Goal: Contribute content: Contribute content

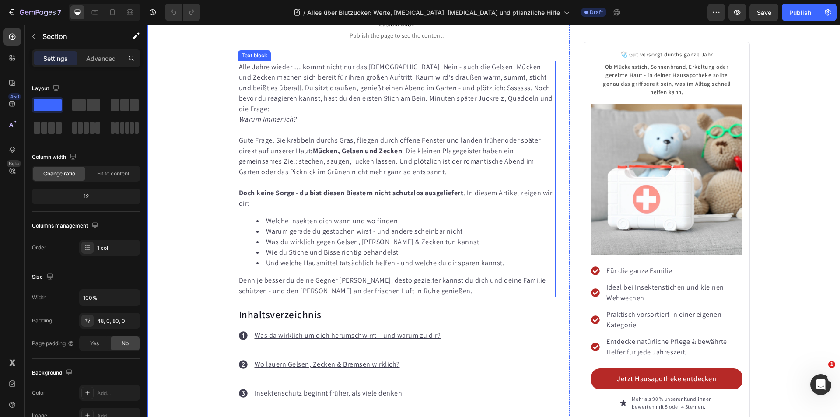
scroll to position [306, 0]
click at [392, 124] on p at bounding box center [397, 129] width 316 height 10
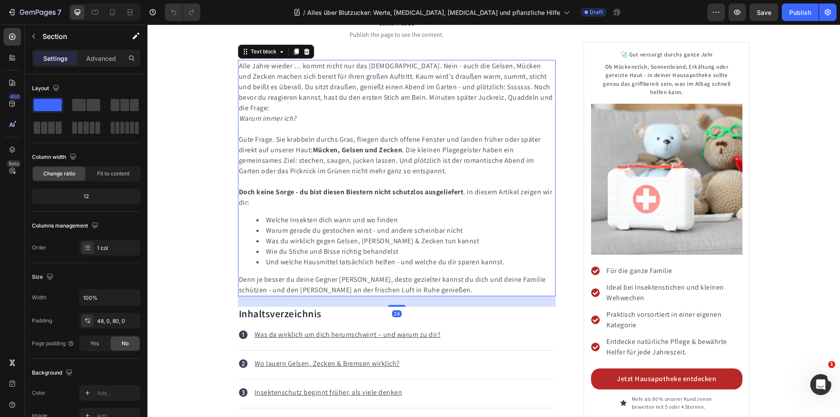
click at [392, 124] on p at bounding box center [397, 129] width 316 height 10
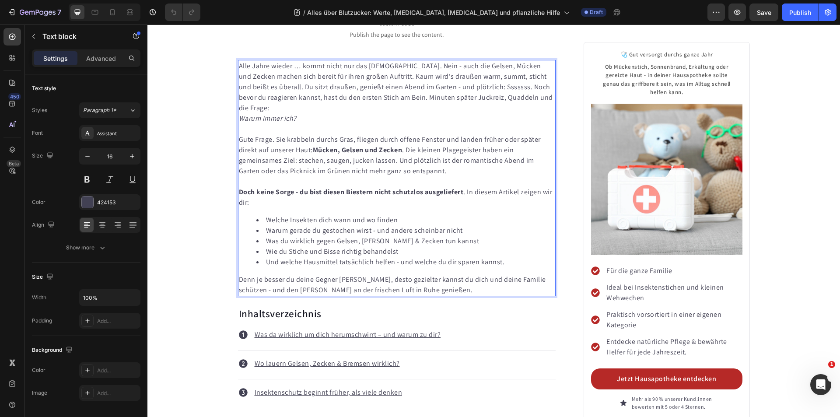
click at [402, 85] on p "Alle Jahre wieder … kommt nicht nur das Christkind. Nein - auch die Gelsen, Müc…" at bounding box center [397, 92] width 316 height 63
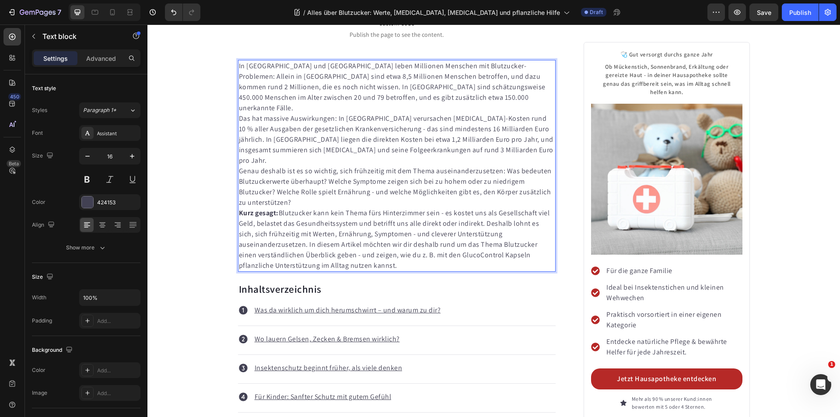
click at [443, 95] on p "In [GEOGRAPHIC_DATA] und [GEOGRAPHIC_DATA] leben Millionen Menschen mit Blutzuc…" at bounding box center [397, 87] width 316 height 52
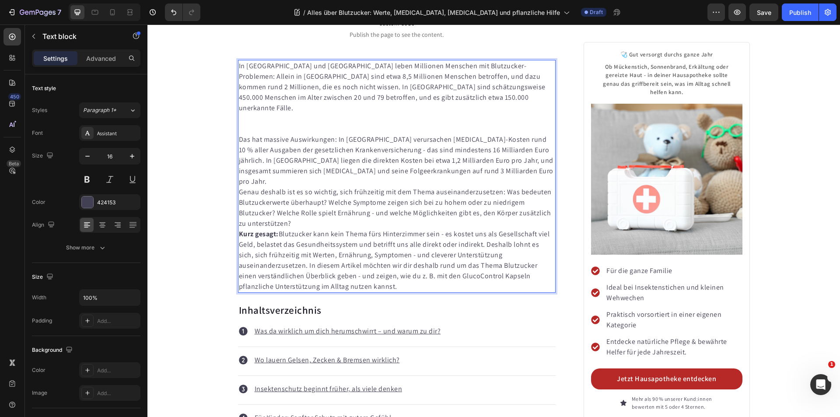
click at [239, 134] on p "Das hat massive Auswirkungen: In [GEOGRAPHIC_DATA] verursachen [MEDICAL_DATA]-K…" at bounding box center [397, 160] width 316 height 52
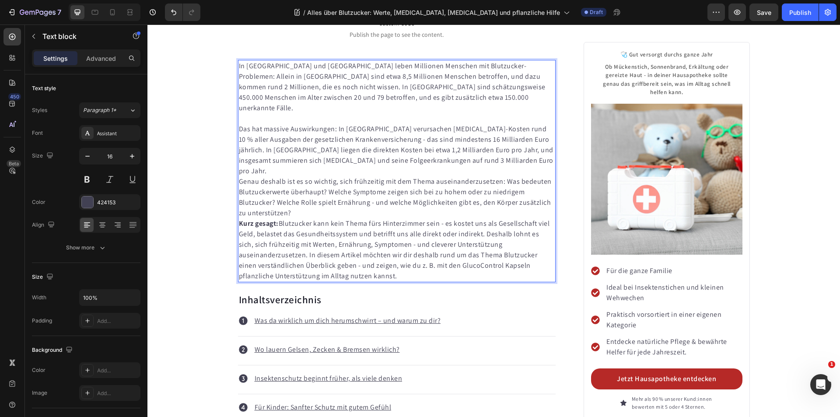
click at [297, 194] on p "Genau deshalb ist es so wichtig, sich frühzeitig mit dem Thema auseinanderzuset…" at bounding box center [397, 197] width 316 height 42
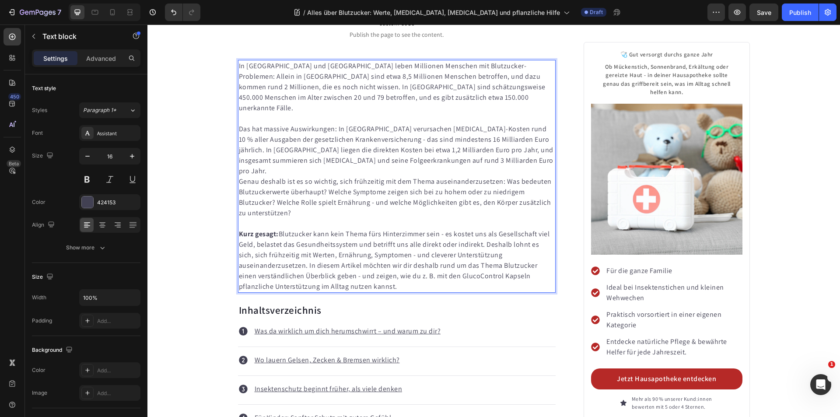
click at [239, 176] on p "Genau deshalb ist es so wichtig, sich frühzeitig mit dem Thema auseinanderzuset…" at bounding box center [397, 197] width 316 height 42
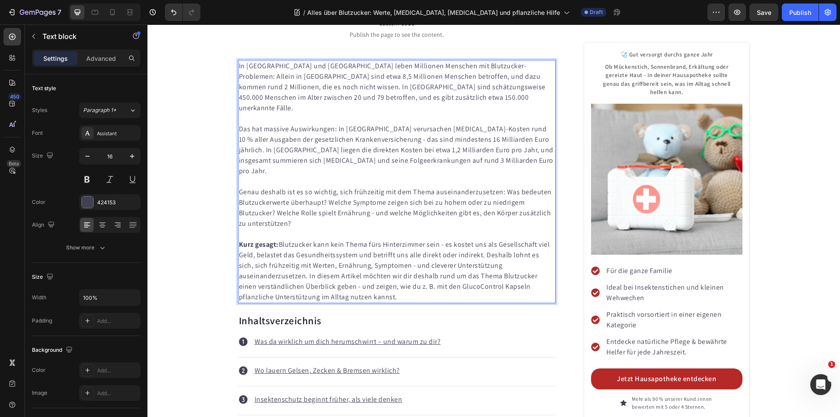
click at [335, 153] on p "Das hat massive Auswirkungen: In [GEOGRAPHIC_DATA] verursachen [MEDICAL_DATA]-K…" at bounding box center [397, 150] width 316 height 52
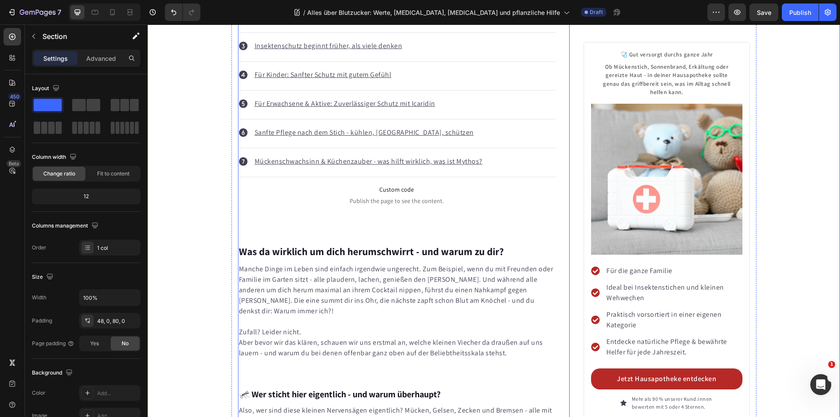
scroll to position [700, 0]
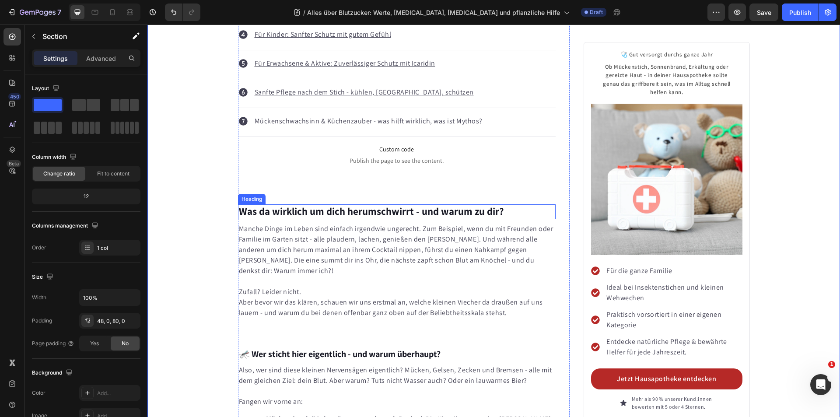
click at [350, 205] on strong "Was da wirklich um dich herumschwirrt - und warum zu dir?" at bounding box center [371, 211] width 265 height 13
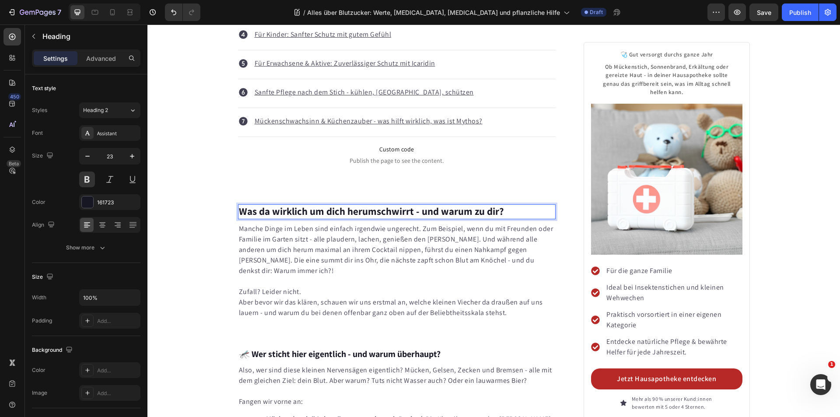
click at [350, 205] on strong "Was da wirklich um dich herumschwirrt - und warum zu dir?" at bounding box center [371, 211] width 265 height 13
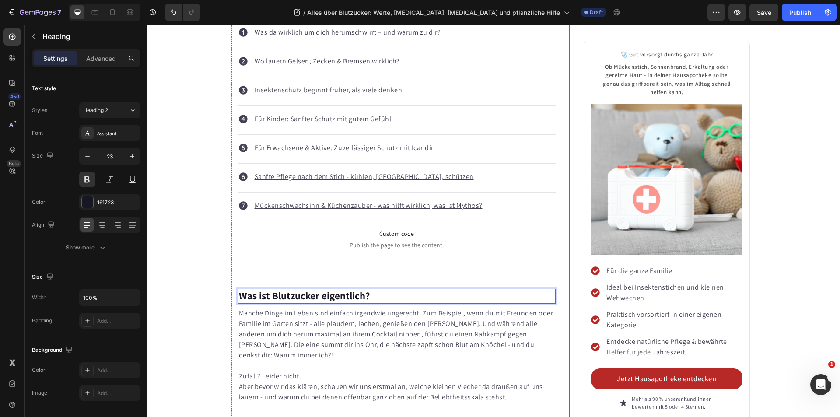
scroll to position [525, 0]
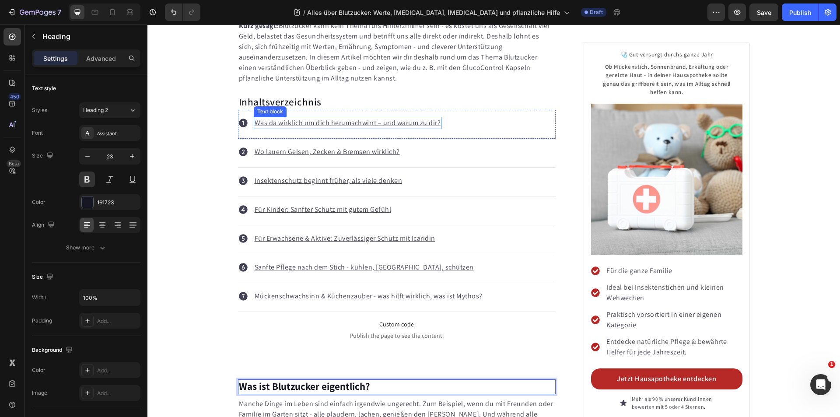
click at [321, 118] on u "Was da wirklich um dich herumschwirrt – und warum zu dir?" at bounding box center [348, 122] width 186 height 9
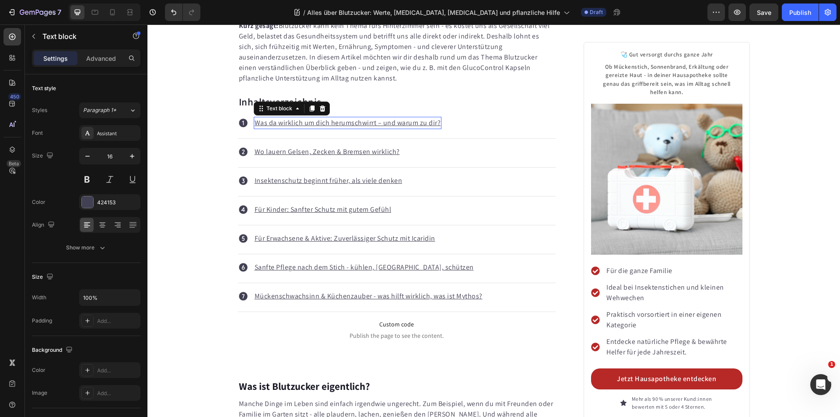
click at [321, 118] on u "Was da wirklich um dich herumschwirrt – und warum zu dir?" at bounding box center [348, 122] width 186 height 9
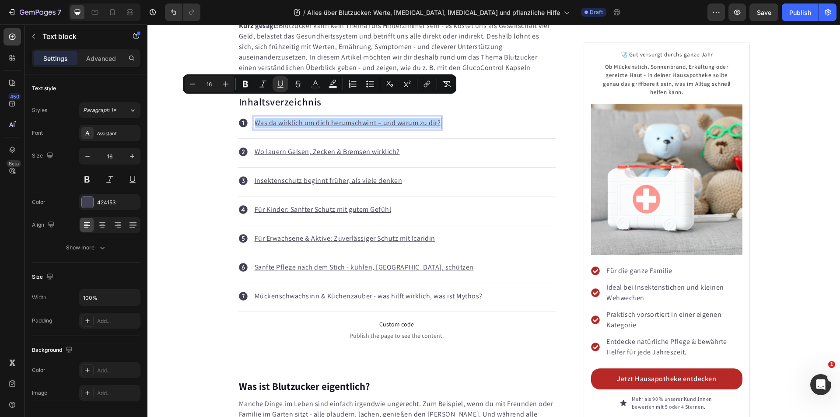
click at [321, 118] on u "Was da wirklich um dich herumschwirrt – und warum zu dir?" at bounding box center [348, 122] width 186 height 9
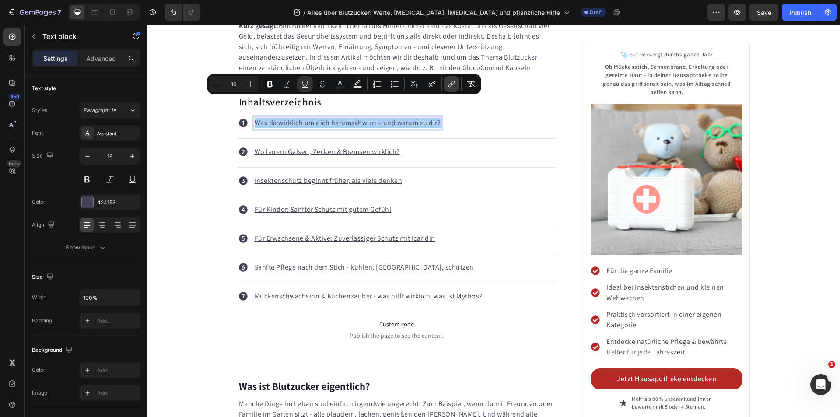
click at [453, 83] on icon "Editor contextual toolbar" at bounding box center [451, 84] width 9 height 9
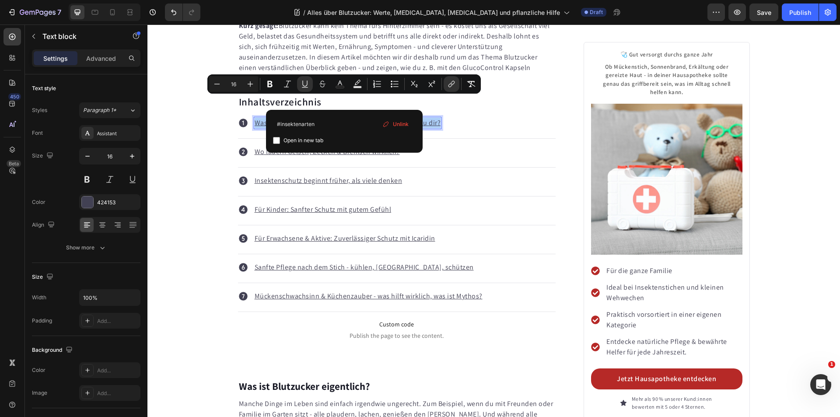
click at [399, 122] on span "Unlink" at bounding box center [401, 124] width 16 height 10
click at [361, 118] on u "Was da wirklich um dich herumschwirrt – und warum zu dir?" at bounding box center [348, 122] width 186 height 9
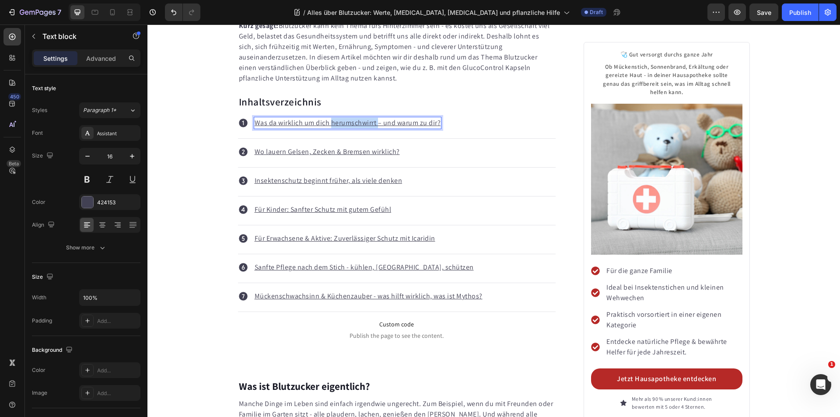
click at [361, 118] on u "Was da wirklich um dich herumschwirrt – und warum zu dir?" at bounding box center [348, 122] width 186 height 9
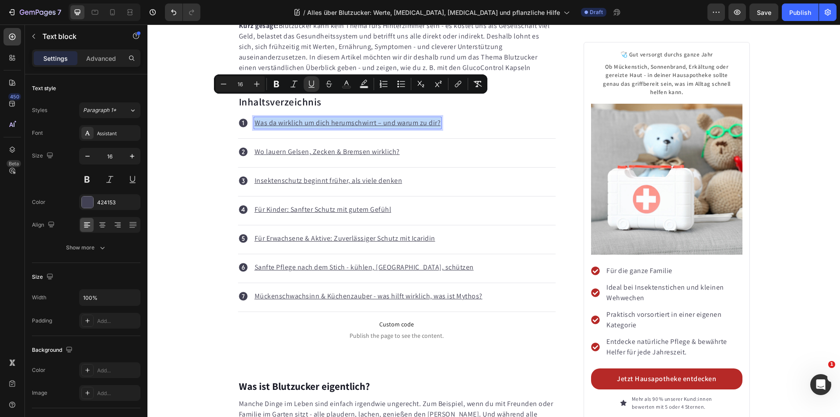
click at [361, 118] on u "Was da wirklich um dich herumschwirrt – und warum zu dir?" at bounding box center [348, 122] width 186 height 9
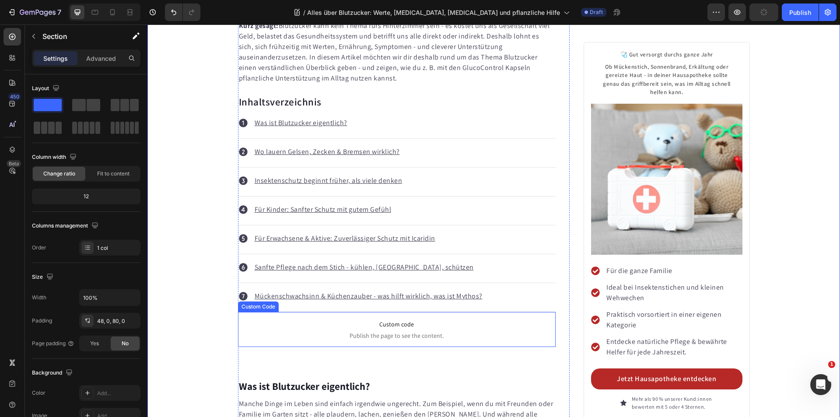
click at [395, 319] on span "Custom code" at bounding box center [397, 324] width 318 height 10
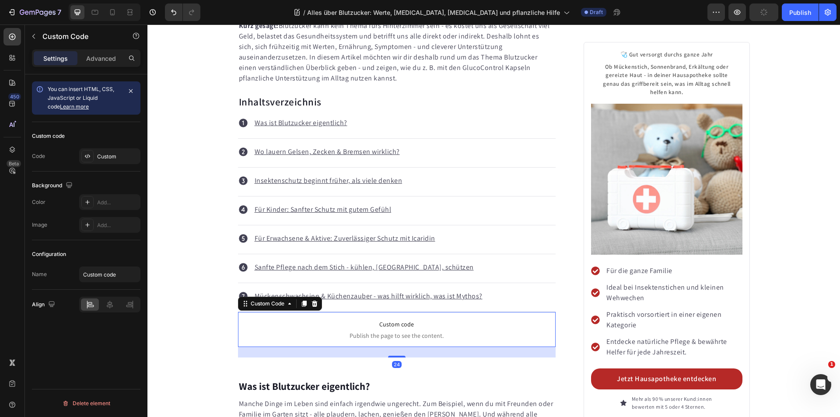
click at [395, 319] on span "Custom code" at bounding box center [397, 324] width 318 height 10
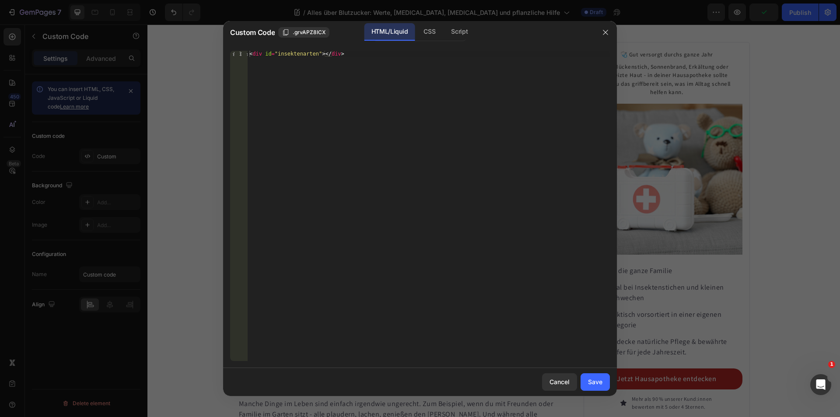
click at [292, 54] on div "< div id = "insektenarten" > </ div >" at bounding box center [429, 212] width 362 height 322
click at [292, 54] on div "< div id = "blutzucker" > </ div >" at bounding box center [429, 212] width 362 height 322
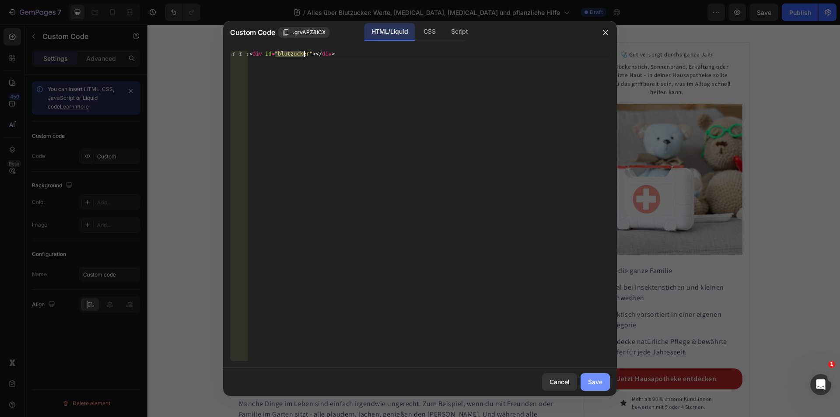
type textarea "<div id="blutzucker"></div>"
click at [598, 383] on div "Save" at bounding box center [595, 381] width 14 height 9
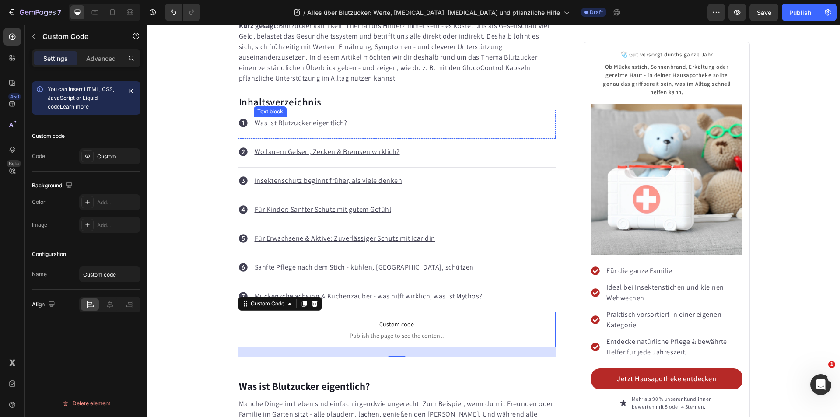
click at [284, 118] on u "Was ist Blutzucker eigentlich?" at bounding box center [301, 122] width 93 height 9
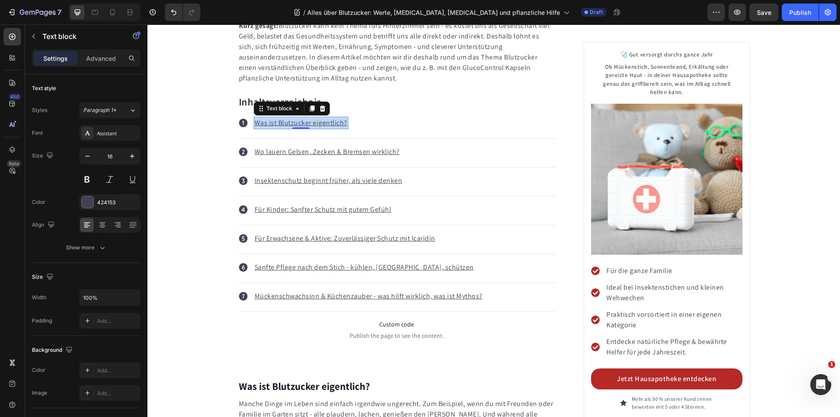
click at [284, 118] on u "Was ist Blutzucker eigentlich?" at bounding box center [301, 122] width 93 height 9
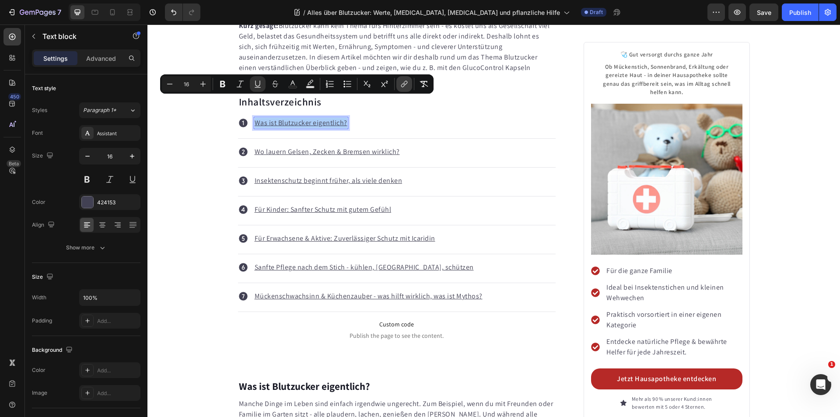
drag, startPoint x: 401, startPoint y: 83, endPoint x: 214, endPoint y: 70, distance: 187.7
click at [401, 83] on icon "Editor contextual toolbar" at bounding box center [404, 84] width 9 height 9
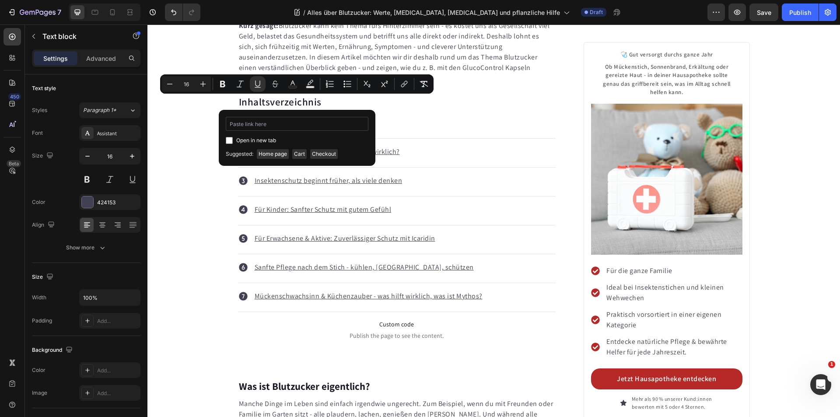
click at [268, 127] on input "Editor contextual toolbar" at bounding box center [297, 124] width 143 height 14
type input "#blutzucker"
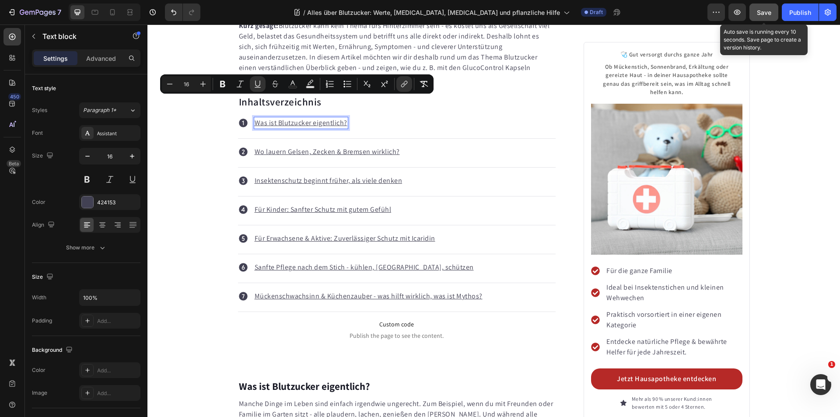
click at [766, 13] on span "Save" at bounding box center [764, 12] width 14 height 7
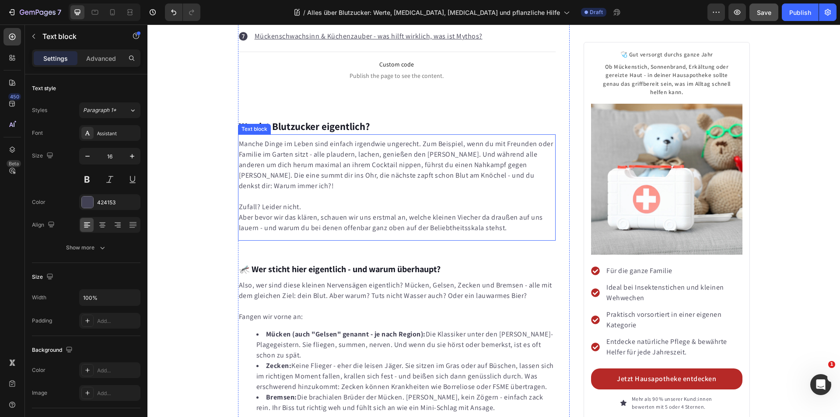
scroll to position [700, 0]
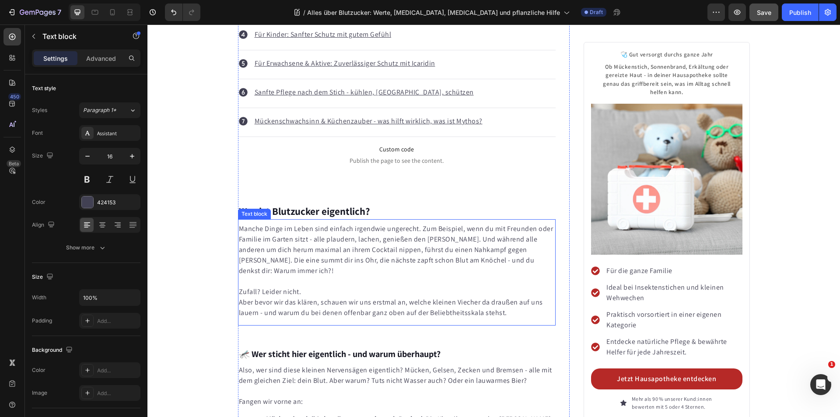
drag, startPoint x: 410, startPoint y: 251, endPoint x: 376, endPoint y: 241, distance: 36.1
click at [410, 251] on p "Manche Dinge im Leben sind einfach irgendwie ungerecht. Zum Beispiel, wenn du m…" at bounding box center [397, 255] width 316 height 63
click at [376, 241] on p "Manche Dinge im Leben sind einfach irgendwie ungerecht. Zum Beispiel, wenn du m…" at bounding box center [397, 255] width 316 height 63
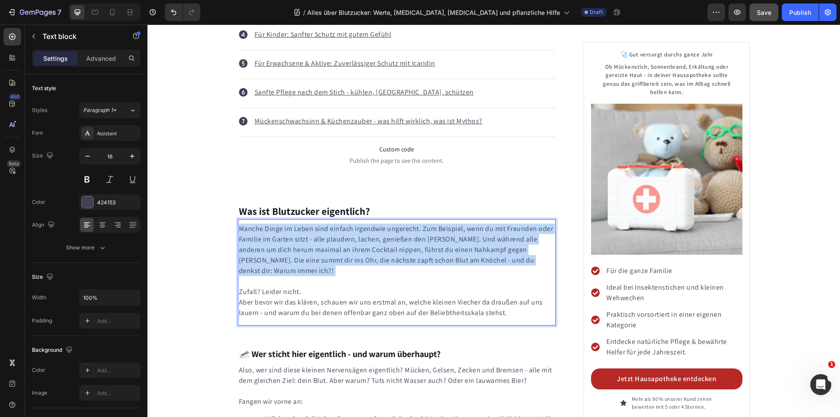
click at [376, 241] on p "Manche Dinge im Leben sind einfach irgendwie ungerecht. Zum Beispiel, wenn du m…" at bounding box center [397, 255] width 316 height 63
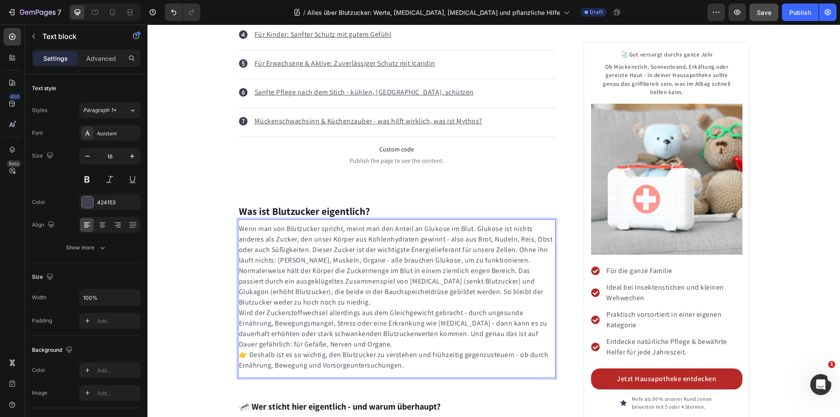
click at [501, 241] on p "Wenn man von Blutzucker spricht, meint man den Anteil an Glukose im Blut. Gluko…" at bounding box center [397, 245] width 316 height 42
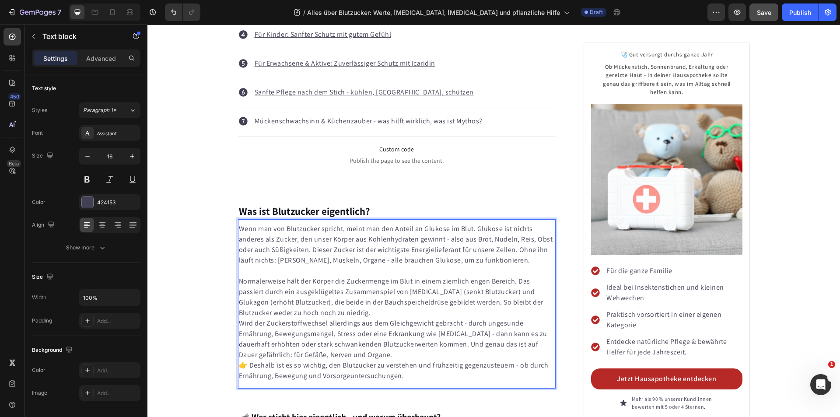
click at [346, 292] on p "Normalerweise hält der Körper die Zuckermenge im Blut in einem ziemlich engen B…" at bounding box center [397, 297] width 316 height 42
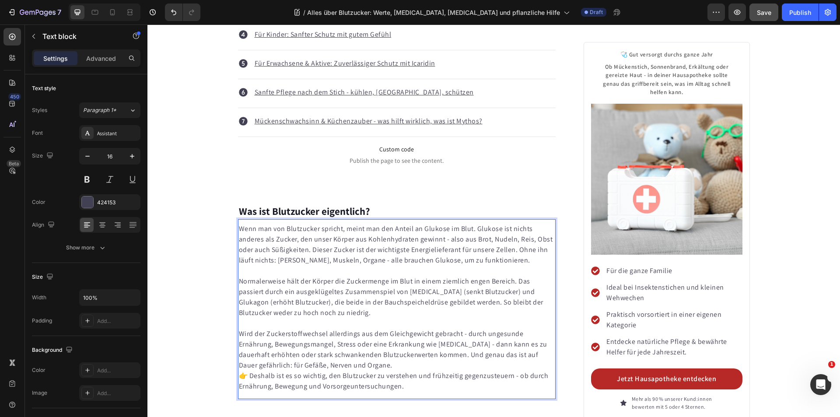
click at [370, 343] on p "Wird der Zuckerstoffwechsel allerdings aus dem Gleichgewicht gebracht - durch u…" at bounding box center [397, 350] width 316 height 42
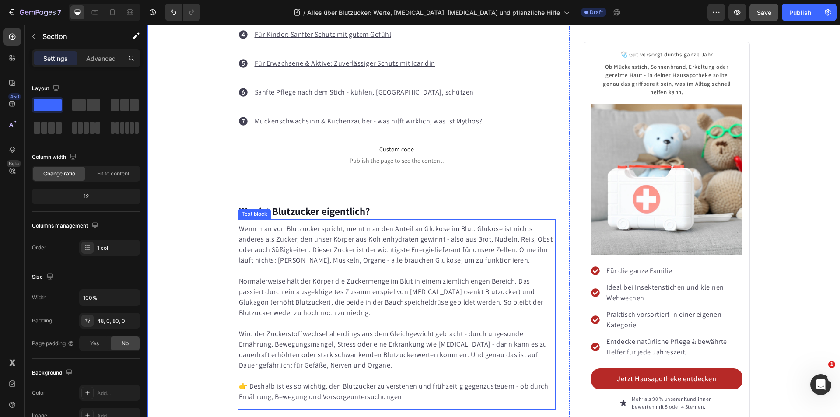
click at [373, 276] on p "Normalerweise hält der Körper die Zuckermenge im Blut in einem ziemlich engen B…" at bounding box center [397, 297] width 316 height 42
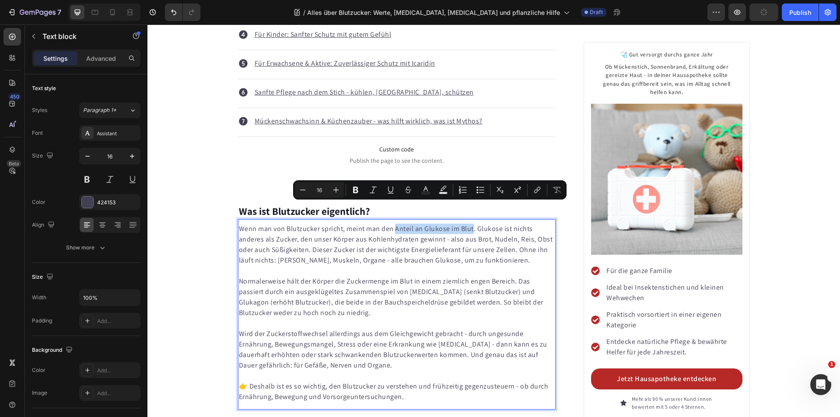
drag, startPoint x: 392, startPoint y: 208, endPoint x: 458, endPoint y: 204, distance: 67.0
click at [468, 224] on p "Wenn man von Blutzucker spricht, meint man den Anteil an Glukose im Blut. Gluko…" at bounding box center [397, 245] width 316 height 42
drag, startPoint x: 141, startPoint y: 201, endPoint x: 356, endPoint y: 191, distance: 215.0
click at [356, 191] on icon "Editor contextual toolbar" at bounding box center [355, 189] width 9 height 9
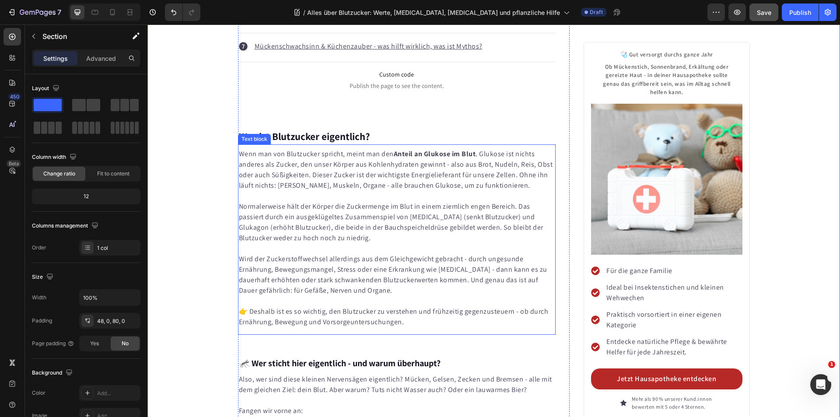
scroll to position [787, 0]
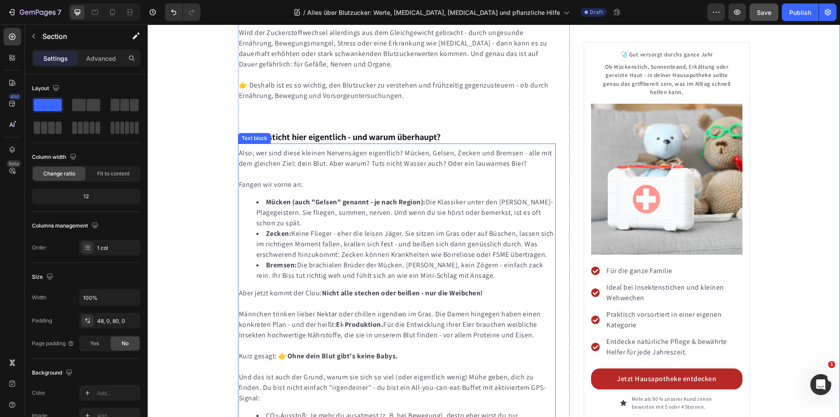
scroll to position [919, 0]
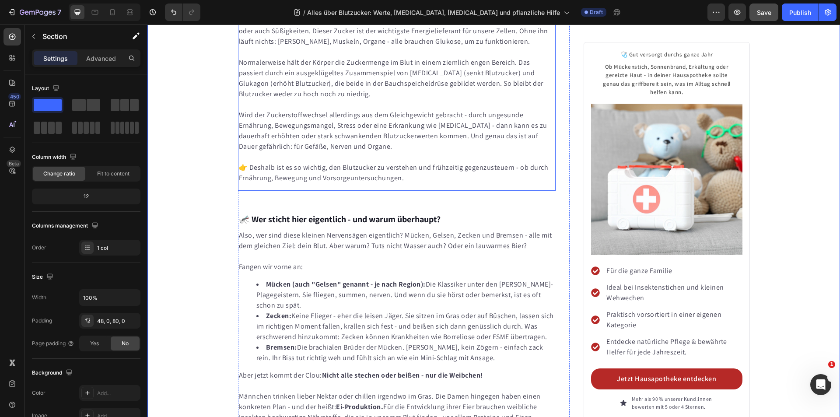
click at [360, 162] on p "👉 Deshalb ist es so wichtig, den Blutzucker zu verstehen und frühzeitig gegenzu…" at bounding box center [397, 172] width 316 height 21
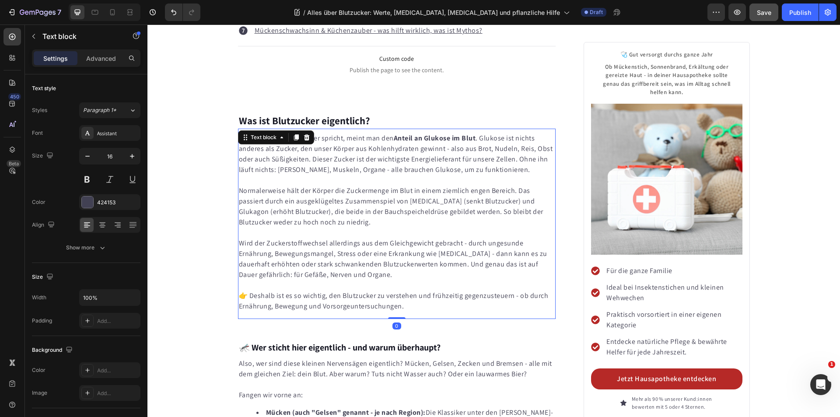
scroll to position [656, 0]
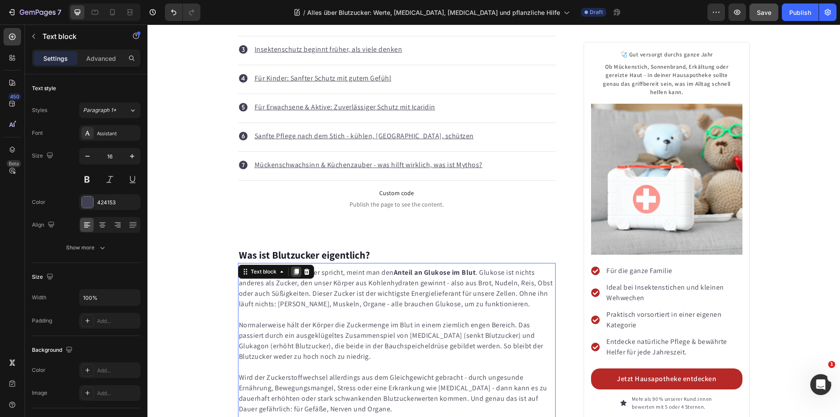
click at [293, 268] on icon at bounding box center [296, 271] width 7 height 7
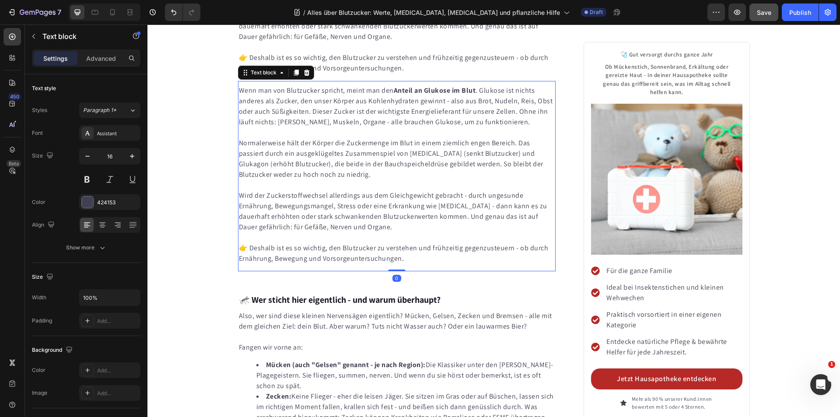
scroll to position [1033, 0]
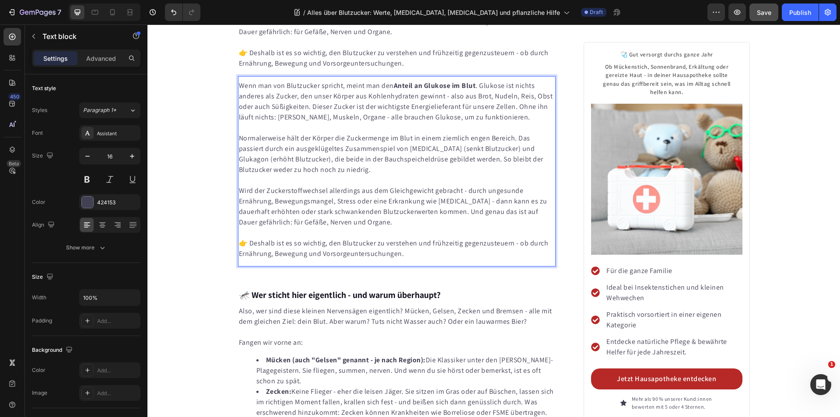
click at [337, 185] on p "Wird der Zuckerstoffwechsel allerdings aus dem Gleichgewicht gebracht - durch u…" at bounding box center [397, 206] width 316 height 42
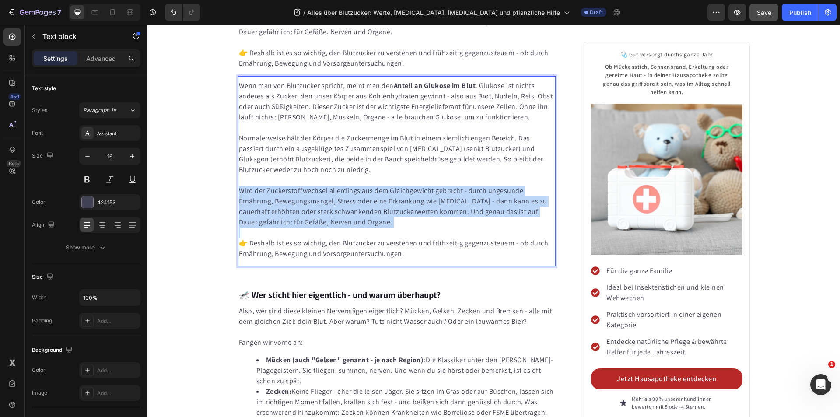
click at [337, 185] on p "Wird der Zuckerstoffwechsel allerdings aus dem Gleichgewicht gebracht - durch u…" at bounding box center [397, 206] width 316 height 42
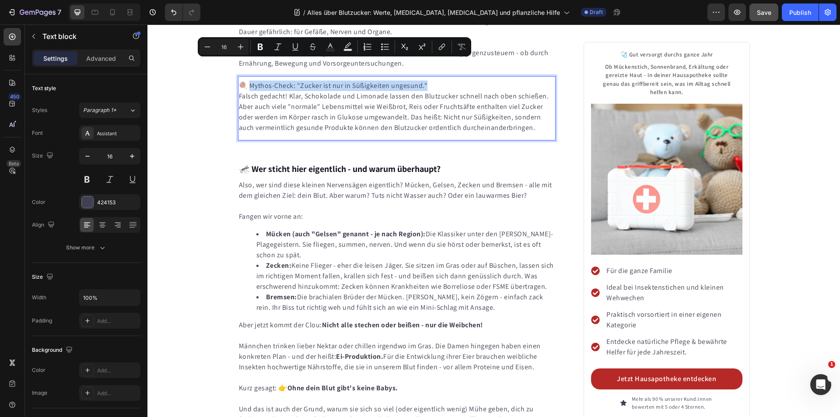
drag, startPoint x: 425, startPoint y: 64, endPoint x: 248, endPoint y: 63, distance: 177.2
click at [248, 80] on p "🍭 Mythos-Check: "Zucker ist nur in Süßigkeiten ungesund."" at bounding box center [397, 85] width 316 height 10
click at [259, 45] on icon "Editor contextual toolbar" at bounding box center [260, 47] width 5 height 7
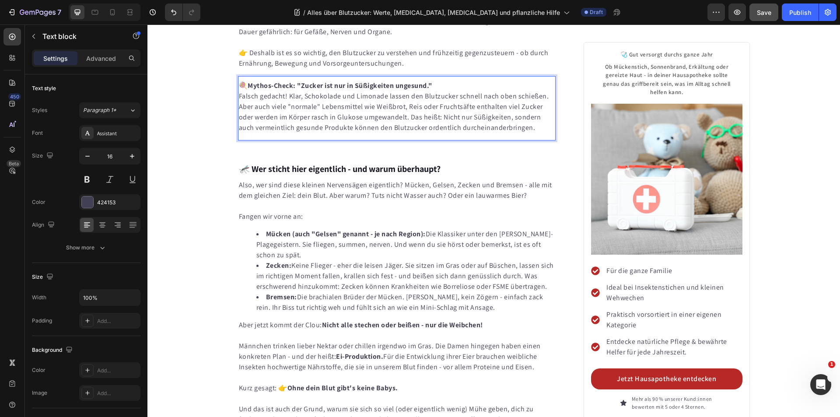
click at [274, 94] on p "Falsch gedacht! Klar, Schokolade und Limonade lassen den Blutzucker schnell nac…" at bounding box center [397, 112] width 316 height 42
click at [312, 94] on p "Falsch gedacht! Klar, Schokolade und Limonade lassen den Blutzucker schnell nac…" at bounding box center [397, 112] width 316 height 42
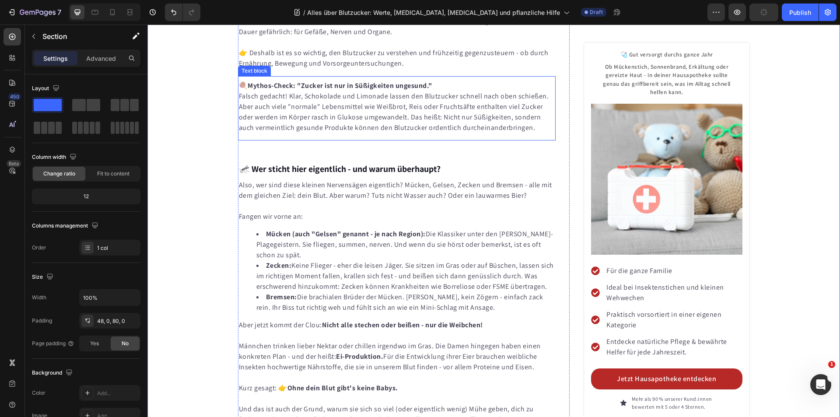
click at [447, 80] on p "🍭 Mythos-Check: "Zucker ist nur in Süßigkeiten ungesund."" at bounding box center [397, 85] width 316 height 10
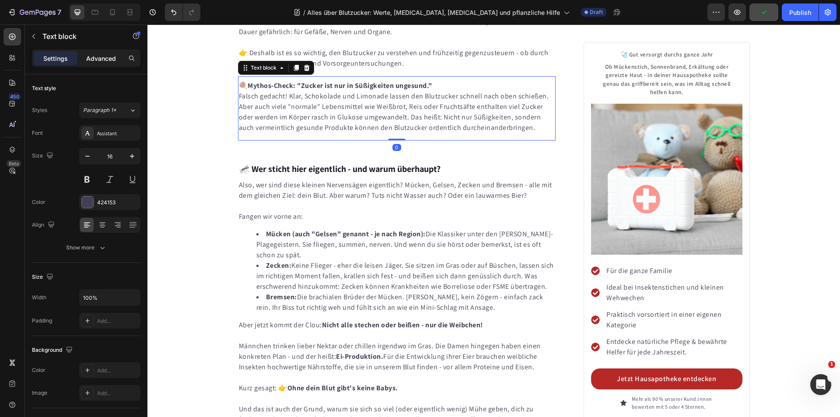
click at [102, 60] on p "Advanced" at bounding box center [101, 58] width 30 height 9
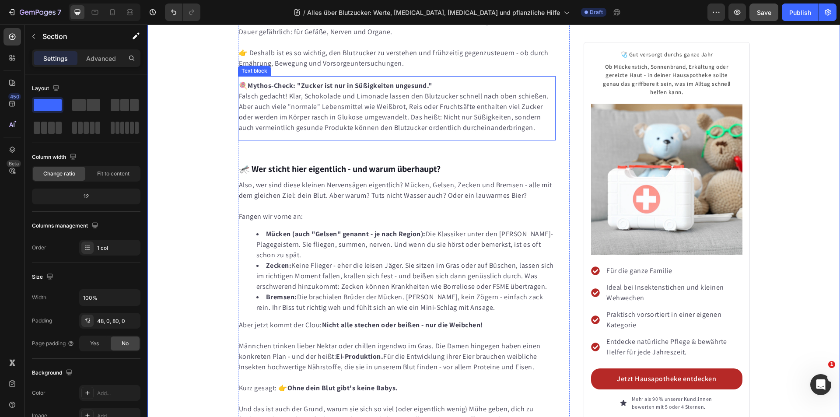
click at [535, 107] on p "Falsch gedacht! Klar, Schokolade und Limonade lassen den Blutzucker schnell nac…" at bounding box center [397, 112] width 316 height 42
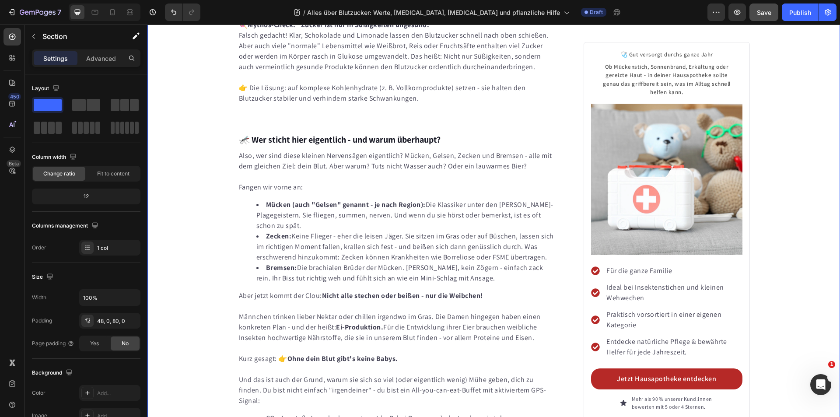
scroll to position [1121, 0]
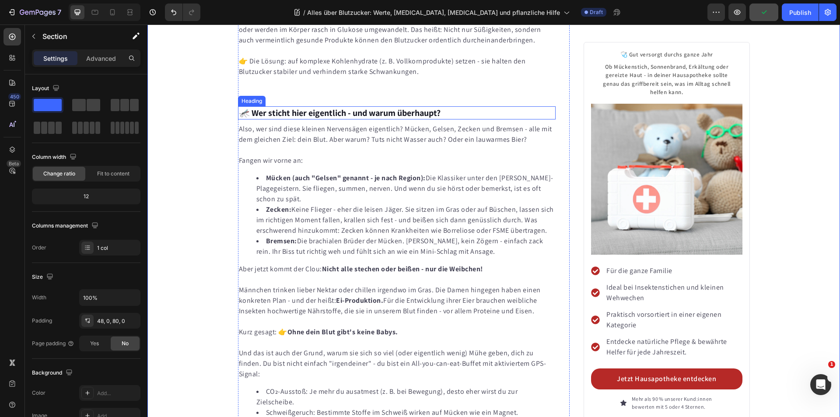
click at [346, 106] on h3 "🦟 Wer sticht hier eigentlich - und warum überhaupt?" at bounding box center [397, 112] width 318 height 13
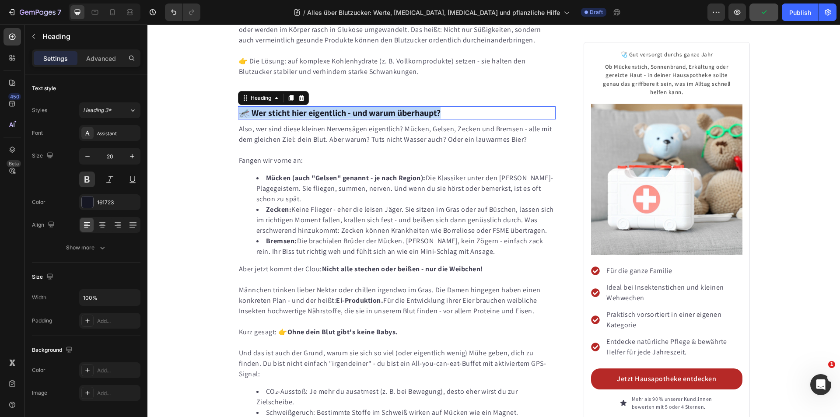
click at [346, 107] on p "🦟 Wer sticht hier eigentlich - und warum überhaupt?" at bounding box center [397, 112] width 316 height 11
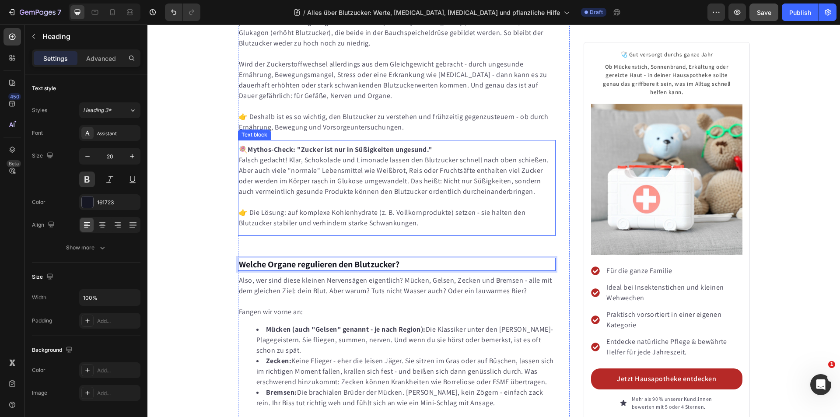
scroll to position [946, 0]
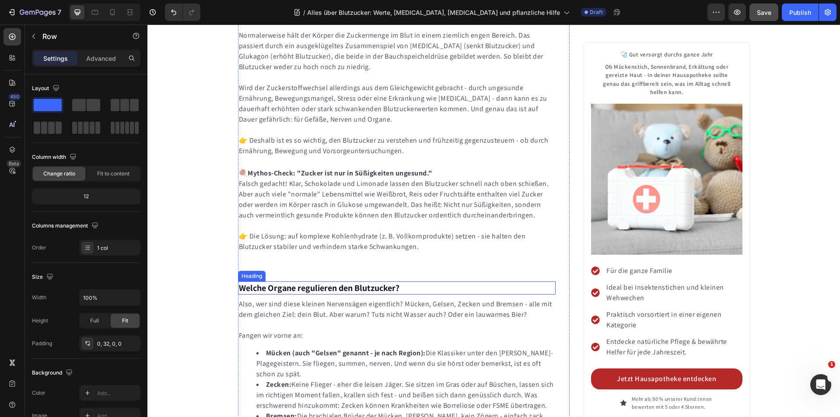
click at [411, 282] on p "Welche Organe regulieren den Blutzucker?" at bounding box center [397, 287] width 316 height 11
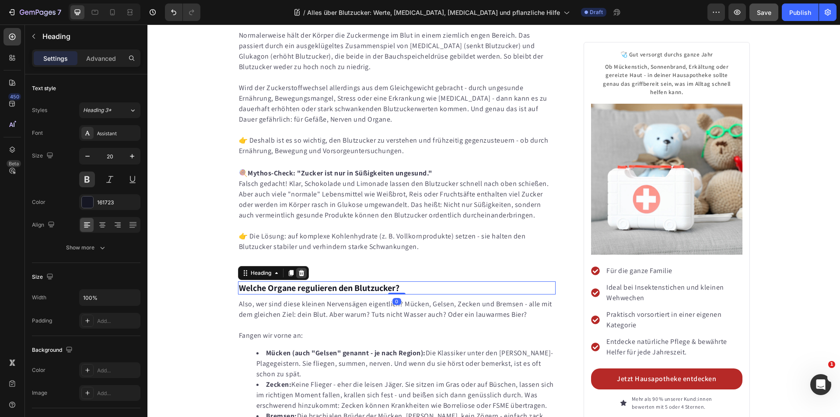
click at [298, 270] on icon at bounding box center [301, 273] width 6 height 6
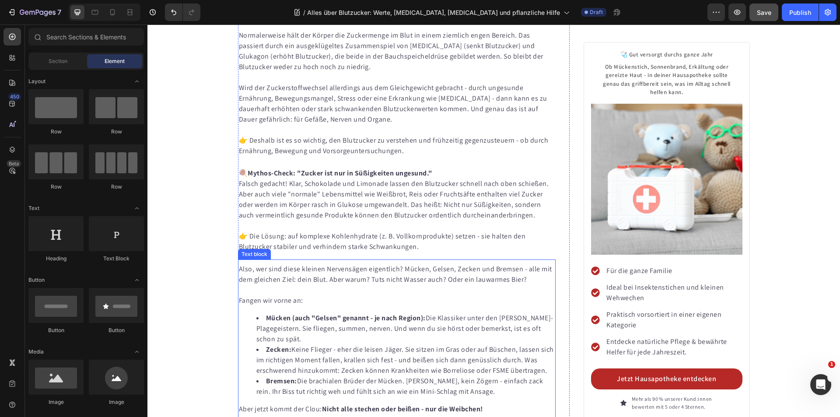
click at [322, 264] on p "Also, wer sind diese kleinen Nervensägen eigentlich? Mücken, Gelsen, Zecken und…" at bounding box center [397, 274] width 316 height 21
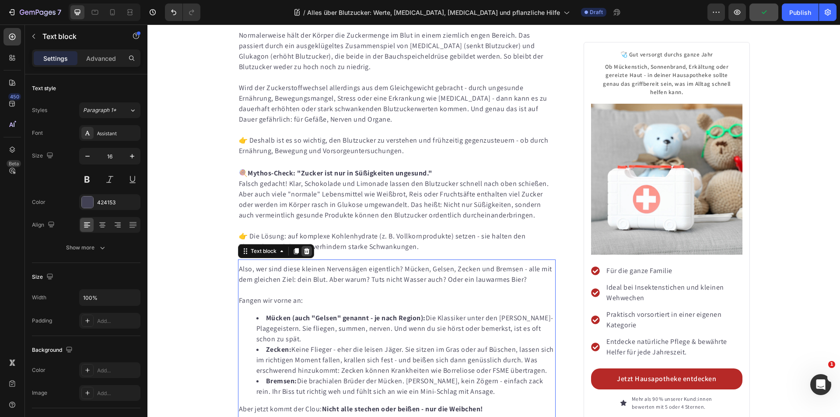
click at [304, 248] on icon at bounding box center [307, 251] width 6 height 6
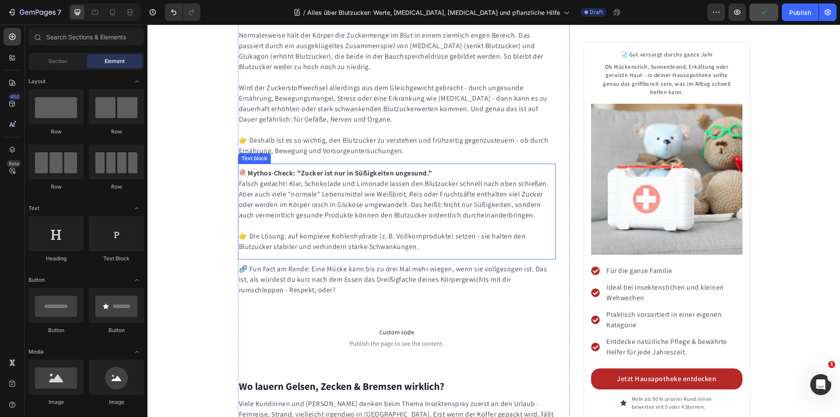
click at [295, 264] on p "🧬 Fun Fact am Rande: Eine Mücke kann bis zu drei Mal mehr wiegen, wenn sie voll…" at bounding box center [397, 279] width 316 height 31
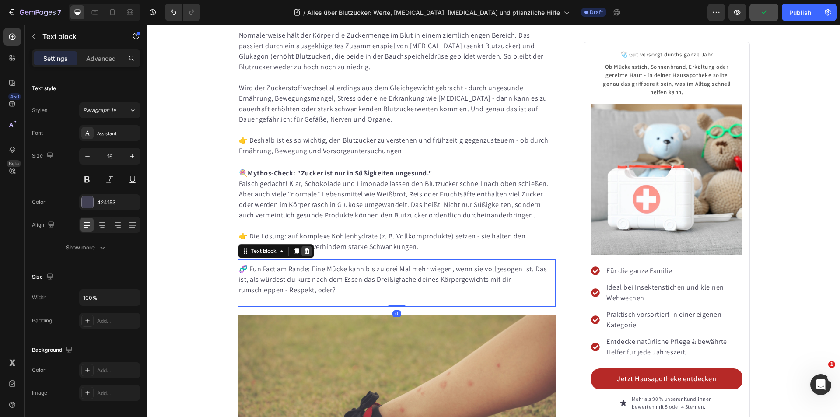
click at [304, 248] on icon at bounding box center [307, 251] width 6 height 6
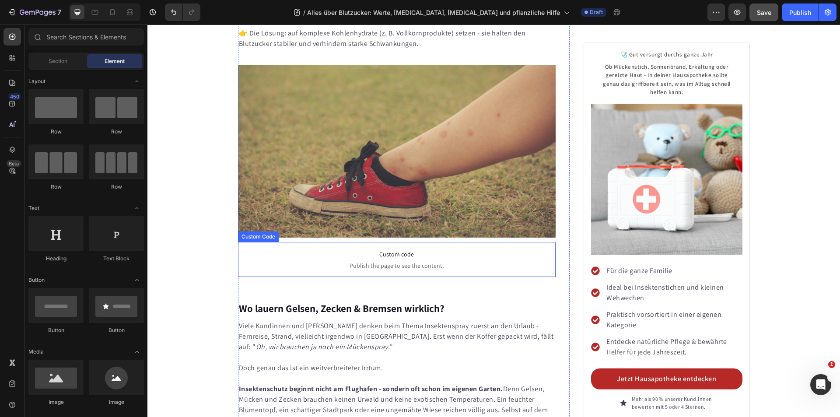
scroll to position [1165, 0]
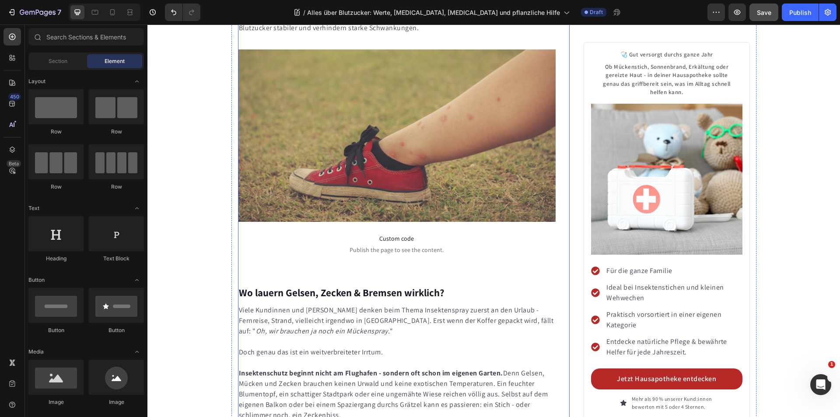
click at [367, 286] on strong "Wo lauern Gelsen, Zecken & Bremsen wirklich?" at bounding box center [342, 292] width 206 height 13
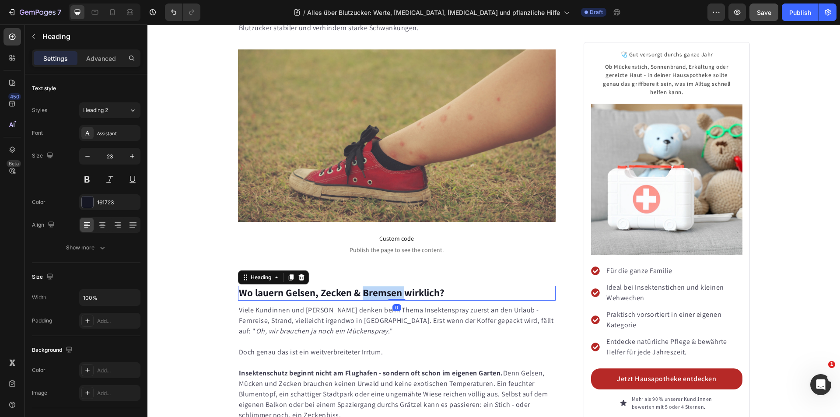
click at [366, 286] on strong "Wo lauern Gelsen, Zecken & Bremsen wirklich?" at bounding box center [342, 292] width 206 height 13
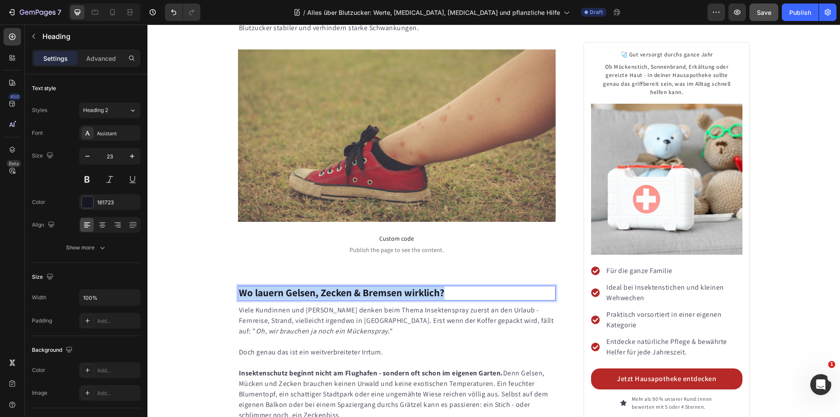
click at [366, 286] on strong "Wo lauern Gelsen, Zecken & Bremsen wirklich?" at bounding box center [342, 292] width 206 height 13
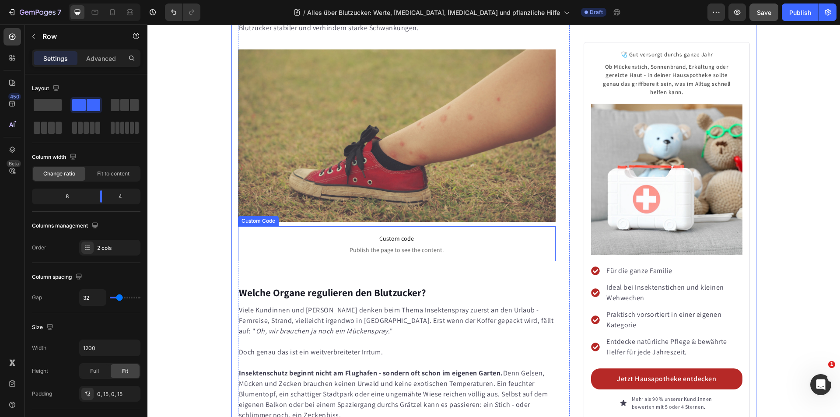
click at [397, 233] on span "Custom code" at bounding box center [397, 238] width 318 height 10
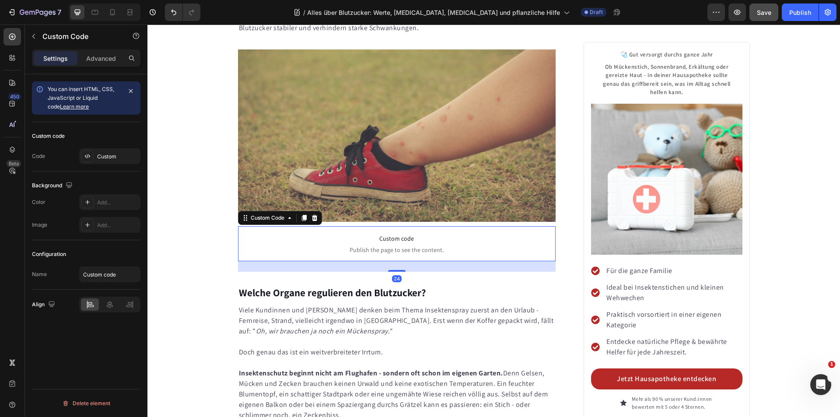
click at [397, 233] on span "Custom code" at bounding box center [397, 238] width 318 height 10
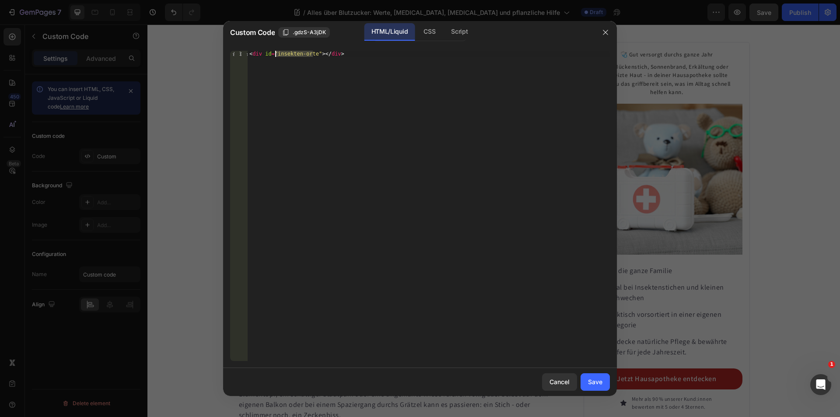
drag, startPoint x: 312, startPoint y: 52, endPoint x: 275, endPoint y: 56, distance: 37.3
click at [275, 56] on div "< div id = "insekten-orte" > </ div >" at bounding box center [429, 212] width 362 height 322
type textarea "<div id="organe-blutzucker"></div>"
click at [592, 383] on div "Save" at bounding box center [595, 381] width 14 height 9
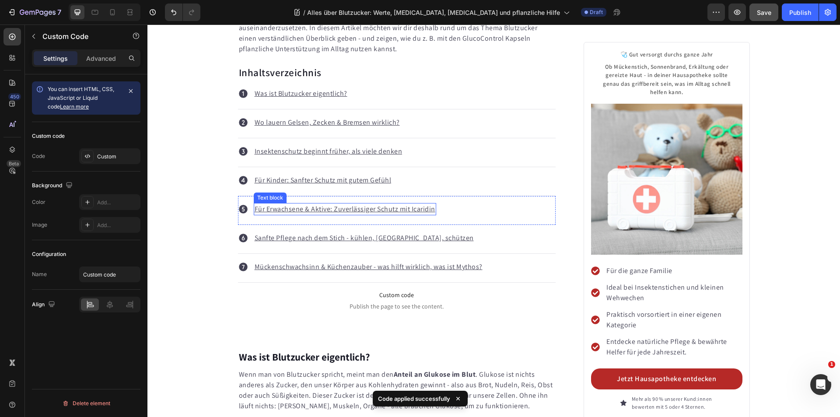
scroll to position [552, 0]
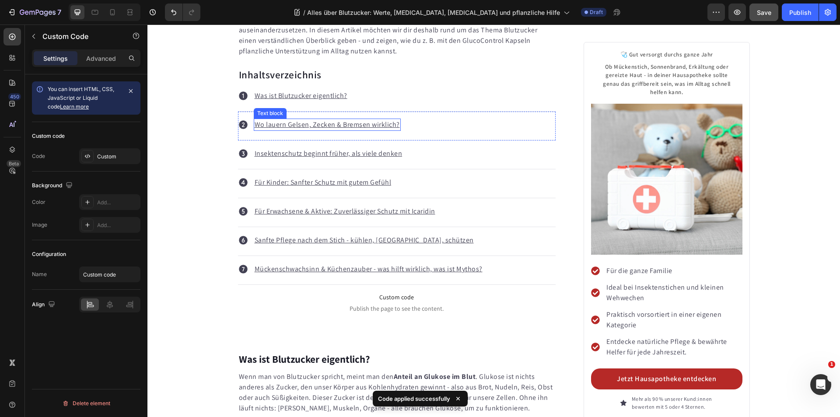
click at [333, 120] on u "Wo lauern Gelsen, Zecken & Bremsen wirklich?" at bounding box center [327, 124] width 145 height 9
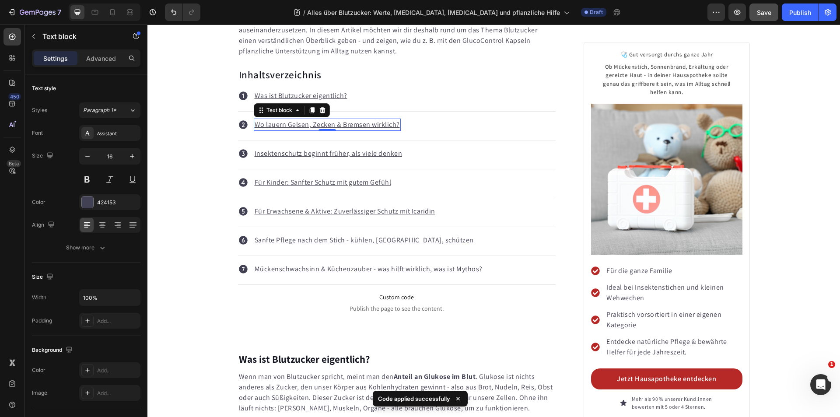
click at [333, 120] on u "Wo lauern Gelsen, Zecken & Bremsen wirklich?" at bounding box center [327, 124] width 145 height 9
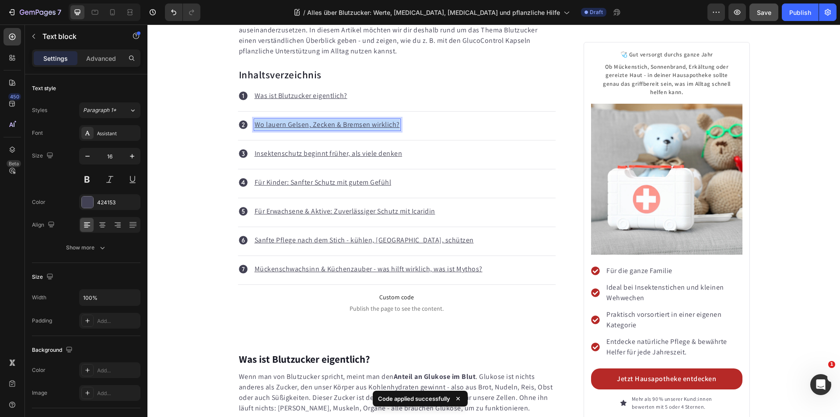
click at [333, 120] on u "Wo lauern Gelsen, Zecken & Bremsen wirklich?" at bounding box center [327, 124] width 145 height 9
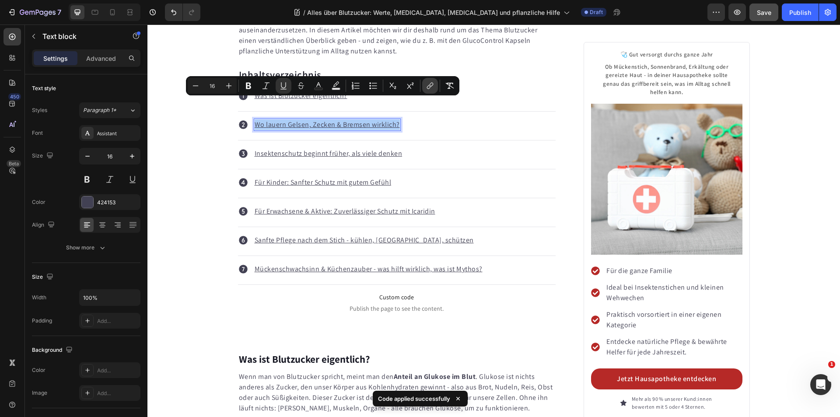
click at [428, 86] on icon "Editor contextual toolbar" at bounding box center [429, 87] width 4 height 4
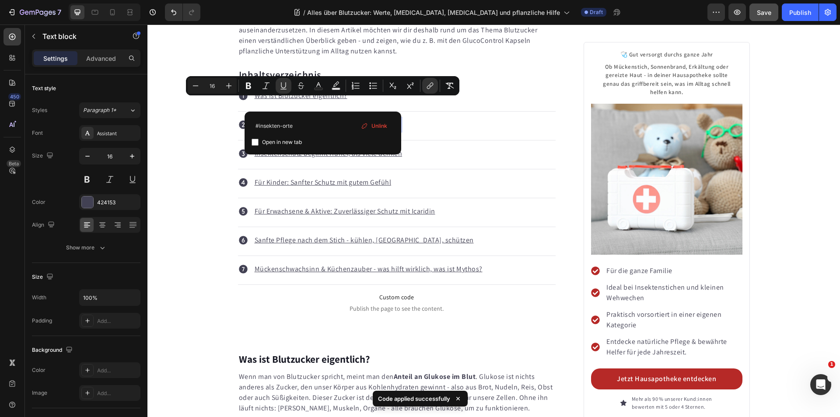
click at [378, 125] on span "Unlink" at bounding box center [379, 126] width 16 height 10
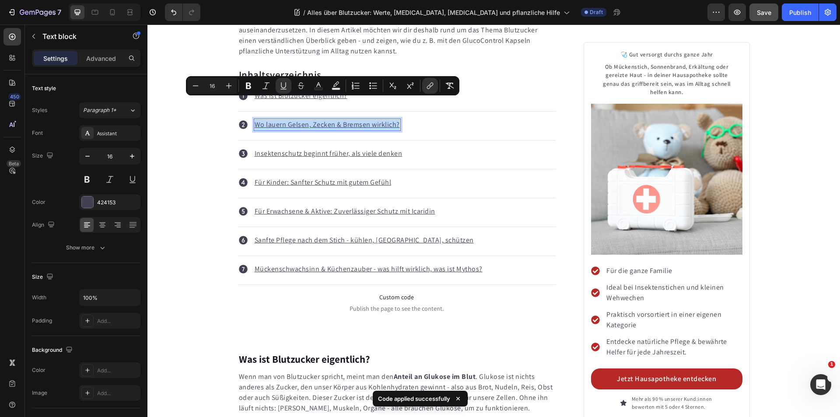
click at [371, 120] on u "Wo lauern Gelsen, Zecken & Bremsen wirklich?" at bounding box center [327, 124] width 145 height 9
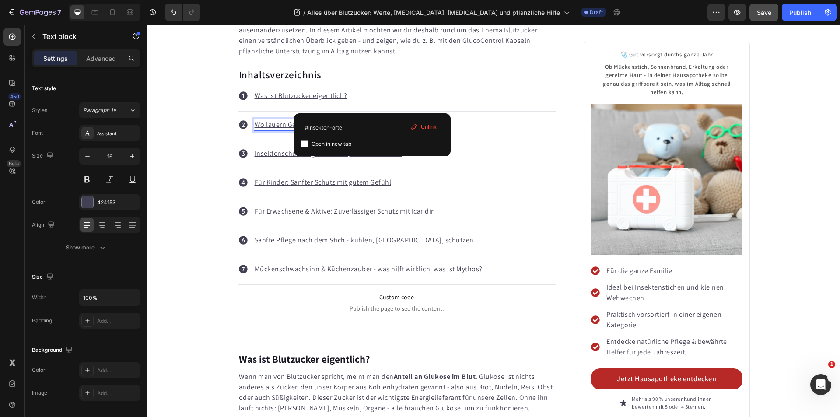
click at [371, 120] on u "Wo lauern Gelsen, Zecken & Bremsen wirklich?" at bounding box center [327, 124] width 145 height 9
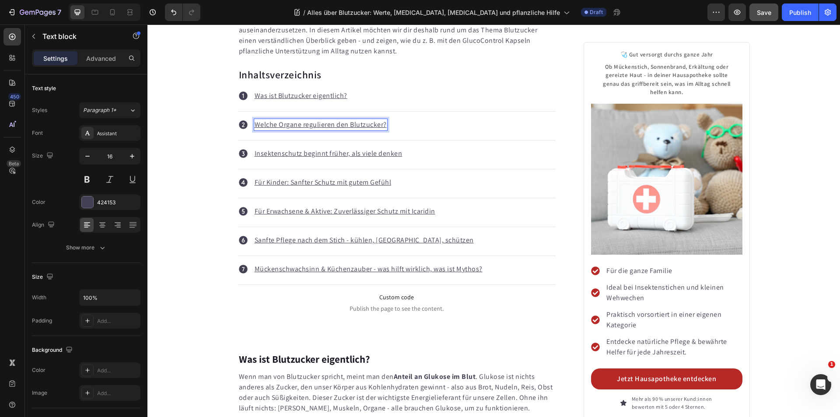
click at [371, 120] on u "Welche Organe regulieren den Blutzucker?" at bounding box center [321, 124] width 132 height 9
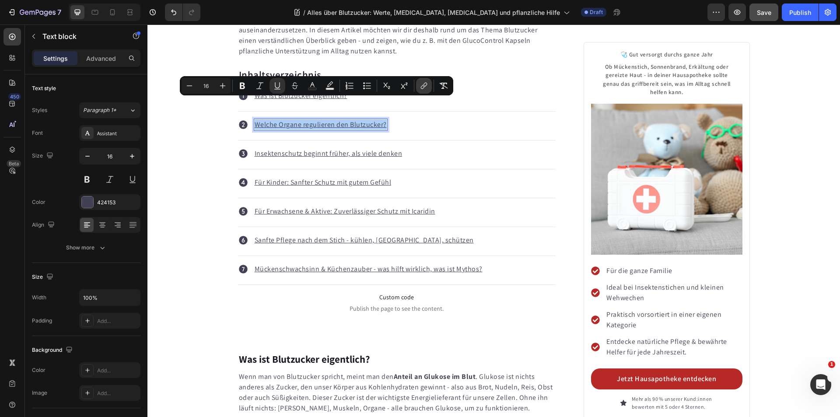
click at [426, 87] on icon "Editor contextual toolbar" at bounding box center [424, 85] width 9 height 9
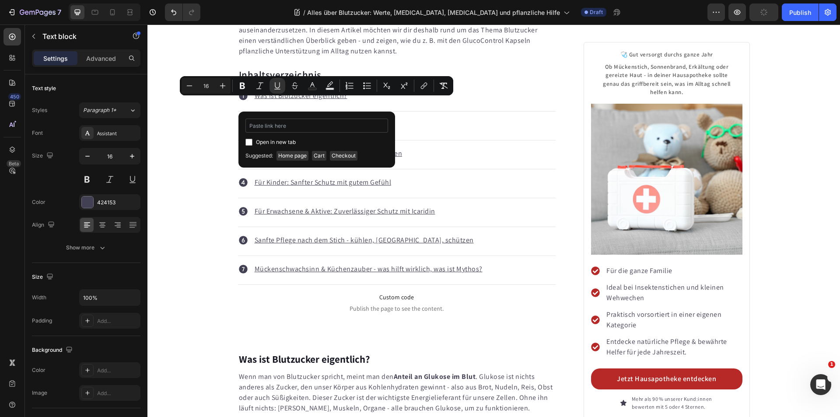
click at [321, 130] on input "Editor contextual toolbar" at bounding box center [316, 126] width 143 height 14
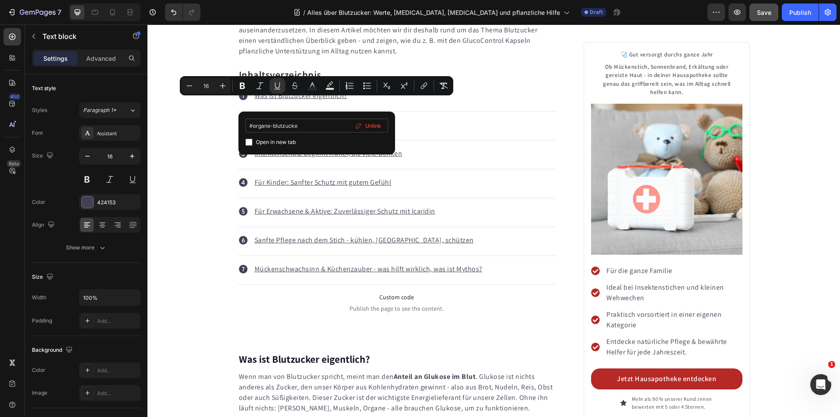
type input "#organe-blutzucker"
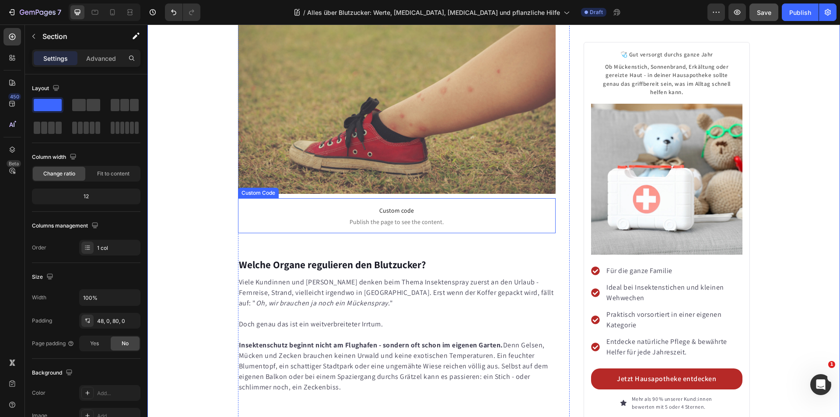
scroll to position [1296, 0]
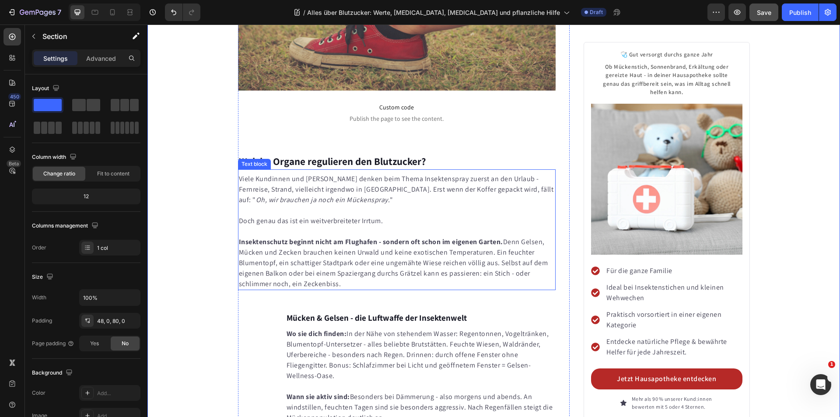
click at [376, 182] on p "Viele Kundinnen und Kunden denken beim Thema Insektenspray zuerst an den Urlaub…" at bounding box center [397, 189] width 316 height 31
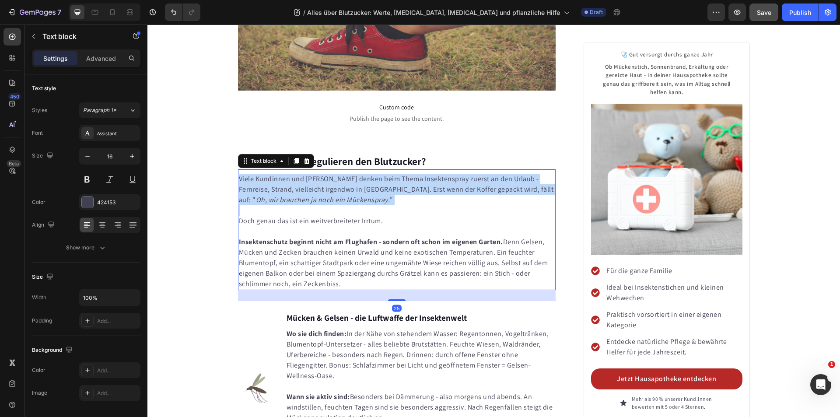
click at [376, 182] on p "Viele Kundinnen und Kunden denken beim Thema Insektenspray zuerst an den Urlaub…" at bounding box center [397, 189] width 316 height 31
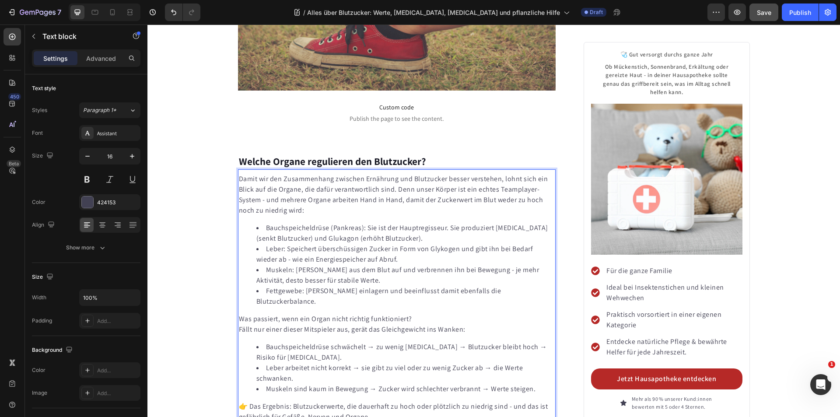
click at [304, 191] on p "Damit wir den Zusammenhang zwischen Ernährung und Blutzucker besser verstehen, …" at bounding box center [397, 195] width 316 height 42
drag, startPoint x: 359, startPoint y: 208, endPoint x: 262, endPoint y: 207, distance: 96.2
click at [262, 223] on li "Bauchspeicheldrüse (Pankreas): Sie ist der Hauptregisseur. Sie produziert Insul…" at bounding box center [405, 233] width 299 height 21
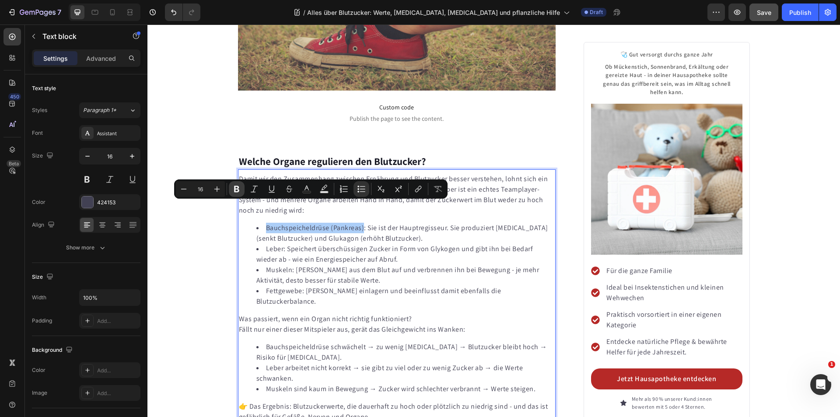
click at [238, 187] on icon "Editor contextual toolbar" at bounding box center [236, 189] width 5 height 7
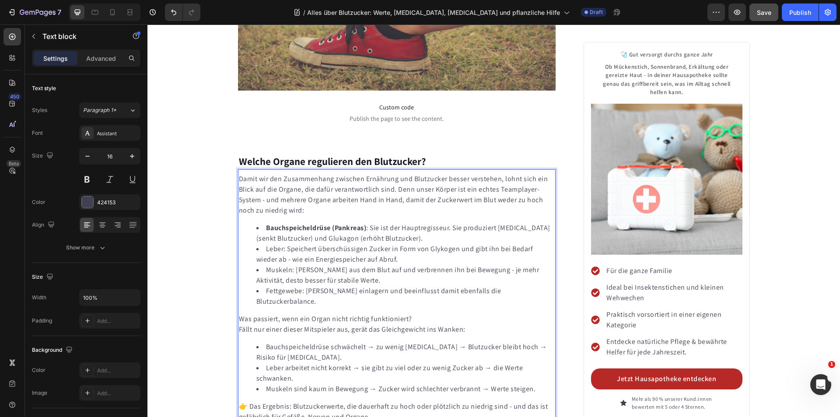
click at [312, 223] on li "Bauchspeicheldrüse (Pankreas) : Sie ist der Hauptregisseur. Sie produziert Insu…" at bounding box center [405, 233] width 299 height 21
drag, startPoint x: 263, startPoint y: 229, endPoint x: 280, endPoint y: 230, distance: 16.6
click at [280, 244] on li "Leber: Speichert überschüssigen Zucker in Form von Glykogen und gibt ihn bei Be…" at bounding box center [405, 254] width 299 height 21
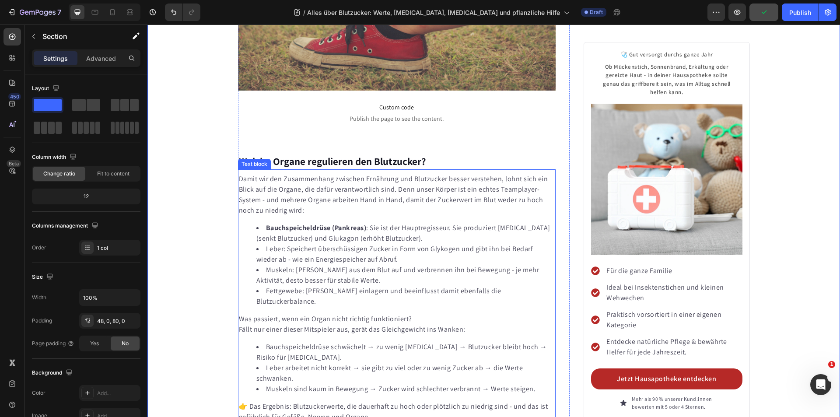
click at [274, 244] on li "Leber: Speichert überschüssigen Zucker in Form von Glykogen und gibt ihn bei Be…" at bounding box center [405, 254] width 299 height 21
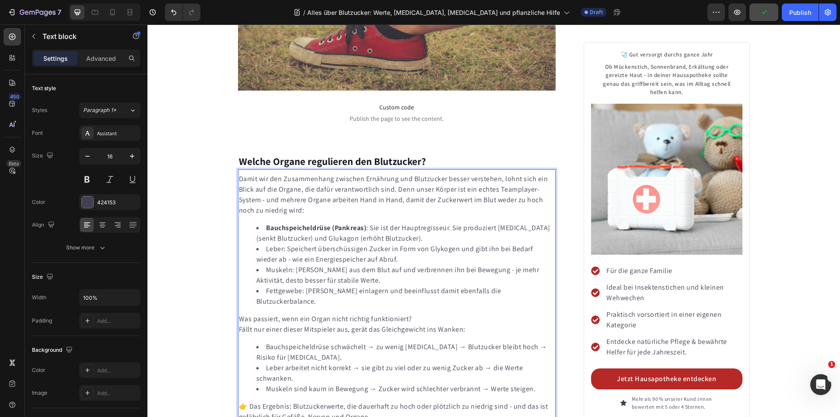
click at [280, 244] on li "Leber: Speichert überschüssigen Zucker in Form von Glykogen und gibt ihn bei Be…" at bounding box center [405, 254] width 299 height 21
drag, startPoint x: 280, startPoint y: 228, endPoint x: 264, endPoint y: 228, distance: 15.7
click at [264, 244] on li "Leber: Speichert überschüssigen Zucker in Form von Glykogen und gibt ihn bei Be…" at bounding box center [405, 254] width 299 height 21
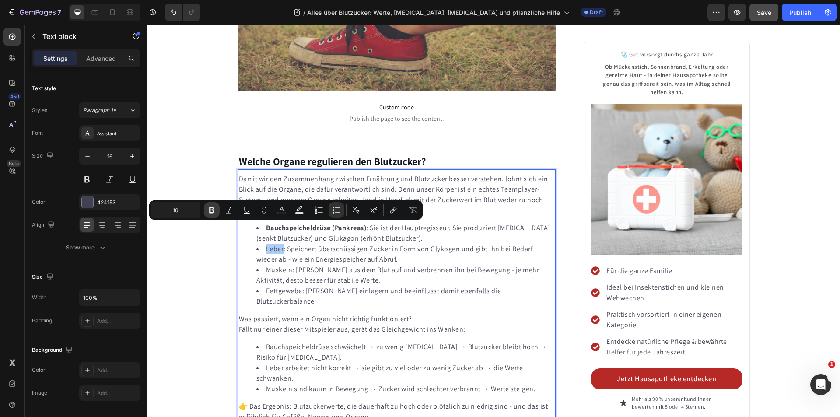
click at [213, 210] on icon "Editor contextual toolbar" at bounding box center [211, 210] width 9 height 9
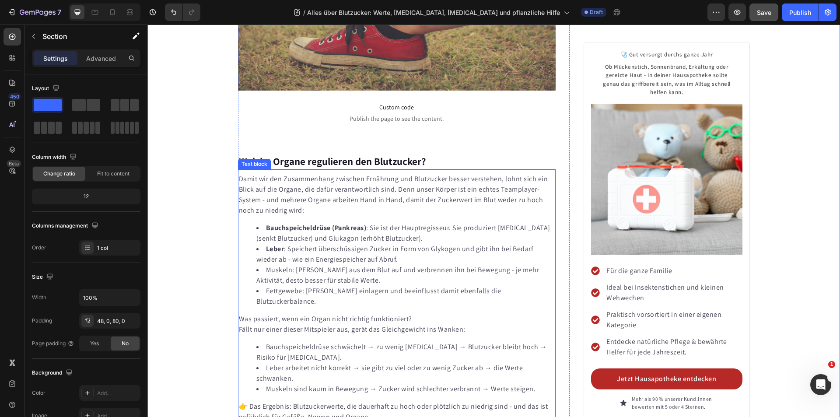
click at [297, 265] on li "Muskeln: Nehmen Zucker aus dem Blut auf und verbrennen ihn bei Bewegung - je me…" at bounding box center [405, 275] width 299 height 21
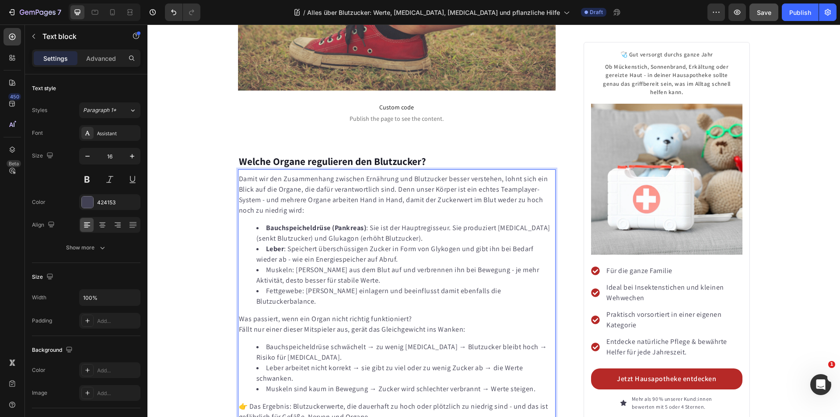
click at [283, 265] on li "Muskeln: Nehmen Zucker aus dem Blut auf und verbrennen ihn bei Bewegung - je me…" at bounding box center [405, 275] width 299 height 21
drag, startPoint x: 288, startPoint y: 248, endPoint x: 259, endPoint y: 249, distance: 28.9
click at [259, 265] on li "Muskeln: Nehmen Zucker aus dem Blut auf und verbrennen ihn bei Bewegung - je me…" at bounding box center [405, 275] width 299 height 21
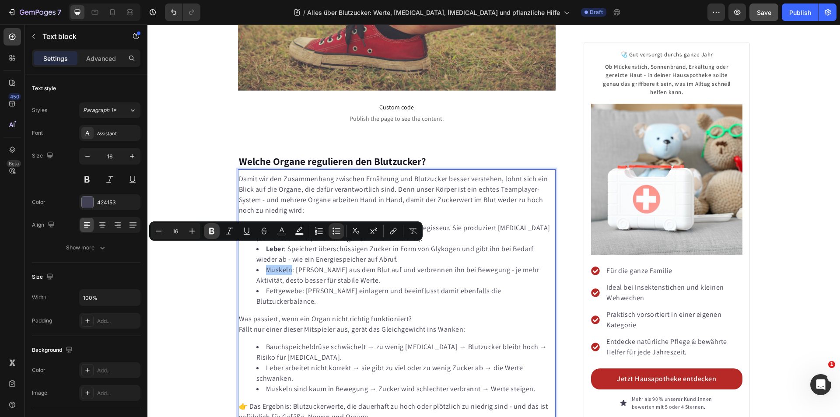
drag, startPoint x: 213, startPoint y: 231, endPoint x: 58, endPoint y: 236, distance: 155.4
click at [213, 231] on icon "Editor contextual toolbar" at bounding box center [211, 231] width 9 height 9
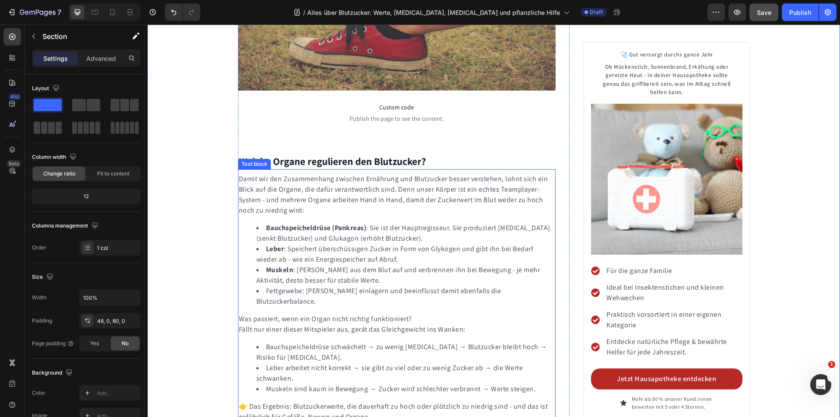
click at [298, 282] on div "Damit wir den Zusammenhang zwischen Ernährung und Blutzucker besser verstehen, …" at bounding box center [397, 298] width 318 height 250
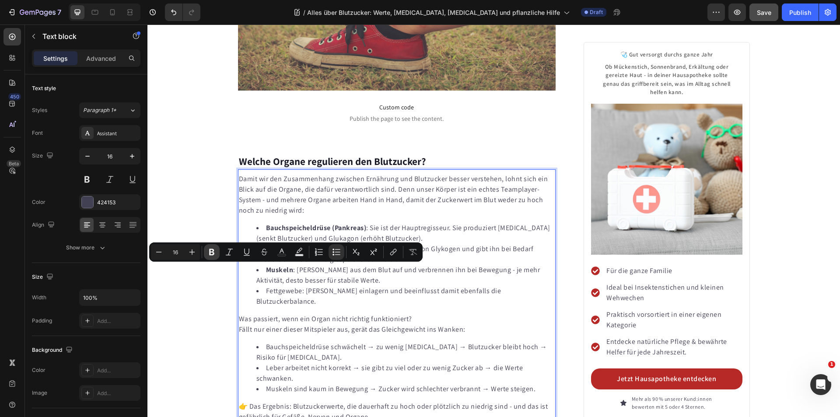
drag, startPoint x: 212, startPoint y: 252, endPoint x: 59, endPoint y: 266, distance: 153.4
click at [212, 252] on icon "Editor contextual toolbar" at bounding box center [211, 252] width 5 height 7
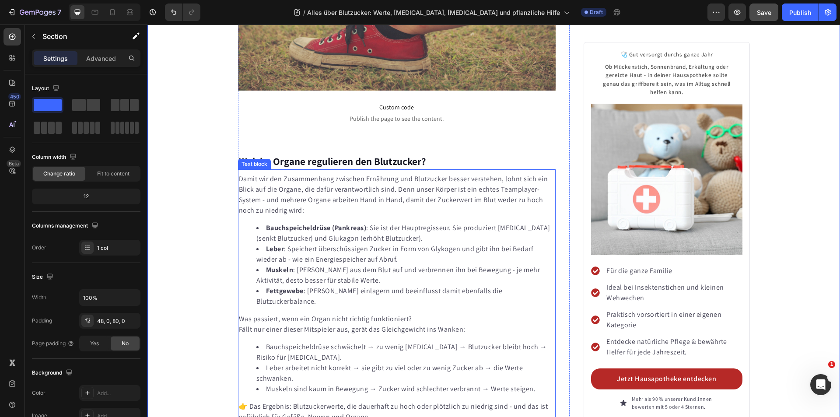
click at [369, 310] on div "Damit wir den Zusammenhang zwischen Ernährung und Blutzucker besser verstehen, …" at bounding box center [397, 298] width 318 height 250
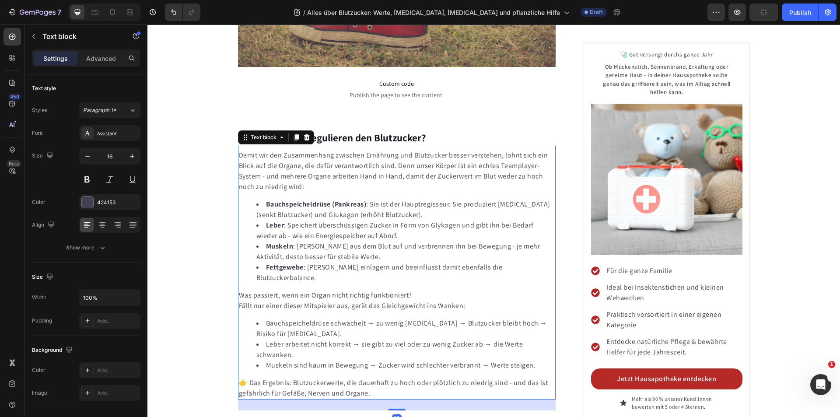
scroll to position [1339, 0]
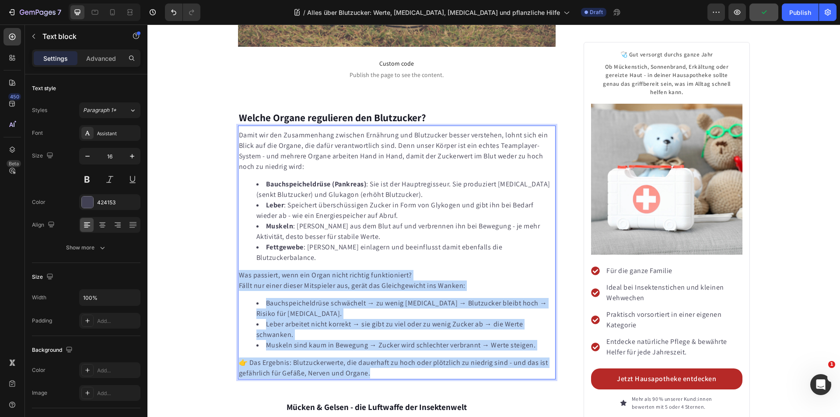
drag, startPoint x: 374, startPoint y: 342, endPoint x: 238, endPoint y: 245, distance: 167.9
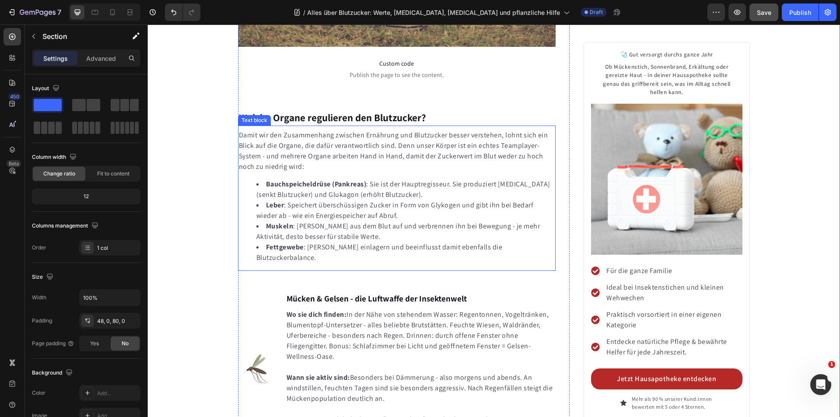
click at [418, 141] on p "Damit wir den Zusammenhang zwischen Ernährung und Blutzucker besser verstehen, …" at bounding box center [397, 151] width 316 height 42
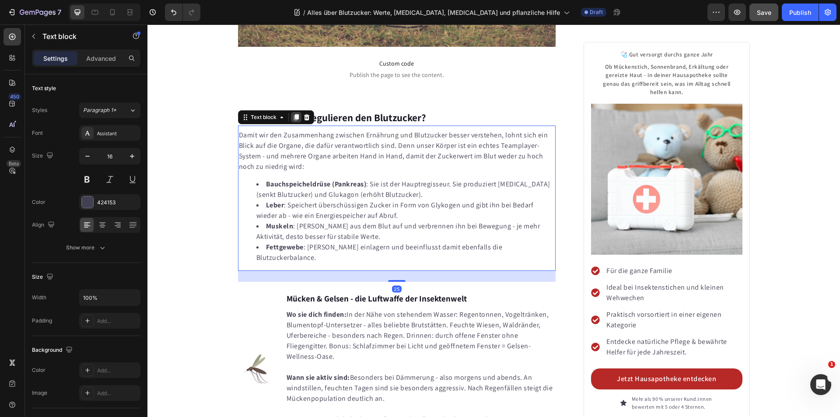
click at [294, 114] on icon at bounding box center [296, 117] width 5 height 6
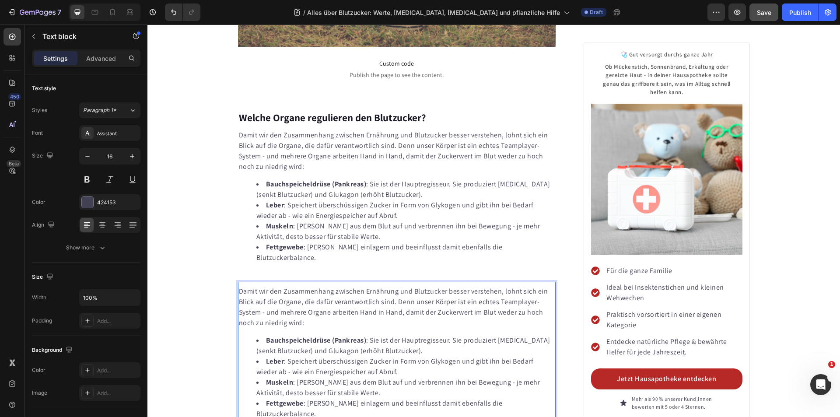
click at [338, 286] on p "Damit wir den Zusammenhang zwischen Ernährung und Blutzucker besser verstehen, …" at bounding box center [397, 307] width 316 height 42
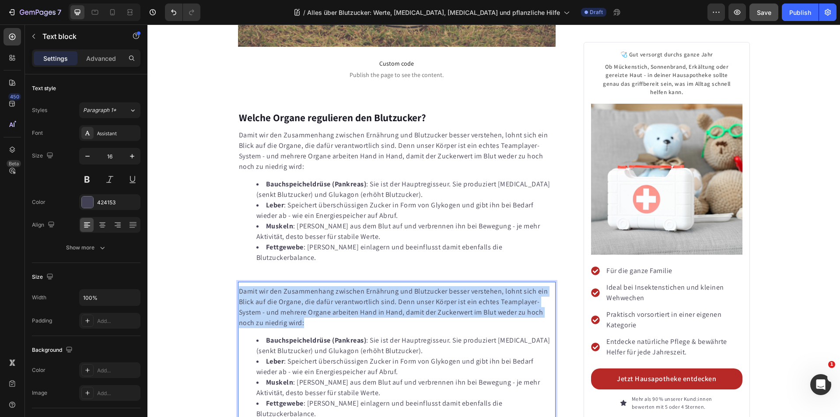
click at [338, 286] on p "Damit wir den Zusammenhang zwischen Ernährung und Blutzucker besser verstehen, …" at bounding box center [397, 307] width 316 height 42
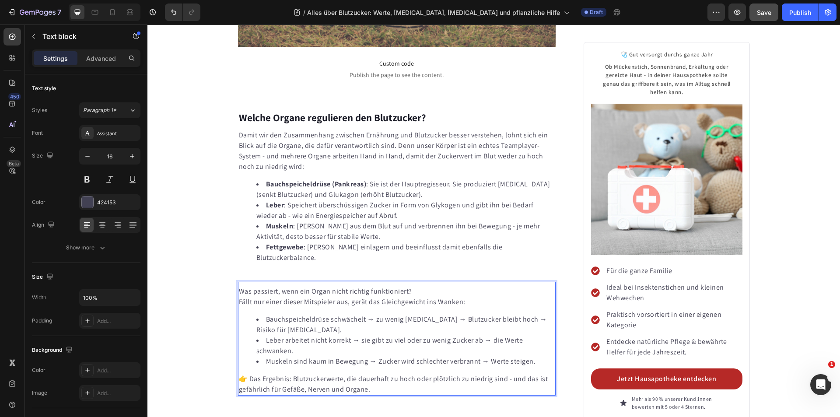
click at [410, 286] on p "Was passiert, wenn ein Organ nicht richtig funktioniert?" at bounding box center [397, 291] width 316 height 10
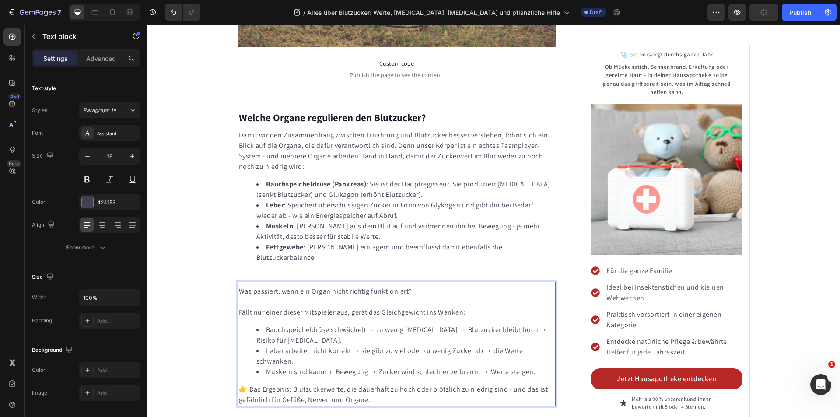
click at [343, 286] on p "Was passiert, wenn ein Organ nicht richtig funktioniert?" at bounding box center [397, 291] width 316 height 10
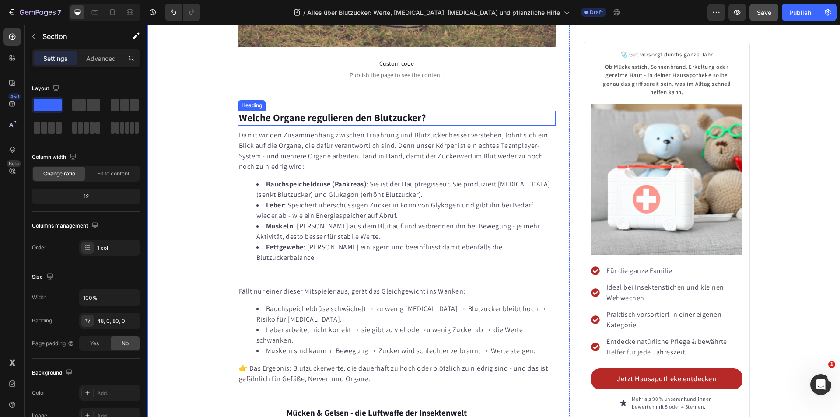
click at [274, 111] on strong "Welche Organe regulieren den Blutzucker?" at bounding box center [332, 117] width 187 height 13
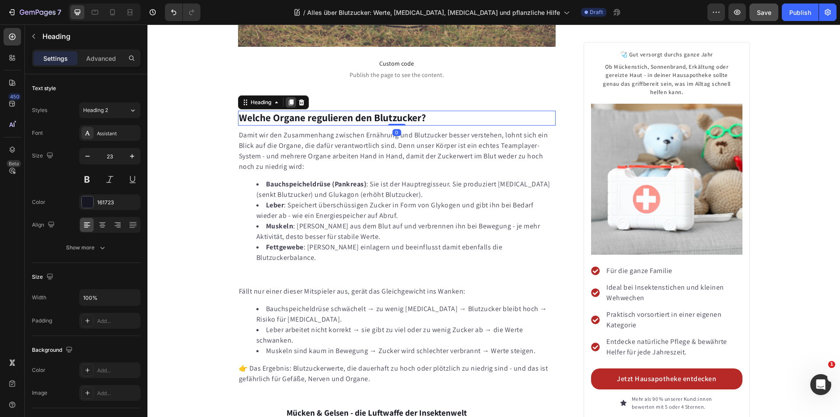
click at [288, 99] on icon at bounding box center [290, 102] width 5 height 6
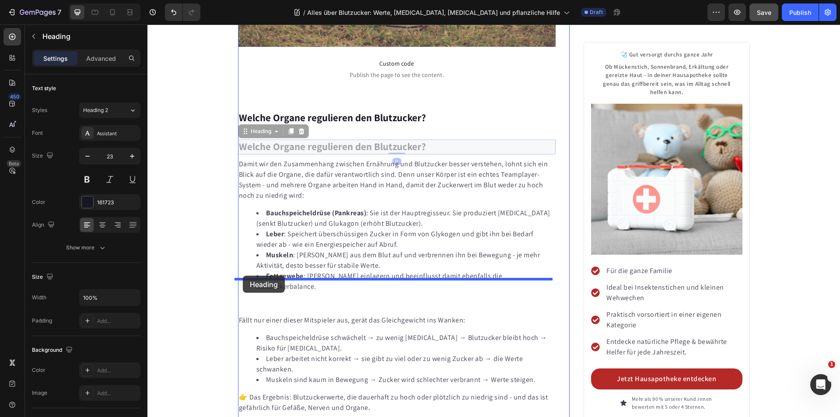
drag, startPoint x: 240, startPoint y: 107, endPoint x: 243, endPoint y: 276, distance: 168.4
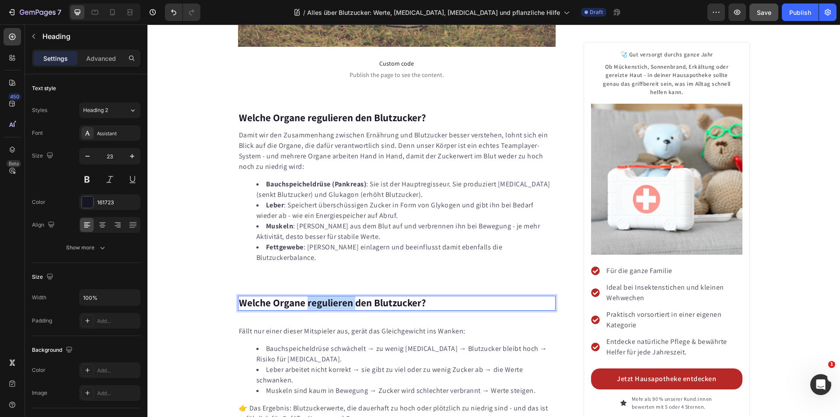
click at [319, 296] on strong "Welche Organe regulieren den Blutzucker?" at bounding box center [332, 302] width 187 height 13
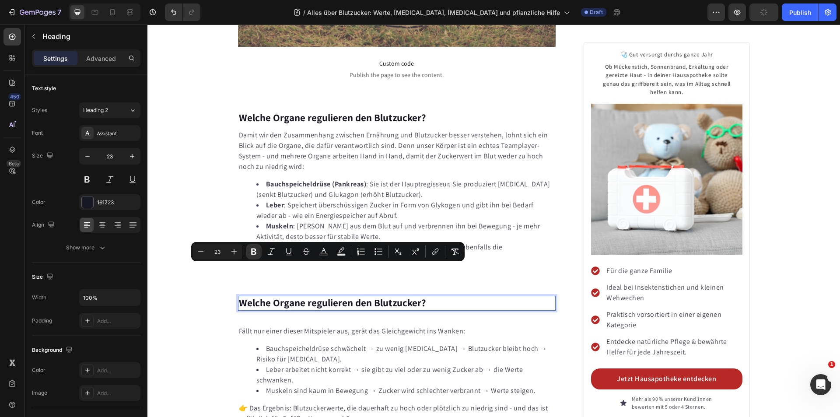
click at [279, 296] on strong "Welche Organe regulieren den Blutzucker?" at bounding box center [332, 302] width 187 height 13
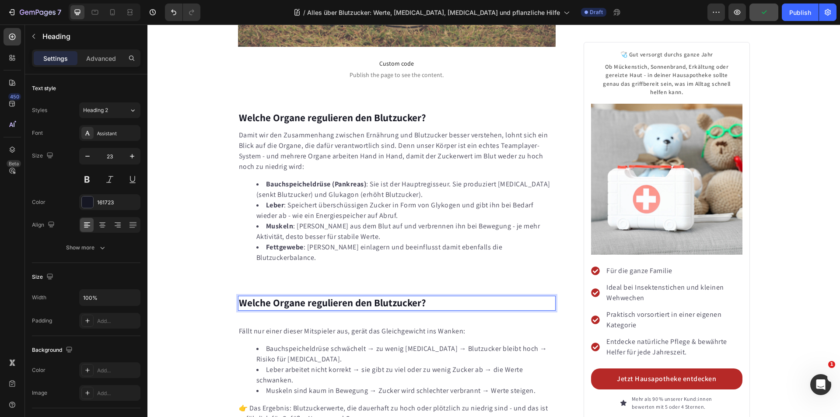
click at [326, 296] on strong "Welche Organe regulieren den Blutzucker?" at bounding box center [332, 302] width 187 height 13
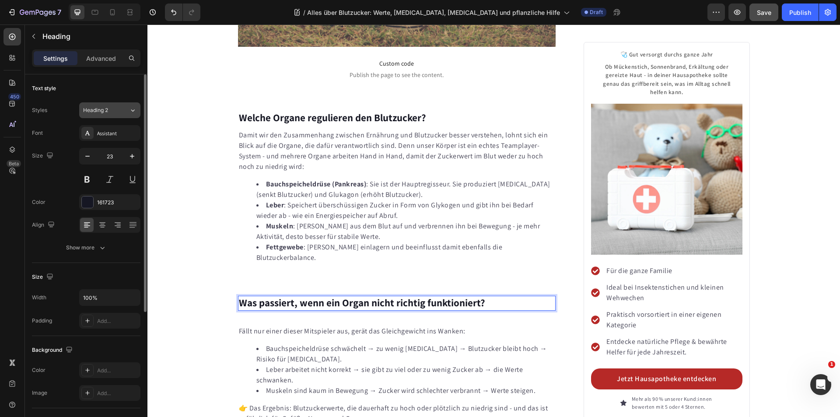
click at [116, 106] on button "Heading 2" at bounding box center [109, 110] width 61 height 16
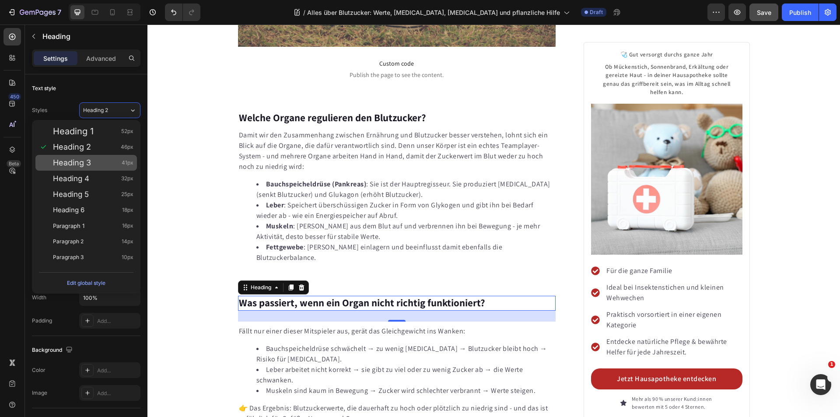
click at [94, 161] on div "Heading 3 41px" at bounding box center [93, 162] width 80 height 9
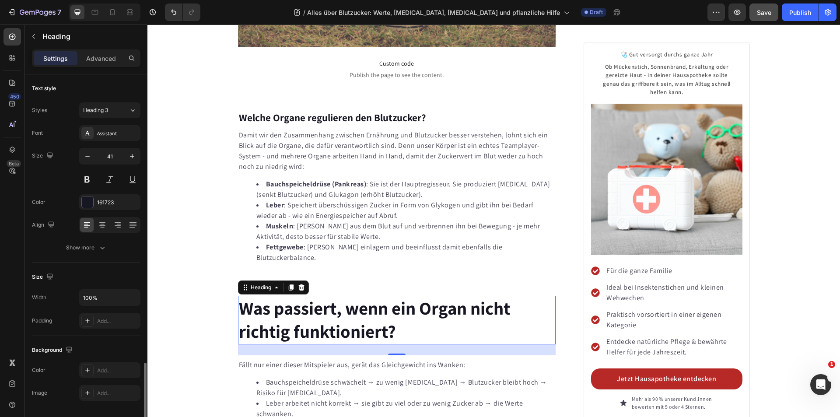
scroll to position [200, 0]
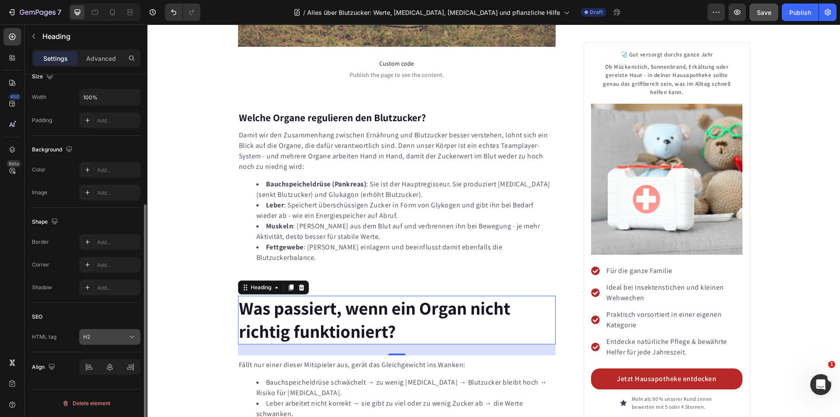
click at [129, 338] on icon at bounding box center [132, 336] width 9 height 9
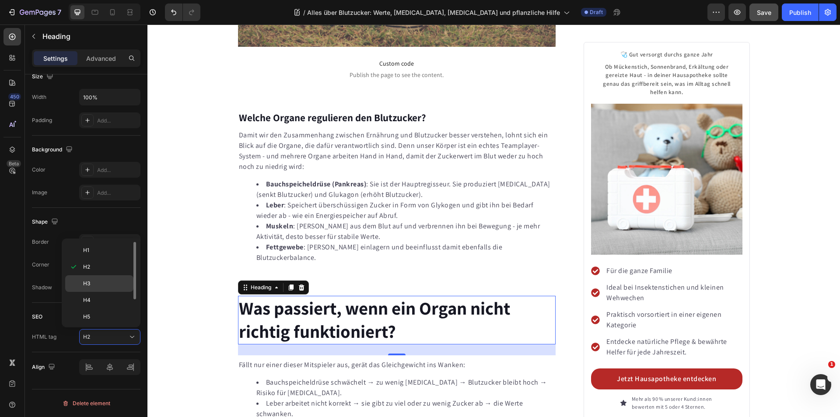
click at [104, 286] on p "H3" at bounding box center [106, 284] width 46 height 8
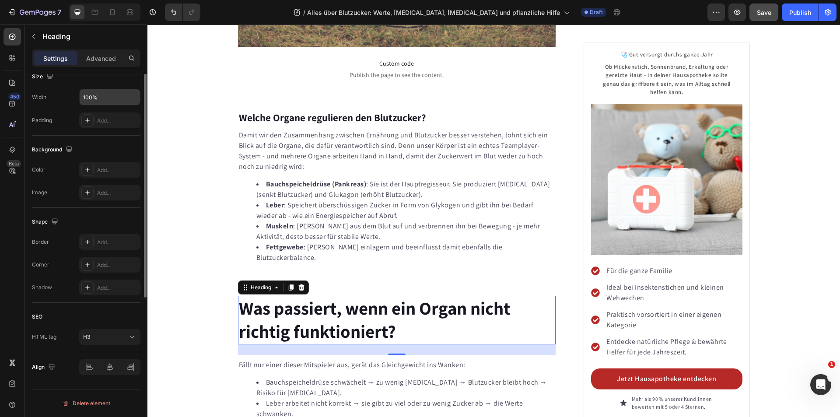
scroll to position [0, 0]
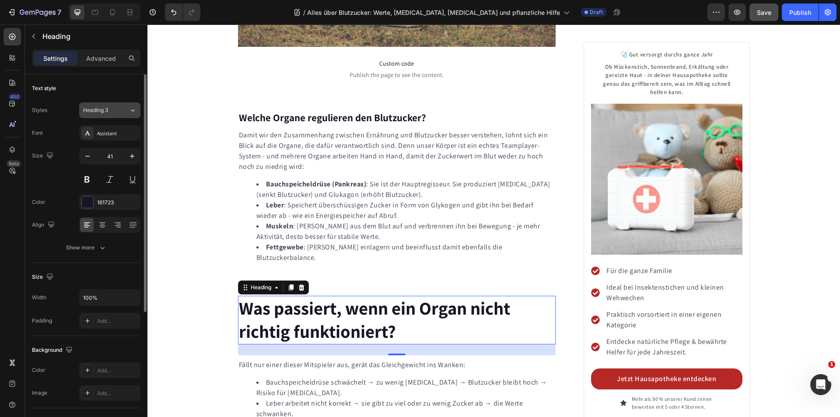
click at [110, 108] on div "Heading 3" at bounding box center [100, 110] width 35 height 8
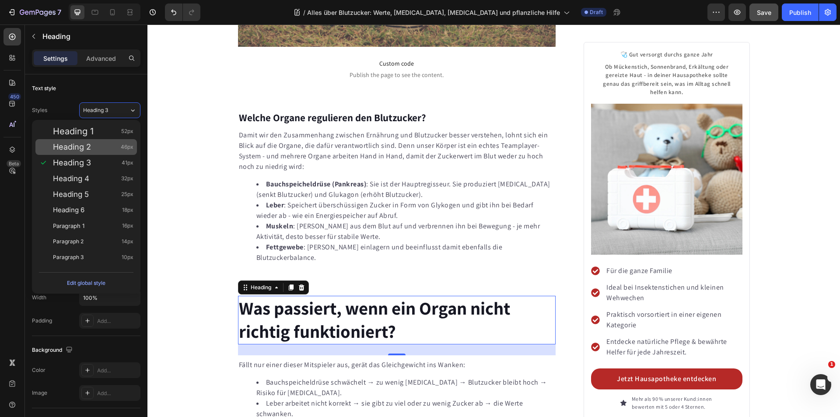
click at [94, 142] on div "Heading 2 46px" at bounding box center [85, 147] width 101 height 16
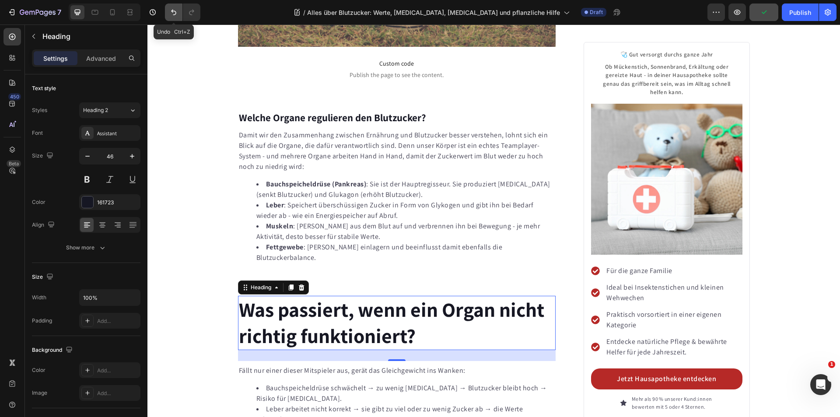
click at [168, 10] on button "Undo/Redo" at bounding box center [173, 11] width 17 height 17
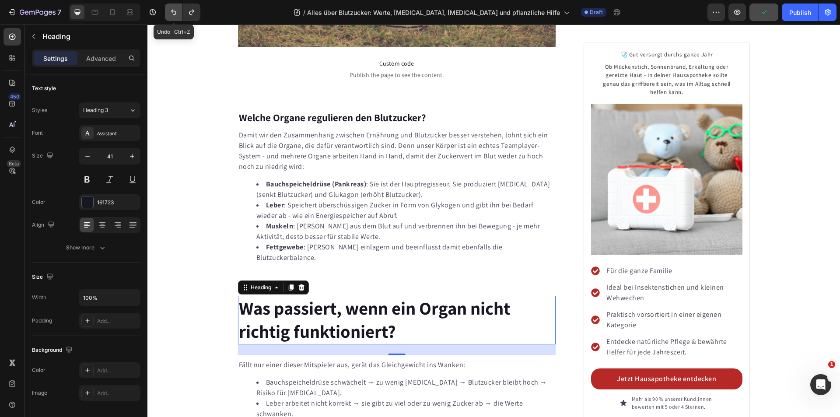
click at [169, 10] on icon "Undo/Redo" at bounding box center [173, 12] width 9 height 9
type input "23"
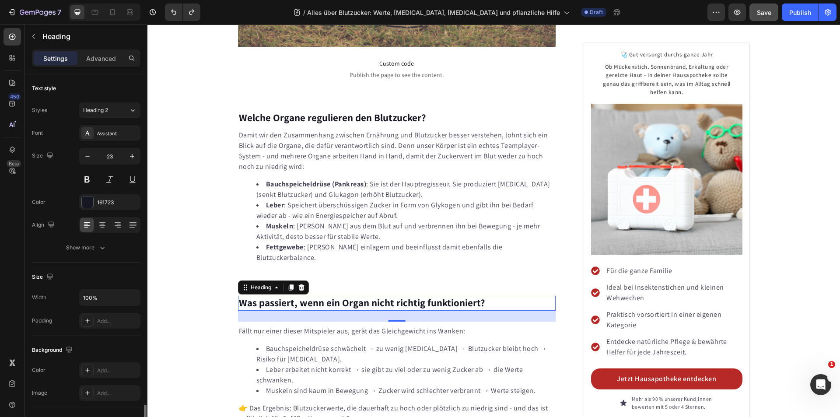
scroll to position [200, 0]
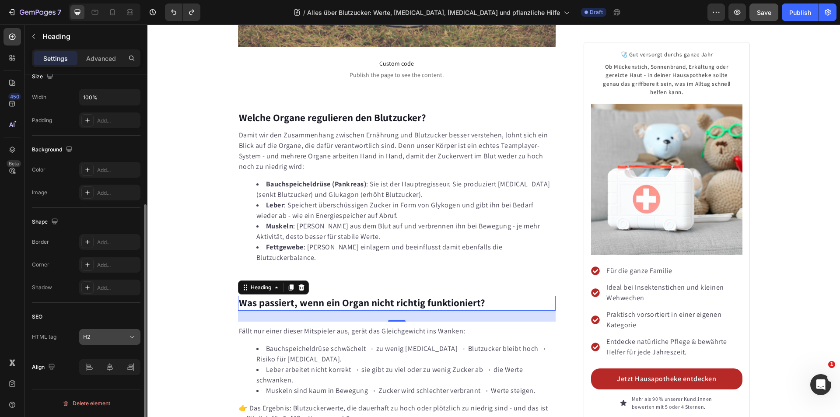
click at [120, 332] on button "H2" at bounding box center [109, 337] width 61 height 16
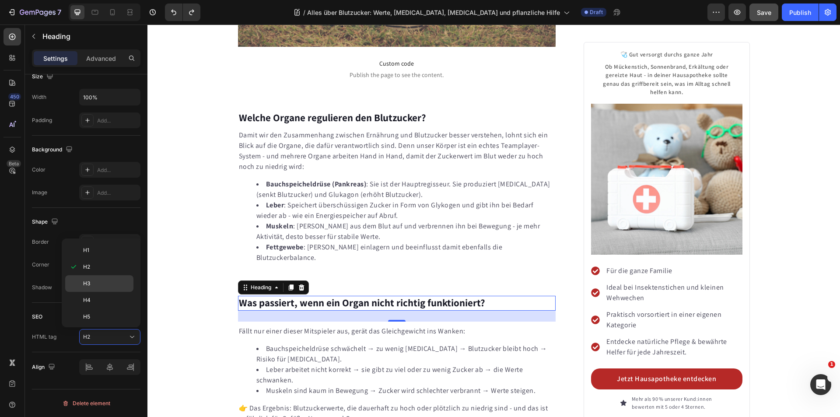
click at [103, 292] on div "H3" at bounding box center [99, 300] width 68 height 17
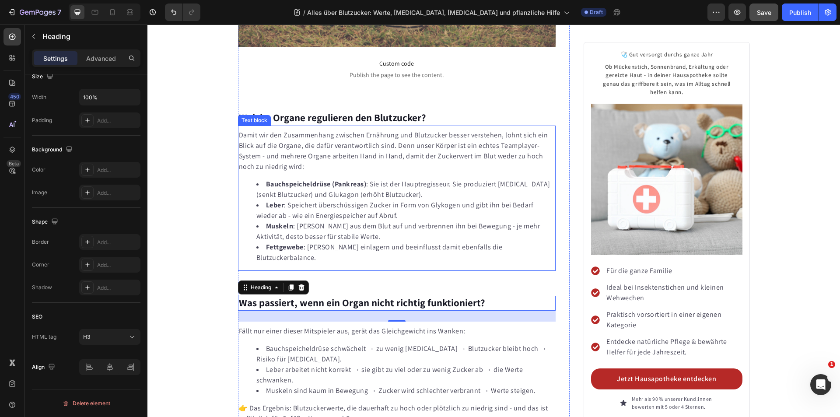
click at [432, 242] on li "Fettgewebe : Kann Zucker einlagern und beeinflusst damit ebenfalls die Blutzuck…" at bounding box center [405, 252] width 299 height 21
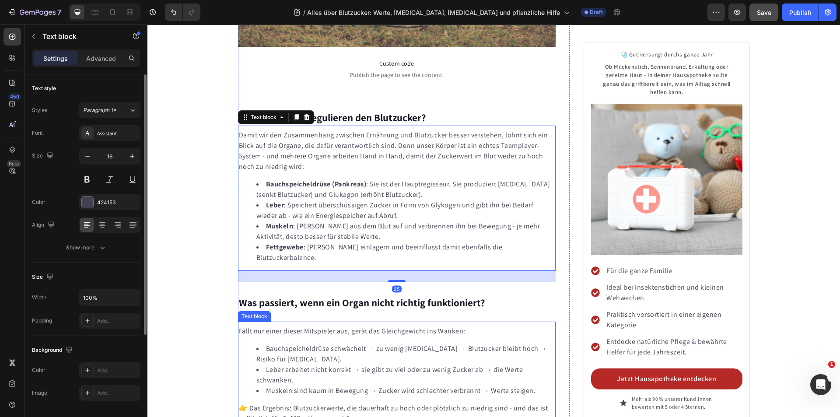
click at [399, 326] on p "Fällt nur einer dieser Mitspieler aus, gerät das Gleichgewicht ins Wanken:" at bounding box center [397, 331] width 316 height 10
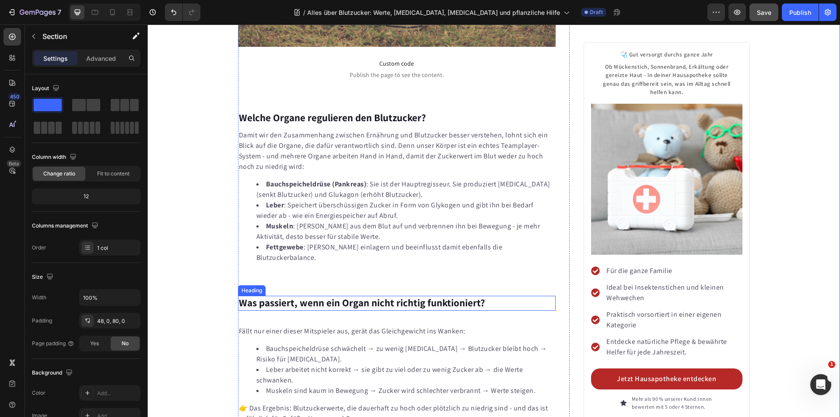
click at [288, 296] on strong "Was passiert, wenn ein Organ nicht richtig funktioniert?" at bounding box center [362, 302] width 246 height 13
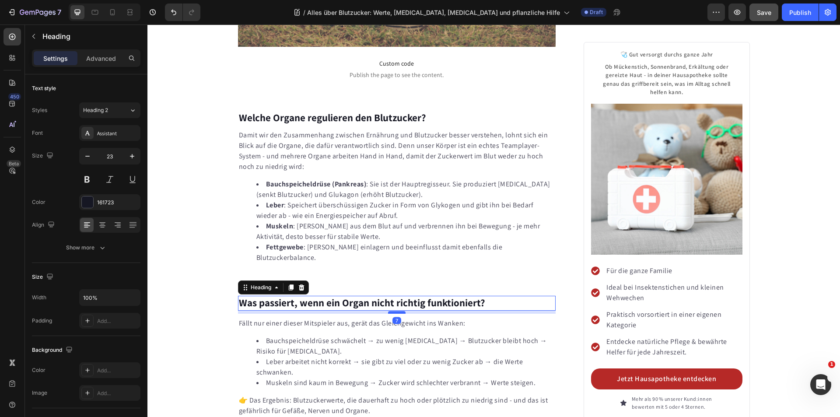
drag, startPoint x: 392, startPoint y: 288, endPoint x: 392, endPoint y: 280, distance: 7.9
click at [392, 311] on div at bounding box center [396, 312] width 17 height 3
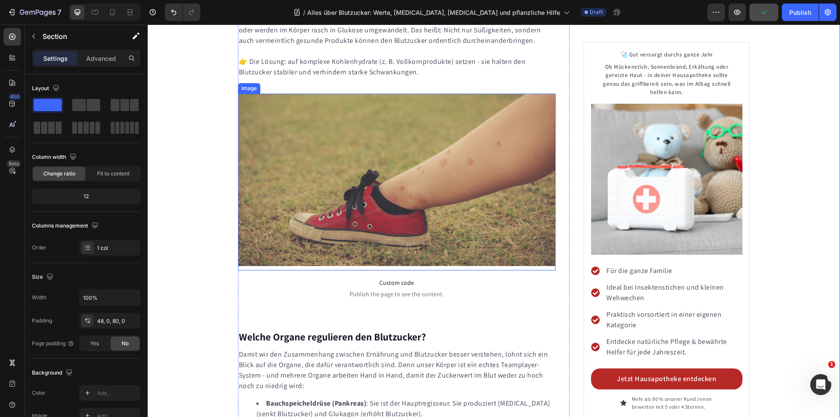
scroll to position [946, 0]
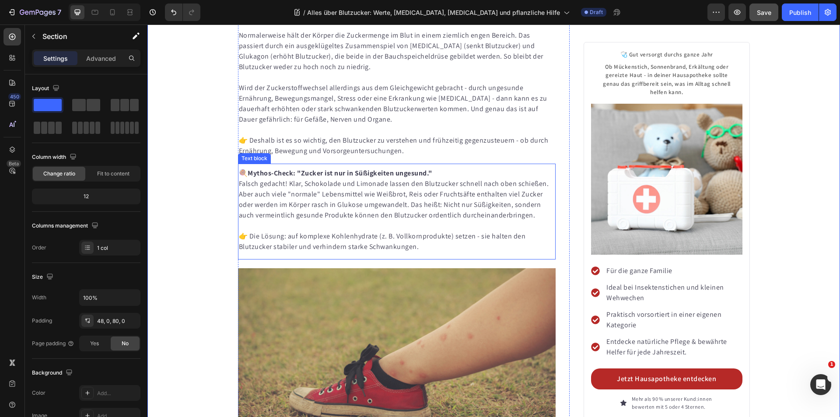
click at [256, 154] on div "Text block" at bounding box center [254, 158] width 29 height 8
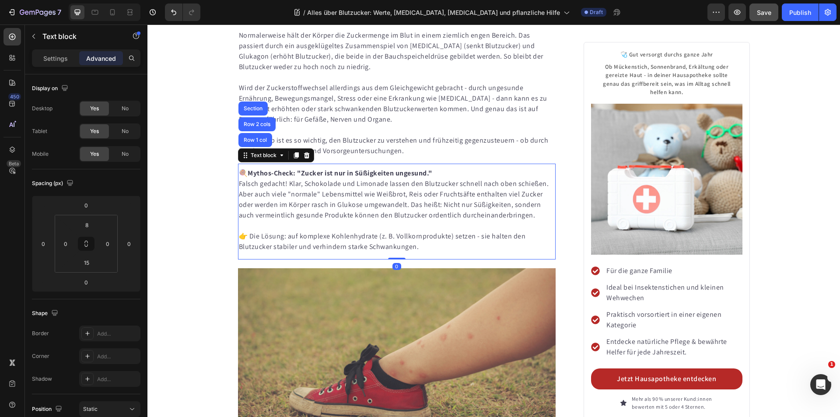
click at [293, 152] on icon at bounding box center [296, 155] width 7 height 7
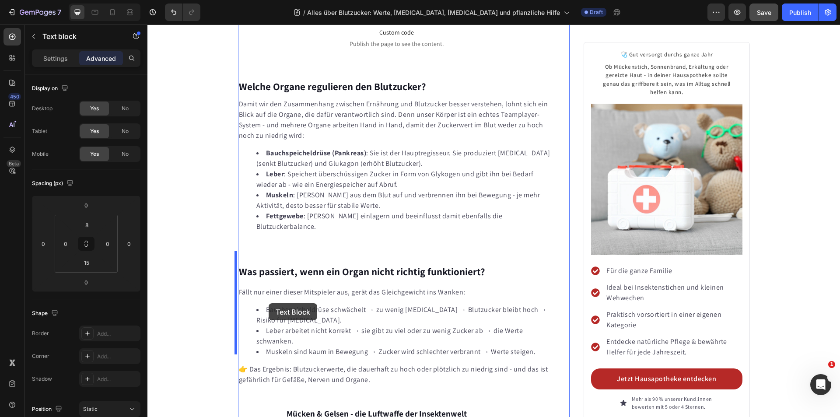
scroll to position [1602, 0]
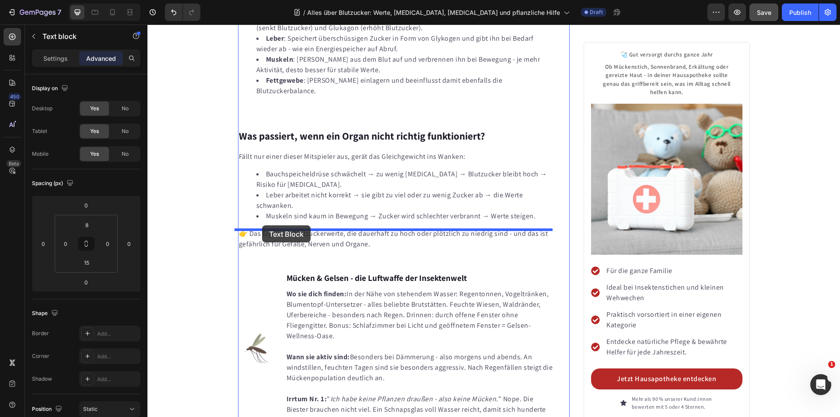
drag, startPoint x: 241, startPoint y: 238, endPoint x: 262, endPoint y: 225, distance: 24.7
type input "25"
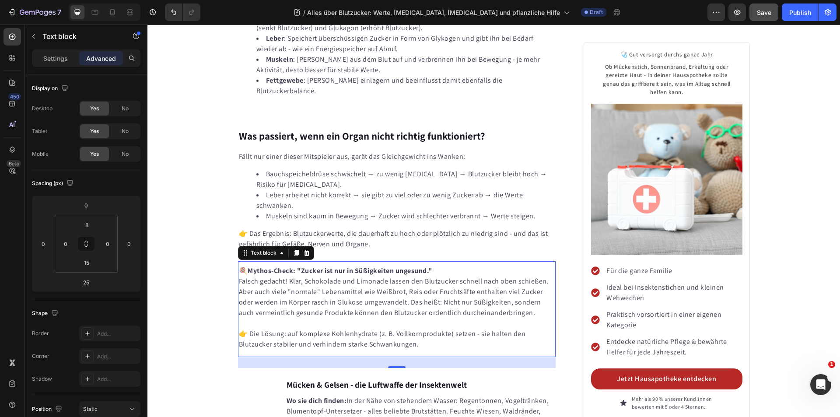
scroll to position [1594, 0]
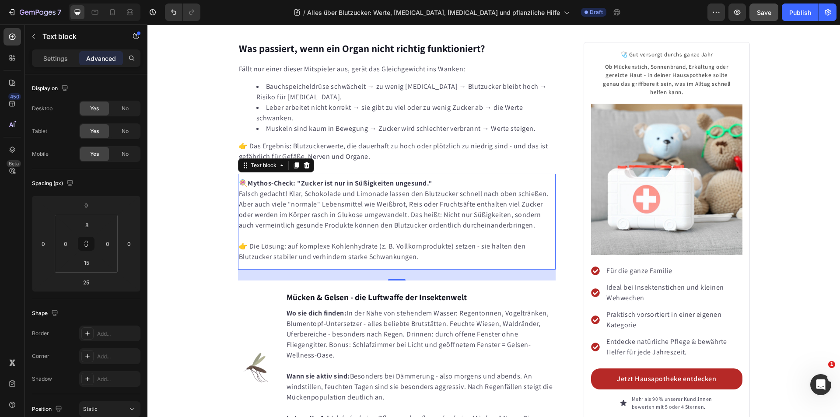
click at [336, 193] on p "Falsch gedacht! Klar, Schokolade und Limonade lassen den Blutzucker schnell nac…" at bounding box center [397, 210] width 316 height 42
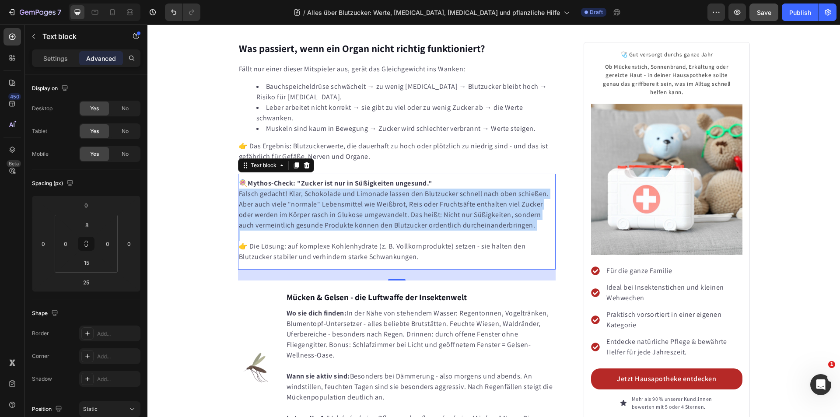
click at [336, 193] on p "Falsch gedacht! Klar, Schokolade und Limonade lassen den Blutzucker schnell nac…" at bounding box center [397, 210] width 316 height 42
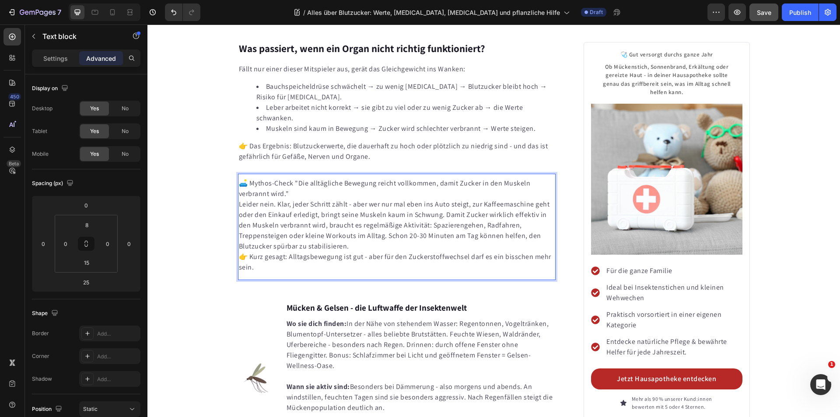
click at [296, 178] on p "🛋️ Mythos-Check "Die alltägliche Bewegung reicht vollkommen, damit Zucker in de…" at bounding box center [397, 188] width 316 height 21
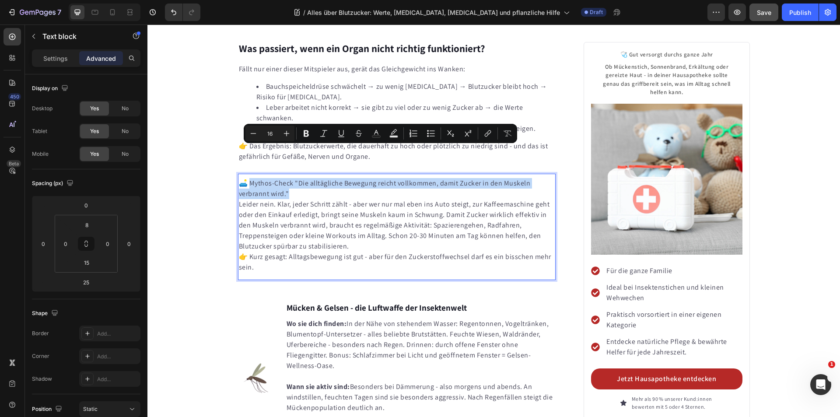
drag, startPoint x: 294, startPoint y: 160, endPoint x: 249, endPoint y: 153, distance: 46.0
click at [249, 178] on p "🛋️ Mythos-Check "Die alltägliche Bewegung reicht vollkommen, damit Zucker in de…" at bounding box center [397, 188] width 316 height 21
click at [304, 131] on icon "Editor contextual toolbar" at bounding box center [306, 133] width 5 height 7
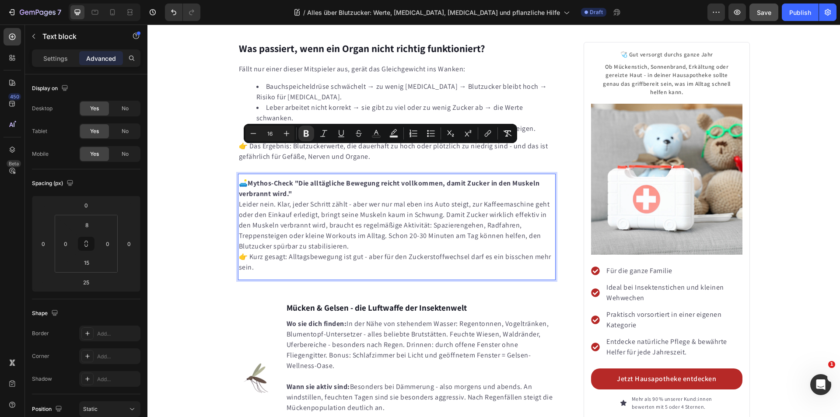
click at [332, 178] on p "🛋️ Mythos-Check "Die alltägliche Bewegung reicht vollkommen, damit Zucker in de…" at bounding box center [397, 188] width 316 height 21
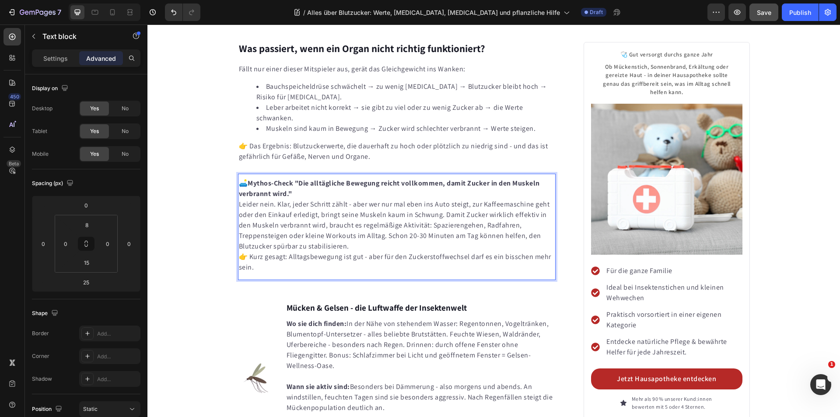
click at [239, 199] on p "Leider nein. Klar, jeder Schritt zählt - aber wer nur mal eben ins Auto steigt,…" at bounding box center [397, 225] width 316 height 52
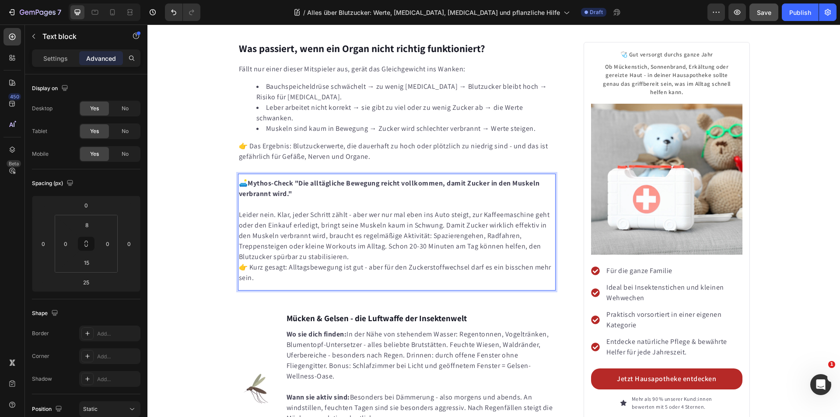
click at [239, 262] on p "👉 Kurz gesagt: Alltagsbewegung ist gut - aber für den Zuckerstoffwechsel darf e…" at bounding box center [397, 272] width 316 height 21
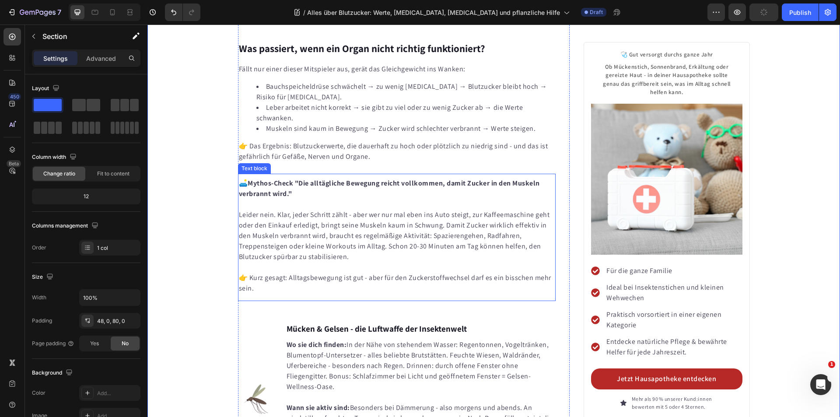
click at [248, 199] on p "Leider nein. Klar, jeder Schritt zählt - aber wer nur mal eben ins Auto steigt,…" at bounding box center [397, 230] width 316 height 63
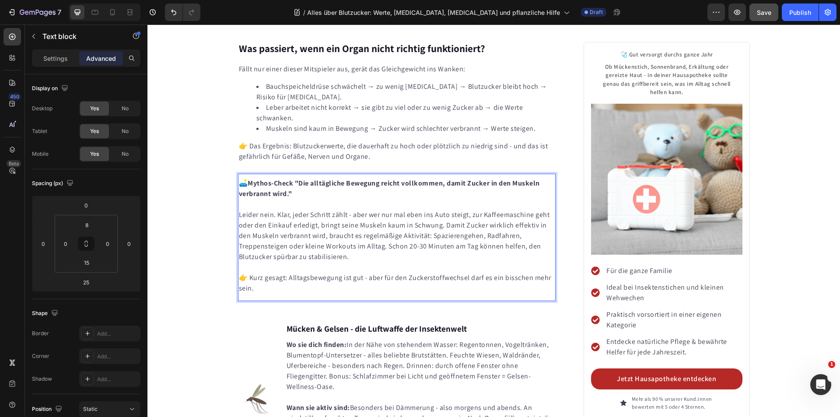
click at [239, 199] on p "Leider nein. Klar, jeder Schritt zählt - aber wer nur mal eben ins Auto steigt,…" at bounding box center [397, 230] width 316 height 63
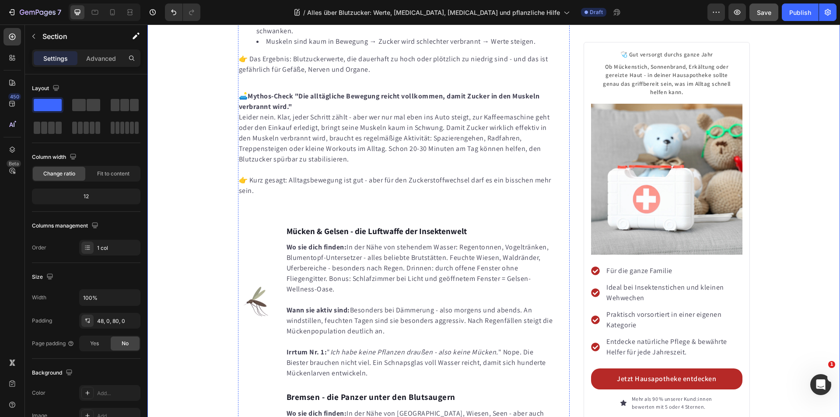
scroll to position [1550, 0]
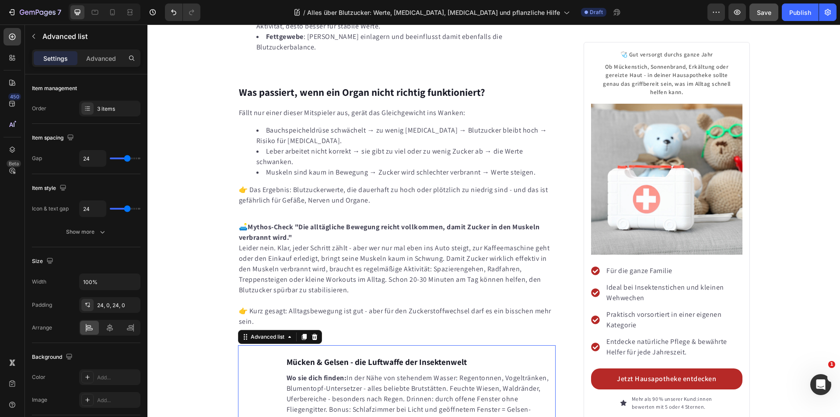
drag, startPoint x: 315, startPoint y: 306, endPoint x: 302, endPoint y: 305, distance: 13.1
click at [315, 332] on div at bounding box center [314, 337] width 10 height 10
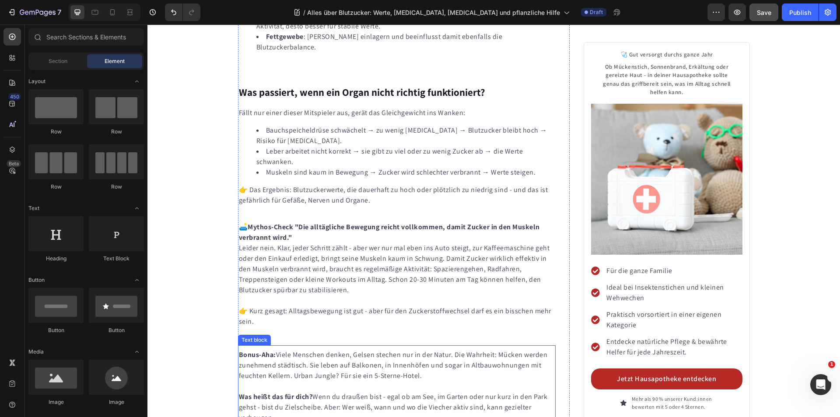
click at [260, 335] on div "Text block" at bounding box center [254, 340] width 33 height 10
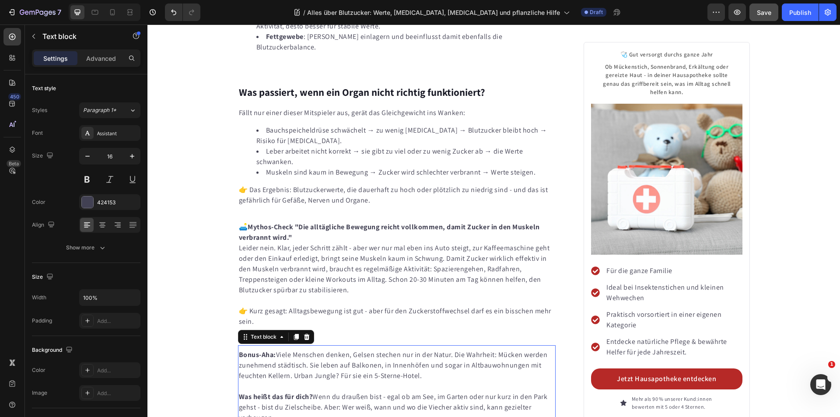
click at [304, 334] on icon at bounding box center [307, 337] width 6 height 6
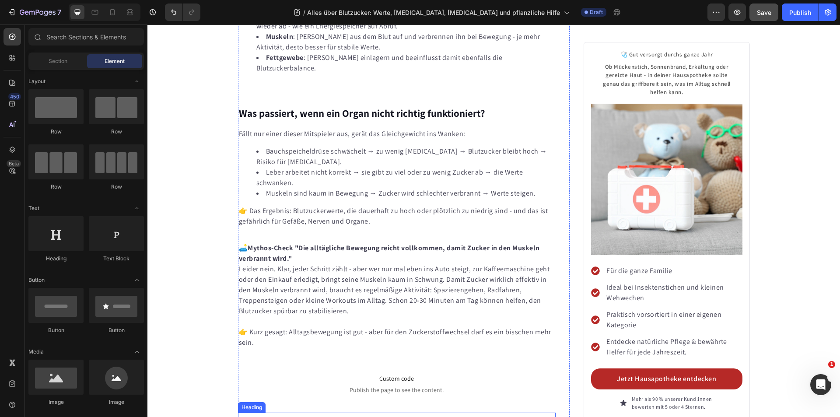
scroll to position [1419, 0]
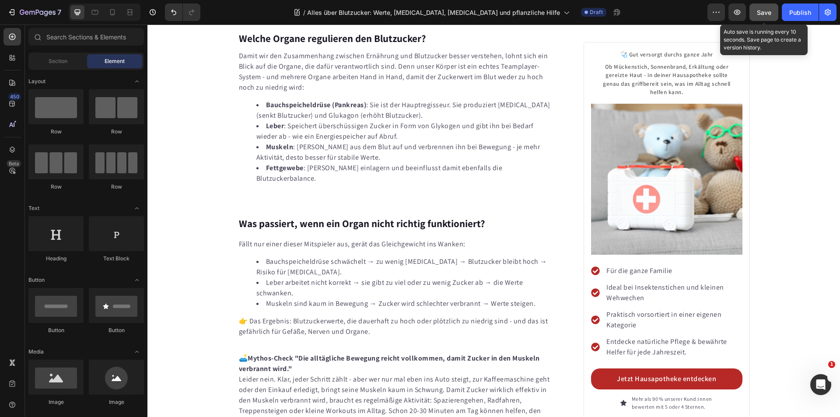
click at [758, 12] on span "Save" at bounding box center [764, 12] width 14 height 7
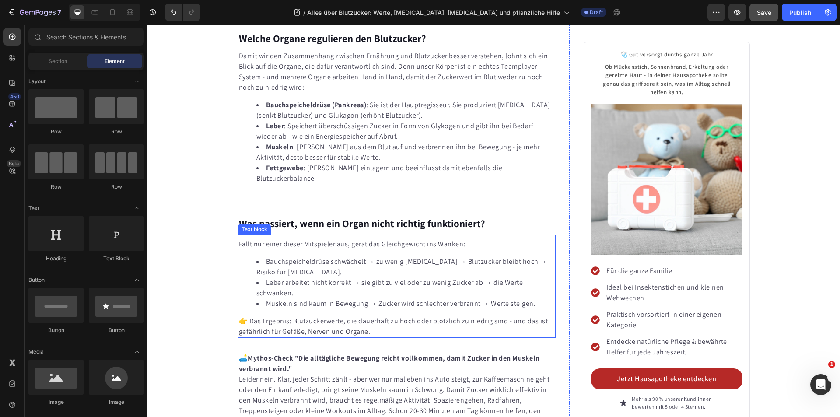
click at [345, 256] on li "Bauchspeicheldrüse schwächelt → zu wenig Insulin → Blutzucker bleibt hoch → Ris…" at bounding box center [405, 266] width 299 height 21
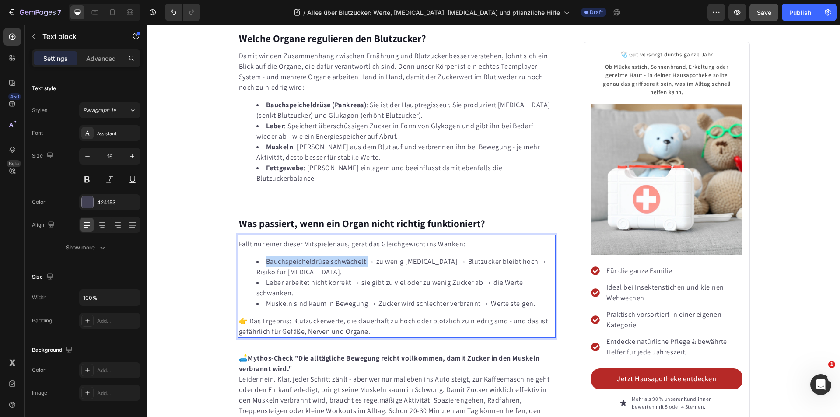
drag, startPoint x: 363, startPoint y: 230, endPoint x: 266, endPoint y: 228, distance: 97.1
click at [264, 256] on li "Bauchspeicheldrüse schwächelt → zu wenig Insulin → Blutzucker bleibt hoch → Ris…" at bounding box center [405, 266] width 299 height 21
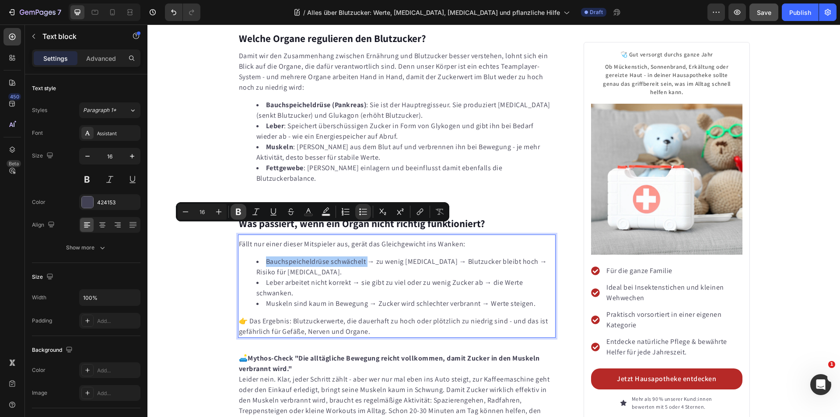
click at [236, 211] on icon "Editor contextual toolbar" at bounding box center [238, 212] width 5 height 7
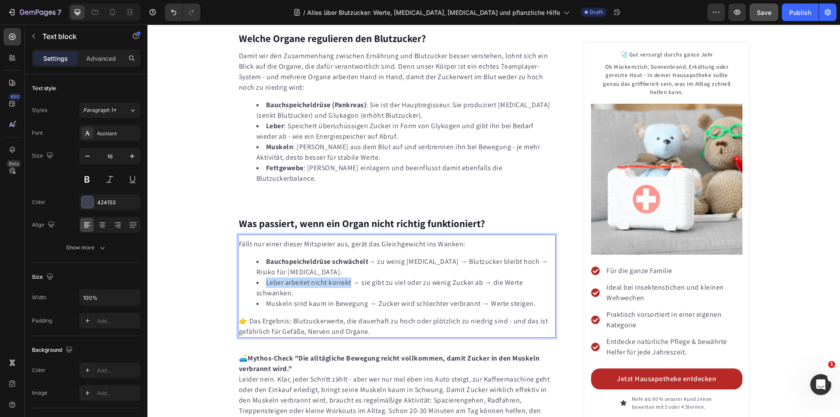
drag, startPoint x: 348, startPoint y: 252, endPoint x: 264, endPoint y: 252, distance: 84.4
click at [264, 277] on li "Leber arbeitet nicht korrekt → sie gibt zu viel oder zu wenig Zucker ab → die W…" at bounding box center [405, 287] width 299 height 21
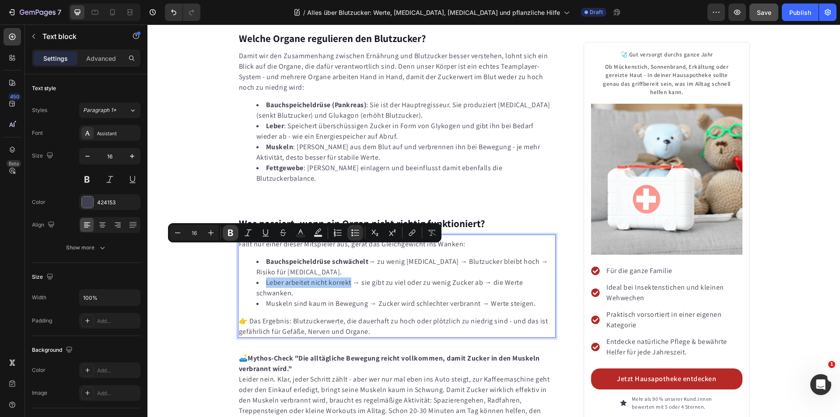
drag, startPoint x: 228, startPoint y: 233, endPoint x: 133, endPoint y: 236, distance: 95.9
click at [228, 233] on icon "Editor contextual toolbar" at bounding box center [230, 233] width 5 height 7
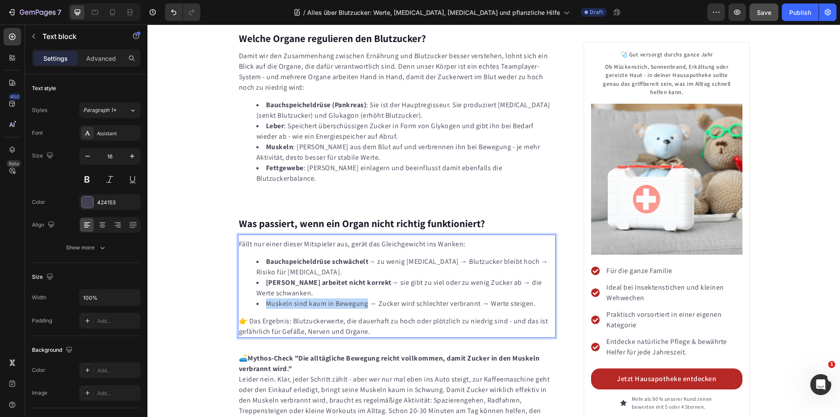
drag, startPoint x: 363, startPoint y: 273, endPoint x: 263, endPoint y: 273, distance: 99.3
click at [263, 298] on li "Muskeln sind kaum in Bewegung → Zucker wird schlechter verbrannt → Werte steige…" at bounding box center [405, 303] width 299 height 10
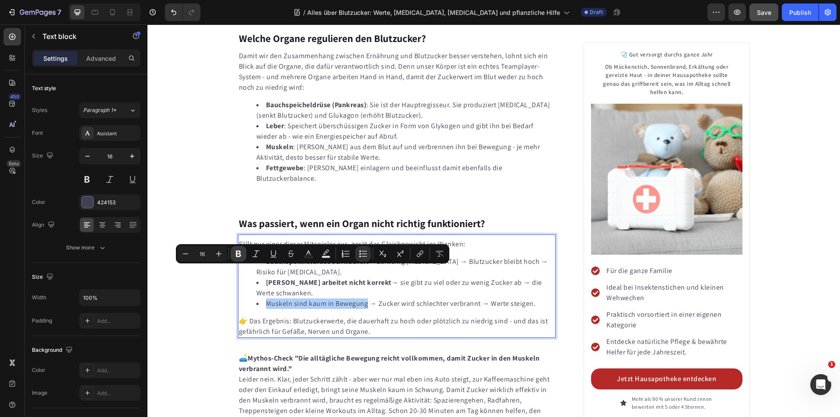
drag, startPoint x: 239, startPoint y: 252, endPoint x: 76, endPoint y: 193, distance: 173.1
click at [239, 252] on icon "Editor contextual toolbar" at bounding box center [238, 253] width 9 height 9
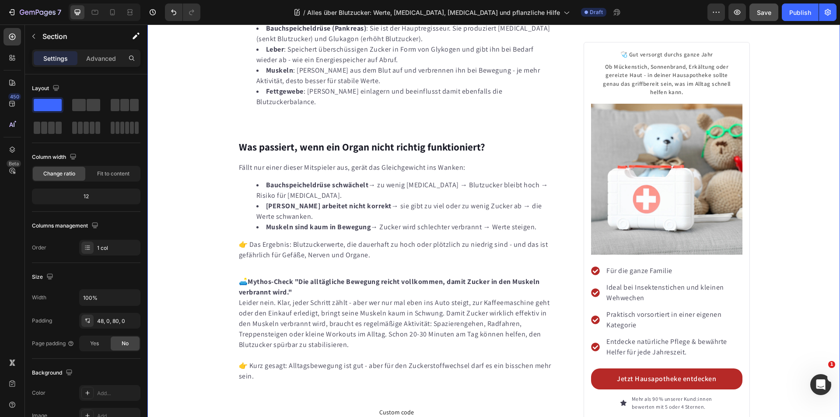
scroll to position [1506, 0]
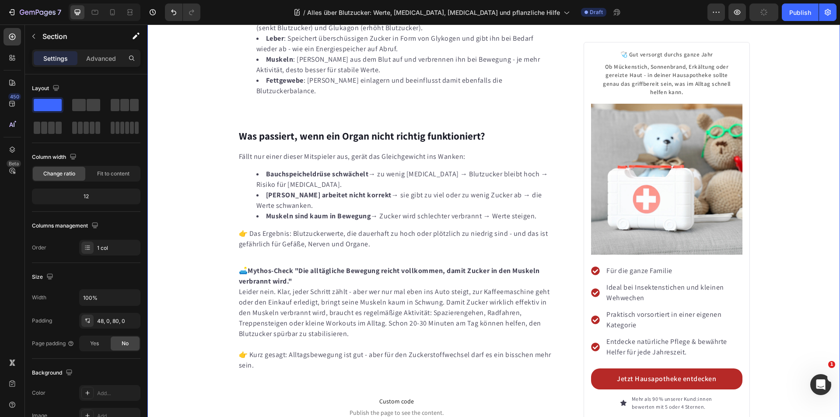
click at [760, 8] on div "Save" at bounding box center [764, 12] width 14 height 9
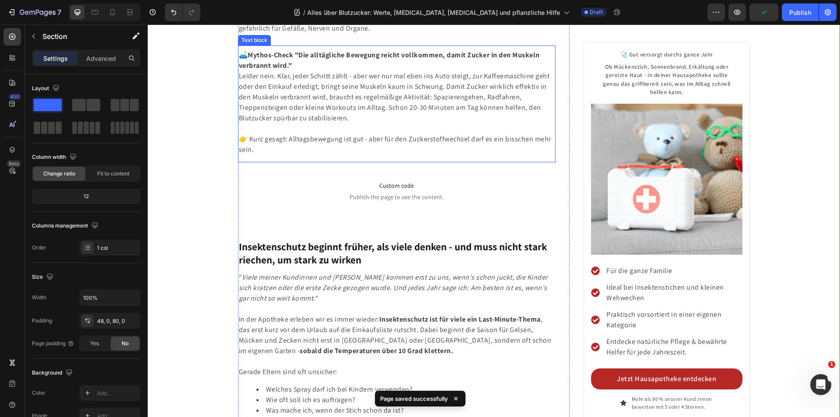
scroll to position [1725, 0]
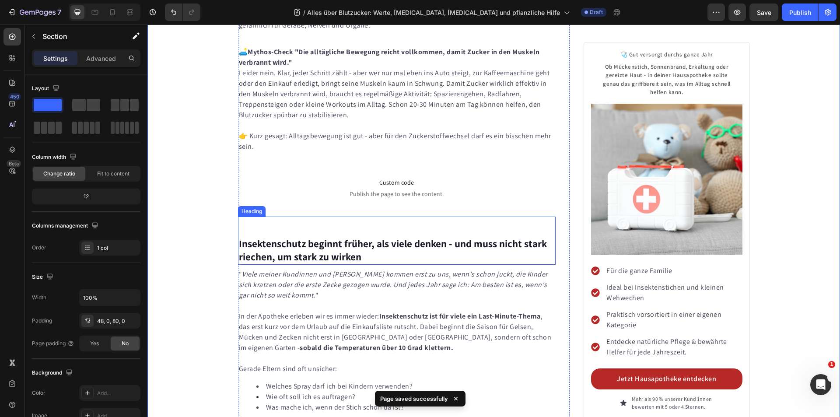
click at [318, 237] on strong "Insektenschutz beginnt früher, als viele denken - und muss nicht stark riechen,…" at bounding box center [393, 250] width 308 height 26
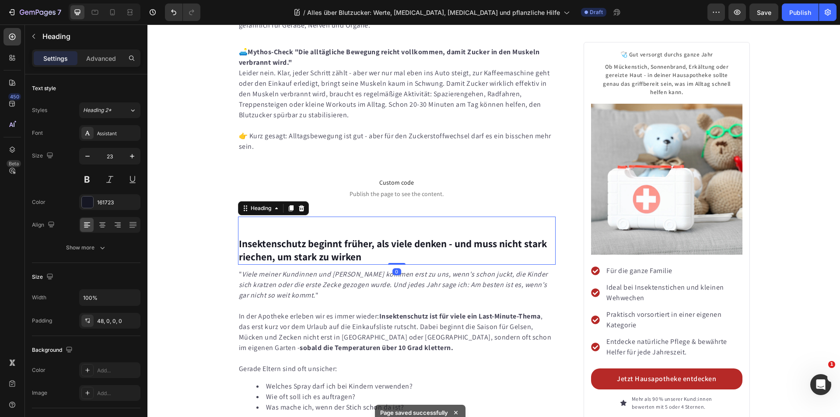
click at [318, 237] on strong "Insektenschutz beginnt früher, als viele denken - und muss nicht stark riechen,…" at bounding box center [393, 250] width 308 height 26
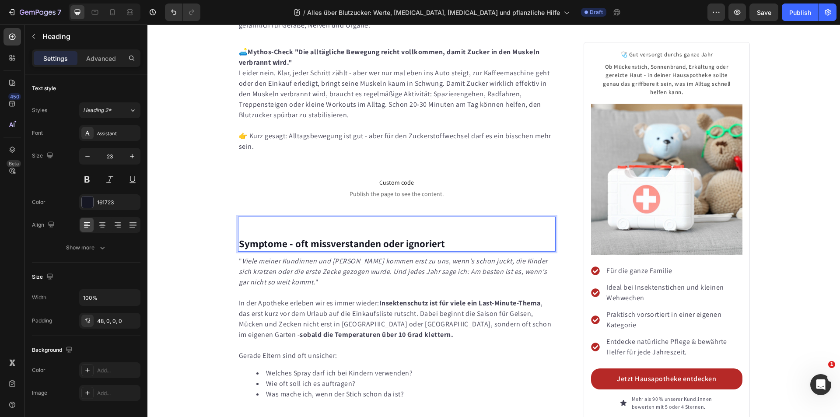
click at [270, 237] on strong "Symptome - oft missverstanden oder ignoriert" at bounding box center [342, 243] width 206 height 13
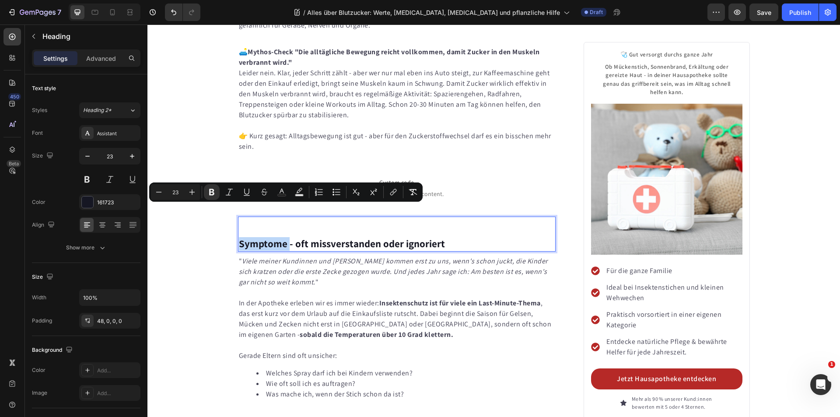
copy strong "Symptome"
click at [401, 177] on span "Custom code" at bounding box center [397, 182] width 318 height 10
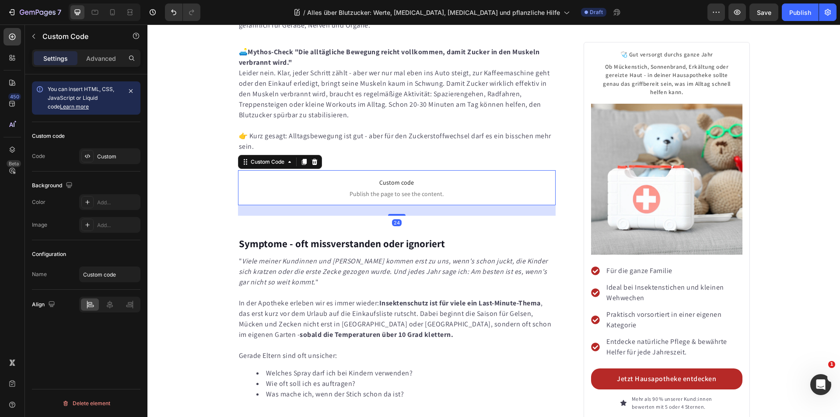
click at [401, 177] on span "Custom code" at bounding box center [397, 182] width 318 height 10
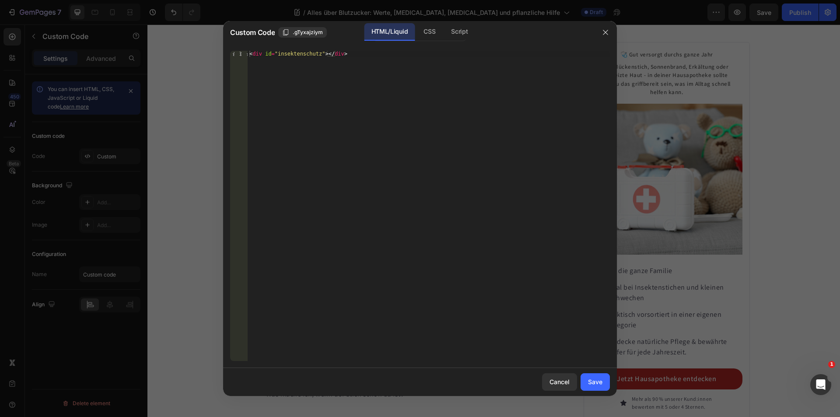
click at [304, 55] on div "< div id = "insektenschutz" > </ div >" at bounding box center [429, 212] width 362 height 322
type textarea "<div id="symptome"></div>"
click at [609, 382] on button "Save" at bounding box center [595, 381] width 29 height 17
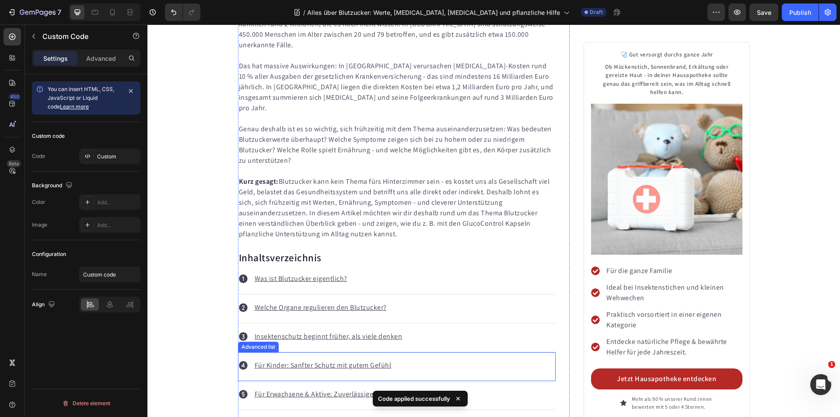
scroll to position [500, 0]
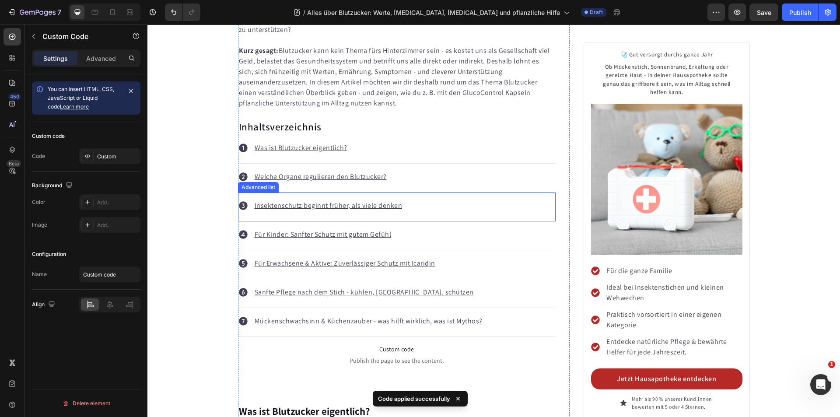
click at [379, 201] on u "Insektenschutz beginnt früher, als viele denken" at bounding box center [329, 205] width 148 height 9
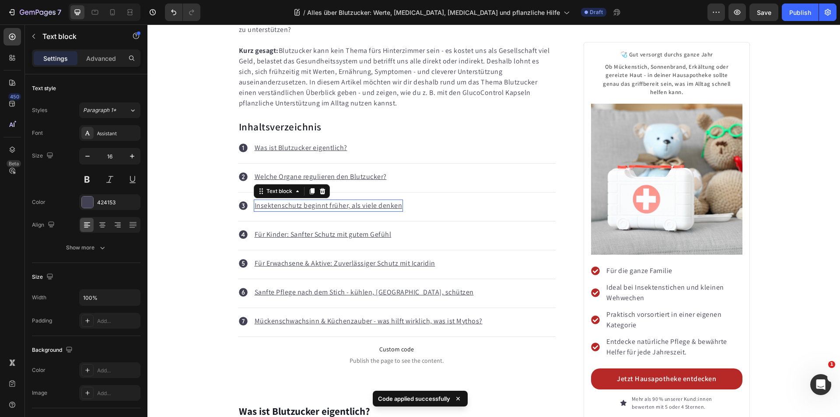
click at [379, 201] on u "Insektenschutz beginnt früher, als viele denken" at bounding box center [329, 205] width 148 height 9
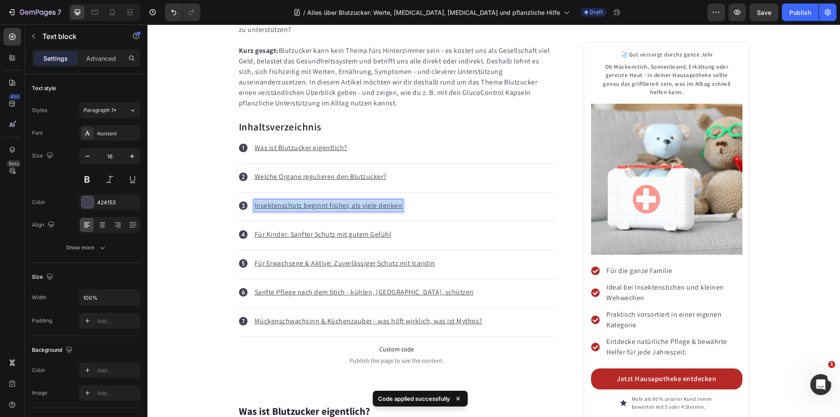
click at [379, 201] on u "Insektenschutz beginnt früher, als viele denken" at bounding box center [329, 205] width 148 height 9
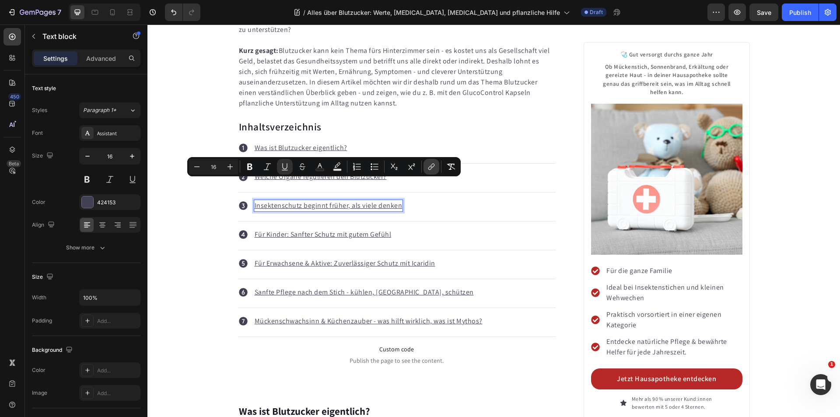
click at [431, 167] on icon "Editor contextual toolbar" at bounding box center [431, 166] width 9 height 9
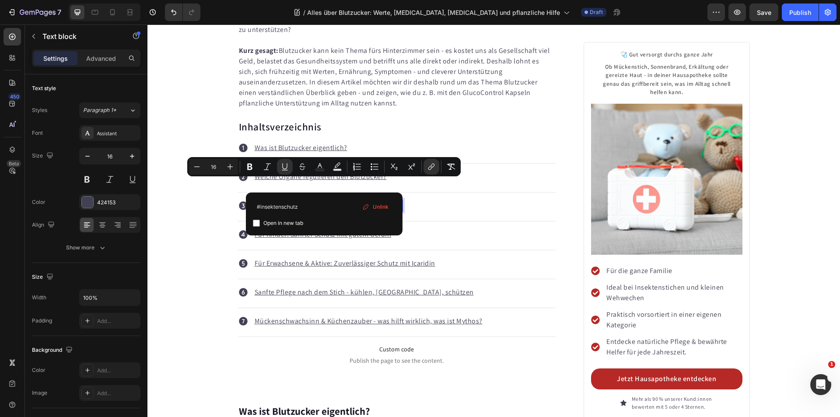
click at [380, 205] on span "Unlink" at bounding box center [381, 207] width 16 height 10
click at [349, 201] on u "Insektenschutz beginnt früher, als viele denken" at bounding box center [329, 205] width 148 height 9
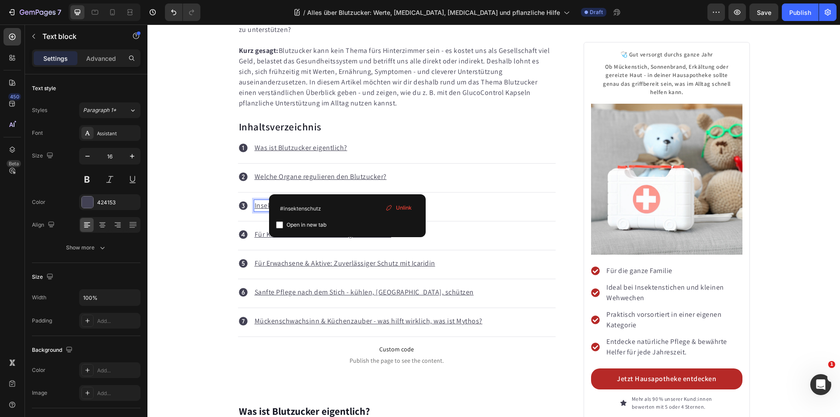
click at [349, 201] on u "Insektenschutz beginnt früher, als viele denken" at bounding box center [329, 205] width 148 height 9
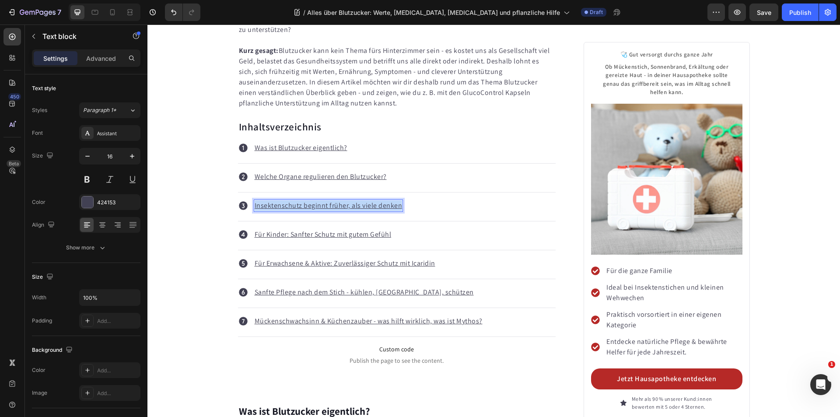
click at [349, 201] on u "Insektenschutz beginnt früher, als viele denken" at bounding box center [329, 205] width 148 height 9
click at [284, 201] on strong "Symptome" at bounding box center [272, 205] width 35 height 9
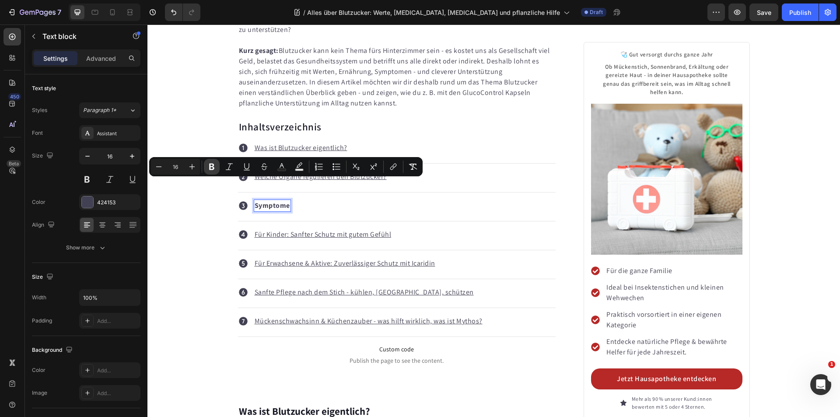
click at [211, 168] on icon "Editor contextual toolbar" at bounding box center [211, 166] width 9 height 9
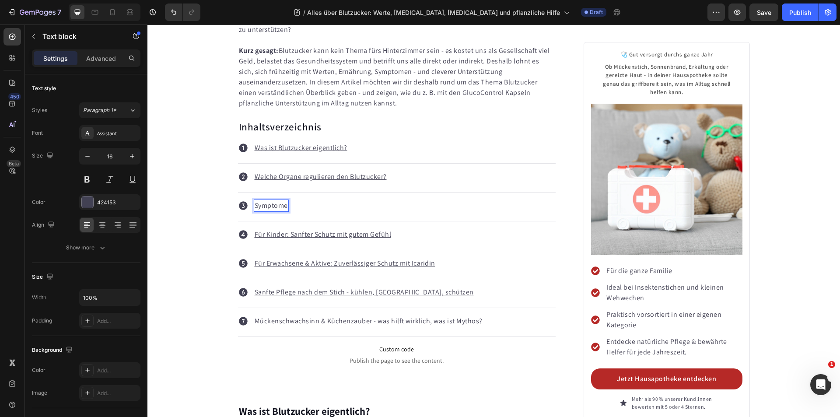
click at [269, 200] on p "Symptome" at bounding box center [271, 205] width 33 height 10
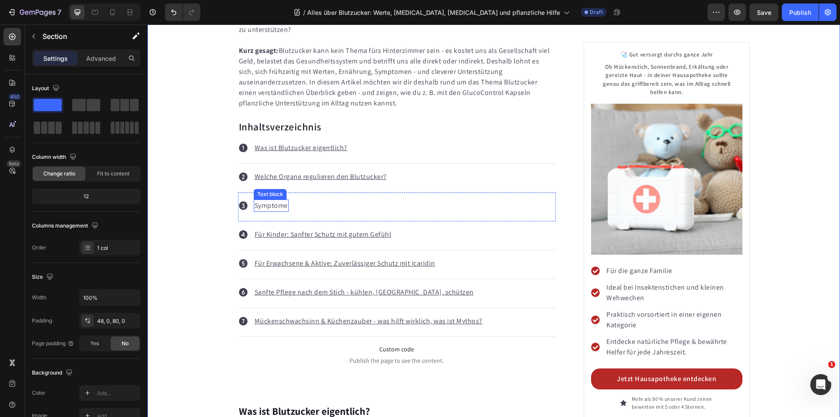
click at [270, 200] on p "Symptome" at bounding box center [271, 205] width 33 height 10
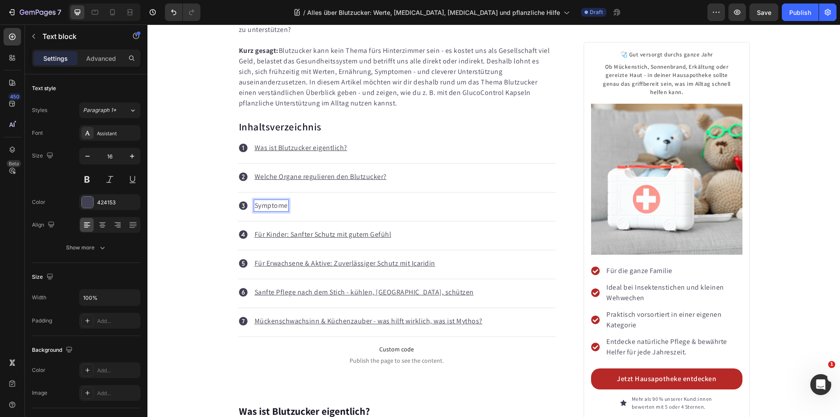
click at [270, 200] on p "Symptome" at bounding box center [271, 205] width 33 height 10
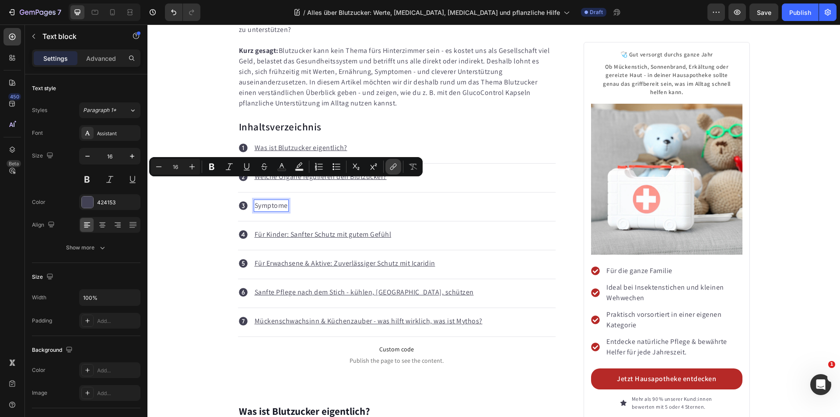
click at [391, 168] on icon "Editor contextual toolbar" at bounding box center [392, 168] width 4 height 4
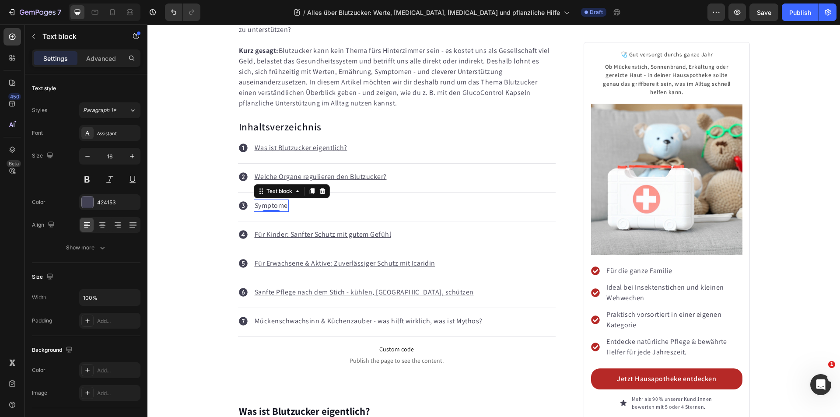
click at [266, 200] on p "Symptome" at bounding box center [271, 205] width 33 height 10
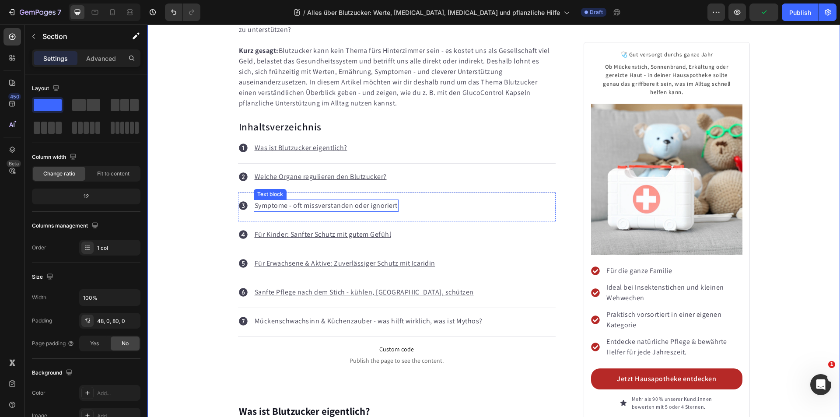
click at [315, 200] on p "Symptome - oft missverstanden oder ignoriert" at bounding box center [326, 205] width 143 height 10
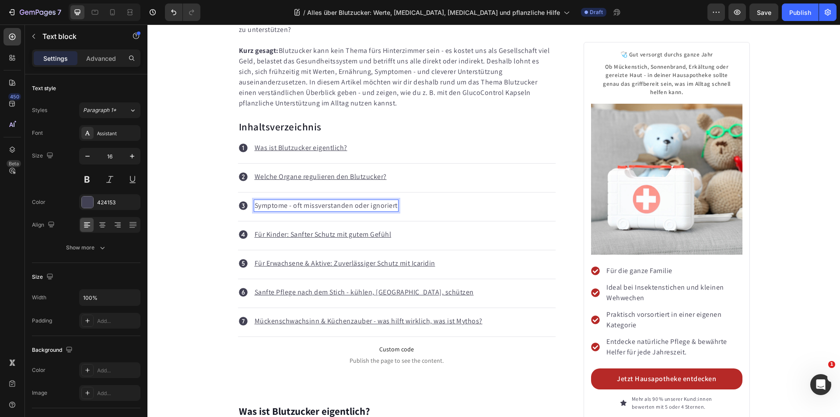
click at [315, 200] on p "Symptome - oft missverstanden oder ignoriert" at bounding box center [326, 205] width 143 height 10
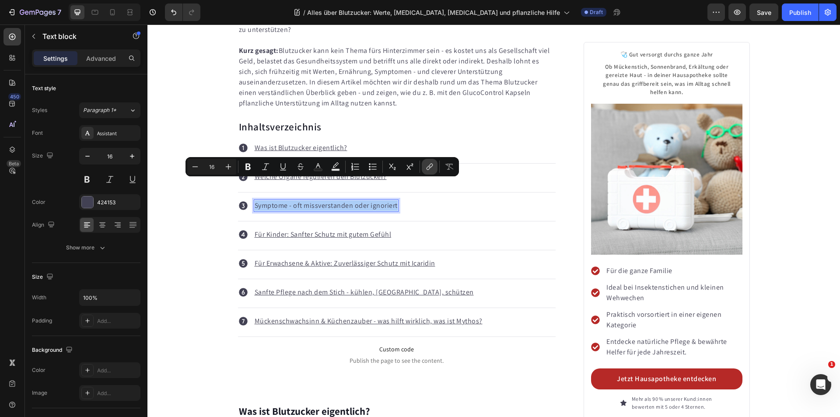
click at [430, 168] on icon "Editor contextual toolbar" at bounding box center [429, 166] width 9 height 9
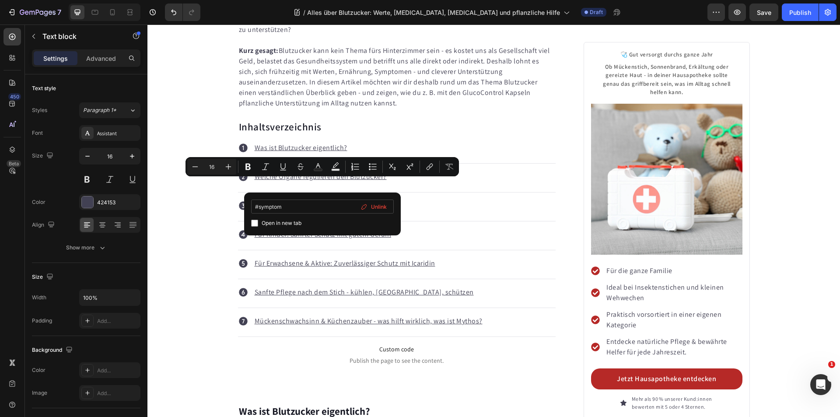
type input "#symptome"
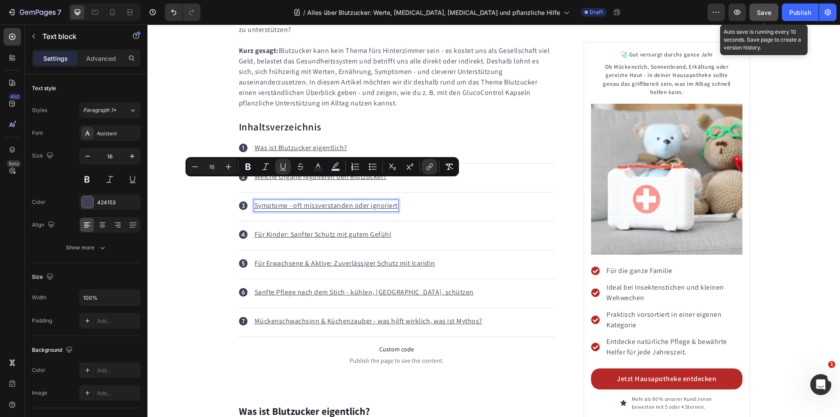
click at [766, 17] on button "Save" at bounding box center [763, 11] width 29 height 17
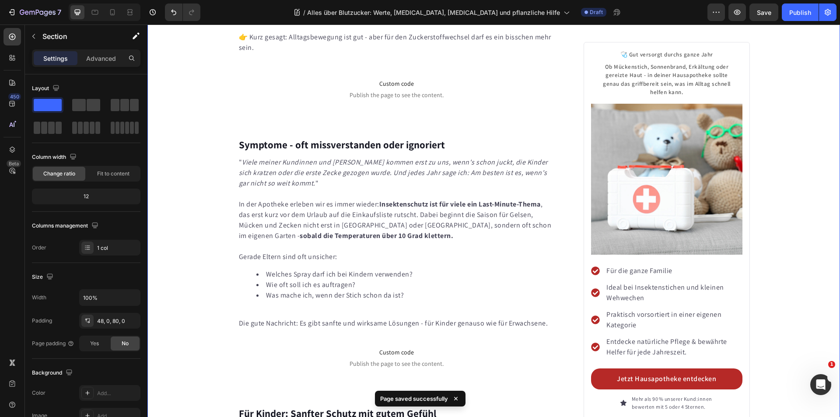
scroll to position [1900, 0]
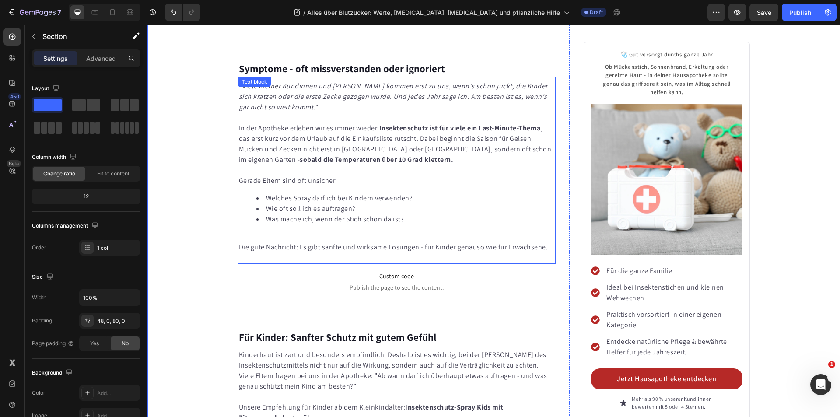
click at [382, 81] on icon "Viele meiner Kundinnen und Kunden kommen erst zu uns, wenn's schon juckt, die K…" at bounding box center [393, 96] width 309 height 30
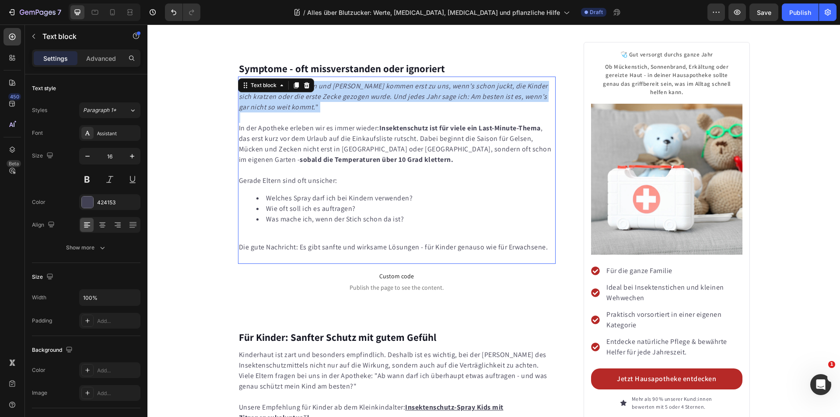
click at [382, 81] on icon "Viele meiner Kundinnen und Kunden kommen erst zu uns, wenn's schon juckt, die K…" at bounding box center [393, 96] width 309 height 30
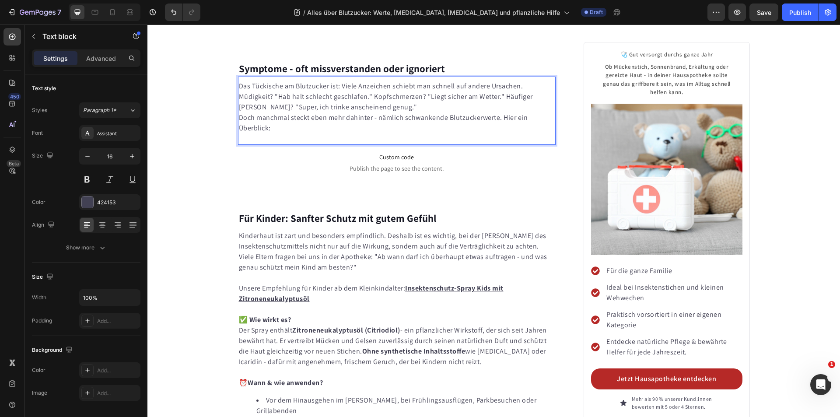
click at [410, 81] on p "Das Tückische am Blutzucker ist: Viele Anzeichen schiebt man schnell auf andere…" at bounding box center [397, 96] width 316 height 31
click at [239, 112] on p "Doch manchmal steckt eben mehr dahinter - nämlich schwankende Blutzuckerwerte. …" at bounding box center [397, 122] width 316 height 21
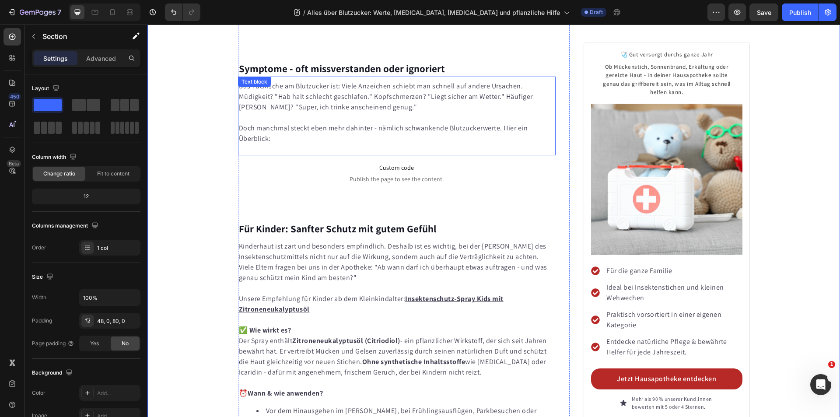
click at [341, 112] on p "Doch manchmal steckt eben mehr dahinter - nämlich schwankende Blutzuckerwerte. …" at bounding box center [397, 127] width 316 height 31
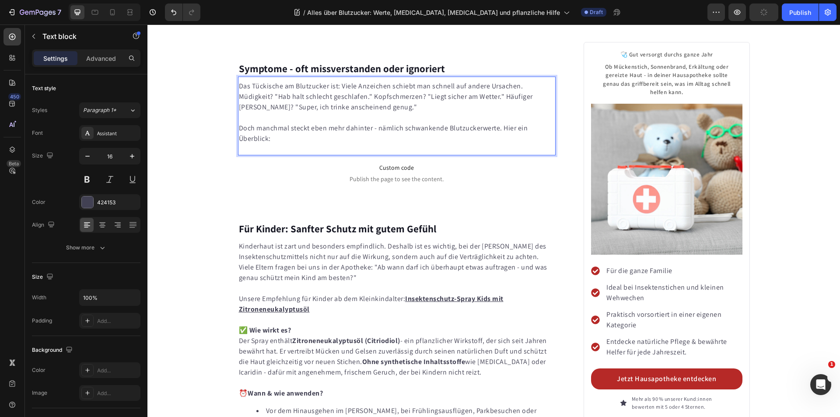
click at [316, 112] on p "Doch manchmal steckt eben mehr dahinter - nämlich schwankende Blutzuckerwerte. …" at bounding box center [397, 127] width 316 height 31
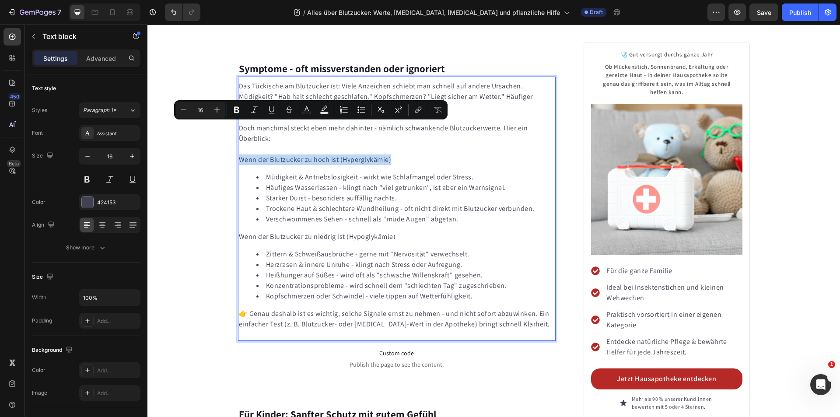
drag, startPoint x: 399, startPoint y: 132, endPoint x: 238, endPoint y: 131, distance: 161.9
click at [239, 131] on p "Doch manchmal steckt eben mehr dahinter - nämlich schwankende Blutzuckerwerte. …" at bounding box center [397, 138] width 316 height 52
click at [236, 110] on icon "Editor contextual toolbar" at bounding box center [236, 110] width 5 height 7
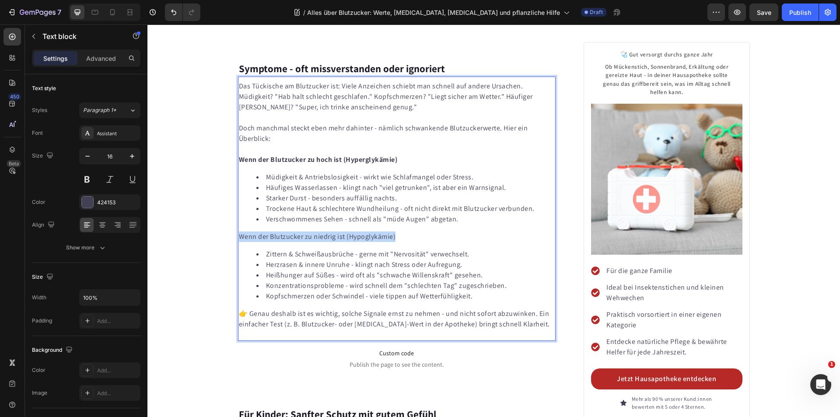
drag, startPoint x: 394, startPoint y: 203, endPoint x: 237, endPoint y: 203, distance: 156.6
click at [239, 231] on p "Wenn der Blutzucker zu niedrig ist (Hypoglykämie)" at bounding box center [397, 236] width 316 height 10
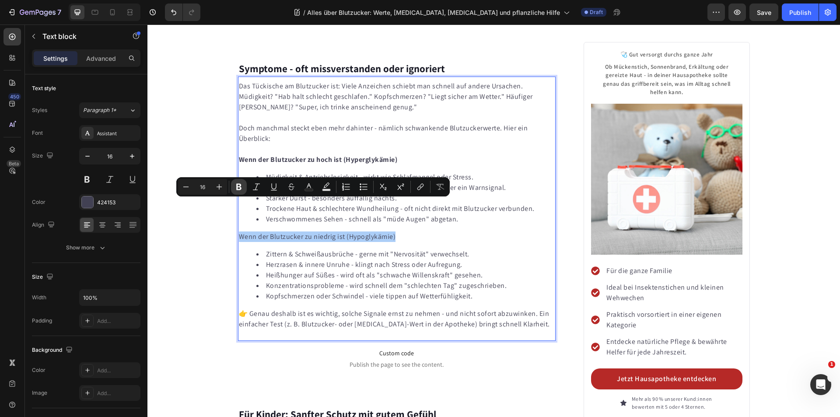
click at [238, 185] on icon "Editor contextual toolbar" at bounding box center [238, 186] width 9 height 9
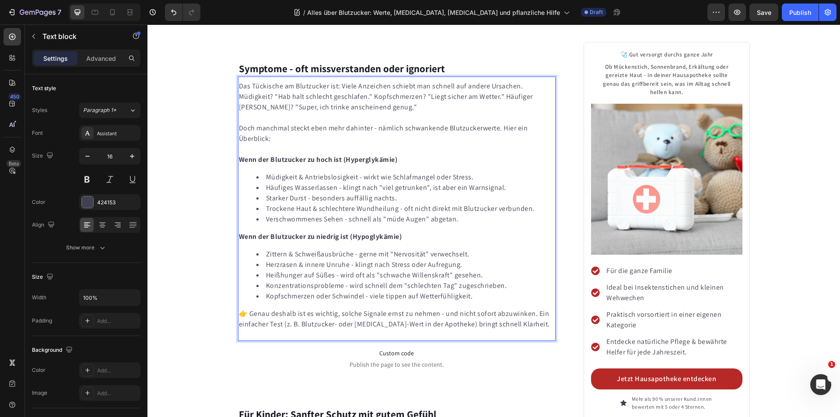
click at [330, 155] on strong "Wenn der Blutzucker zu hoch ist (Hyperglykämie)" at bounding box center [318, 159] width 159 height 9
drag, startPoint x: 353, startPoint y: 146, endPoint x: 258, endPoint y: 140, distance: 96.0
click at [265, 172] on li "Müdigkeit & Antriebslosigkeit - wirkt wie Schlafmangel oder Stress." at bounding box center [405, 177] width 299 height 10
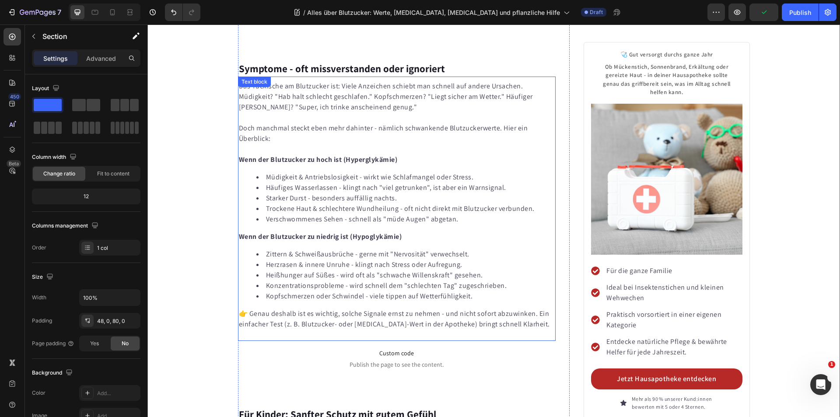
click at [294, 172] on li "Müdigkeit & Antriebslosigkeit - wirkt wie Schlafmangel oder Stress." at bounding box center [405, 177] width 299 height 10
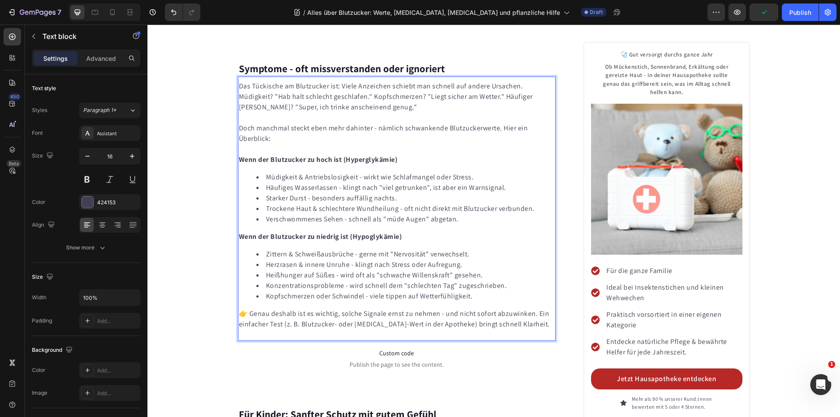
click at [336, 172] on li "Müdigkeit & Antriebslosigkeit - wirkt wie Schlafmangel oder Stress." at bounding box center [405, 177] width 299 height 10
drag, startPoint x: 353, startPoint y: 147, endPoint x: 274, endPoint y: 147, distance: 78.7
click at [274, 172] on li "Müdigkeit & Antriebslosigkeit - wirkt wie Schlafmangel oder Stress." at bounding box center [405, 177] width 299 height 10
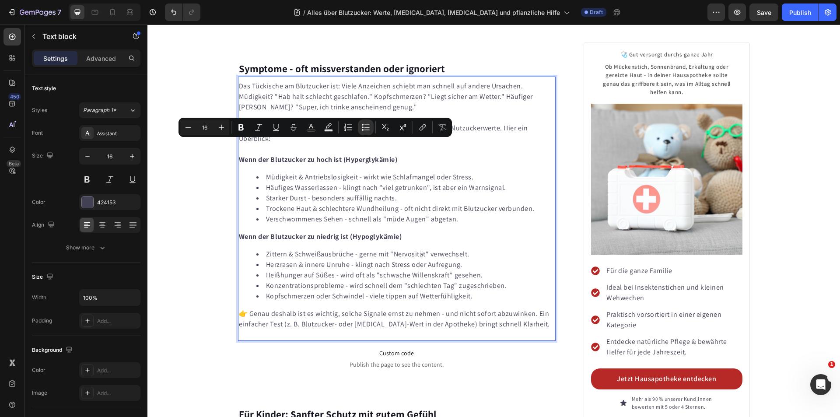
click at [314, 182] on li "Häufiges Wasserlassen - klingt nach "viel getrunken", ist aber ein Warnsignal." at bounding box center [405, 187] width 299 height 10
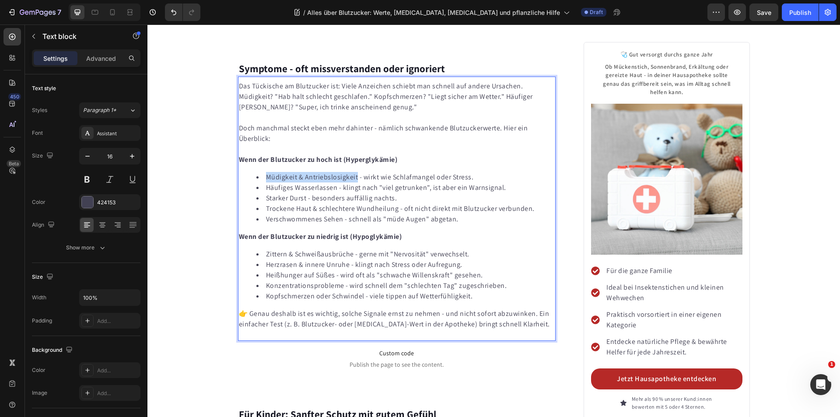
drag, startPoint x: 353, startPoint y: 148, endPoint x: 263, endPoint y: 145, distance: 89.3
click at [263, 172] on li "Müdigkeit & Antriebslosigkeit - wirkt wie Schlafmangel oder Stress." at bounding box center [405, 177] width 299 height 10
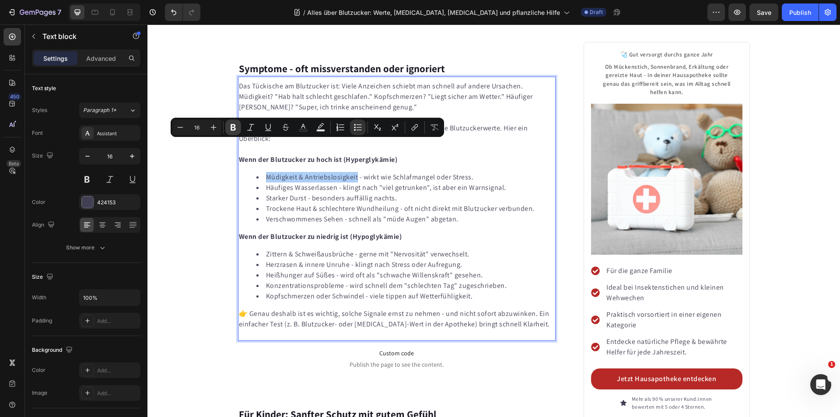
drag, startPoint x: 235, startPoint y: 127, endPoint x: 113, endPoint y: 136, distance: 122.8
click at [235, 127] on icon "Editor contextual toolbar" at bounding box center [233, 127] width 9 height 9
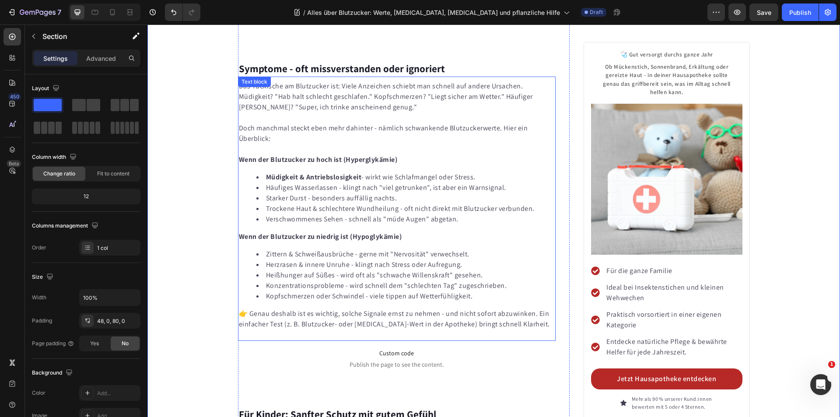
click at [292, 182] on li "Häufiges Wasserlassen - klingt nach "viel getrunken", ist aber ein Warnsignal." at bounding box center [405, 187] width 299 height 10
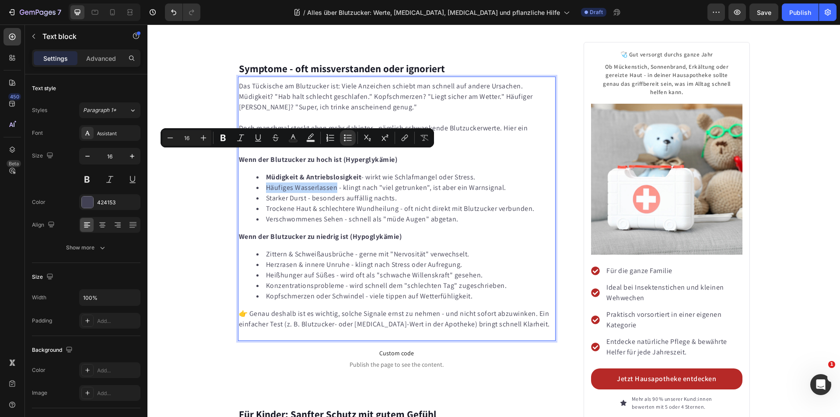
drag, startPoint x: 332, startPoint y: 157, endPoint x: 259, endPoint y: 156, distance: 73.1
click at [259, 182] on li "Häufiges Wasserlassen - klingt nach "viel getrunken", ist aber ein Warnsignal." at bounding box center [405, 187] width 299 height 10
click at [224, 136] on icon "Editor contextual toolbar" at bounding box center [222, 138] width 5 height 7
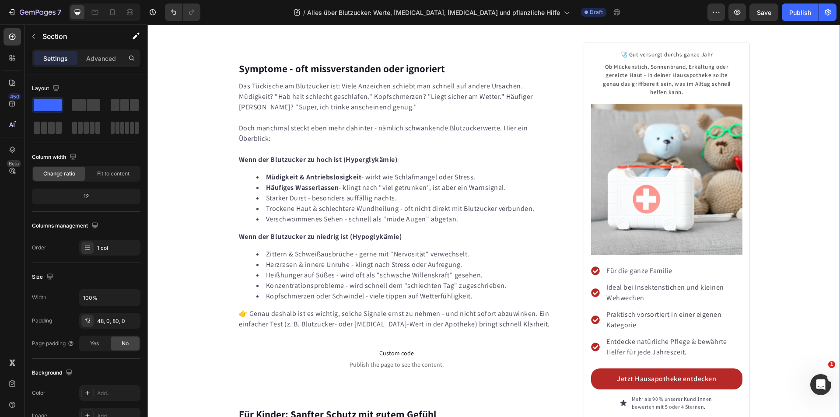
click at [305, 203] on li "Trockene Haut & schlechtere Wundheilung - oft nicht direkt mit Blutzucker verbu…" at bounding box center [405, 208] width 299 height 10
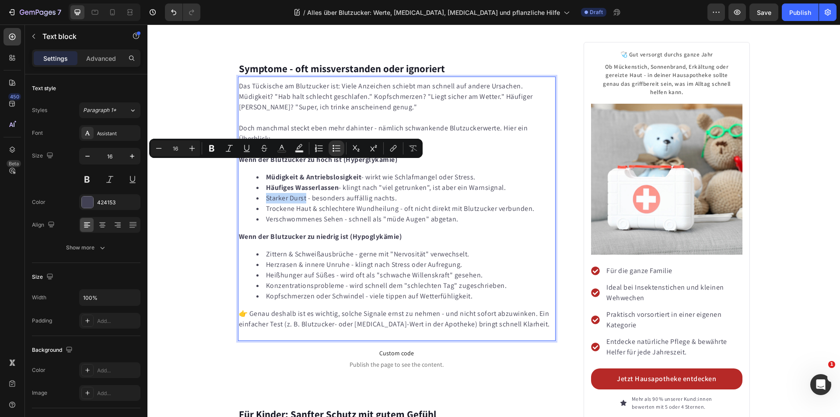
drag, startPoint x: 303, startPoint y: 167, endPoint x: 261, endPoint y: 167, distance: 42.4
click at [261, 193] on li "Starker Durst - besonders auffällig nachts." at bounding box center [405, 198] width 299 height 10
drag, startPoint x: 212, startPoint y: 150, endPoint x: 50, endPoint y: 145, distance: 161.9
click at [212, 150] on icon "Editor contextual toolbar" at bounding box center [211, 148] width 9 height 9
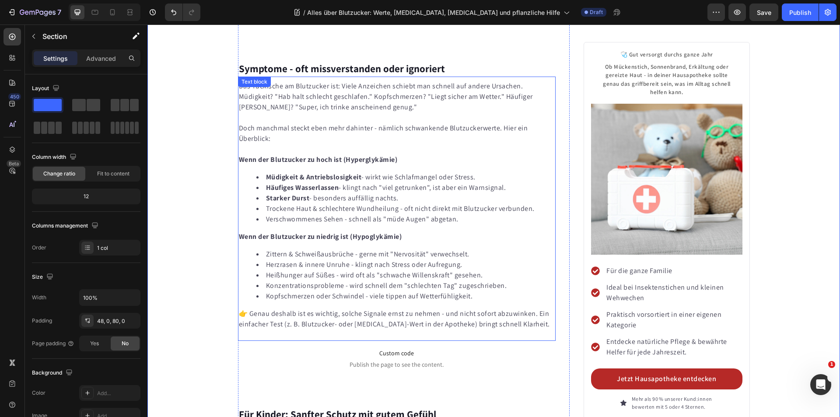
click at [305, 214] on li "Verschwommenes Sehen - schnell als "müde Augen" abgetan." at bounding box center [405, 219] width 299 height 10
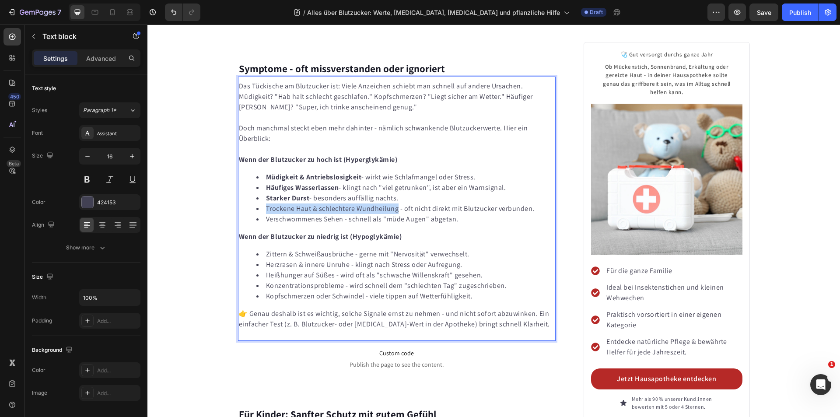
drag, startPoint x: 393, startPoint y: 178, endPoint x: 263, endPoint y: 178, distance: 129.9
click at [263, 203] on li "Trockene Haut & schlechtere Wundheilung - oft nicht direkt mit Blutzucker verbu…" at bounding box center [405, 208] width 299 height 10
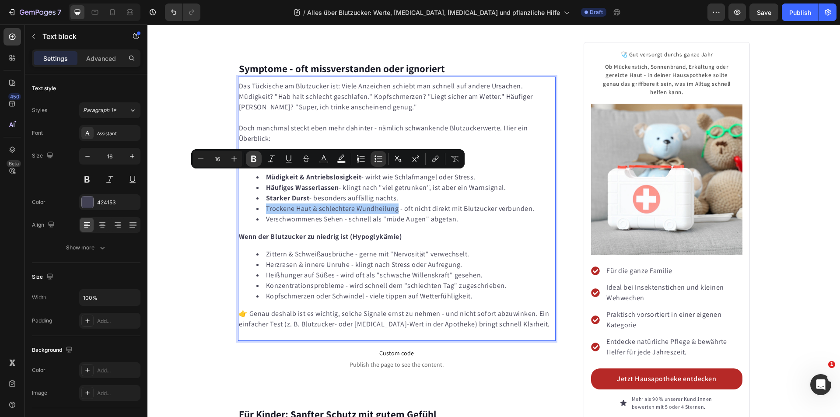
click at [255, 159] on icon "Editor contextual toolbar" at bounding box center [253, 159] width 5 height 7
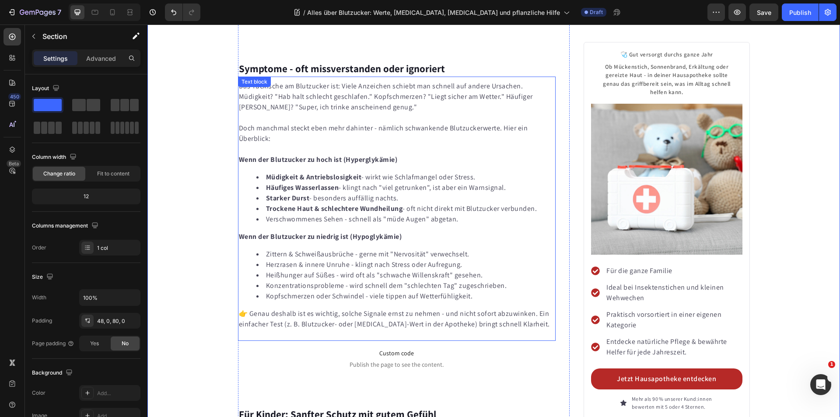
click at [340, 214] on li "Verschwommenes Sehen - schnell als "müde Augen" abgetan." at bounding box center [405, 219] width 299 height 10
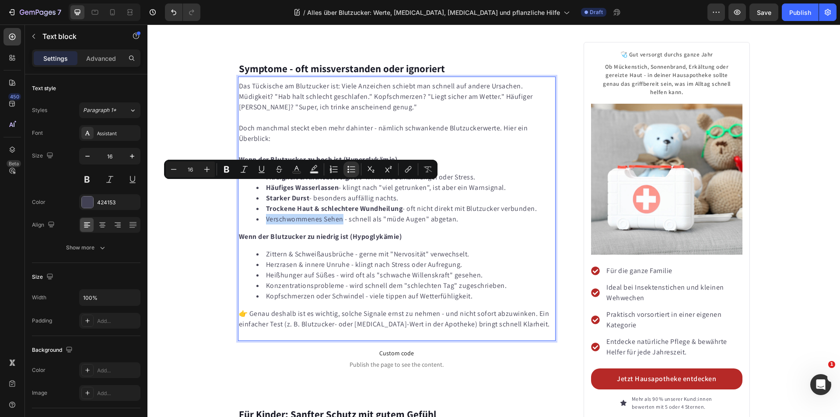
drag, startPoint x: 340, startPoint y: 188, endPoint x: 262, endPoint y: 186, distance: 77.5
click at [262, 214] on li "Verschwommenes Sehen - schnell als "müde Augen" abgetan." at bounding box center [405, 219] width 299 height 10
click at [228, 169] on icon "Editor contextual toolbar" at bounding box center [226, 169] width 5 height 7
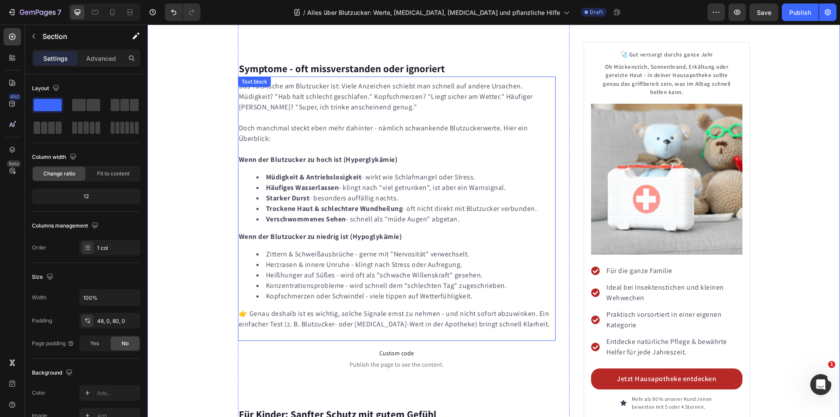
click at [314, 259] on li "Herzrasen & innere Unruhe - klingt nach Stress oder Aufregung." at bounding box center [405, 264] width 299 height 10
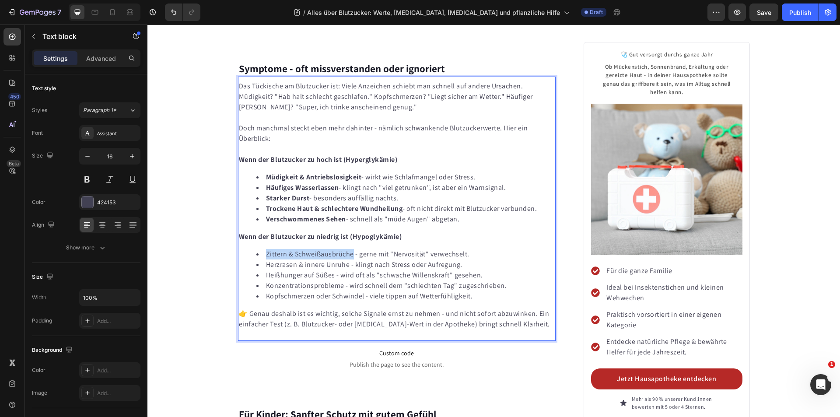
drag, startPoint x: 350, startPoint y: 222, endPoint x: 263, endPoint y: 217, distance: 87.7
click at [263, 249] on li "Zittern & Schweißausbrüche - gerne mit "Nervosität" verwechselt." at bounding box center [405, 254] width 299 height 10
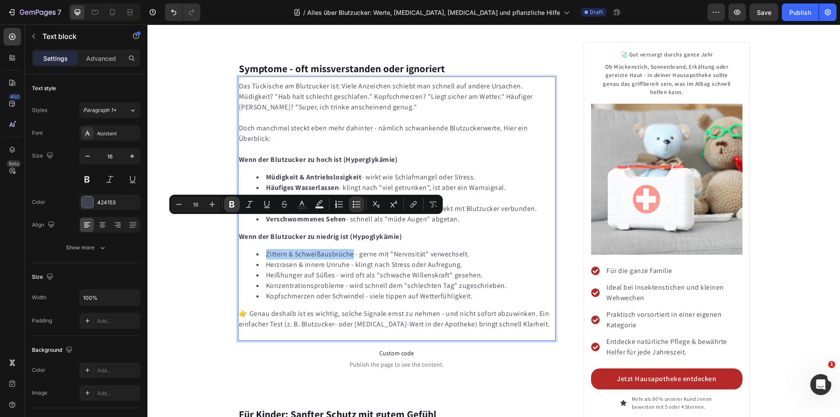
drag, startPoint x: 232, startPoint y: 204, endPoint x: 60, endPoint y: 207, distance: 171.9
click at [232, 204] on icon "Editor contextual toolbar" at bounding box center [231, 204] width 5 height 7
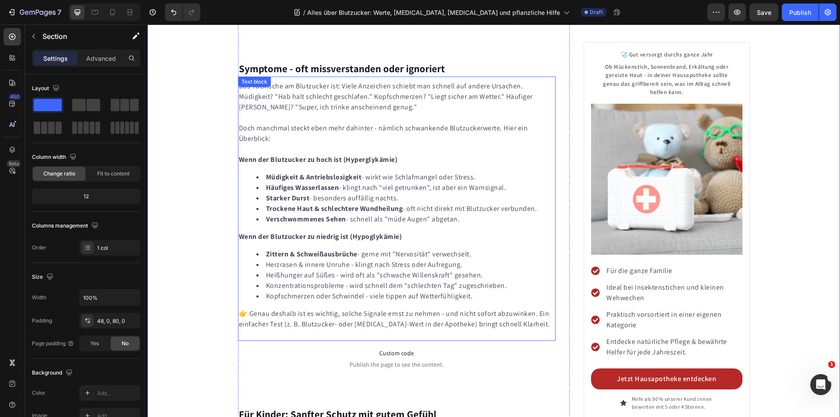
click at [302, 259] on li "Herzrasen & innere Unruhe - klingt nach Stress oder Aufregung." at bounding box center [405, 264] width 299 height 10
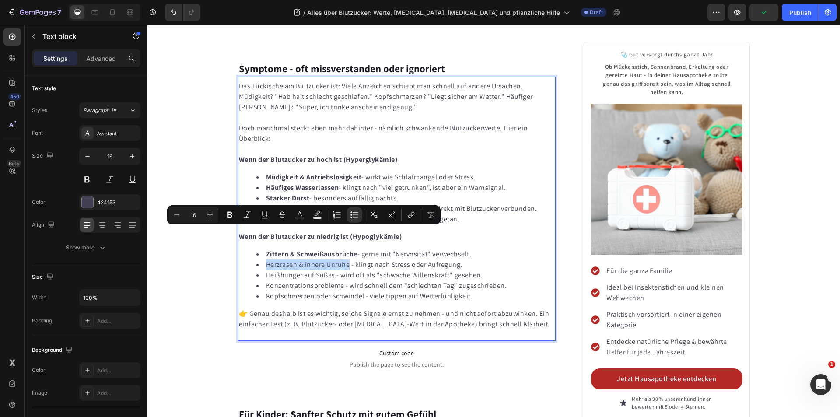
drag, startPoint x: 346, startPoint y: 234, endPoint x: 263, endPoint y: 233, distance: 83.1
click at [263, 259] on li "Herzrasen & innere Unruhe - klingt nach Stress oder Aufregung." at bounding box center [405, 264] width 299 height 10
drag, startPoint x: 232, startPoint y: 214, endPoint x: 61, endPoint y: 227, distance: 171.5
click at [232, 214] on icon "Editor contextual toolbar" at bounding box center [229, 214] width 9 height 9
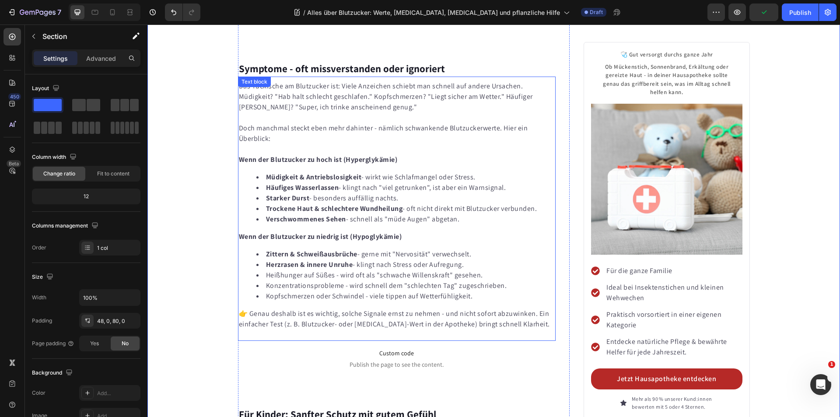
click at [313, 280] on li "Konzentrationsprobleme - wird schnell dem "schlechten Tag" zugeschrieben." at bounding box center [405, 285] width 299 height 10
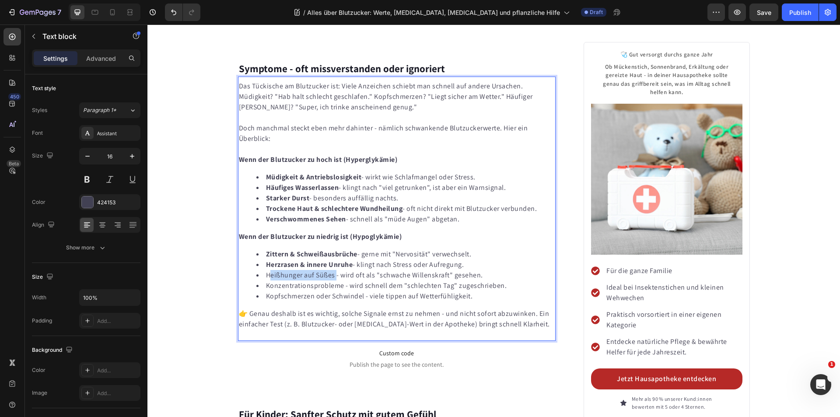
drag, startPoint x: 332, startPoint y: 245, endPoint x: 268, endPoint y: 243, distance: 64.3
click at [268, 270] on li "Heißhunger auf Süßes - wird oft als "schwache Willenskraft" gesehen." at bounding box center [405, 275] width 299 height 10
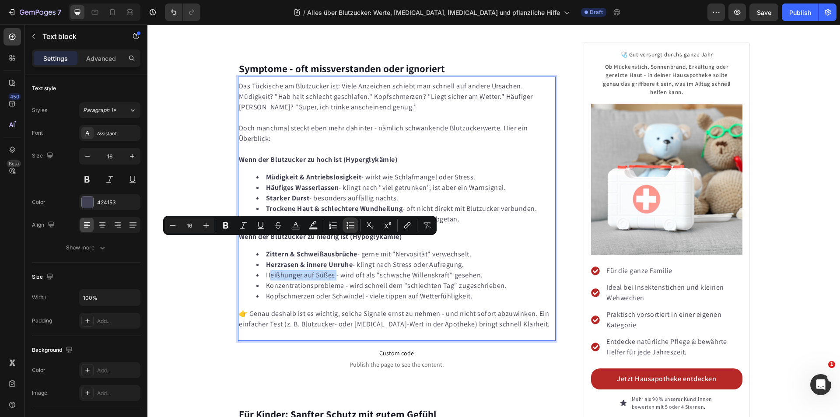
click at [285, 270] on li "Heißhunger auf Süßes - wird oft als "schwache Willenskraft" gesehen." at bounding box center [405, 275] width 299 height 10
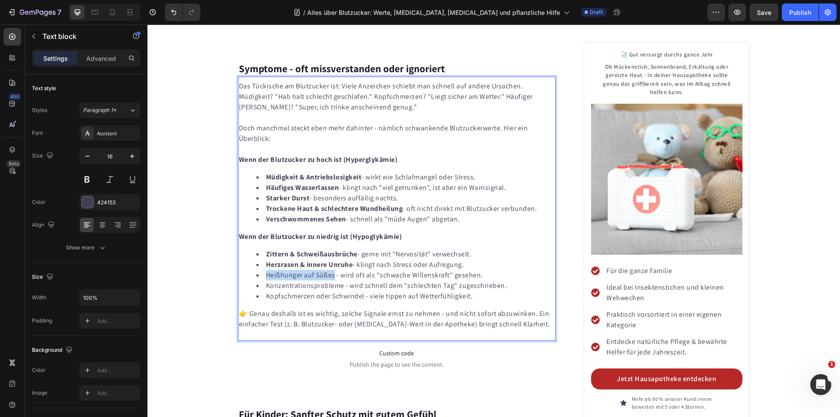
drag, startPoint x: 332, startPoint y: 244, endPoint x: 262, endPoint y: 245, distance: 70.0
click at [262, 270] on li "Heißhunger auf Süßes - wird oft als "schwache Willenskraft" gesehen." at bounding box center [405, 275] width 299 height 10
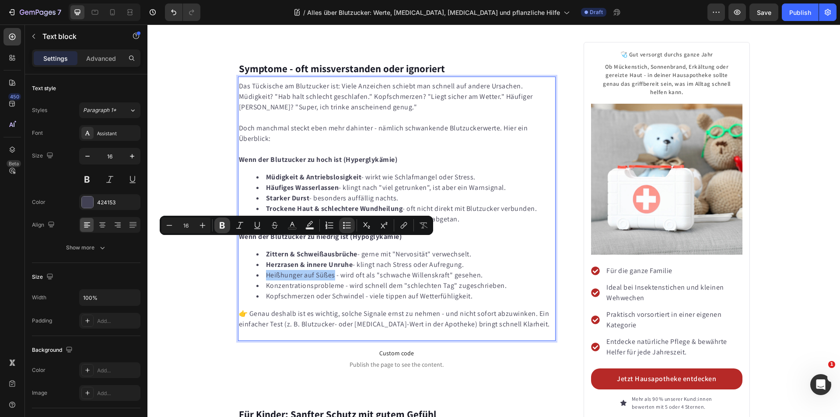
click at [221, 224] on icon "Editor contextual toolbar" at bounding box center [222, 225] width 9 height 9
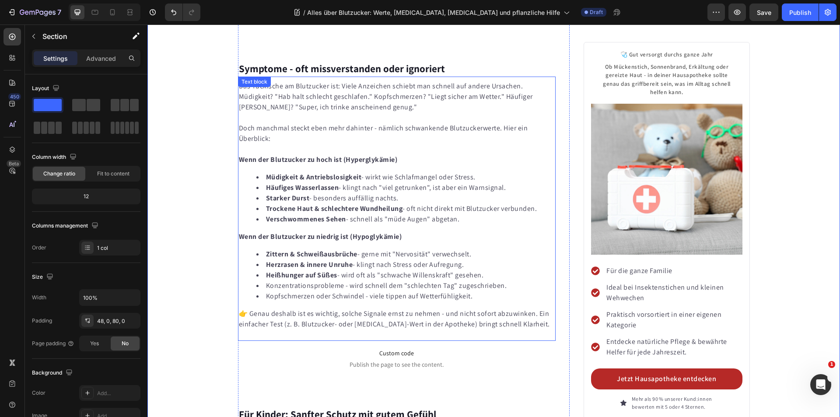
click at [314, 280] on li "Konzentrationsprobleme - wird schnell dem "schlechten Tag" zugeschrieben." at bounding box center [405, 285] width 299 height 10
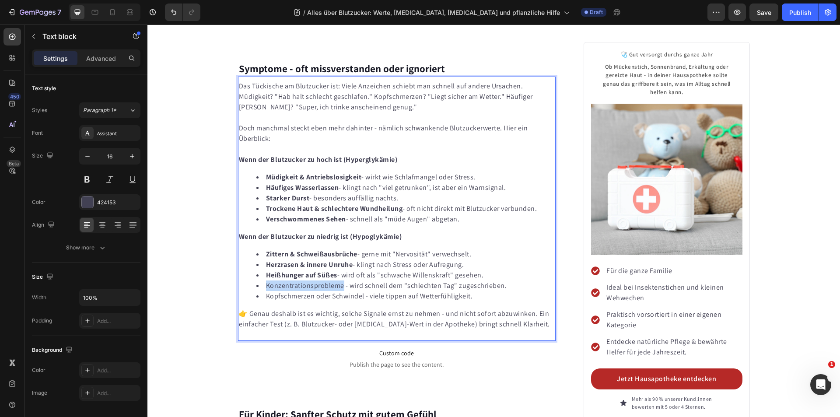
drag, startPoint x: 340, startPoint y: 253, endPoint x: 259, endPoint y: 255, distance: 80.5
click at [259, 280] on li "Konzentrationsprobleme - wird schnell dem "schlechten Tag" zugeschrieben." at bounding box center [405, 285] width 299 height 10
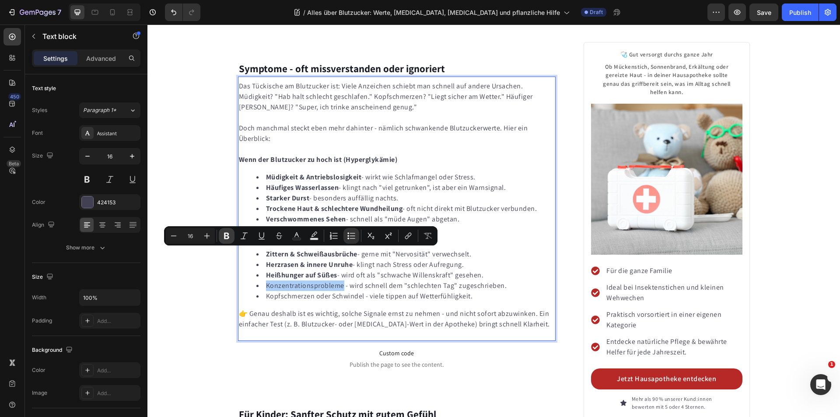
click at [228, 234] on icon "Editor contextual toolbar" at bounding box center [226, 236] width 5 height 7
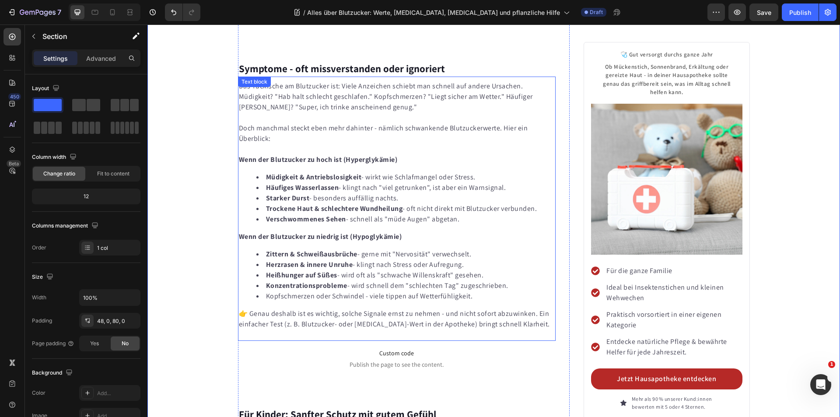
click at [325, 291] on li "Kopfschmerzen oder Schwindel - viele tippen auf Wetterfühligkeit." at bounding box center [405, 296] width 299 height 10
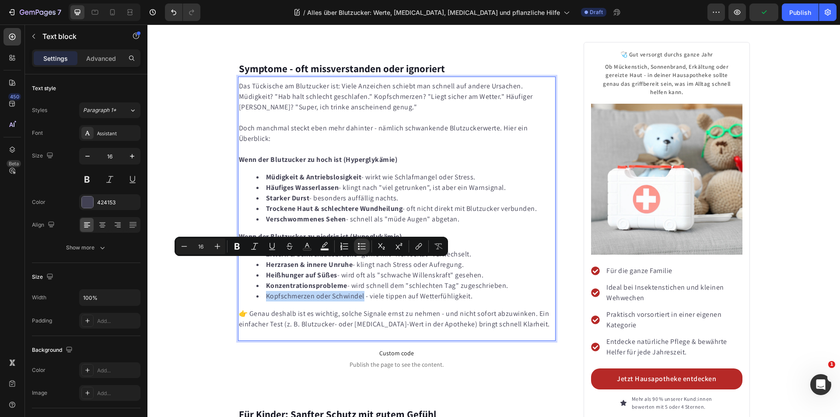
drag, startPoint x: 360, startPoint y: 265, endPoint x: 262, endPoint y: 265, distance: 98.9
click at [262, 291] on li "Kopfschmerzen oder Schwindel - viele tippen auf Wetterfühligkeit." at bounding box center [405, 296] width 299 height 10
click at [238, 244] on icon "Editor contextual toolbar" at bounding box center [236, 246] width 5 height 7
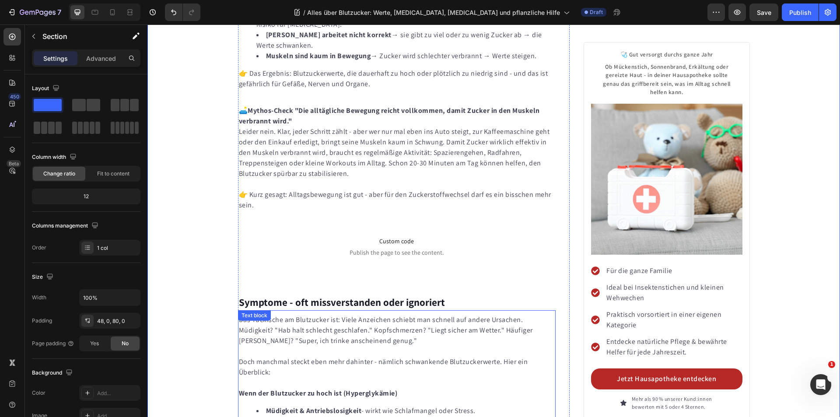
scroll to position [1550, 0]
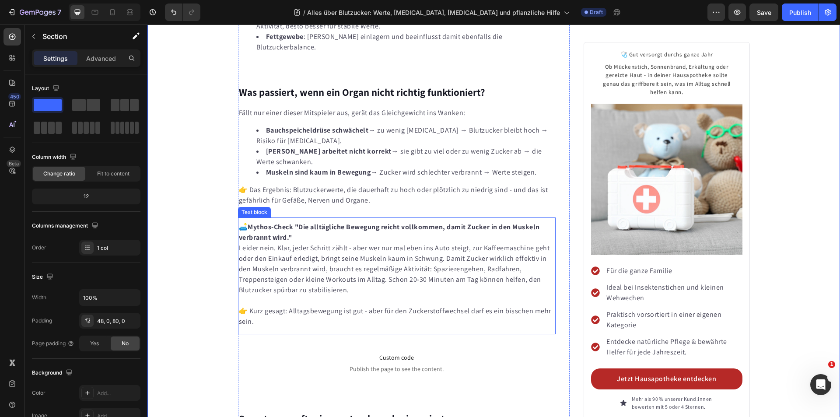
drag, startPoint x: 283, startPoint y: 198, endPoint x: 259, endPoint y: 189, distance: 25.3
click at [283, 222] on strong "Mythos-Check "Die alltägliche Bewegung reicht vollkommen, damit Zucker in den M…" at bounding box center [389, 232] width 301 height 20
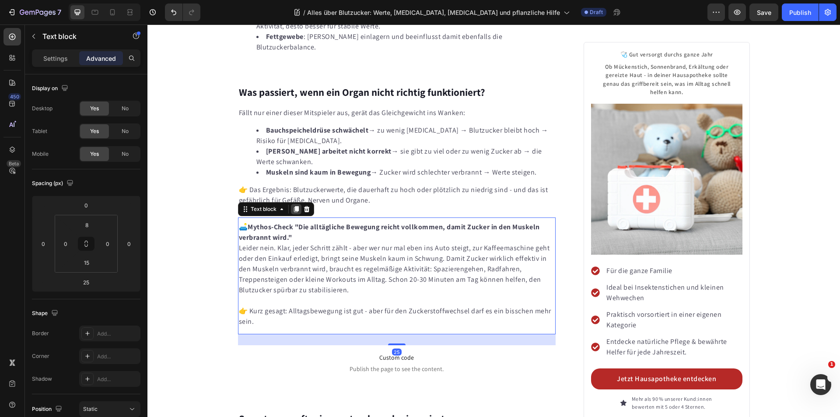
click at [294, 206] on icon at bounding box center [296, 209] width 5 height 6
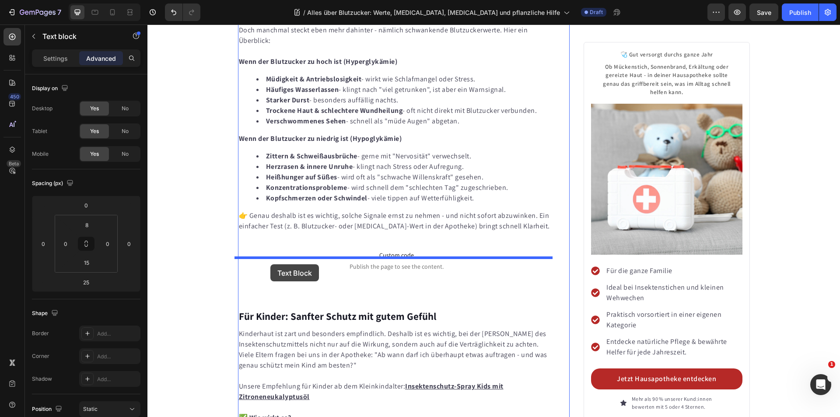
scroll to position [2162, 0]
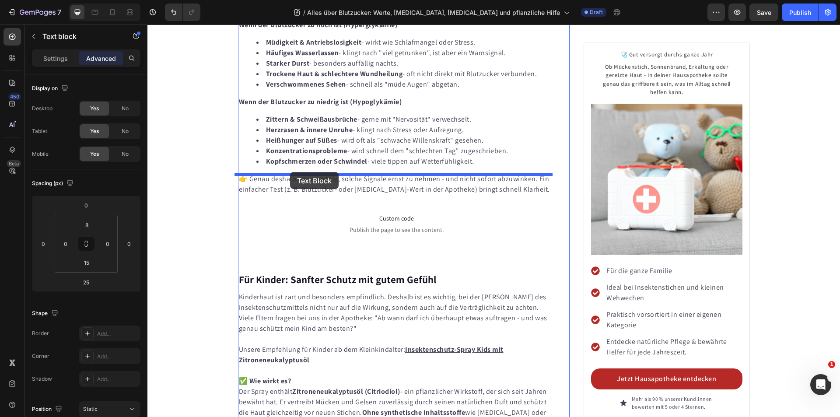
drag, startPoint x: 240, startPoint y: 129, endPoint x: 290, endPoint y: 172, distance: 66.4
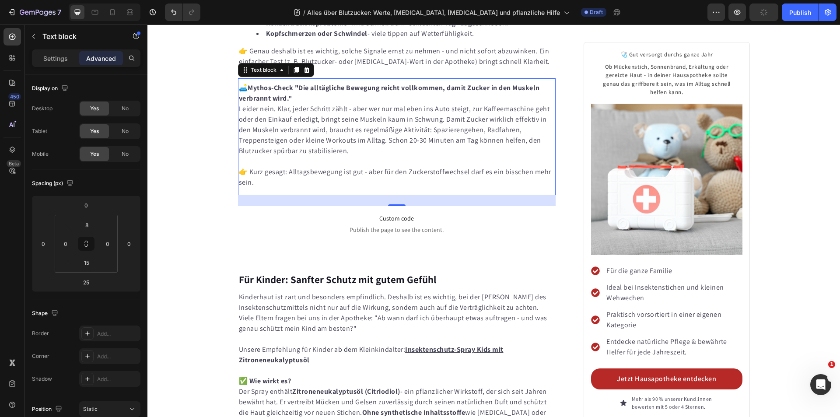
scroll to position [2035, 0]
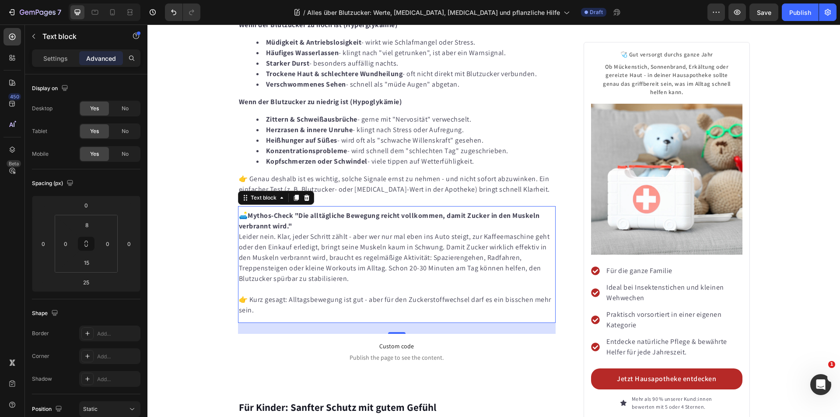
click at [380, 233] on p "Leider nein. Klar, jeder Schritt zählt - aber wer nur mal eben ins Auto steigt,…" at bounding box center [397, 257] width 316 height 52
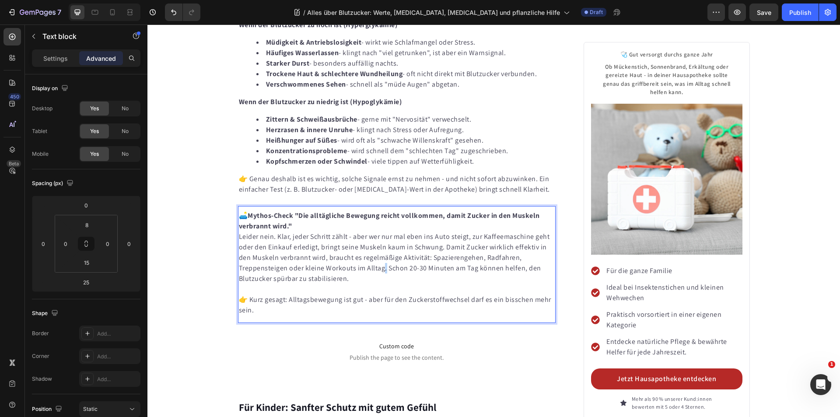
click at [380, 233] on p "Leider nein. Klar, jeder Schritt zählt - aber wer nur mal eben ins Auto steigt,…" at bounding box center [397, 257] width 316 height 52
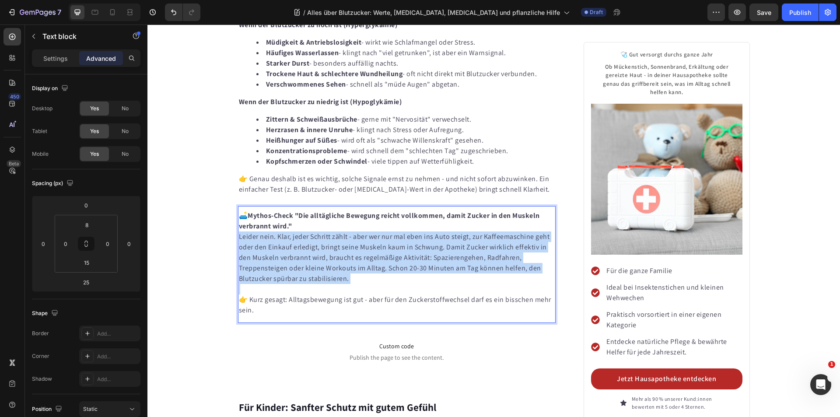
click at [380, 233] on p "Leider nein. Klar, jeder Schritt zählt - aber wer nur mal eben ins Auto steigt,…" at bounding box center [397, 257] width 316 height 52
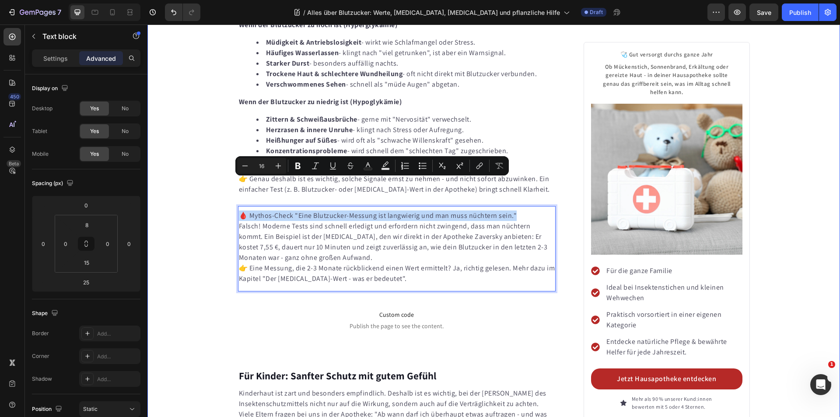
drag, startPoint x: 509, startPoint y: 185, endPoint x: 226, endPoint y: 182, distance: 282.6
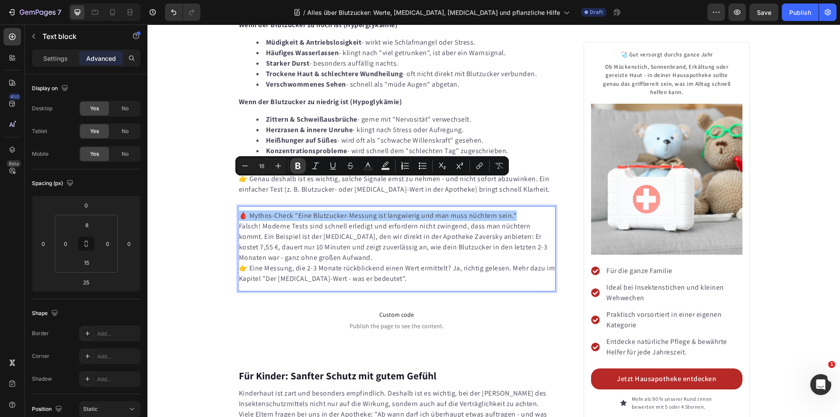
click at [296, 166] on icon "Editor contextual toolbar" at bounding box center [297, 166] width 5 height 7
click at [239, 263] on p "👉 Eine Messung, die 2-3 Monate rückblickend einen Wert ermittelt? Ja, richtig g…" at bounding box center [397, 273] width 316 height 21
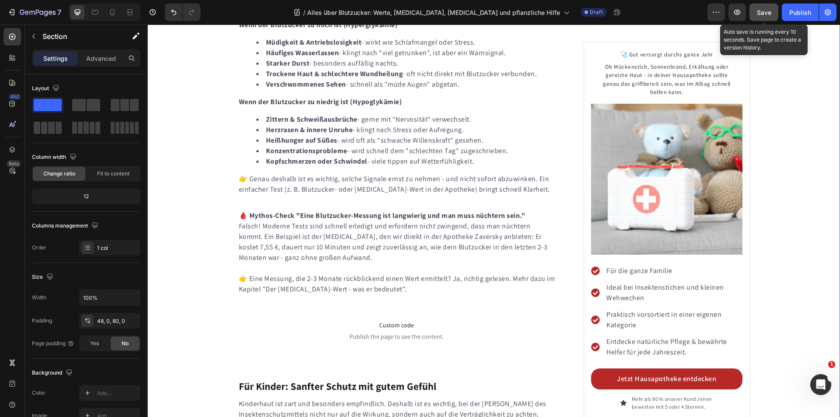
click at [757, 10] on span "Save" at bounding box center [764, 12] width 14 height 7
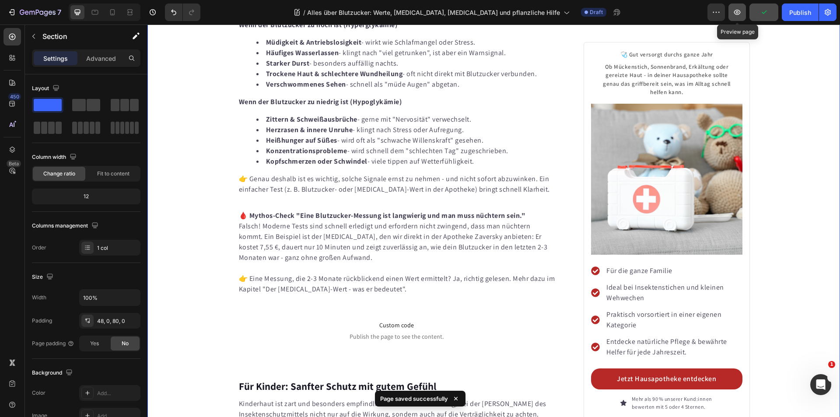
click at [737, 14] on icon "button" at bounding box center [737, 12] width 9 height 9
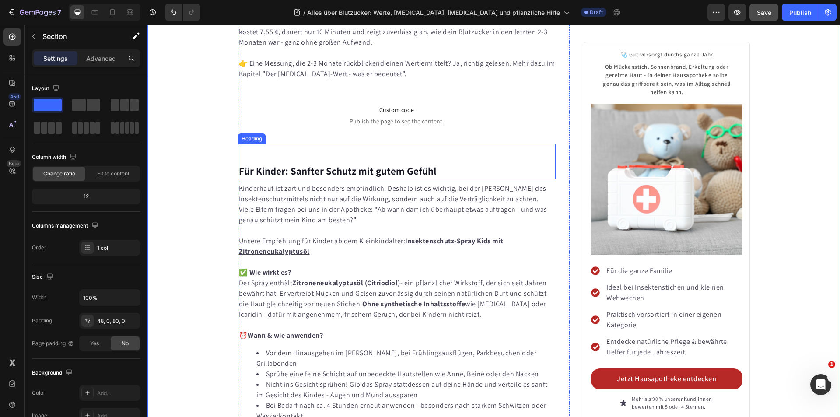
scroll to position [2253, 0]
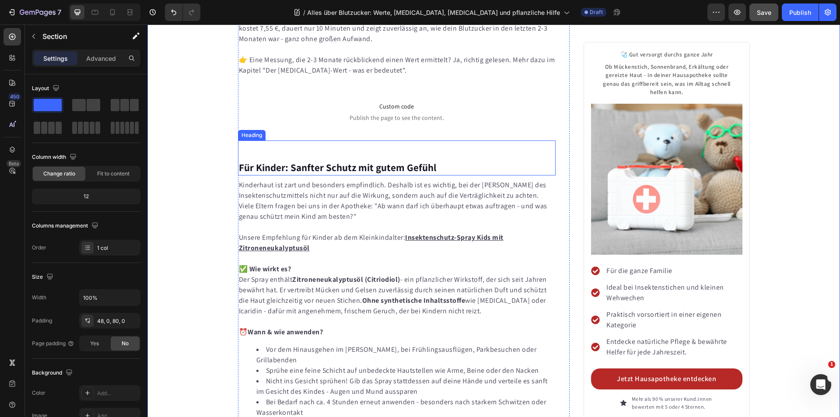
click at [322, 161] on strong "Für Kinder: Sanfter Schutz mit gutem Gefühl" at bounding box center [337, 167] width 197 height 13
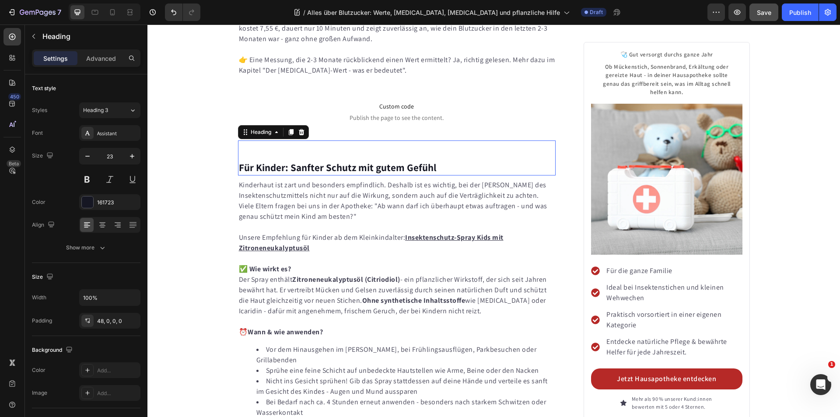
click at [322, 161] on strong "Für Kinder: Sanfter Schutz mit gutem Gefühl" at bounding box center [337, 167] width 197 height 13
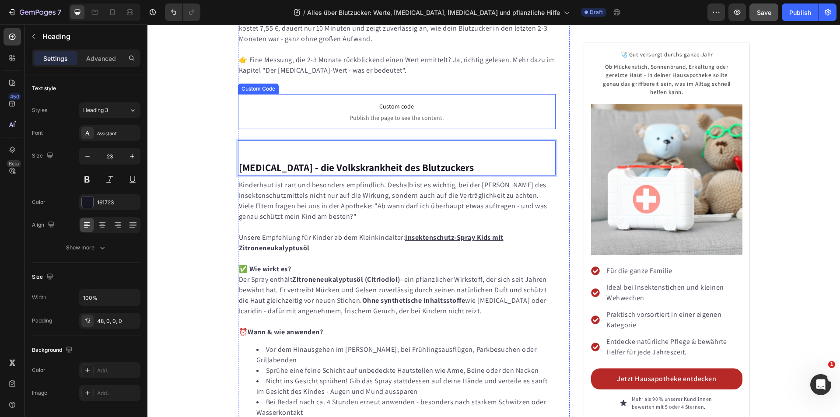
click at [388, 101] on span "Custom code" at bounding box center [397, 106] width 318 height 10
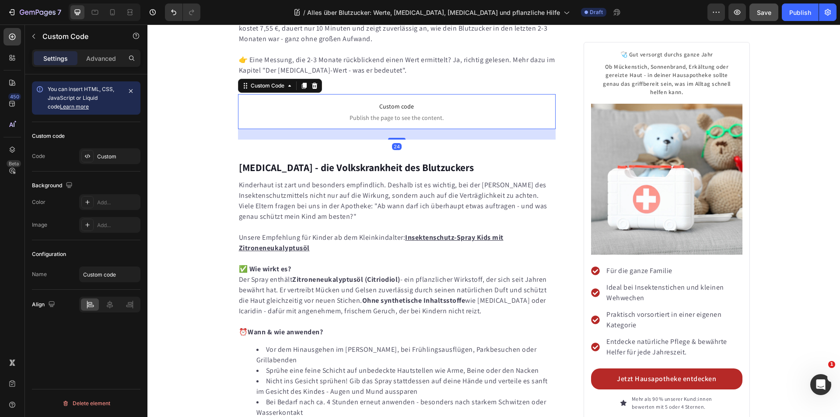
click at [388, 101] on span "Custom code" at bounding box center [397, 106] width 318 height 10
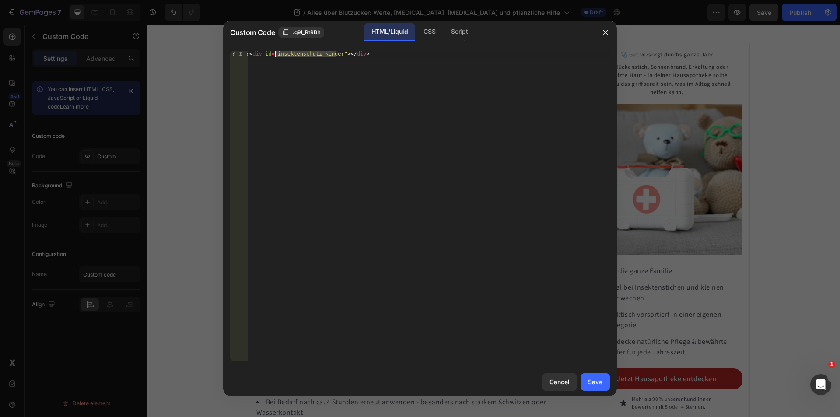
drag, startPoint x: 336, startPoint y: 53, endPoint x: 276, endPoint y: 55, distance: 59.5
click at [276, 55] on div "< div id = "insektenschutz-kinder" > </ div >" at bounding box center [429, 212] width 362 height 322
type textarea "<div id="[MEDICAL_DATA]"></div>"
click at [602, 382] on div "Save" at bounding box center [595, 381] width 14 height 9
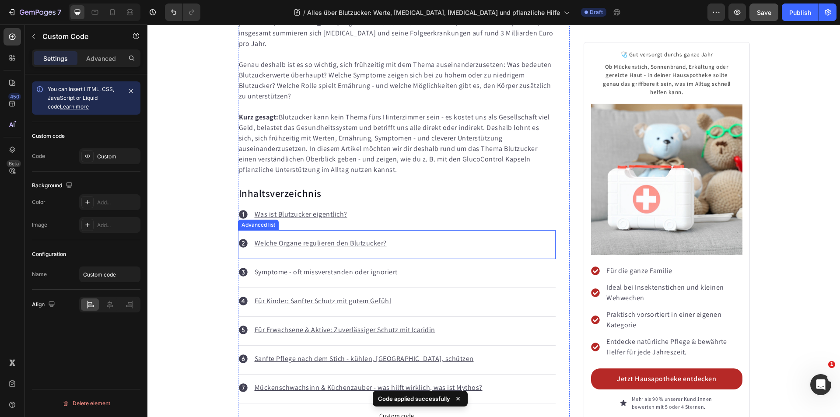
scroll to position [504, 0]
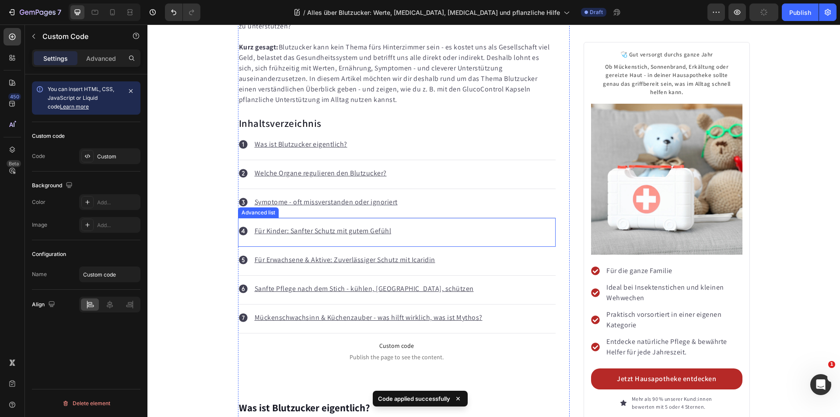
click at [381, 226] on u "Für Kinder: Sanfter Schutz mit gutem Gefühl" at bounding box center [323, 230] width 137 height 9
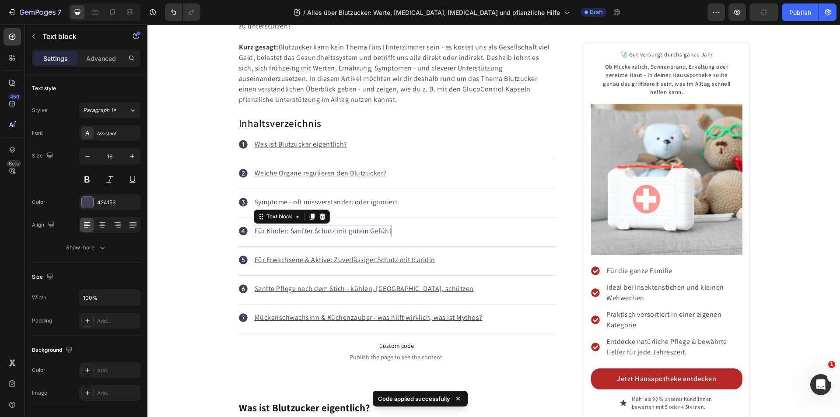
click at [381, 226] on u "Für Kinder: Sanfter Schutz mit gutem Gefühl" at bounding box center [323, 230] width 137 height 9
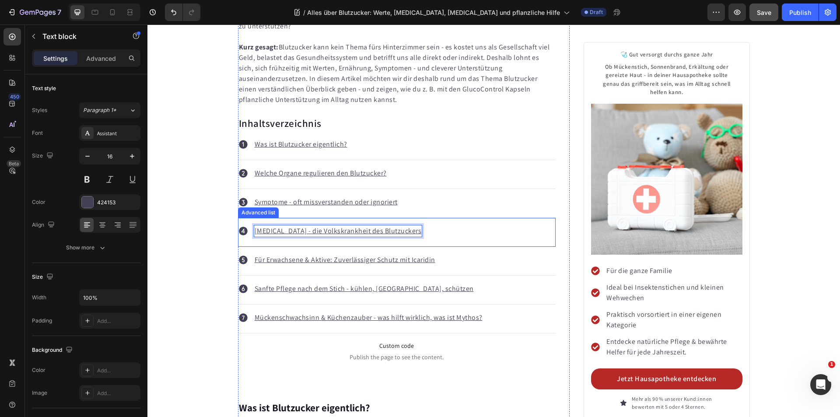
click at [409, 223] on div "Icon Diabetes - die Volkskrankheit des Blutzuckers Text block 0" at bounding box center [397, 232] width 318 height 29
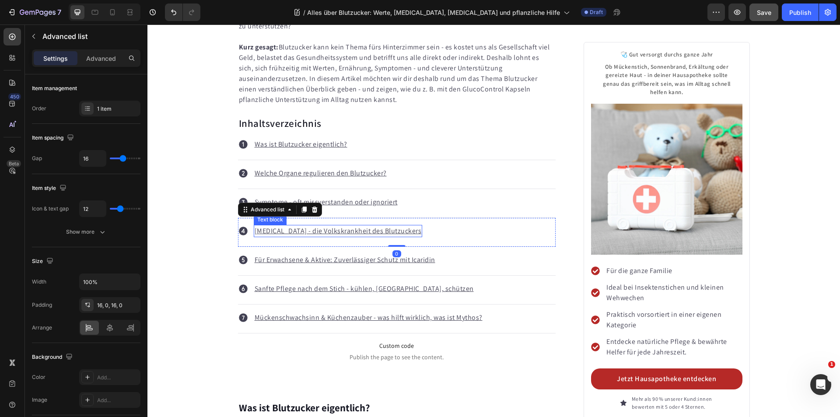
click at [373, 226] on u "[MEDICAL_DATA] - die Volkskrankheit des Blutzuckers" at bounding box center [338, 230] width 167 height 9
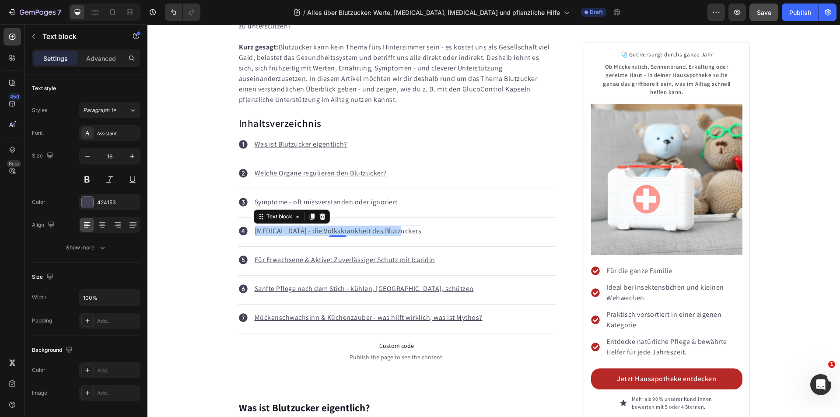
click at [373, 226] on u "[MEDICAL_DATA] - die Volkskrankheit des Blutzuckers" at bounding box center [338, 230] width 167 height 9
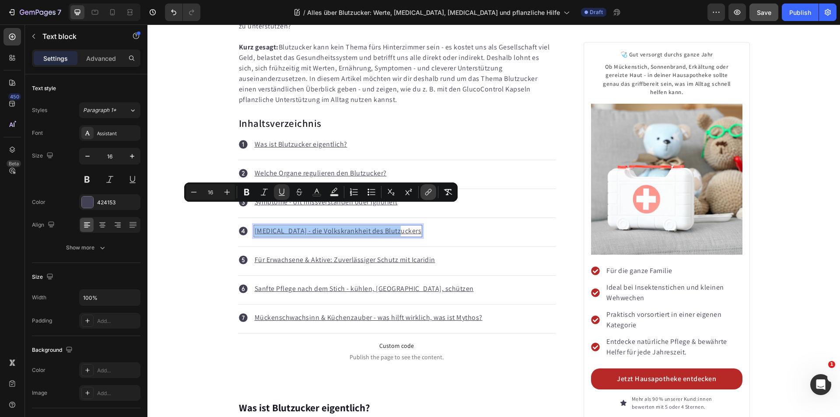
click at [425, 191] on icon "Editor contextual toolbar" at bounding box center [428, 192] width 9 height 9
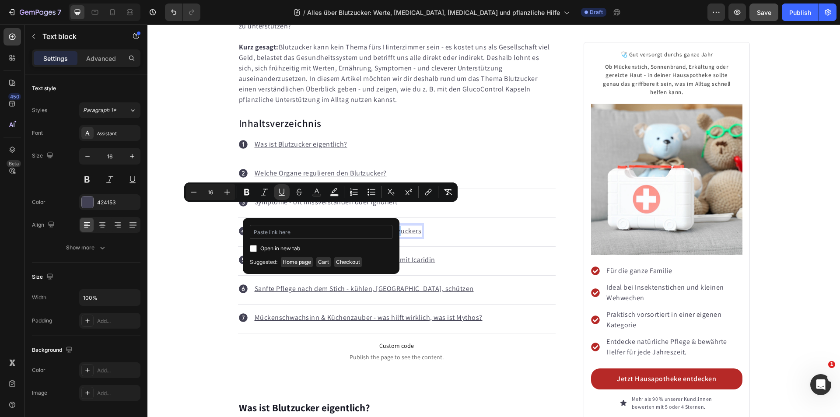
click at [303, 233] on input "Editor contextual toolbar" at bounding box center [321, 232] width 143 height 14
type input "#diabetes"
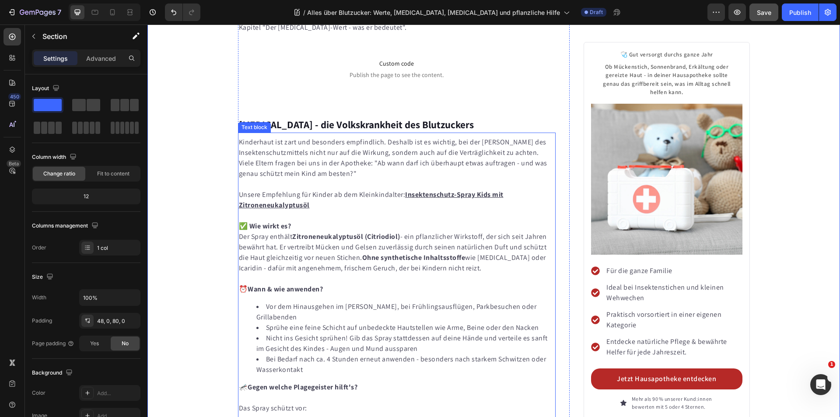
scroll to position [2253, 0]
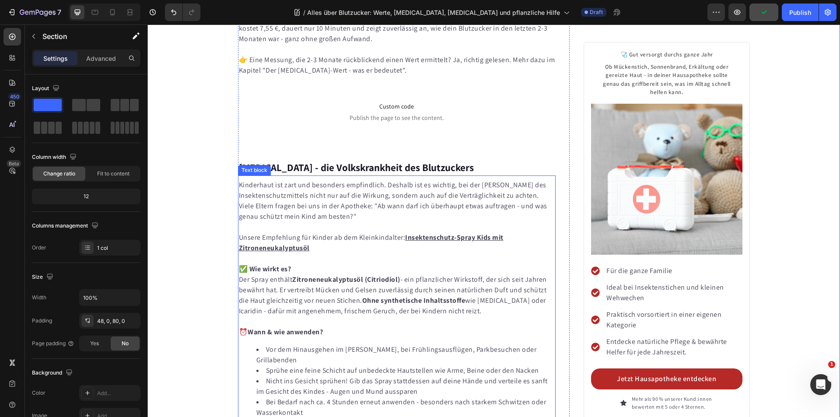
click at [376, 180] on p "Kinderhaut ist zart und besonders empfindlich. Deshalb ist es wichtig, bei der …" at bounding box center [397, 201] width 316 height 42
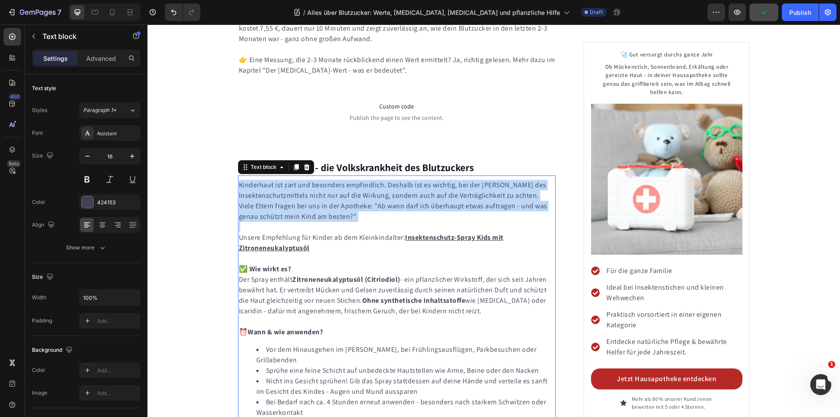
click at [376, 180] on p "Kinderhaut ist zart und besonders empfindlich. Deshalb ist es wichtig, bei der …" at bounding box center [397, 201] width 316 height 42
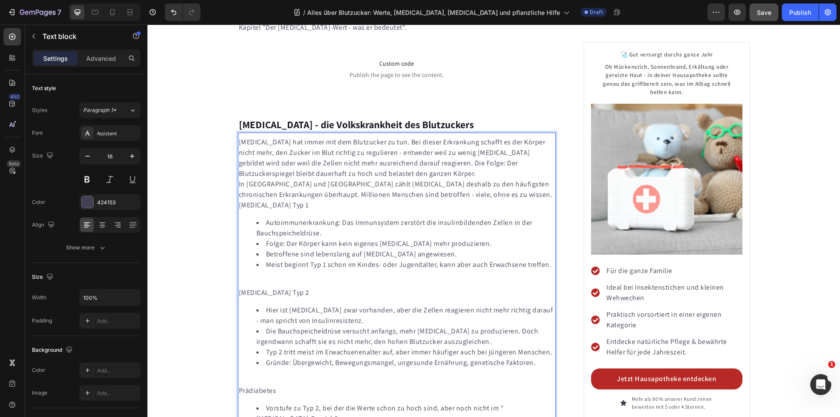
scroll to position [2301, 0]
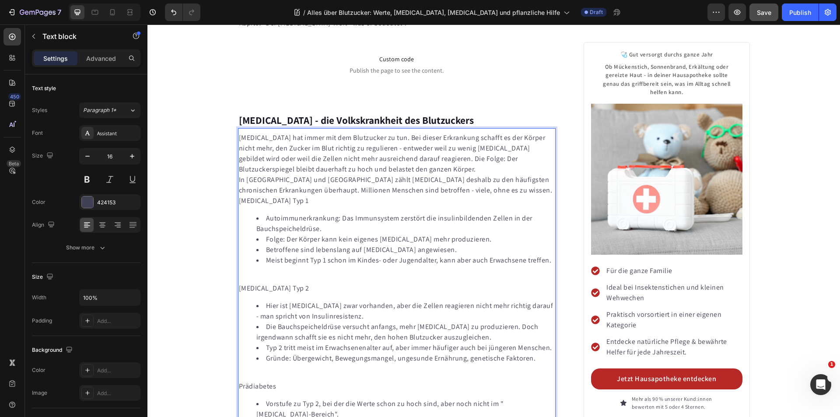
click at [239, 175] on p "In [GEOGRAPHIC_DATA] und [GEOGRAPHIC_DATA] zählt [MEDICAL_DATA] deshalb zu den …" at bounding box center [397, 185] width 316 height 21
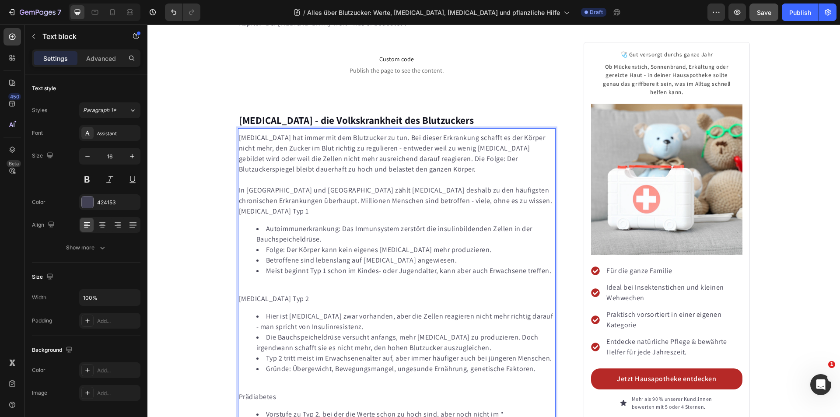
click at [239, 206] on p "[MEDICAL_DATA] Typ 1" at bounding box center [397, 211] width 316 height 10
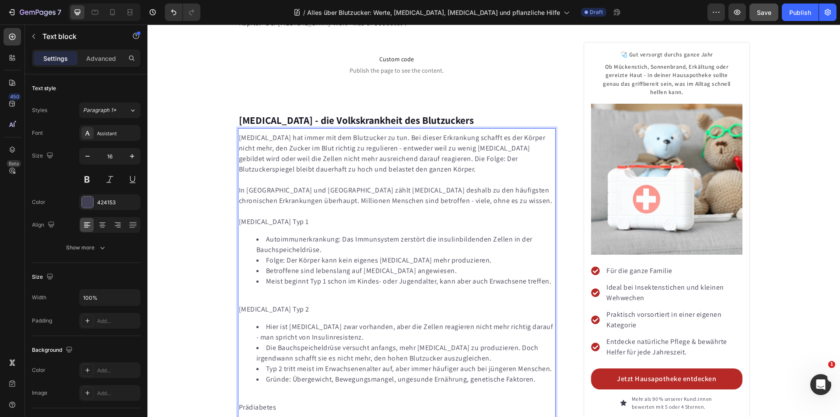
click at [253, 217] on p "[MEDICAL_DATA] Typ 1" at bounding box center [397, 222] width 316 height 10
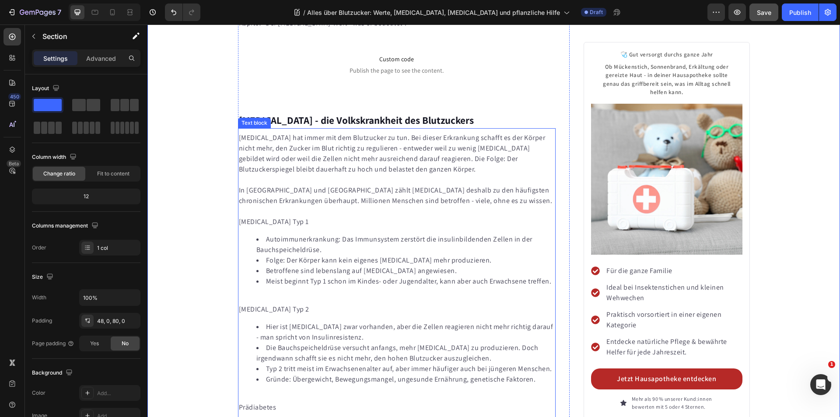
click at [262, 217] on p "[MEDICAL_DATA] Typ 1" at bounding box center [397, 222] width 316 height 10
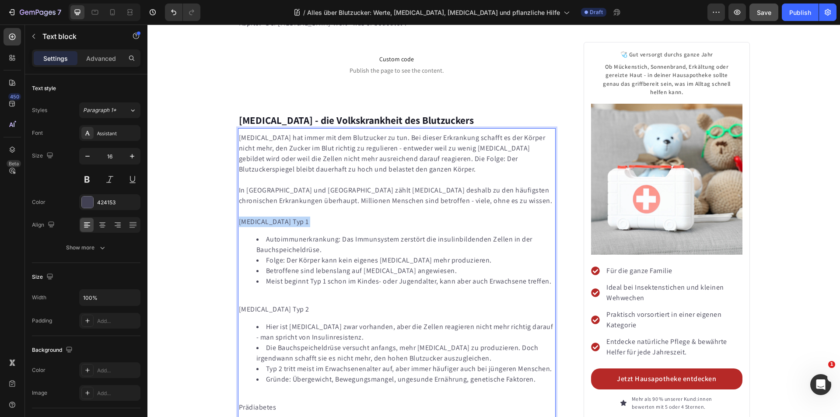
click at [262, 217] on p "[MEDICAL_DATA] Typ 1" at bounding box center [397, 222] width 316 height 10
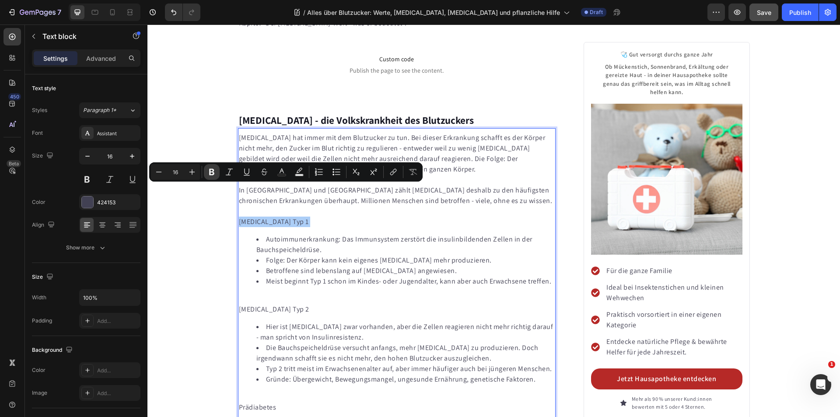
drag, startPoint x: 212, startPoint y: 173, endPoint x: 70, endPoint y: 192, distance: 142.5
click at [212, 173] on icon "Editor contextual toolbar" at bounding box center [211, 172] width 9 height 9
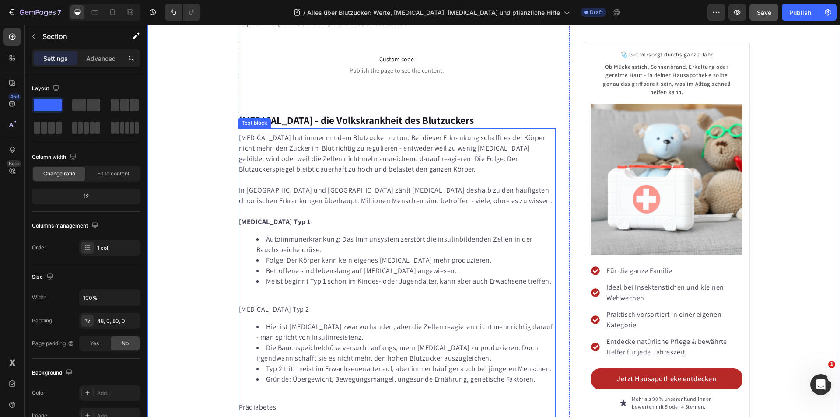
scroll to position [2344, 0]
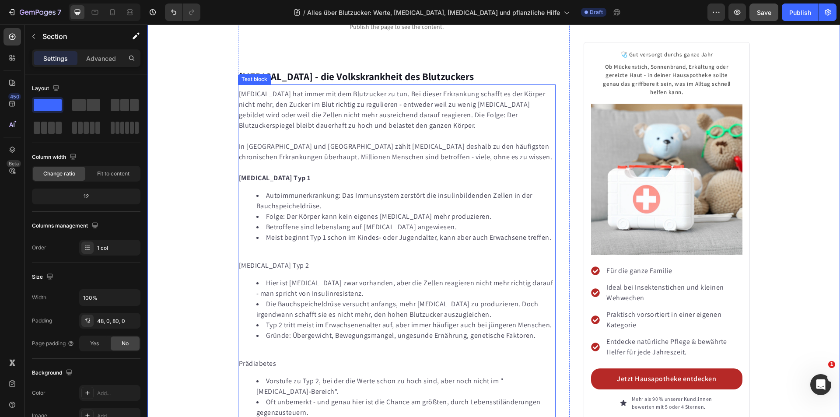
click at [265, 260] on p "[MEDICAL_DATA] Typ 2" at bounding box center [397, 265] width 316 height 10
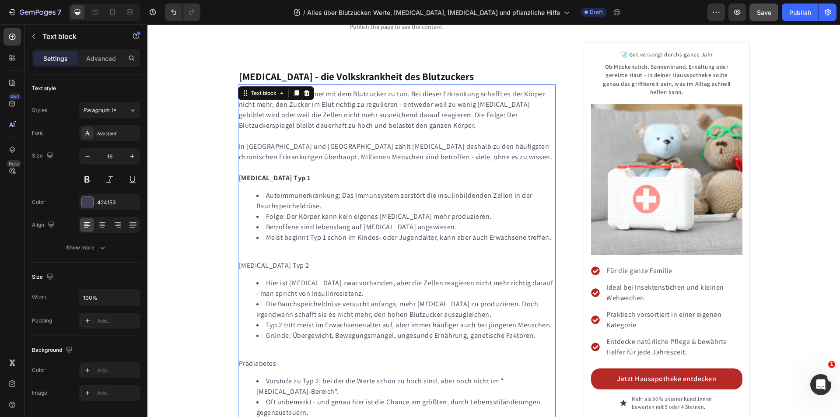
click at [265, 260] on p "[MEDICAL_DATA] Typ 2" at bounding box center [397, 265] width 316 height 10
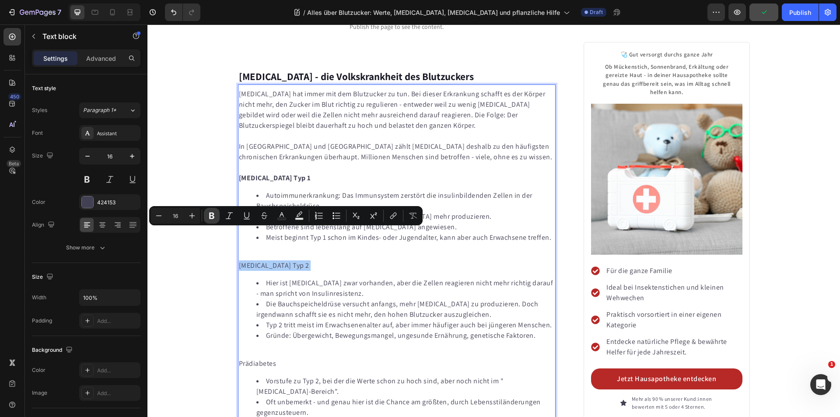
drag, startPoint x: 210, startPoint y: 217, endPoint x: 65, endPoint y: 223, distance: 144.9
click at [210, 217] on icon "Editor contextual toolbar" at bounding box center [211, 216] width 5 height 7
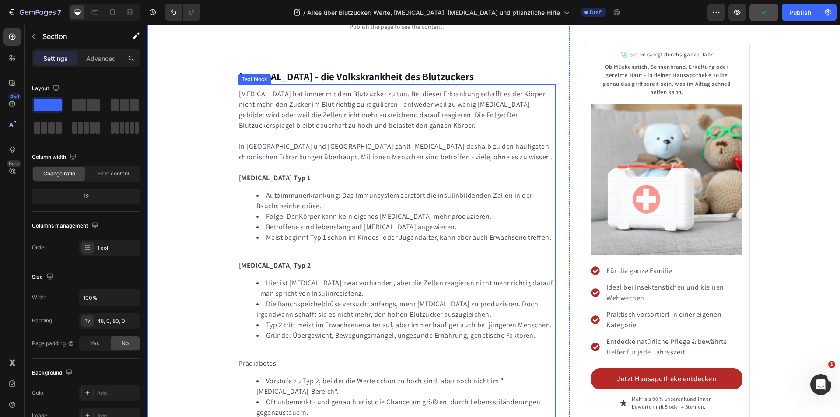
click at [263, 217] on div "Diabetes hat immer mit dem Blutzucker zu tun. Bei dieser Erkrankung schafft es …" at bounding box center [397, 257] width 318 height 338
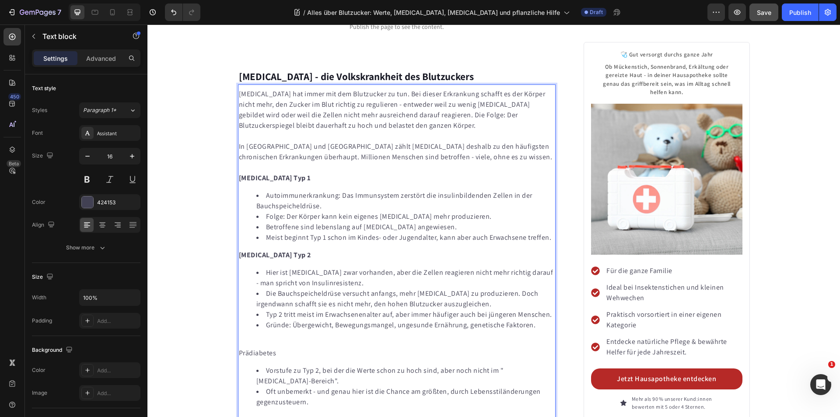
click at [255, 337] on p "Rich Text Editor. Editing area: main" at bounding box center [397, 342] width 316 height 10
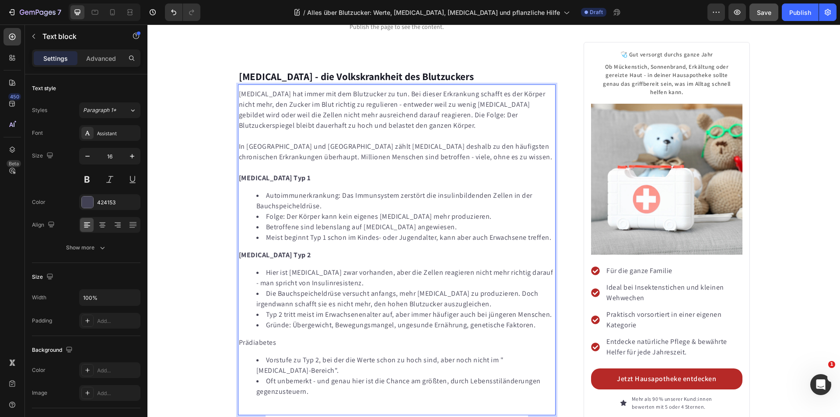
click at [249, 337] on p "Prädiabetes" at bounding box center [397, 342] width 316 height 10
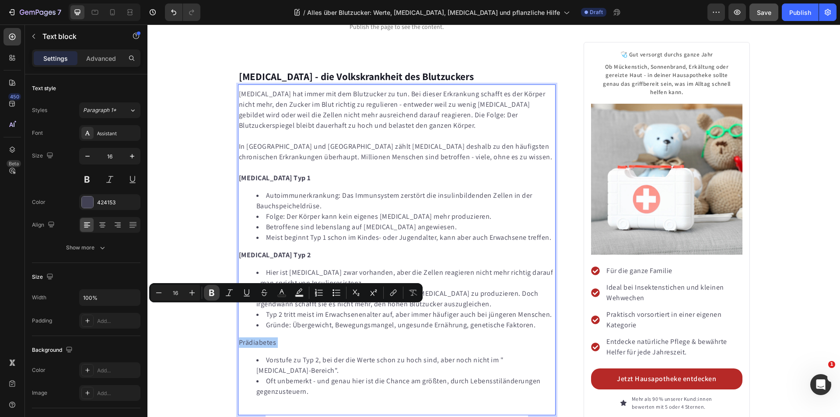
drag, startPoint x: 213, startPoint y: 292, endPoint x: 57, endPoint y: 251, distance: 161.5
click at [213, 292] on icon "Editor contextual toolbar" at bounding box center [211, 293] width 5 height 7
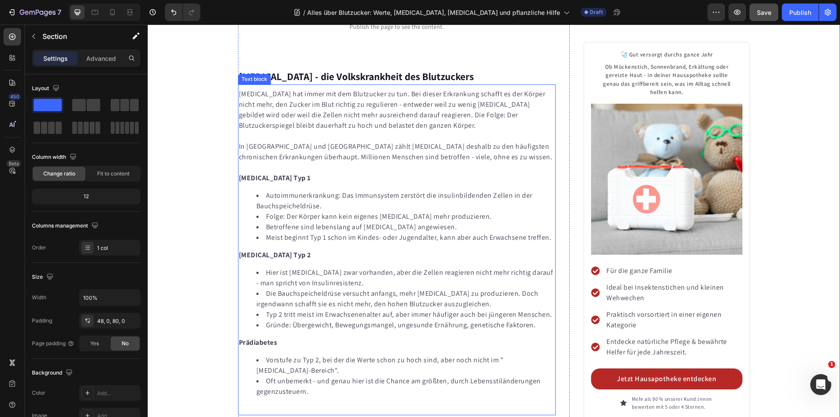
click at [333, 337] on p "Prädiabetes" at bounding box center [397, 342] width 316 height 10
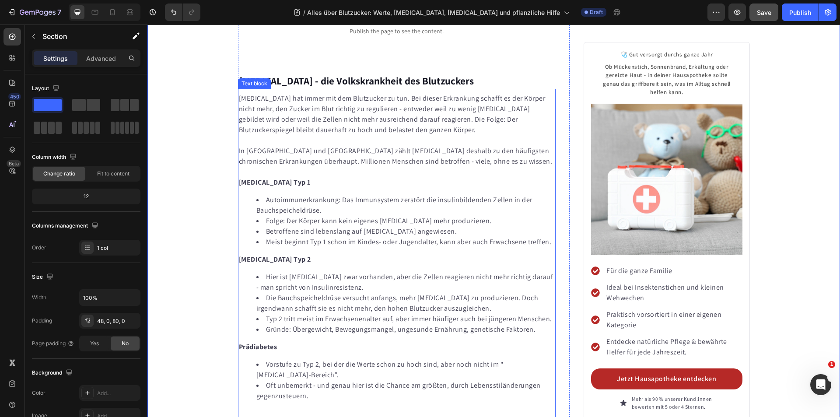
scroll to position [2476, 0]
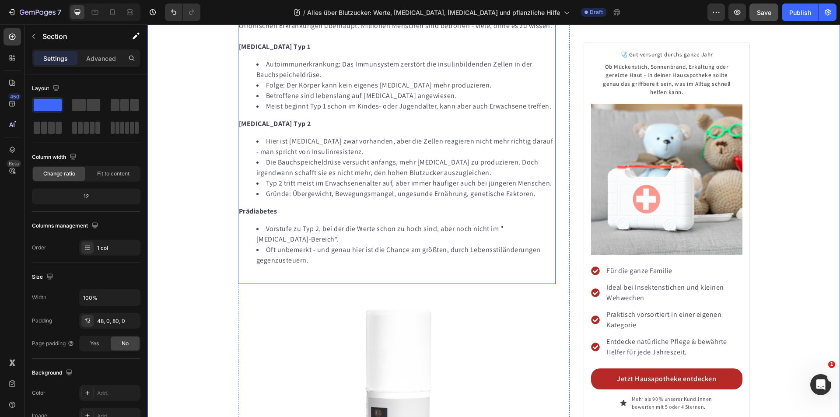
click at [323, 245] on li "Oft unbemerkt - und genau hier ist die Chance am größten, durch Lebensstiländer…" at bounding box center [405, 255] width 299 height 21
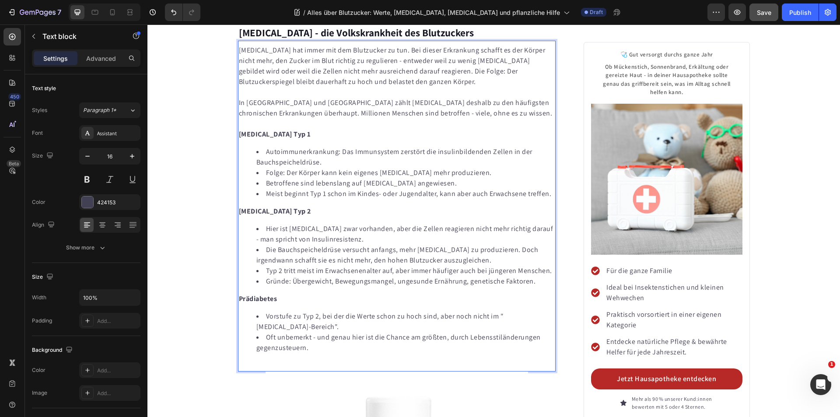
scroll to position [2492, 0]
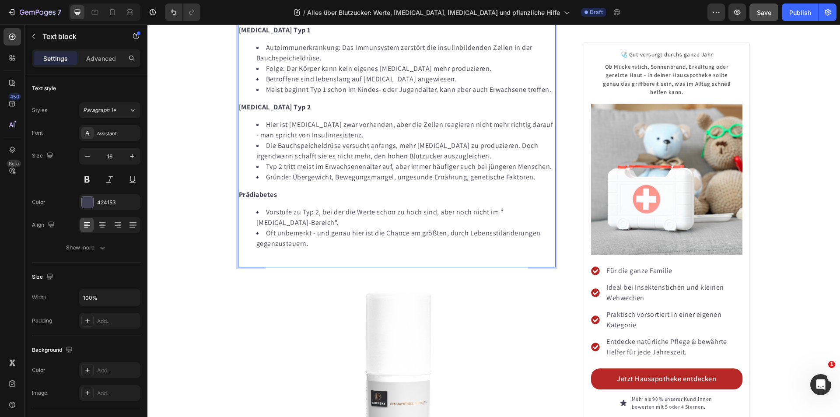
click at [318, 228] on li "Oft unbemerkt - und genau hier ist die Chance am größten, durch Lebensstiländer…" at bounding box center [405, 238] width 299 height 21
click at [272, 256] on p "Rich Text Editor. Editing area: main" at bounding box center [397, 261] width 316 height 10
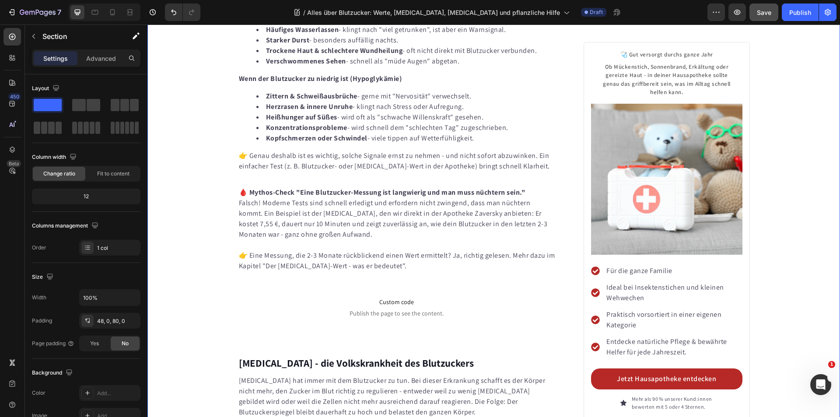
scroll to position [2011, 0]
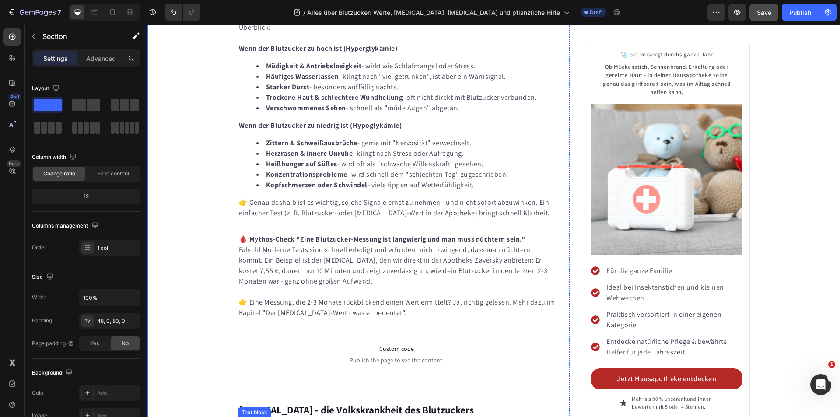
click at [306, 403] on strong "[MEDICAL_DATA] - die Volkskrankheit des Blutzuckers" at bounding box center [356, 409] width 235 height 13
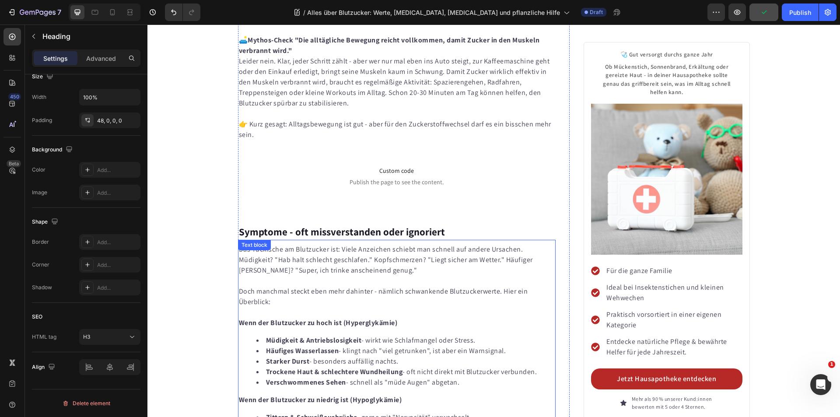
scroll to position [1661, 0]
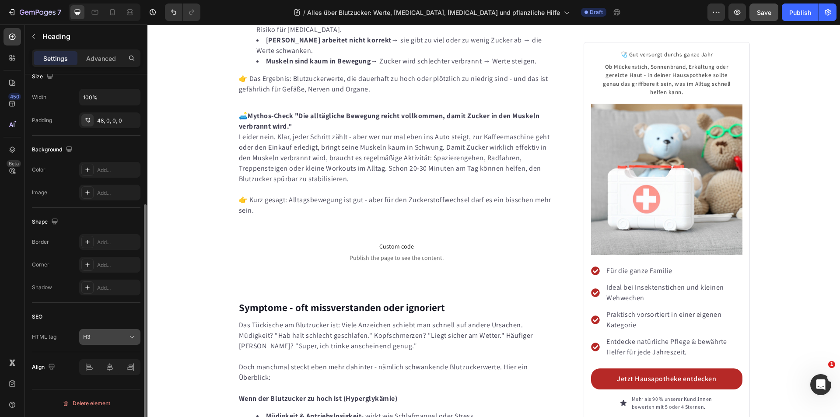
click at [114, 335] on div "H3" at bounding box center [105, 337] width 45 height 8
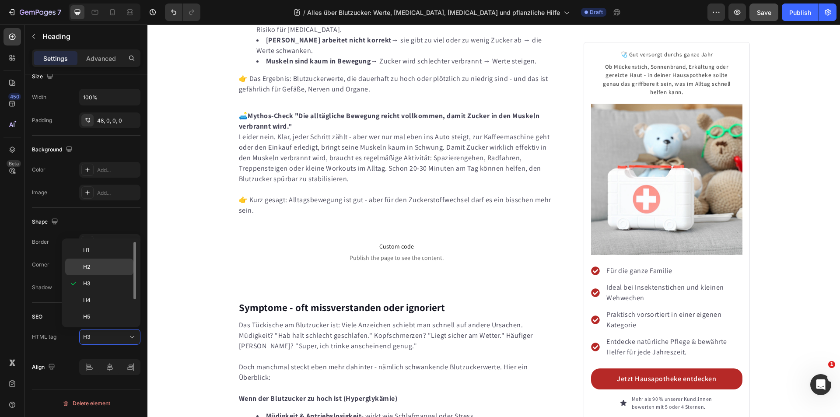
drag, startPoint x: 100, startPoint y: 267, endPoint x: 72, endPoint y: 251, distance: 32.1
click at [100, 267] on p "H2" at bounding box center [106, 267] width 46 height 8
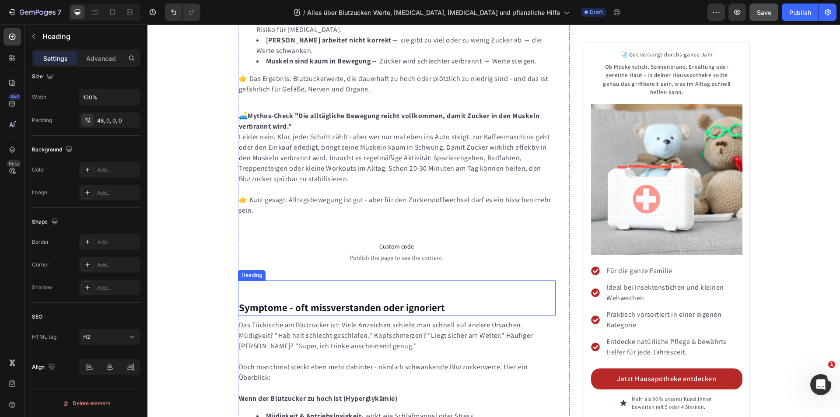
click at [275, 301] on strong "Symptome - oft missverstanden oder ignoriert" at bounding box center [342, 307] width 206 height 13
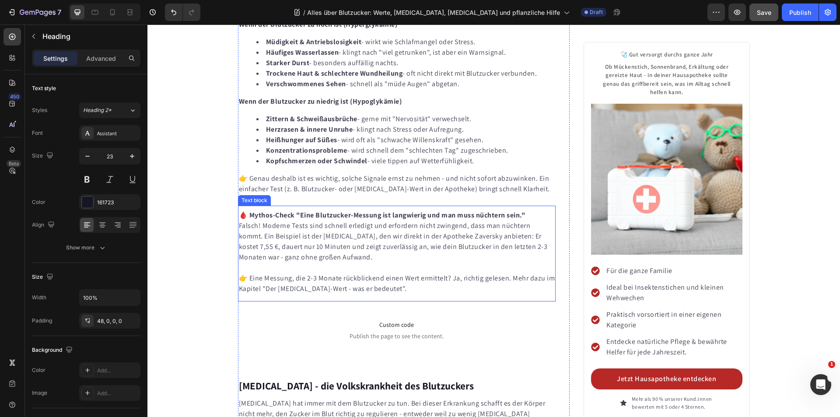
scroll to position [2055, 0]
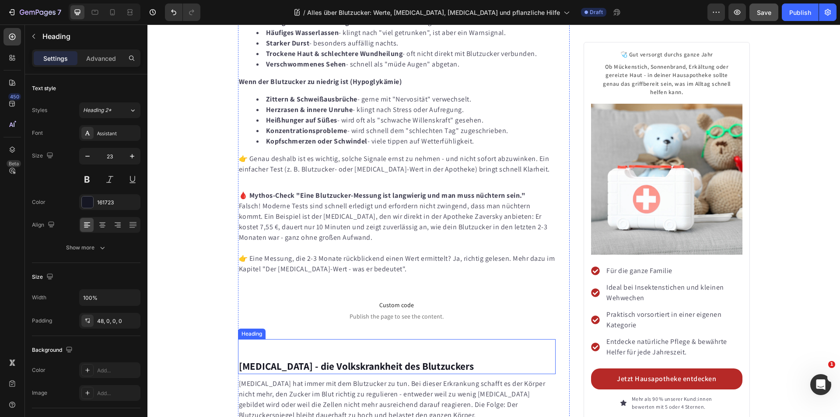
click at [280, 360] on strong "[MEDICAL_DATA] - die Volkskrankheit des Blutzuckers" at bounding box center [356, 366] width 235 height 13
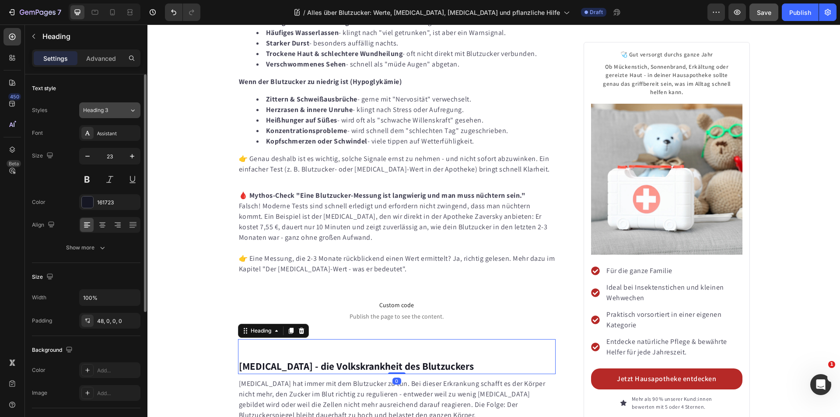
click at [118, 107] on div "Heading 3" at bounding box center [100, 110] width 35 height 8
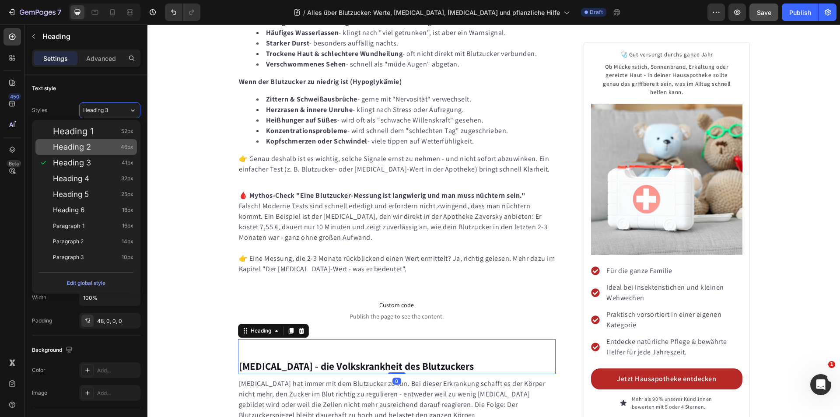
click at [105, 147] on div "Heading 2 46px" at bounding box center [93, 147] width 80 height 9
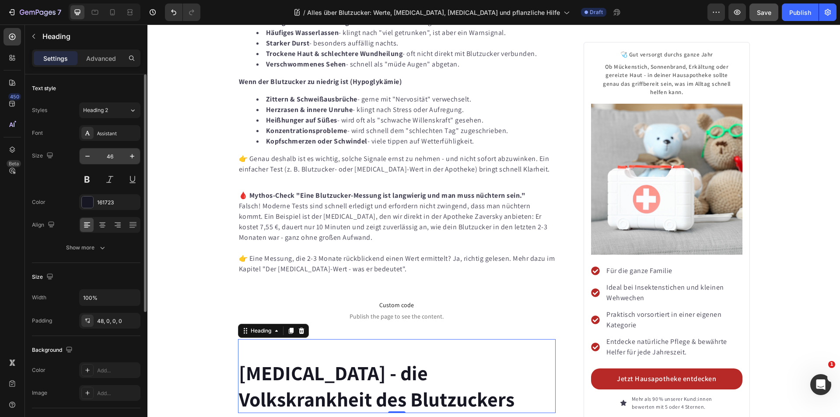
click at [114, 157] on input "46" at bounding box center [109, 156] width 29 height 16
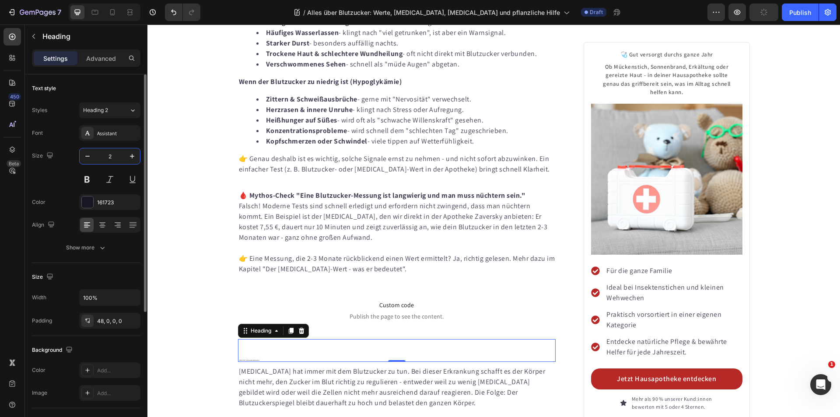
type input "23"
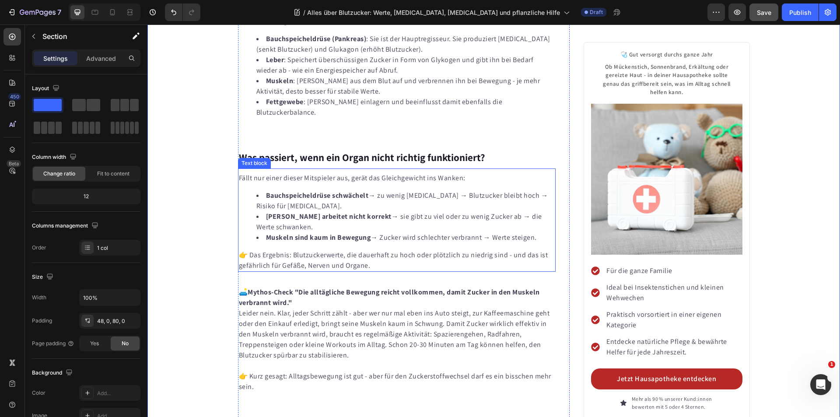
scroll to position [1442, 0]
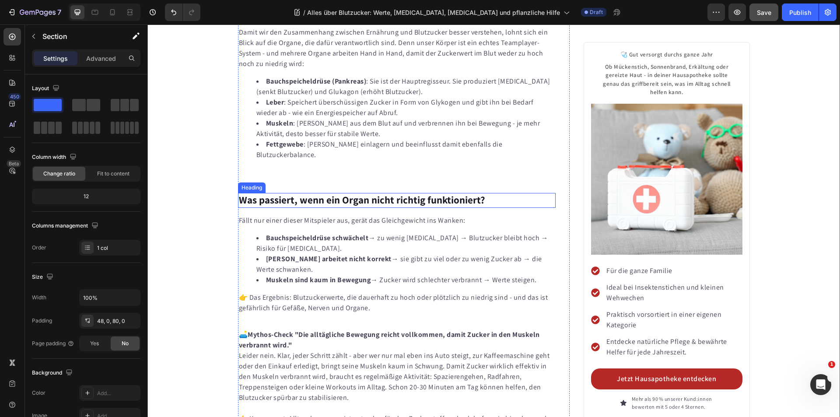
click at [322, 193] on strong "Was passiert, wenn ein Organ nicht richtig funktioniert?" at bounding box center [362, 199] width 246 height 13
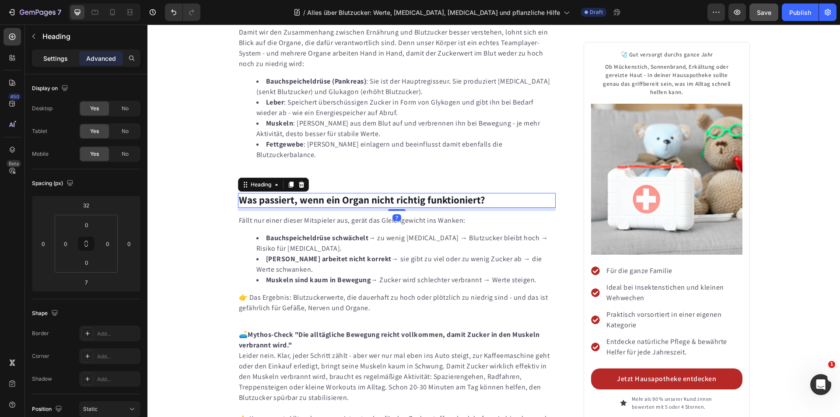
click at [53, 59] on p "Settings" at bounding box center [55, 58] width 24 height 9
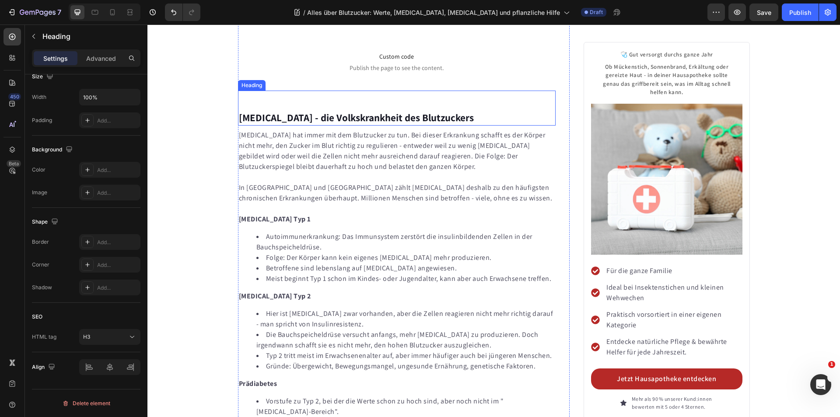
scroll to position [2230, 0]
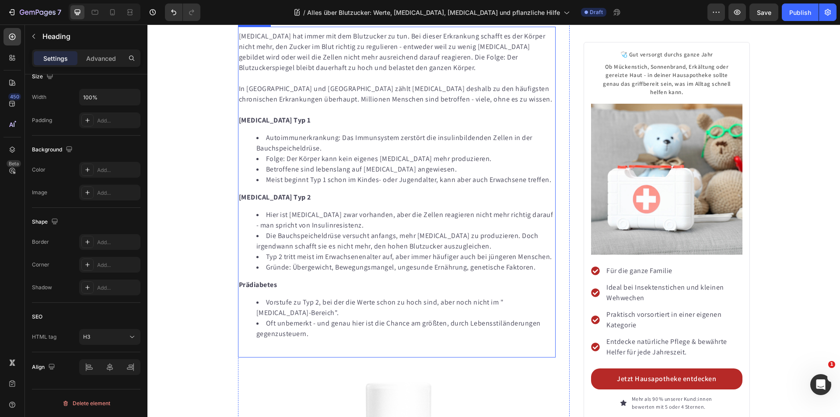
click at [283, 25] on strong "[MEDICAL_DATA] - die Volkskrankheit des Blutzuckers" at bounding box center [356, 18] width 235 height 13
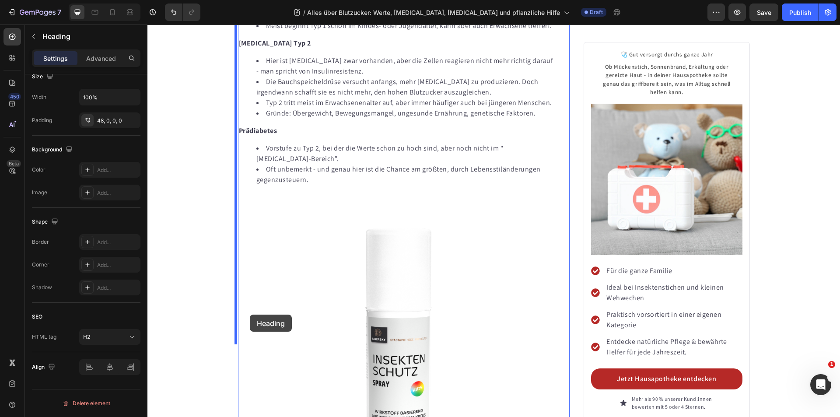
scroll to position [2492, 0]
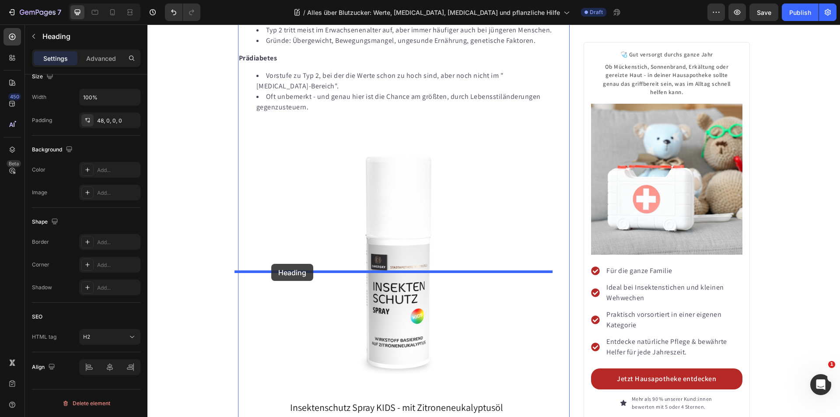
drag, startPoint x: 241, startPoint y: 161, endPoint x: 271, endPoint y: 264, distance: 106.6
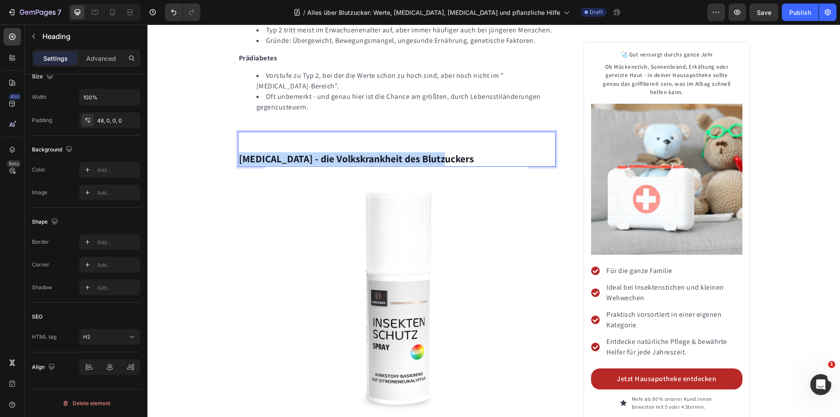
click at [297, 165] on strong "[MEDICAL_DATA] - die Volkskrankheit des Blutzuckers" at bounding box center [356, 158] width 235 height 13
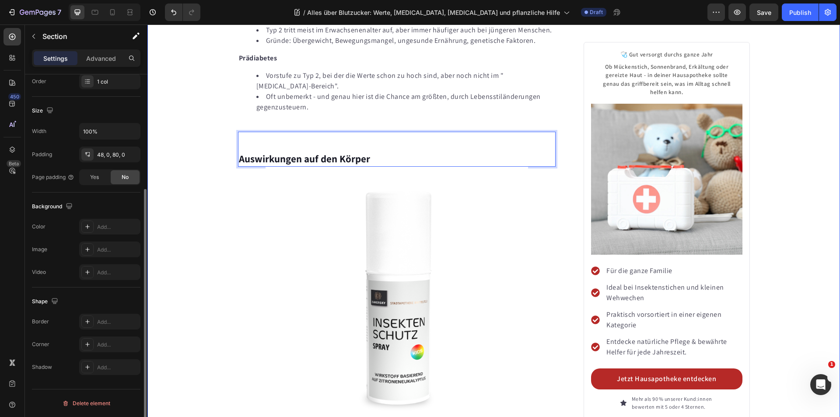
scroll to position [0, 0]
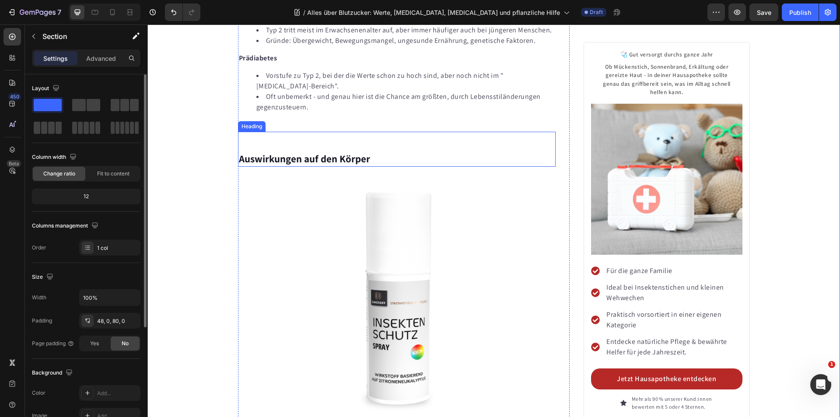
click at [275, 165] on strong "Auswirkungen auf den Körper" at bounding box center [304, 158] width 131 height 13
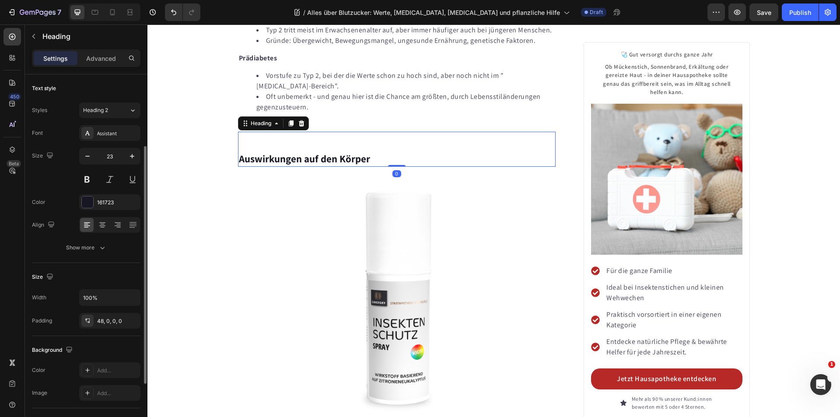
scroll to position [200, 0]
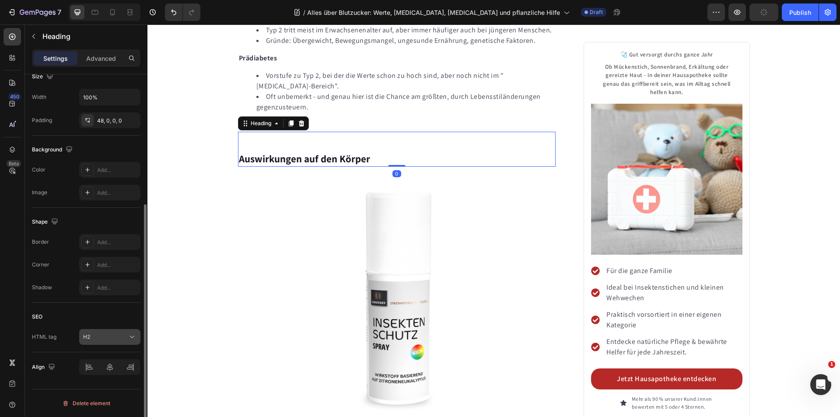
click at [120, 338] on div "H2" at bounding box center [105, 337] width 45 height 8
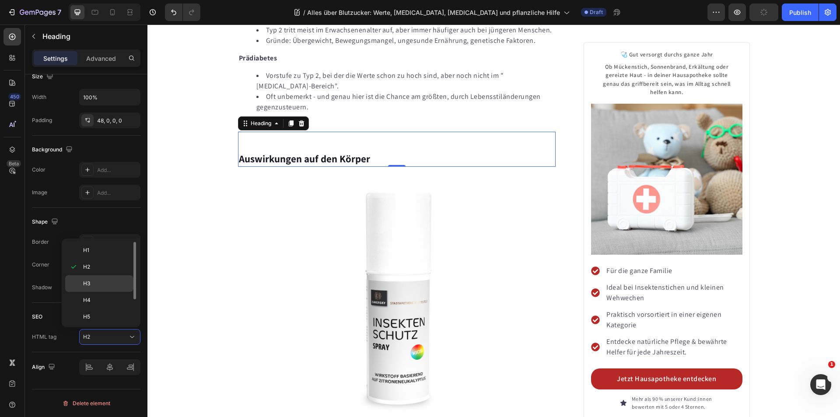
click at [105, 292] on div "H3" at bounding box center [99, 300] width 68 height 17
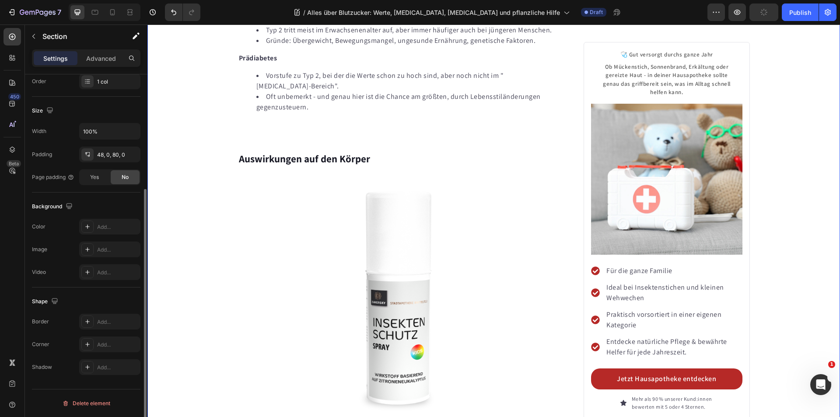
scroll to position [0, 0]
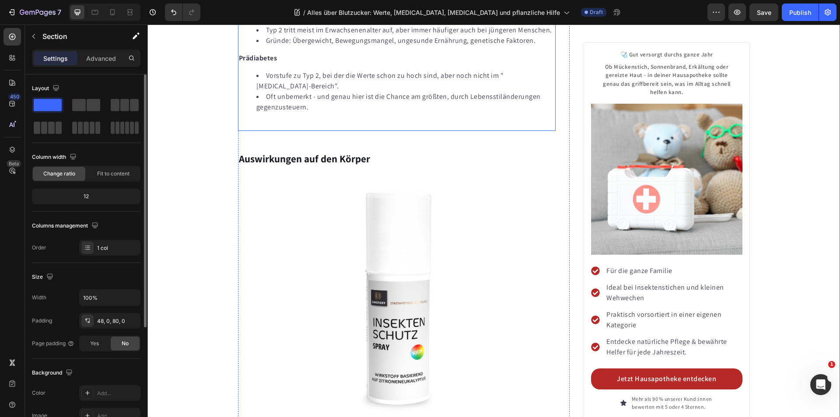
click at [309, 25] on li "Die Bauchspeicheldrüse versucht anfangs, mehr [MEDICAL_DATA] zu produzieren. Do…" at bounding box center [405, 14] width 299 height 21
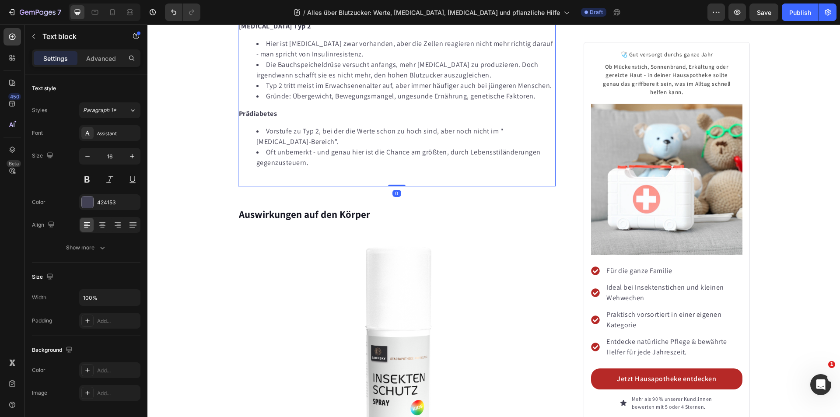
scroll to position [2369, 0]
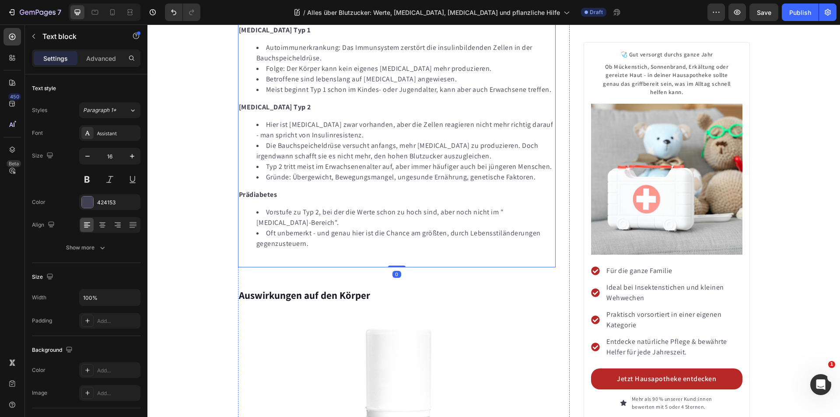
scroll to position [2673, 0]
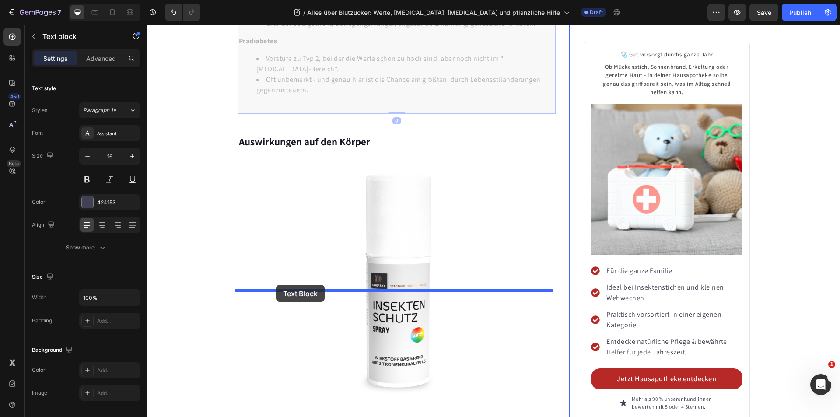
drag, startPoint x: 242, startPoint y: 48, endPoint x: 332, endPoint y: 287, distance: 255.9
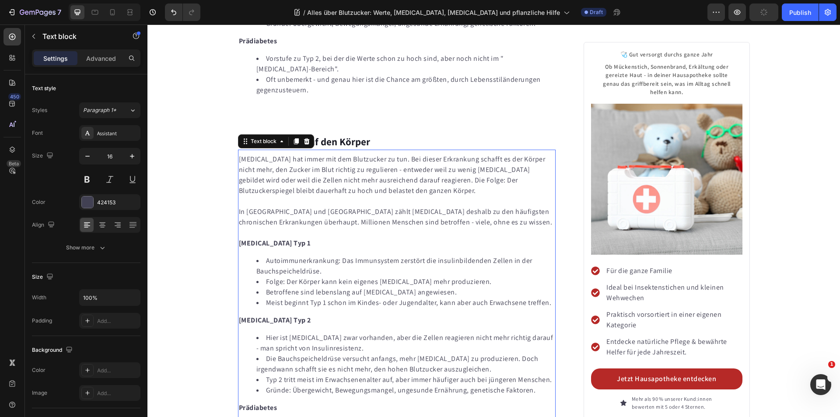
click at [326, 206] on p at bounding box center [397, 201] width 316 height 10
click at [326, 206] on p "Rich Text Editor. Editing area: main" at bounding box center [397, 201] width 316 height 10
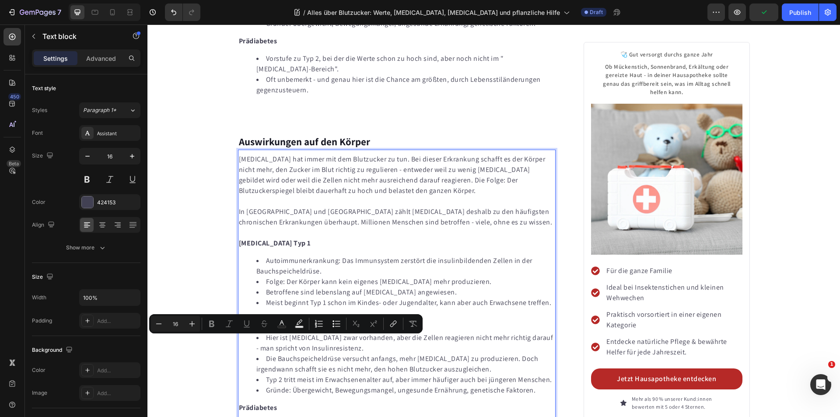
click at [340, 196] on p "[MEDICAL_DATA] hat immer mit dem Blutzucker zu tun. Bei dieser Erkrankung schaf…" at bounding box center [397, 175] width 316 height 42
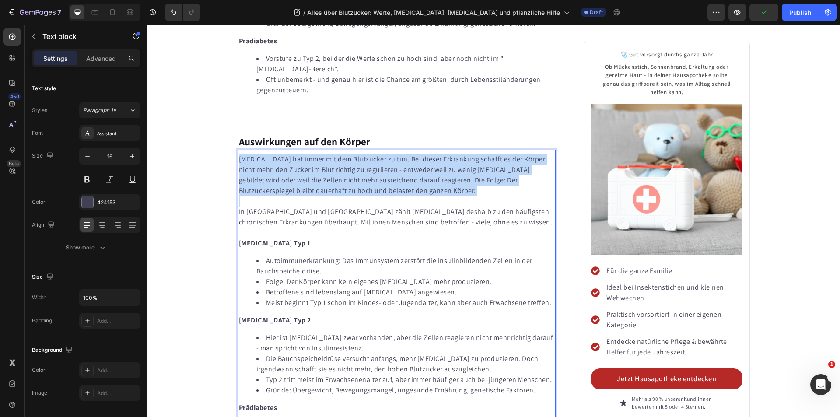
click at [340, 196] on p "[MEDICAL_DATA] hat immer mit dem Blutzucker zu tun. Bei dieser Erkrankung schaf…" at bounding box center [397, 175] width 316 height 42
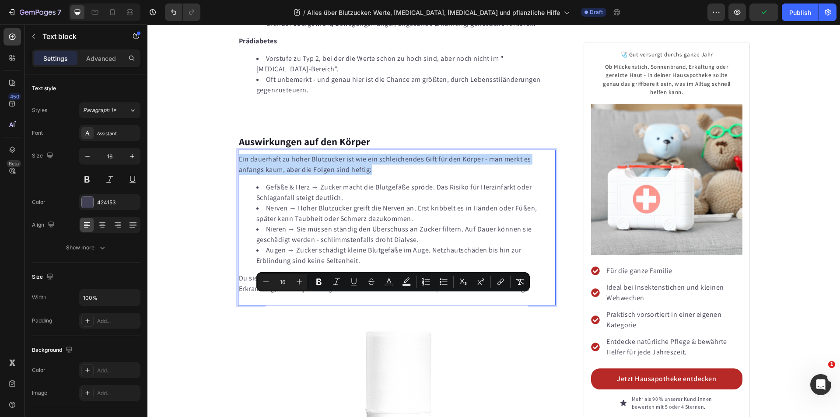
scroll to position [2499, 0]
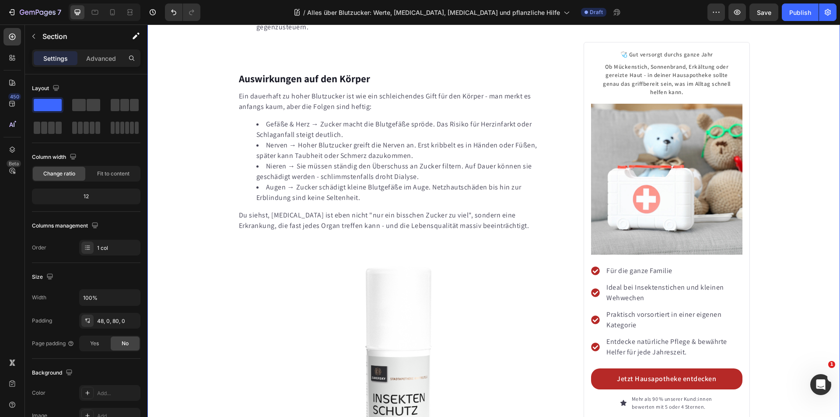
scroll to position [2630, 0]
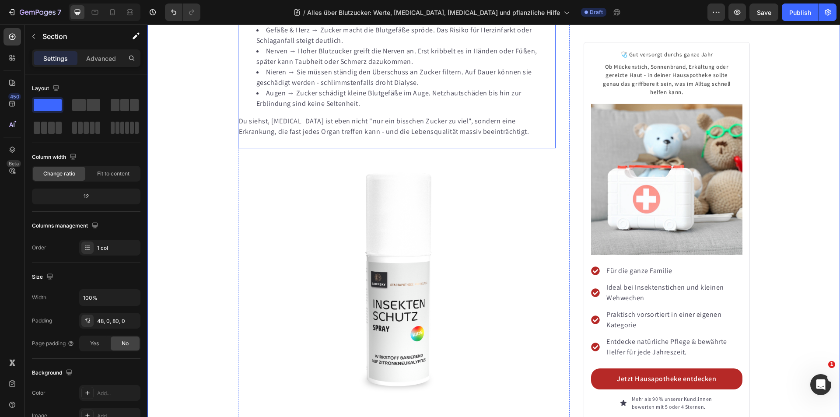
click at [320, 67] on li "Nerven → Hoher Blutzucker greift die Nerven an. Erst kribbelt es in Händen oder…" at bounding box center [405, 56] width 299 height 21
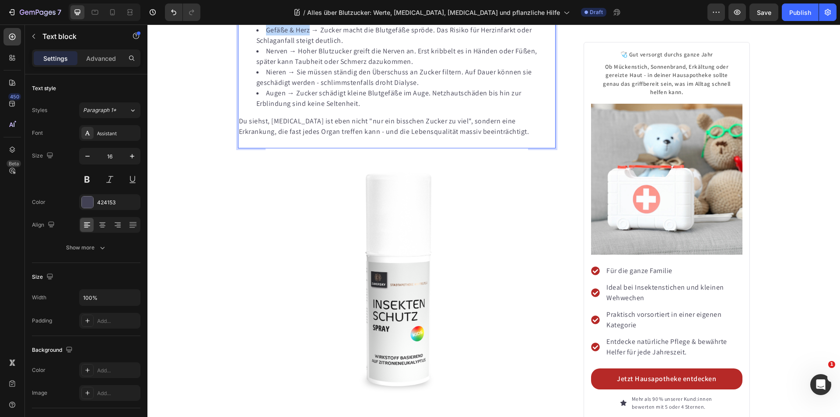
drag, startPoint x: 306, startPoint y: 172, endPoint x: 264, endPoint y: 171, distance: 42.4
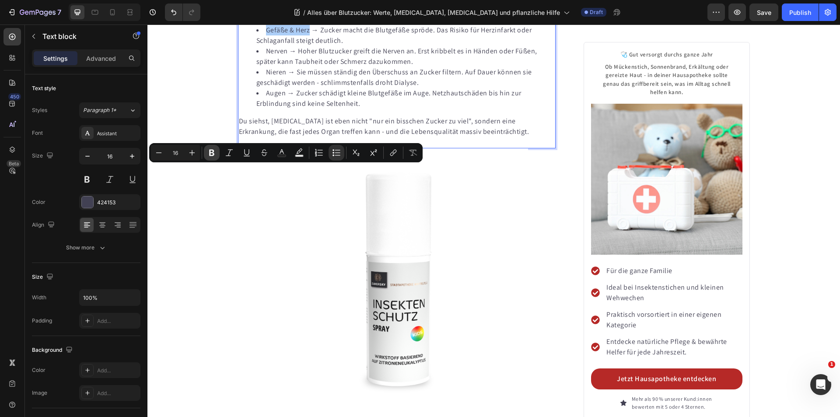
click at [214, 152] on icon "Editor contextual toolbar" at bounding box center [211, 152] width 9 height 9
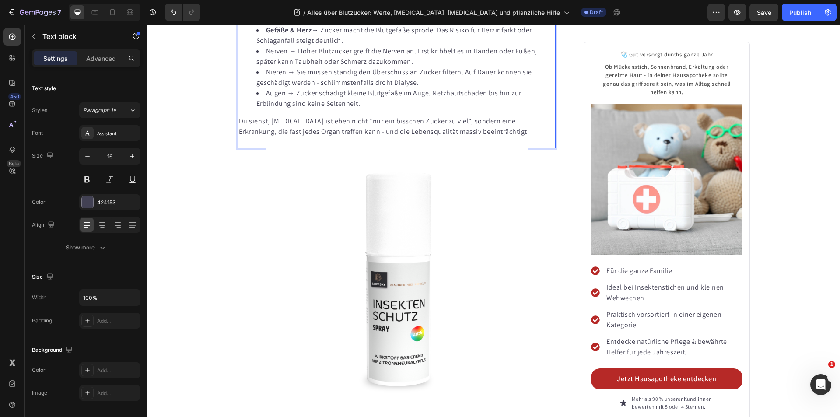
click at [312, 46] on li "Gefäße & Herz → Zucker macht die Blutgefäße spröde. Das Risiko für Herzinfarkt …" at bounding box center [405, 35] width 299 height 21
drag, startPoint x: 285, startPoint y: 192, endPoint x: 255, endPoint y: 177, distance: 33.8
click at [263, 67] on li "Nerven → Hoher Blutzucker greift die Nerven an. Erst kribbelt es in Händen oder…" at bounding box center [405, 56] width 299 height 21
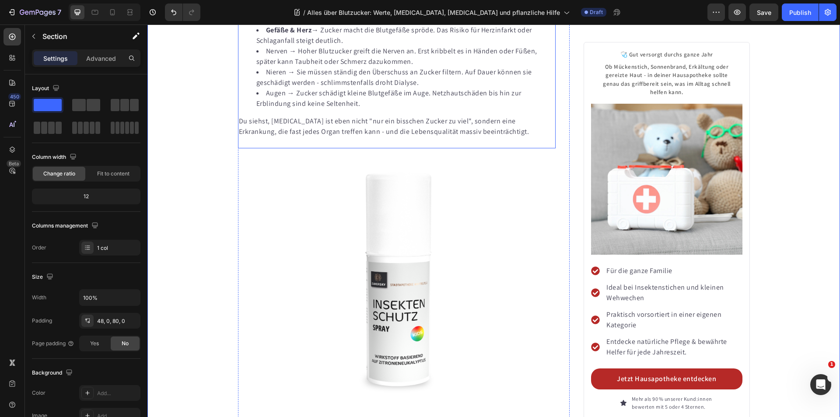
click at [280, 67] on li "Nerven → Hoher Blutzucker greift die Nerven an. Erst kribbelt es in Händen oder…" at bounding box center [405, 56] width 299 height 21
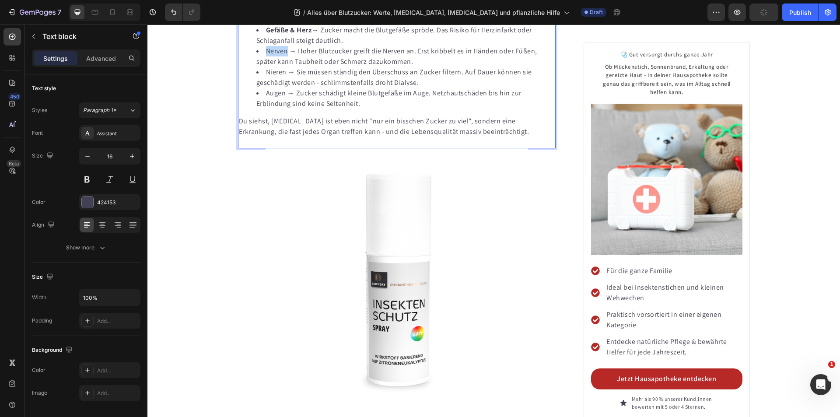
drag, startPoint x: 285, startPoint y: 192, endPoint x: 263, endPoint y: 192, distance: 21.9
click at [263, 67] on li "Nerven → Hoher Blutzucker greift die Nerven an. Erst kribbelt es in Händen oder…" at bounding box center [405, 56] width 299 height 21
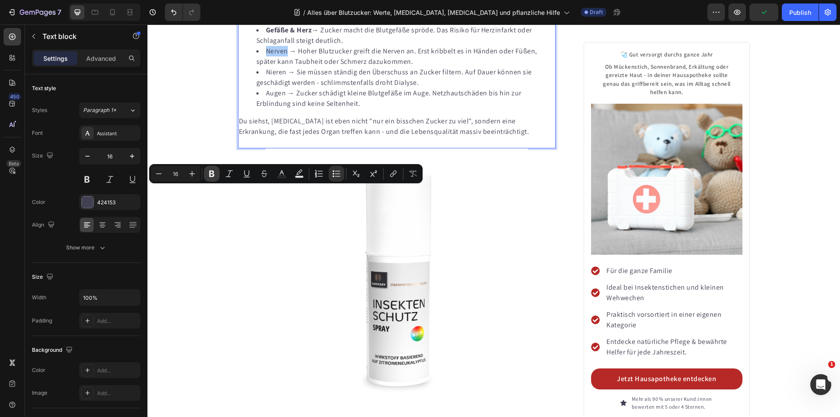
drag, startPoint x: 213, startPoint y: 171, endPoint x: 93, endPoint y: 181, distance: 120.2
click at [213, 171] on icon "Editor contextual toolbar" at bounding box center [211, 174] width 5 height 7
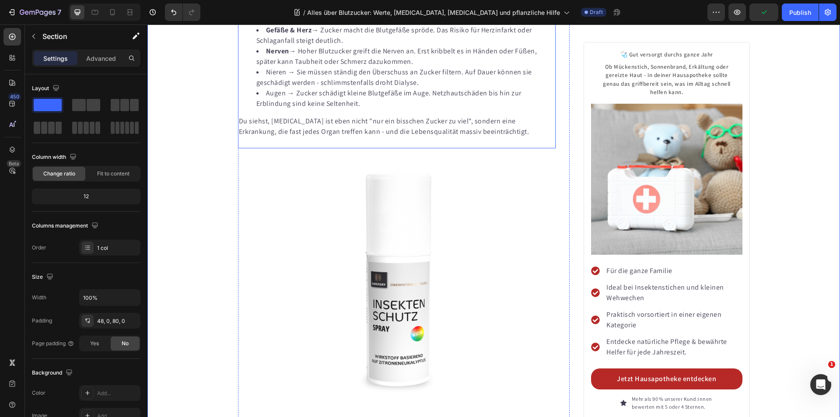
click at [267, 88] on li "Nieren → Sie müssen ständig den Überschuss an Zucker filtern. Auf Dauer können …" at bounding box center [405, 77] width 299 height 21
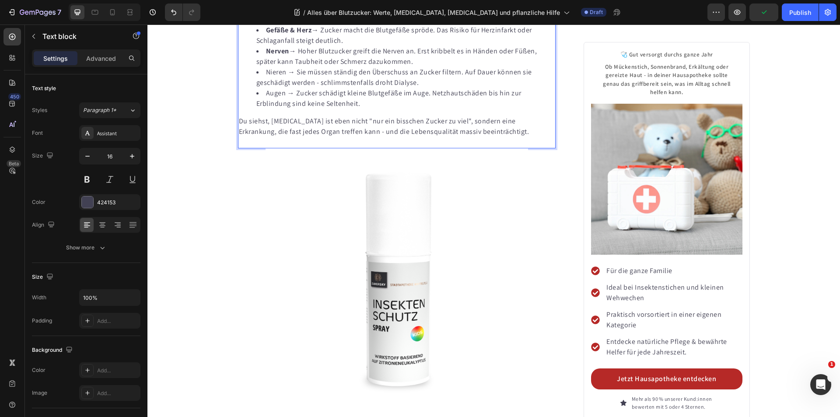
click at [281, 88] on li "Nieren → Sie müssen ständig den Überschuss an Zucker filtern. Auf Dauer können …" at bounding box center [405, 77] width 299 height 21
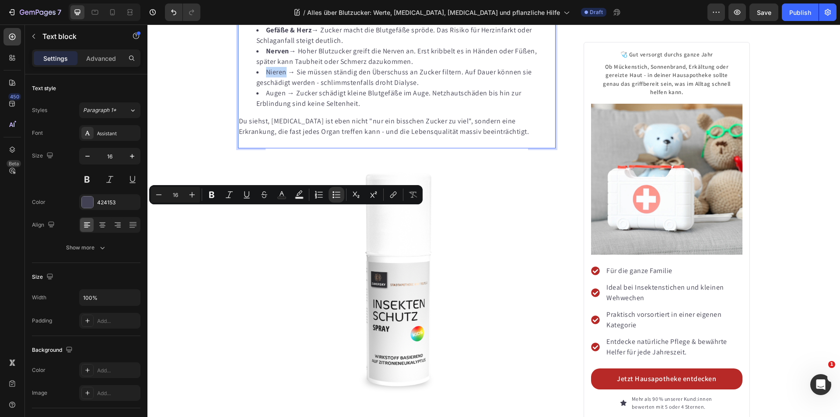
drag, startPoint x: 282, startPoint y: 213, endPoint x: 264, endPoint y: 212, distance: 17.9
click at [264, 88] on li "Nieren → Sie müssen ständig den Überschuss an Zucker filtern. Auf Dauer können …" at bounding box center [405, 77] width 299 height 21
click at [212, 194] on icon "Editor contextual toolbar" at bounding box center [211, 195] width 5 height 7
drag, startPoint x: 198, startPoint y: 223, endPoint x: 253, endPoint y: 232, distance: 55.9
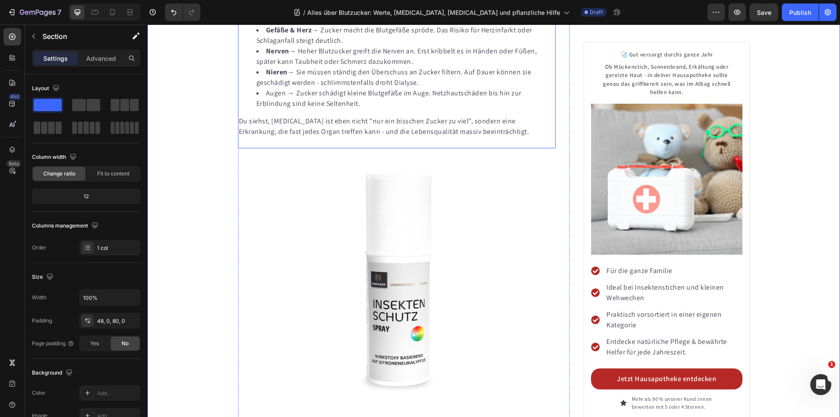
click at [297, 109] on li "Augen → Zucker schädigt kleine Blutgefäße im Auge. Netzhautschäden bis hin zur …" at bounding box center [405, 98] width 299 height 21
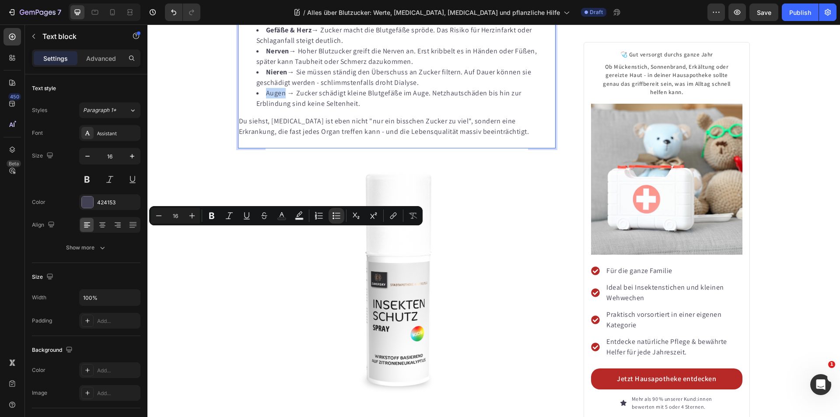
drag, startPoint x: 281, startPoint y: 235, endPoint x: 391, endPoint y: 249, distance: 110.7
click at [256, 109] on li "Augen → Zucker schädigt kleine Blutgefäße im Auge. Netzhautschäden bis hin zur …" at bounding box center [405, 98] width 299 height 21
click at [211, 215] on icon "Editor contextual toolbar" at bounding box center [211, 216] width 5 height 7
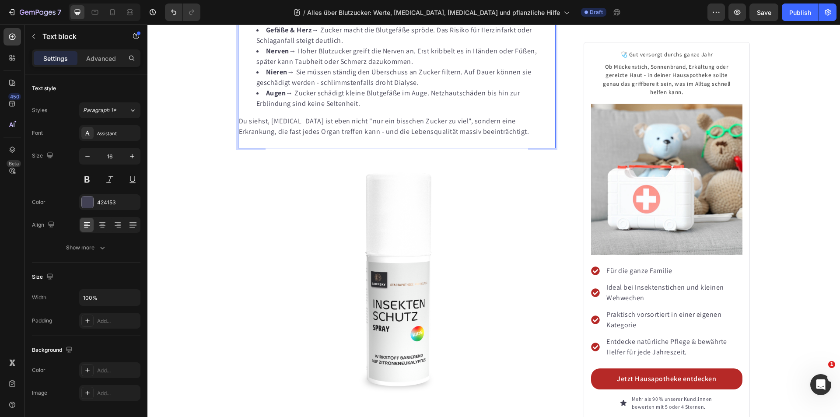
click at [294, 109] on li "Augen → Zucker schädigt kleine Blutgefäße im Auge. Netzhautschäden bis hin zur …" at bounding box center [405, 98] width 299 height 21
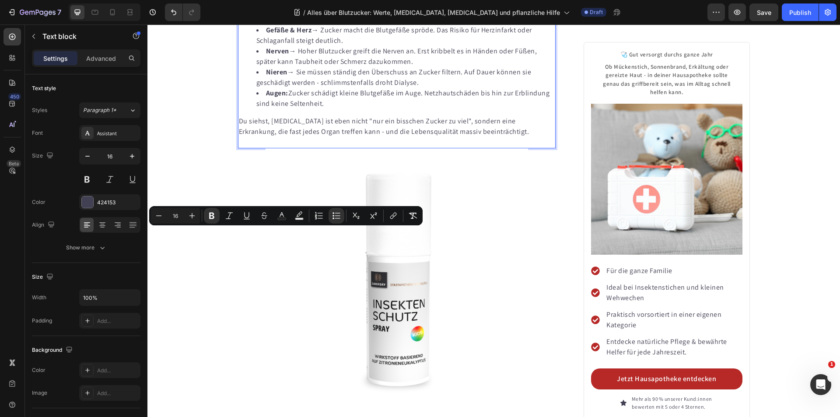
click at [283, 98] on strong "Augen:" at bounding box center [277, 92] width 22 height 9
click at [281, 98] on strong "Augen:" at bounding box center [277, 92] width 22 height 9
click at [285, 109] on li "Augen: Zucker schädigt kleine Blutgefäße im Auge. Netzhautschäden bis hin zur E…" at bounding box center [405, 98] width 299 height 21
click at [208, 215] on icon "Editor contextual toolbar" at bounding box center [211, 215] width 9 height 9
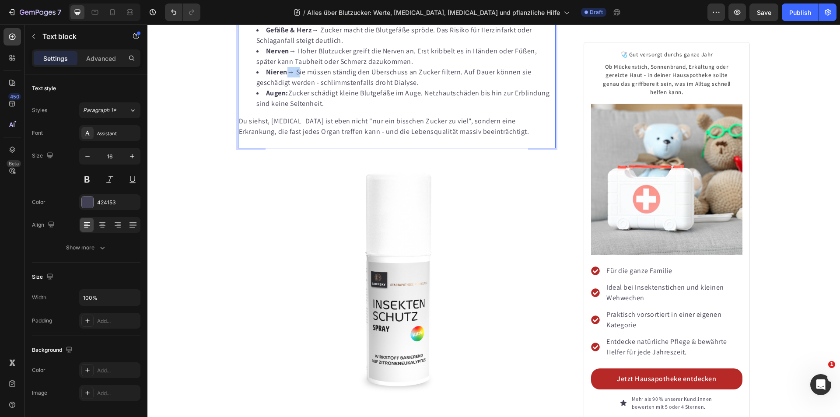
drag, startPoint x: 296, startPoint y: 213, endPoint x: 284, endPoint y: 213, distance: 11.8
click at [284, 88] on li "Nieren → Sie müssen ständig den Überschuss an Zucker filtern. Auf Dauer können …" at bounding box center [405, 77] width 299 height 21
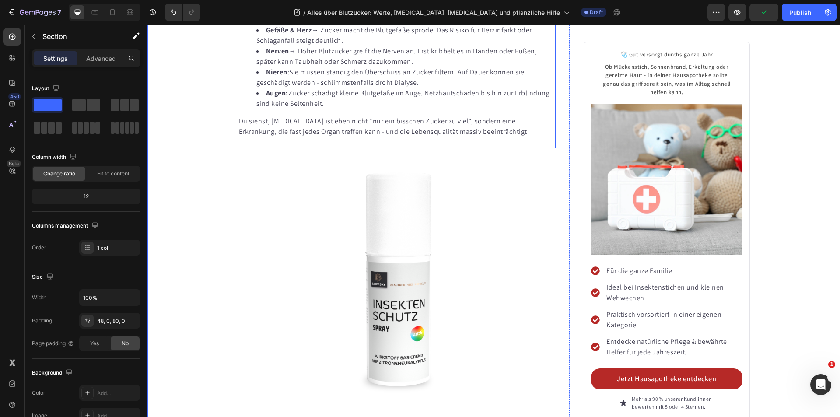
click at [285, 35] on strong "Gefäße & Herz" at bounding box center [289, 29] width 46 height 9
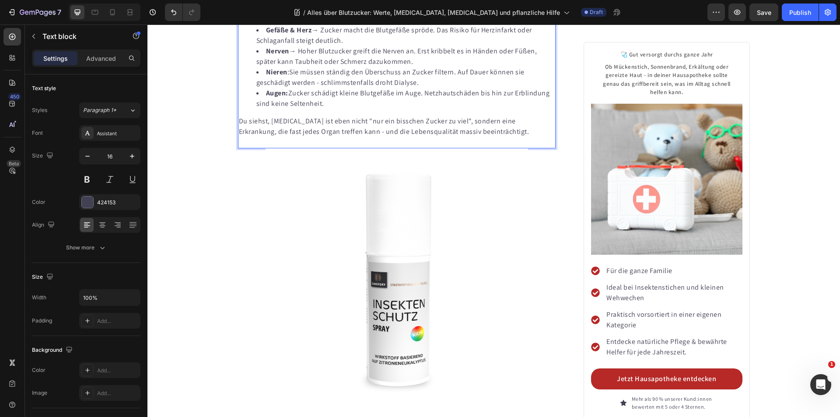
click at [239, 18] on p "Ein dauerhaft zu hoher Blutzucker ist wie ein schleichendes Gift für den Körper…" at bounding box center [397, 7] width 316 height 21
drag, startPoint x: 213, startPoint y: 191, endPoint x: 264, endPoint y: 212, distance: 55.1
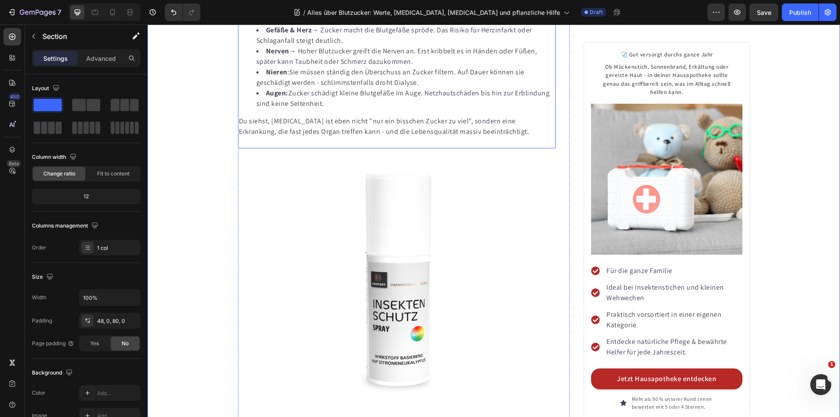
click at [329, 88] on li "Nieren :Sie müssen ständig den Überschuss an Zucker filtern. Auf Dauer können s…" at bounding box center [405, 77] width 299 height 21
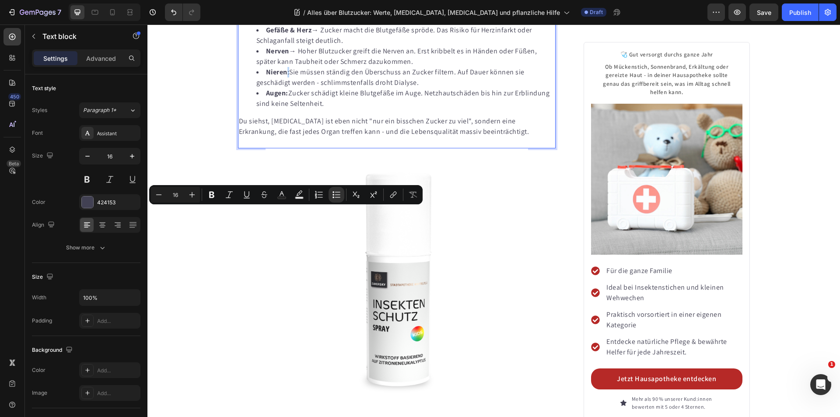
drag, startPoint x: 287, startPoint y: 213, endPoint x: 273, endPoint y: 205, distance: 16.7
click at [285, 88] on li "Nieren :Sie müssen ständig den Überschuss an Zucker filtern. Auf Dauer können s…" at bounding box center [405, 77] width 299 height 21
click at [212, 191] on icon "Editor contextual toolbar" at bounding box center [211, 194] width 9 height 9
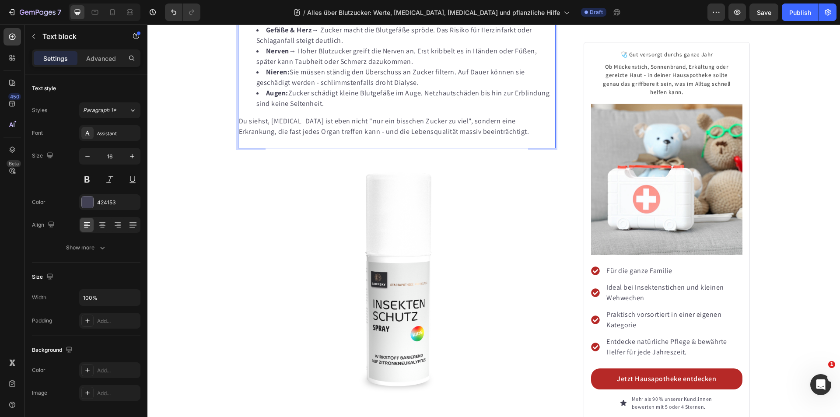
click at [287, 88] on li "Nieren: Sie müssen ständig den Überschuss an Zucker filtern. Auf Dauer können s…" at bounding box center [405, 77] width 299 height 21
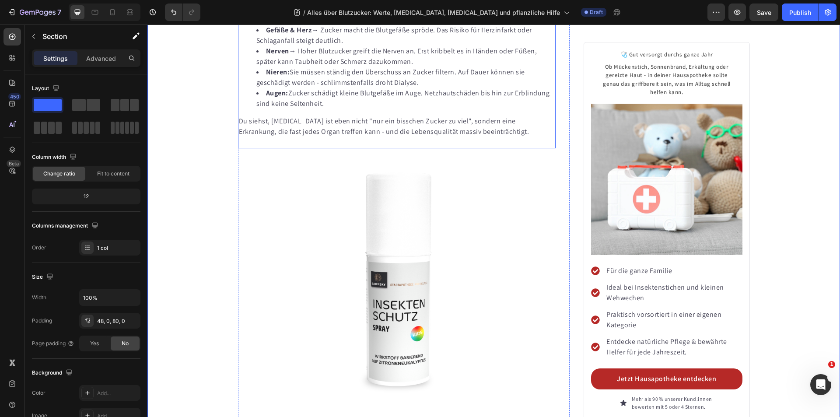
click at [294, 88] on li "Nieren: Sie müssen ständig den Überschuss an Zucker filtern. Auf Dauer können s…" at bounding box center [405, 77] width 299 height 21
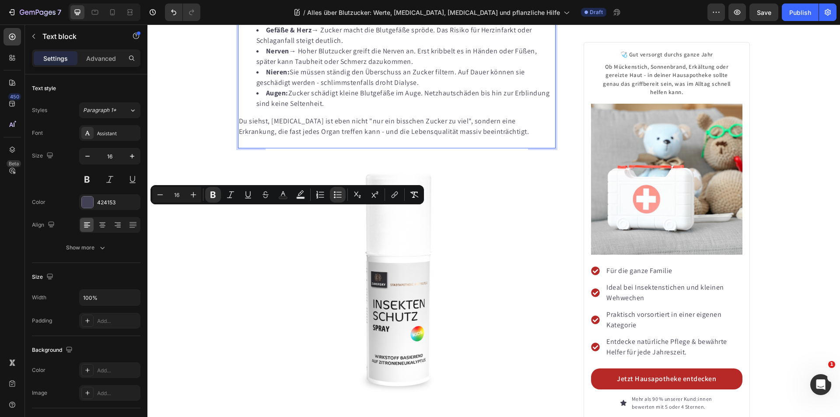
drag, startPoint x: 289, startPoint y: 213, endPoint x: 284, endPoint y: 215, distance: 4.6
click at [287, 88] on li "Nieren: Sie müssen ständig den Überschuss an Zucker filtern. Auf Dauer können s…" at bounding box center [405, 77] width 299 height 21
click at [213, 196] on icon "Editor contextual toolbar" at bounding box center [213, 194] width 9 height 9
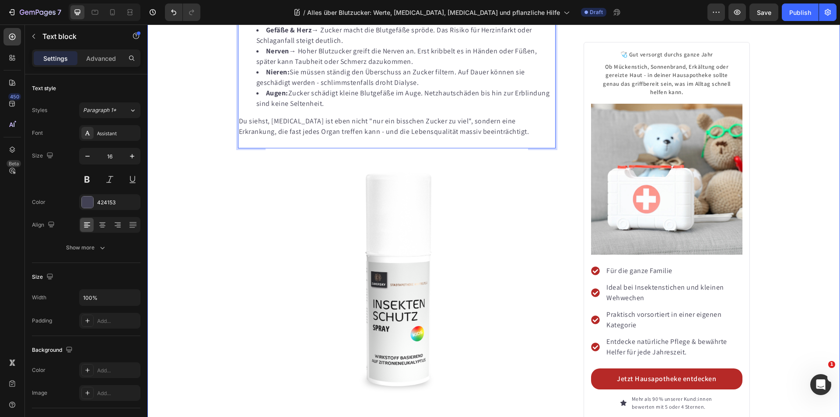
drag, startPoint x: 199, startPoint y: 243, endPoint x: 293, endPoint y: 199, distance: 103.7
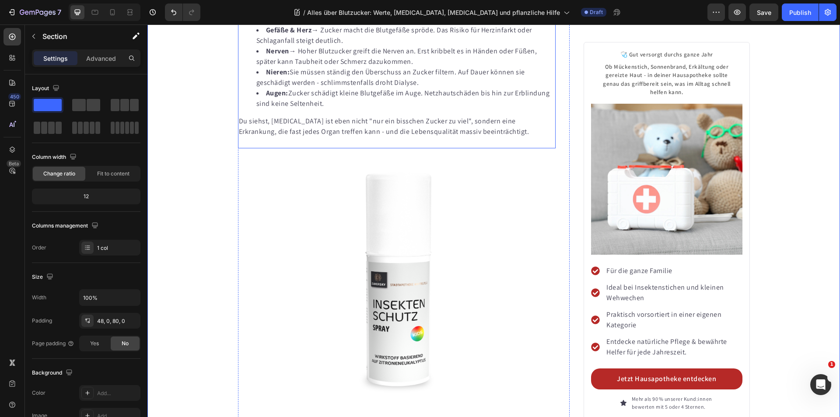
click at [297, 67] on li "Nerven → Hoher Blutzucker greift die Nerven an. Erst kribbelt es in Händen oder…" at bounding box center [405, 56] width 299 height 21
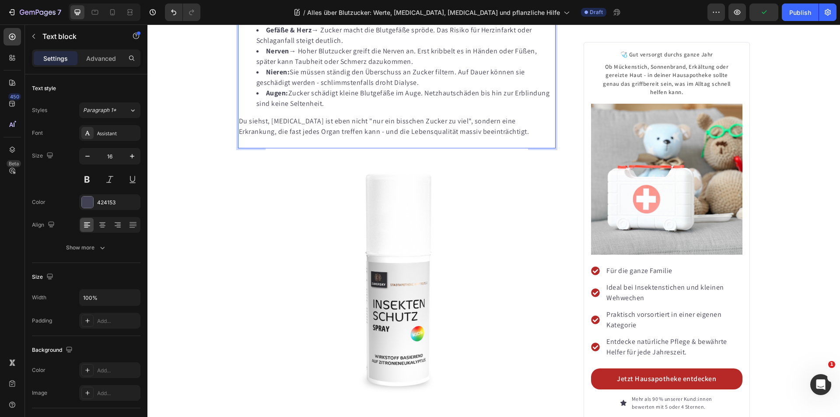
click at [287, 67] on li "Nerven → Hoher Blutzucker greift die Nerven an. Erst kribbelt es in Händen oder…" at bounding box center [405, 56] width 299 height 21
click at [297, 67] on li "Nerven: → Hoher Blutzucker greift die Nerven an. Erst kribbelt es in Händen ode…" at bounding box center [405, 56] width 299 height 21
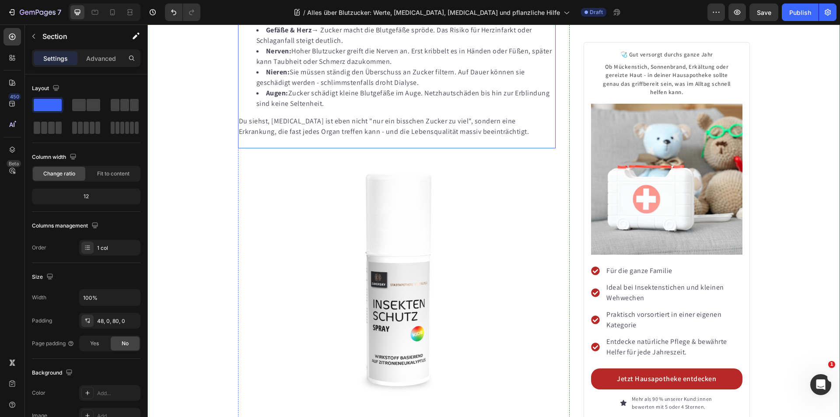
click at [308, 35] on strong "Gefäße & Herz" at bounding box center [289, 29] width 46 height 9
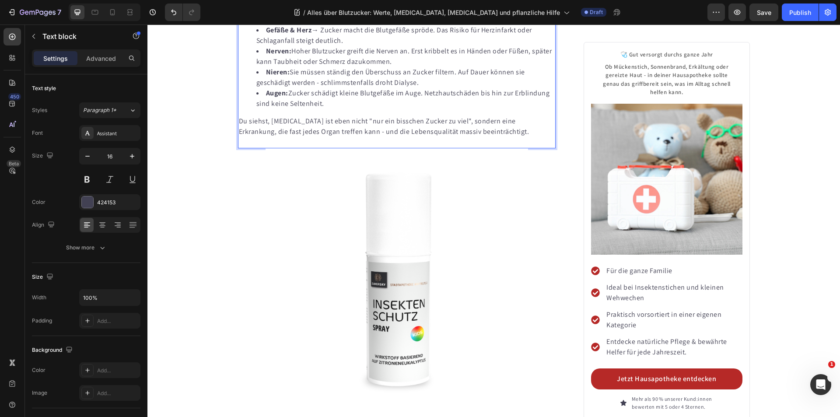
click at [308, 35] on strong "Gefäße & Herz" at bounding box center [289, 29] width 46 height 9
click at [319, 46] on li "Gefäße & Herz: → Zucker macht die Blutgefäße spröde. Das Risiko für Herzinfarkt…" at bounding box center [405, 35] width 299 height 21
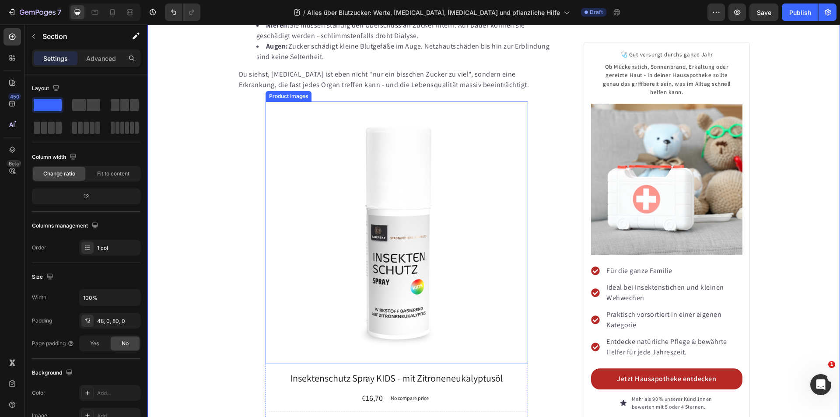
scroll to position [2587, 0]
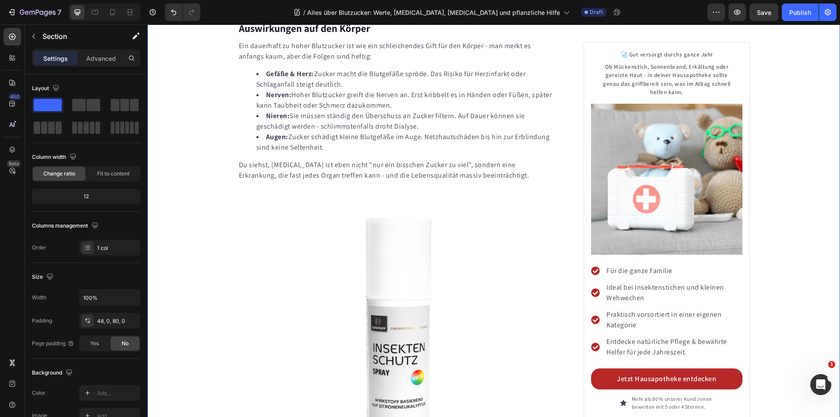
drag, startPoint x: 224, startPoint y: 242, endPoint x: 304, endPoint y: 96, distance: 166.4
click at [762, 16] on div "Save" at bounding box center [764, 12] width 14 height 9
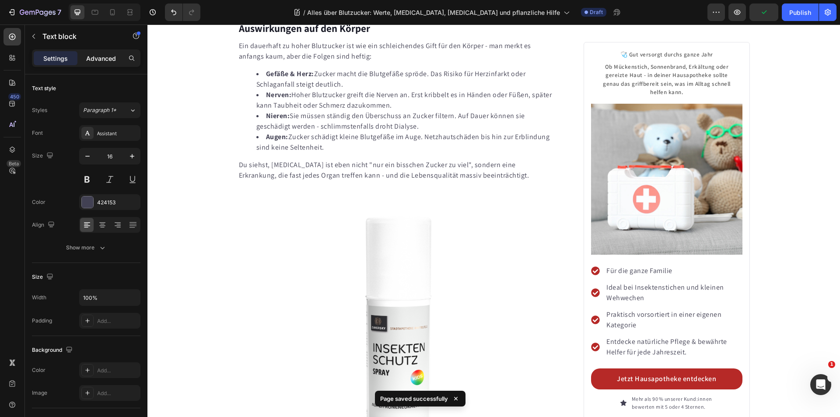
click at [105, 56] on p "Advanced" at bounding box center [101, 58] width 30 height 9
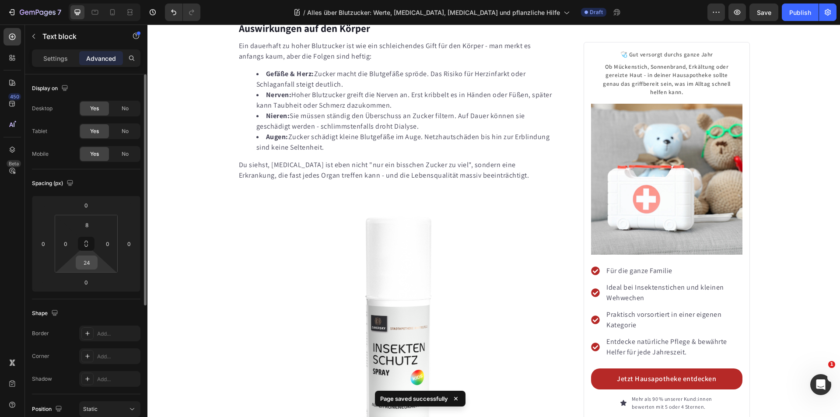
click at [91, 263] on input "24" at bounding box center [86, 262] width 17 height 13
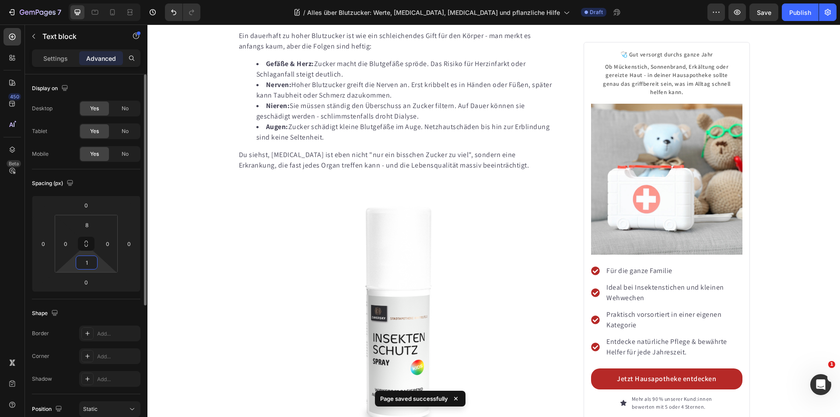
type input "12"
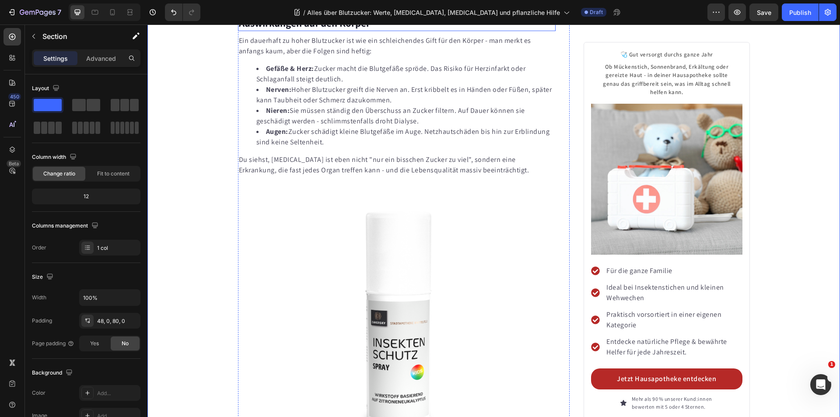
click at [273, 30] on strong "Auswirkungen auf den Körper" at bounding box center [304, 23] width 131 height 13
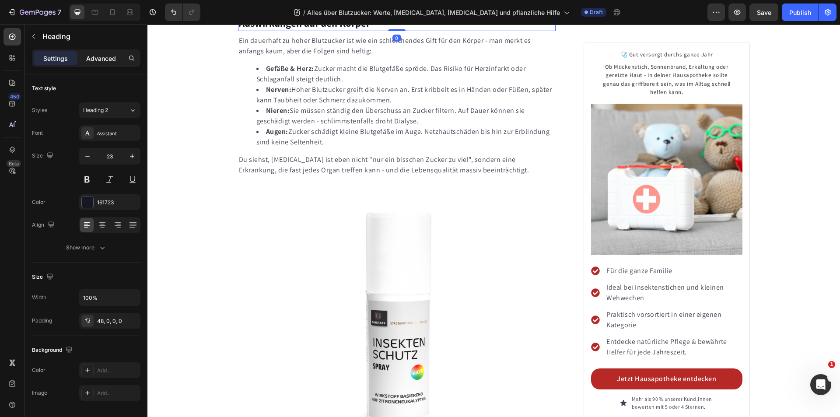
click at [109, 52] on div "Advanced" at bounding box center [101, 58] width 44 height 14
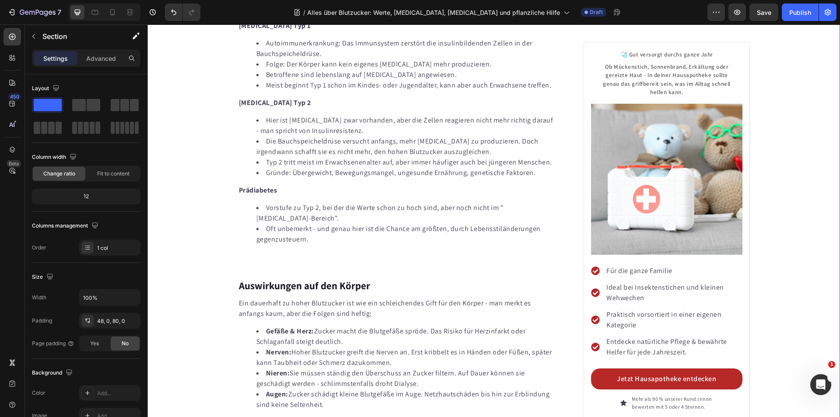
scroll to position [2149, 0]
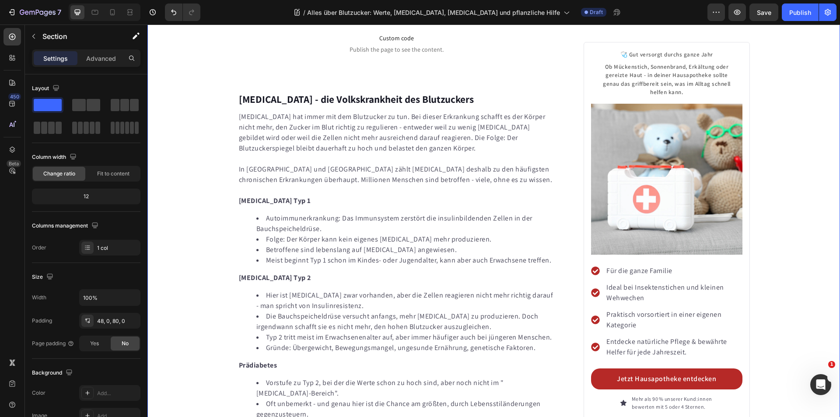
drag, startPoint x: 790, startPoint y: 187, endPoint x: 439, endPoint y: 250, distance: 356.5
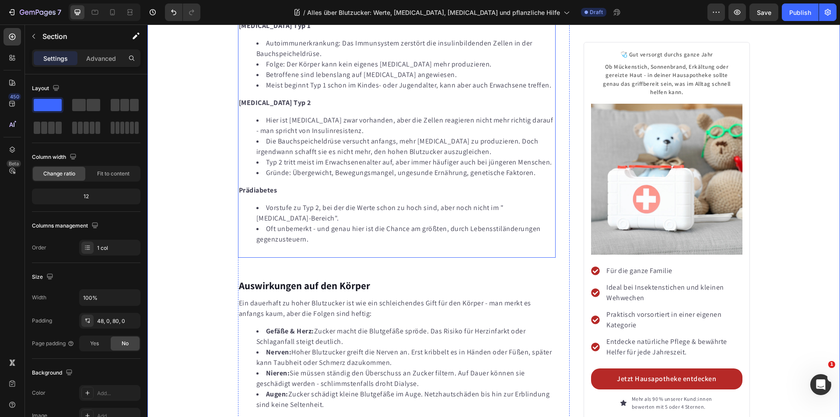
scroll to position [2193, 0]
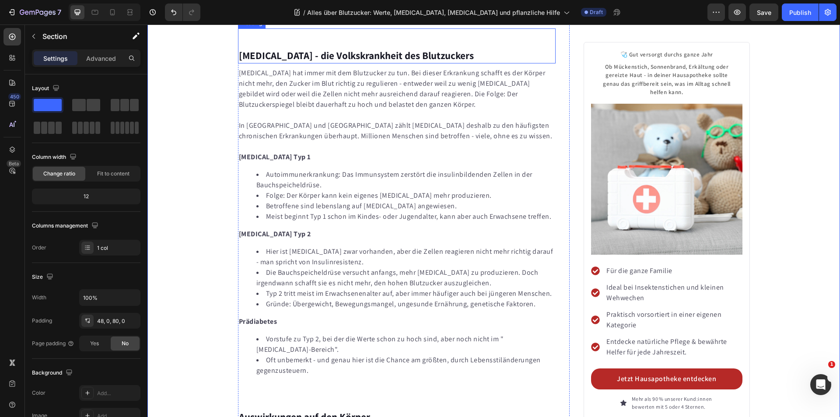
click at [311, 62] on strong "[MEDICAL_DATA] - die Volkskrankheit des Blutzuckers" at bounding box center [356, 55] width 235 height 13
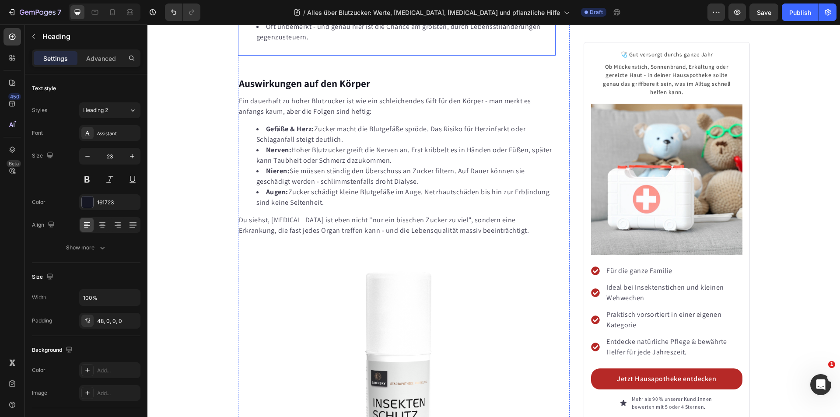
scroll to position [2630, 0]
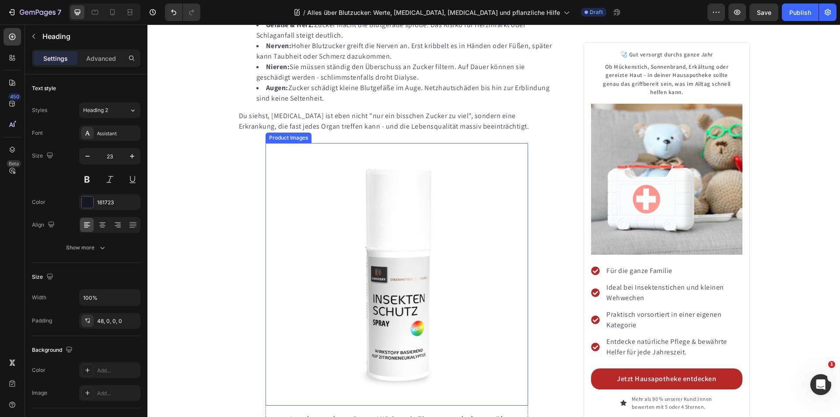
click at [294, 142] on div "Product Images" at bounding box center [288, 138] width 42 height 8
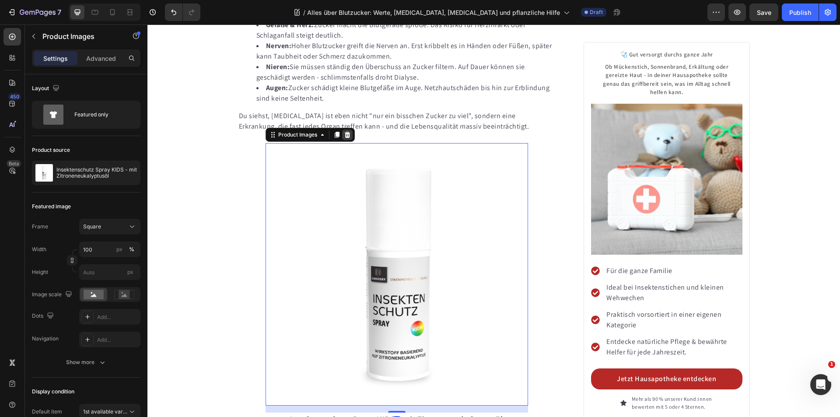
click at [346, 137] on icon at bounding box center [347, 134] width 6 height 6
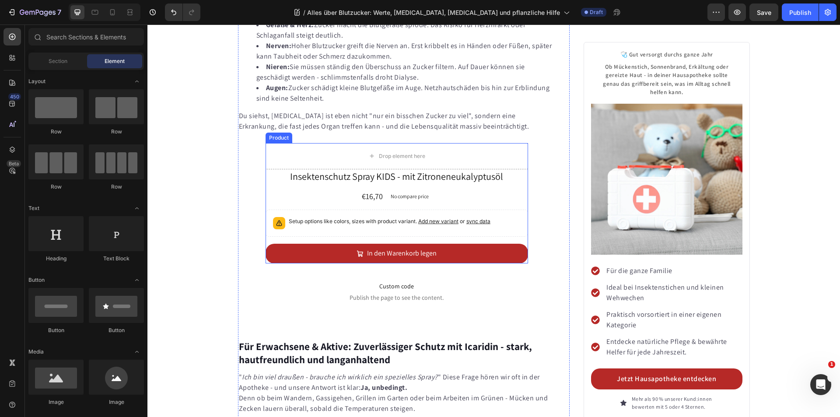
click at [280, 142] on div "Product" at bounding box center [278, 138] width 23 height 8
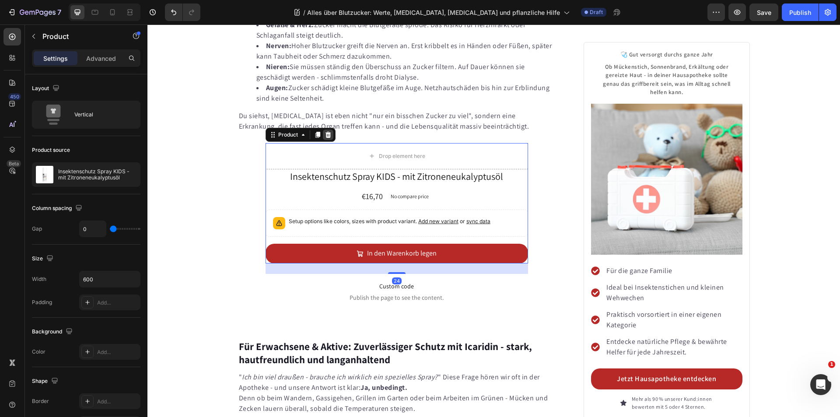
click at [325, 138] on icon at bounding box center [328, 134] width 7 height 7
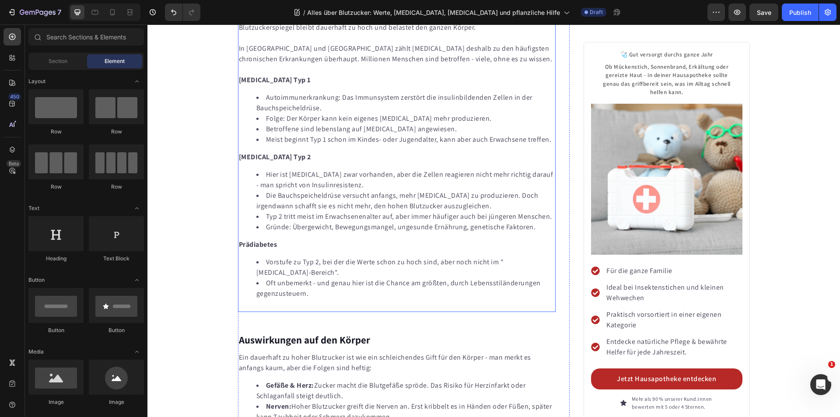
scroll to position [2193, 0]
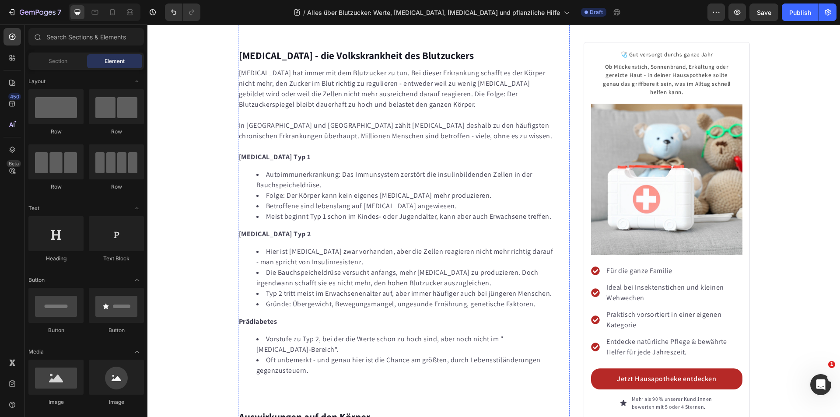
click at [392, 10] on span "Publish the page to see the content." at bounding box center [397, 5] width 318 height 9
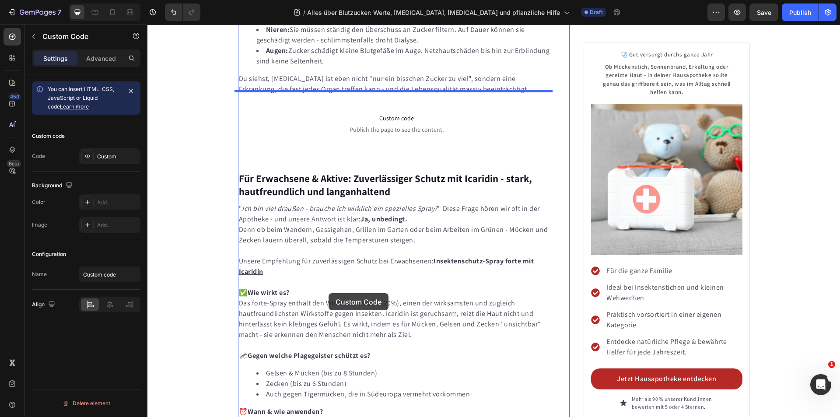
scroll to position [2718, 0]
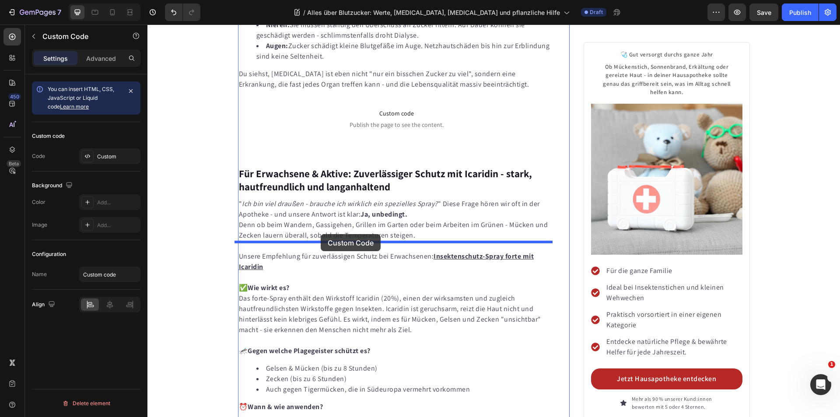
drag, startPoint x: 241, startPoint y: 161, endPoint x: 321, endPoint y: 234, distance: 108.1
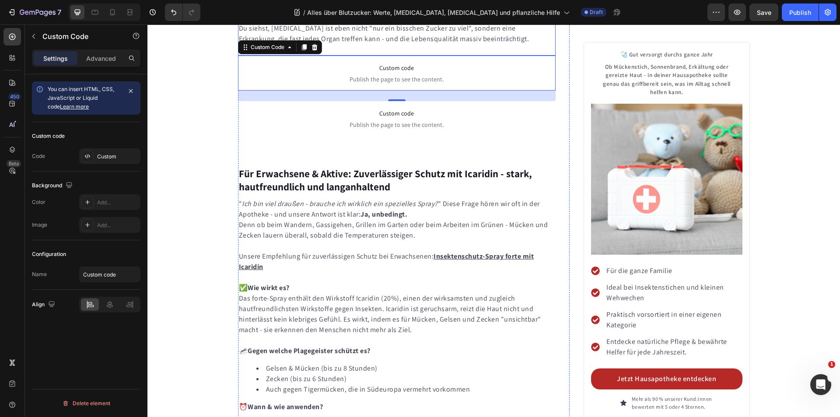
scroll to position [2672, 0]
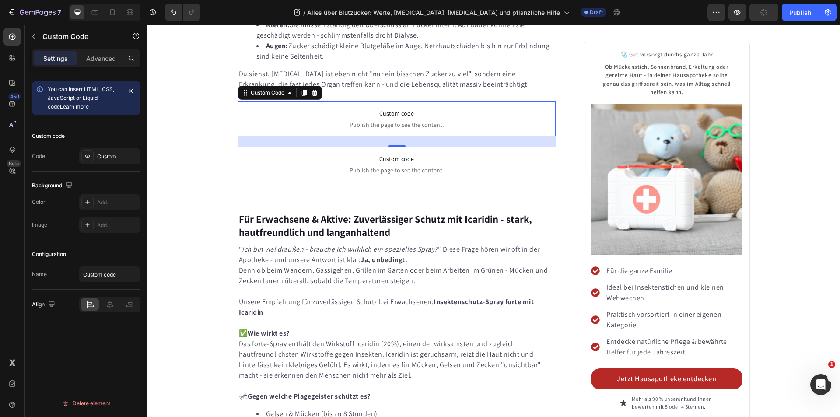
click at [396, 119] on span "Custom code" at bounding box center [397, 113] width 318 height 10
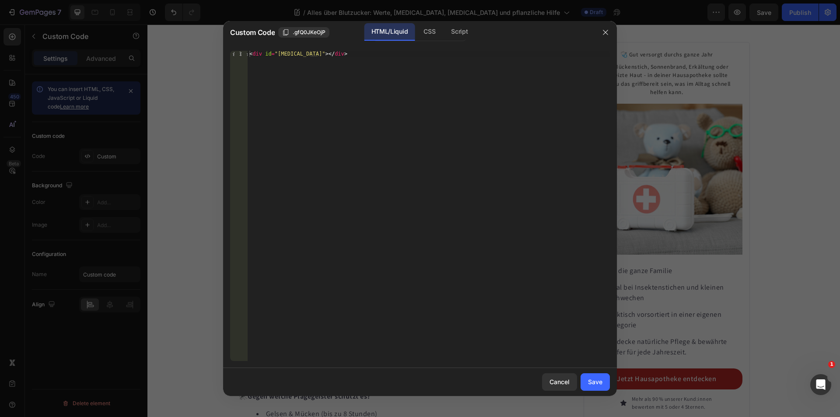
click at [290, 53] on div "< div id = "[MEDICAL_DATA]" > </ div >" at bounding box center [429, 212] width 362 height 322
paste textarea "Pankreatitis"
click at [278, 53] on div "< div id = "Pankreatitis" > </ div >" at bounding box center [429, 212] width 362 height 322
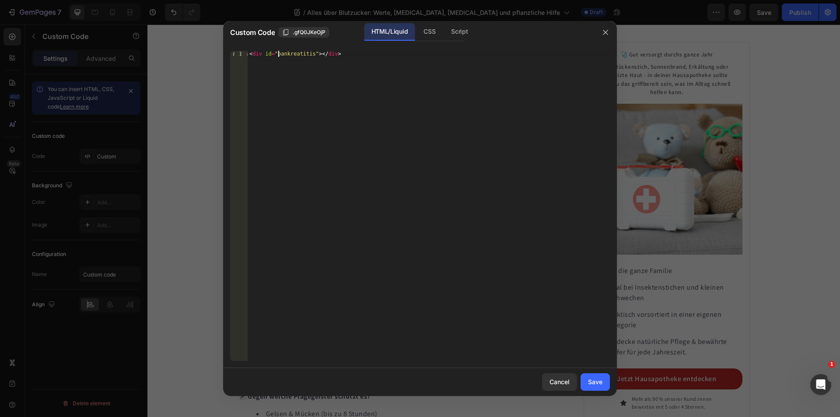
type textarea "<div id="pankreatitis"></div>"
click at [598, 380] on div "Save" at bounding box center [595, 381] width 14 height 9
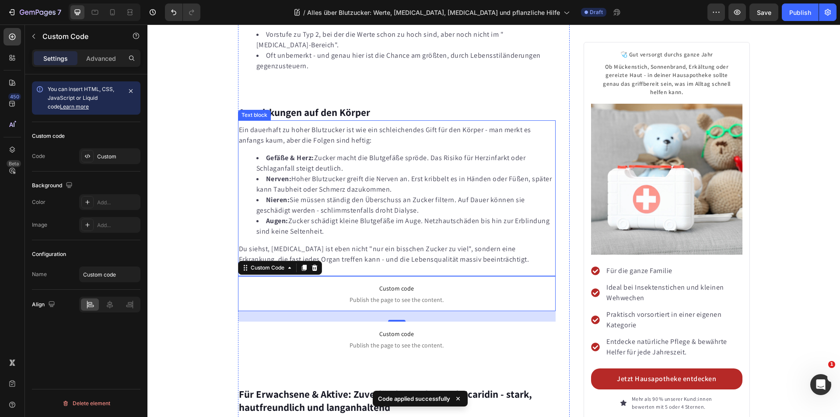
scroll to position [2322, 0]
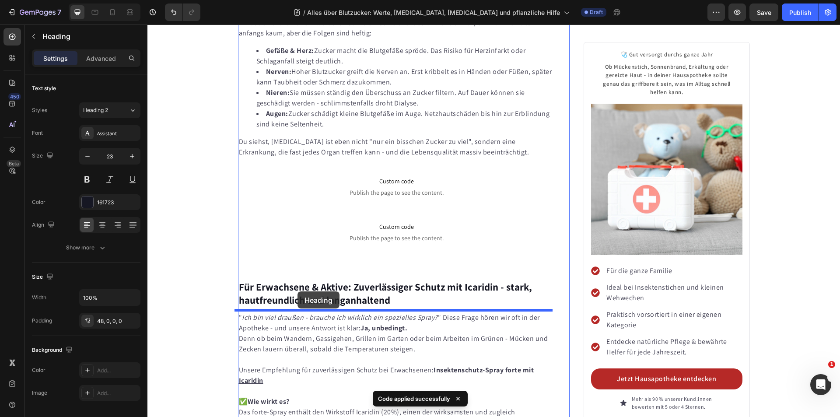
scroll to position [2672, 0]
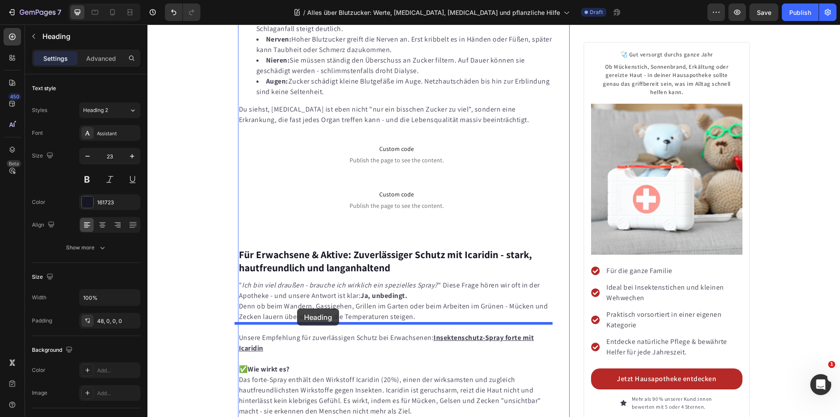
drag, startPoint x: 241, startPoint y: 68, endPoint x: 297, endPoint y: 308, distance: 246.5
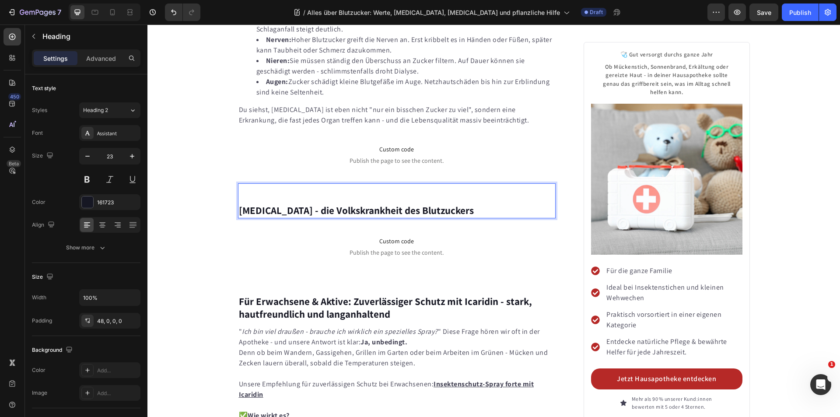
click at [355, 217] on strong "[MEDICAL_DATA] - die Volkskrankheit des Blutzuckers" at bounding box center [356, 210] width 235 height 13
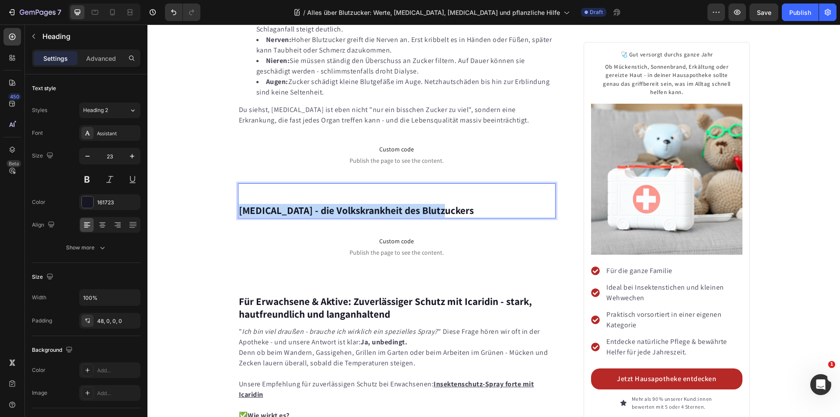
click at [355, 217] on strong "[MEDICAL_DATA] - die Volkskrankheit des Blutzuckers" at bounding box center [356, 210] width 235 height 13
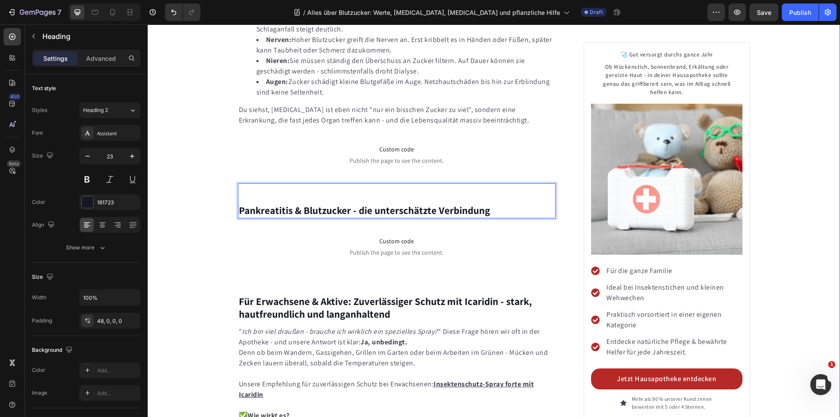
click at [182, 263] on div "Gelsen, Zecken & Co: Was wirklich gegen Stiche und Juckreiz hilft Heading Image…" at bounding box center [493, 344] width 692 height 5835
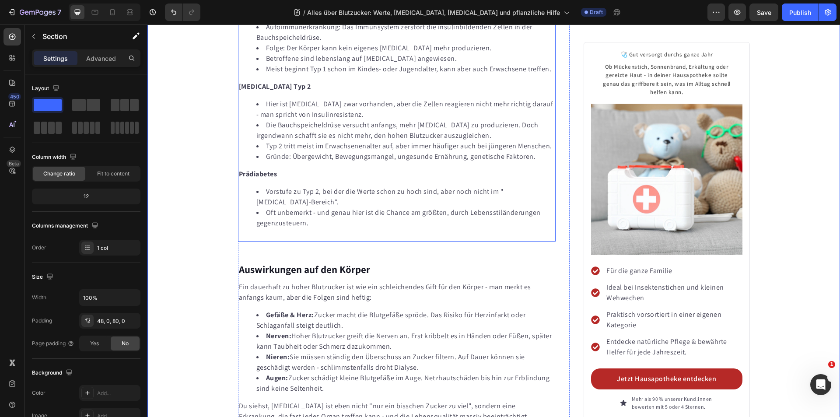
scroll to position [2330, 0]
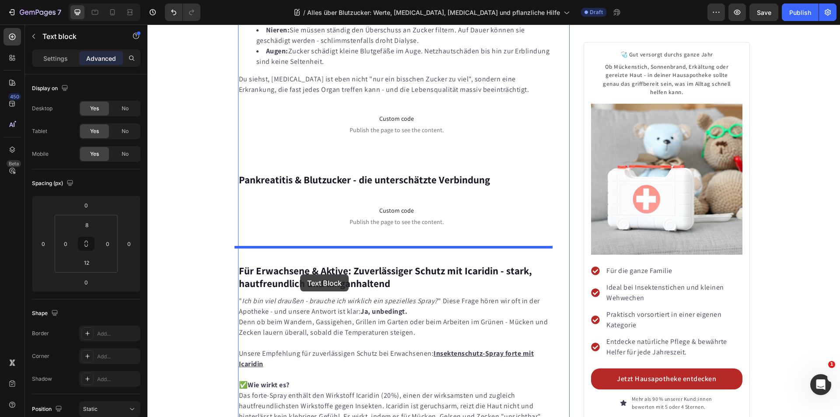
scroll to position [3006, 0]
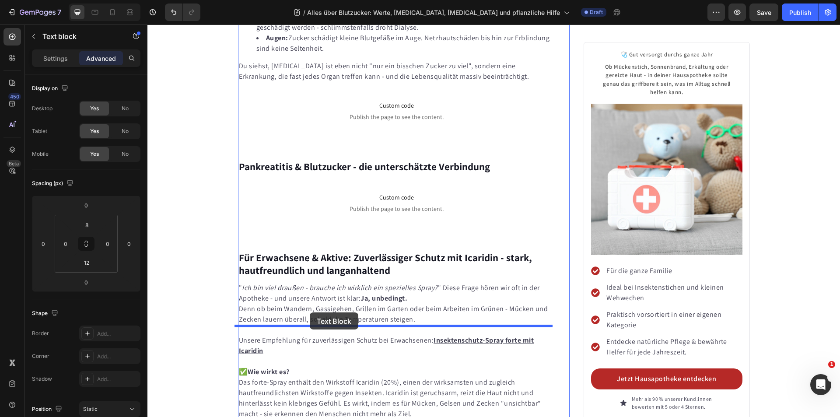
drag, startPoint x: 244, startPoint y: 59, endPoint x: 310, endPoint y: 312, distance: 261.8
type input "24"
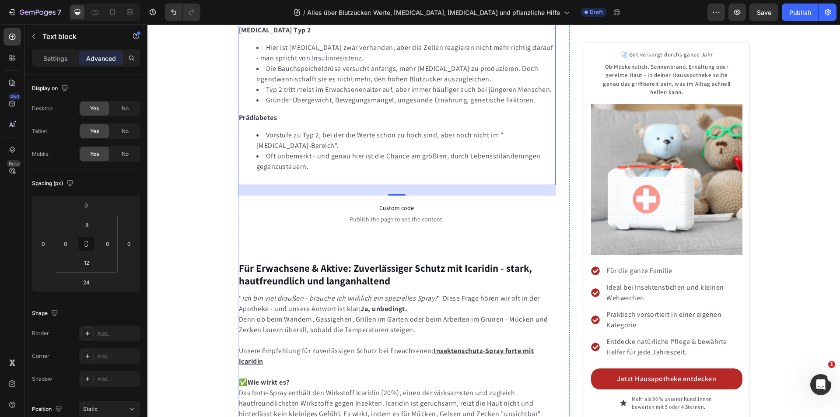
scroll to position [2680, 0]
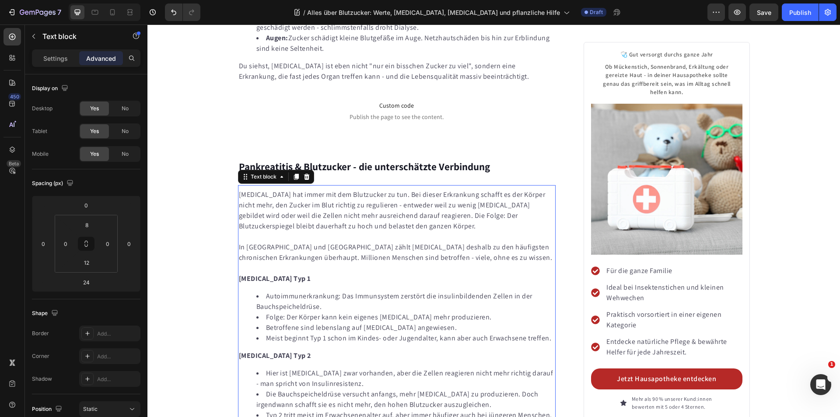
click at [432, 231] on p "[MEDICAL_DATA] hat immer mit dem Blutzucker zu tun. Bei dieser Erkrankung schaf…" at bounding box center [397, 210] width 316 height 42
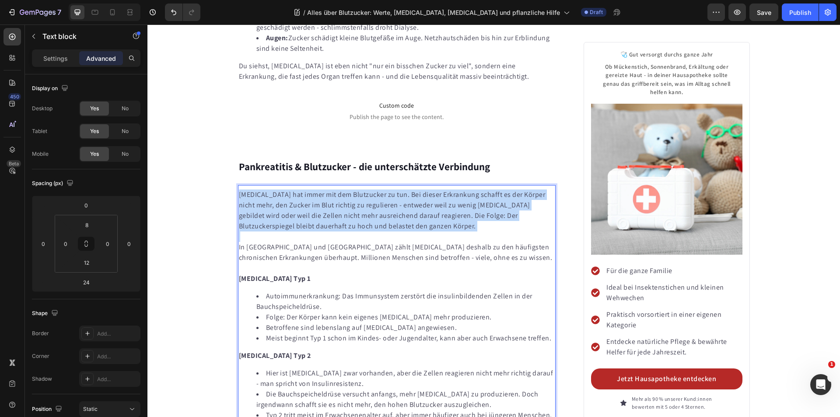
click at [432, 231] on p "[MEDICAL_DATA] hat immer mit dem Blutzucker zu tun. Bei dieser Erkrankung schaf…" at bounding box center [397, 210] width 316 height 42
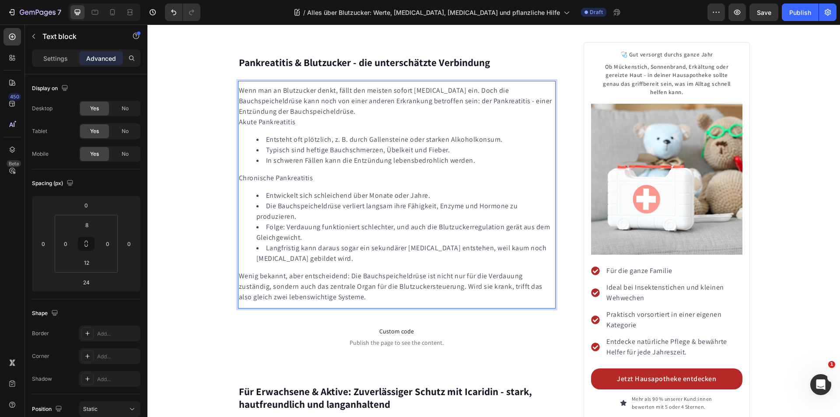
scroll to position [2819, 0]
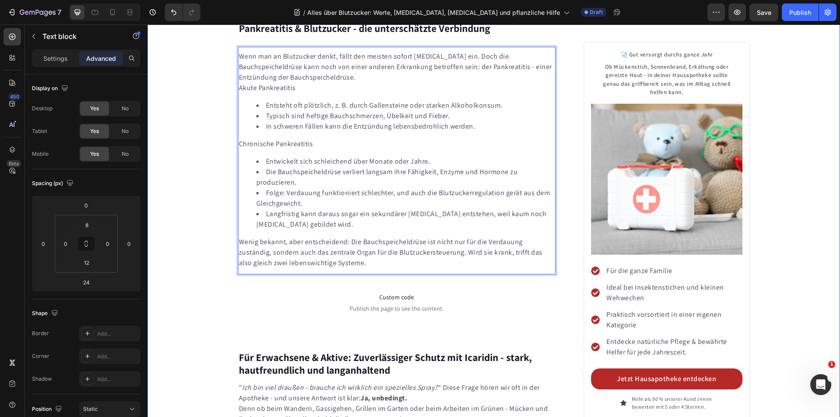
click at [191, 236] on div "Gelsen, Zecken & Co: Was wirklich gegen Stiche und Juckreiz hilft Heading Image…" at bounding box center [493, 281] width 692 height 6073
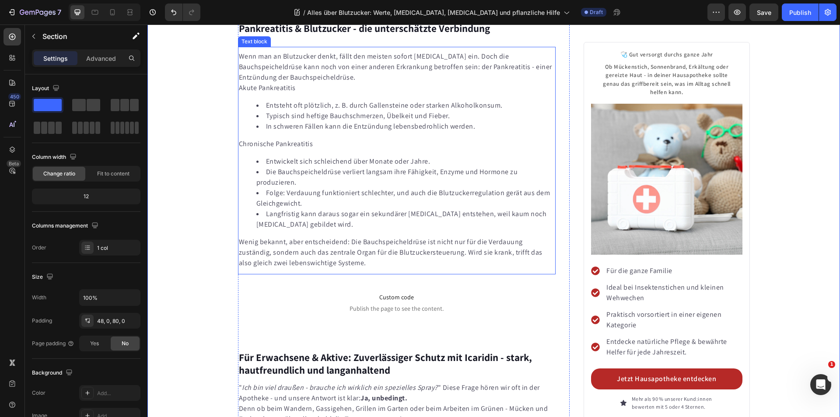
click at [314, 83] on p "Wenn man an Blutzucker denkt, fällt den meisten sofort [MEDICAL_DATA] ein. Doch…" at bounding box center [397, 66] width 316 height 31
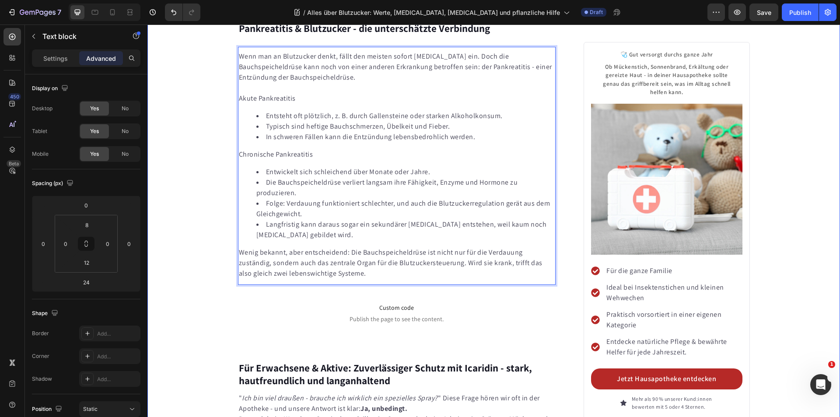
click at [196, 286] on div "Gelsen, Zecken & Co: Was wirklich gegen Stiche und Juckreiz hilft Heading Image…" at bounding box center [493, 287] width 692 height 6084
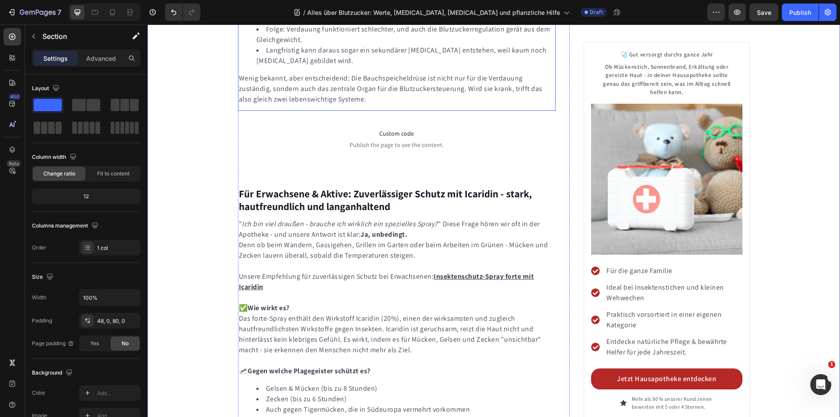
scroll to position [2994, 0]
click at [324, 104] on p "Wenig bekannt, aber entscheidend: Die Bauchspeicheldrüse ist nicht nur für die …" at bounding box center [397, 87] width 316 height 31
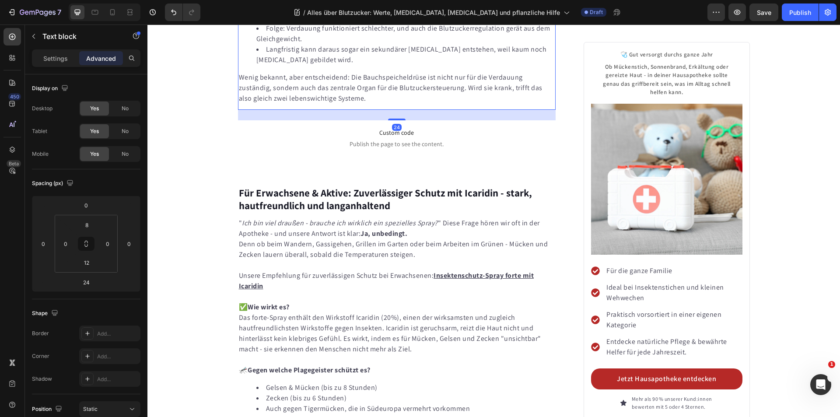
scroll to position [2906, 0]
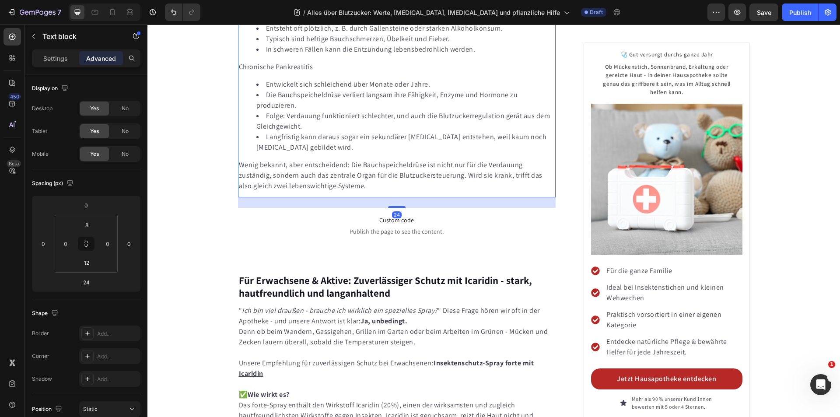
click at [275, 16] on p "Akute Pankreatitis" at bounding box center [397, 11] width 316 height 10
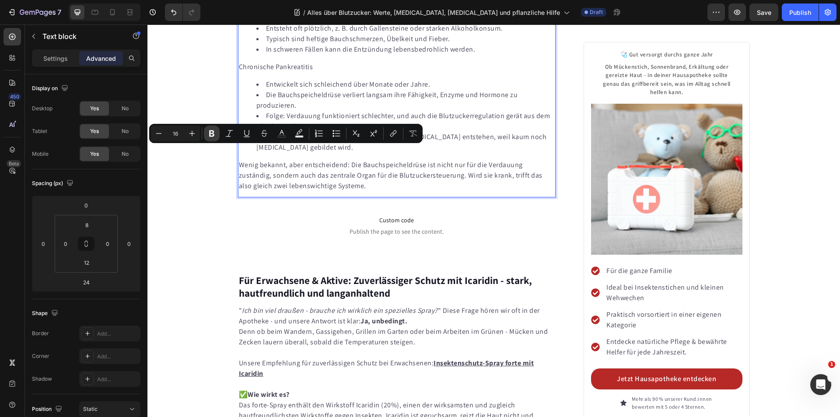
click at [212, 134] on icon "Editor contextual toolbar" at bounding box center [211, 133] width 9 height 9
click at [298, 192] on div "Wenn man an Blutzucker denkt, fällt den meisten sofort [MEDICAL_DATA] ein. Doch…" at bounding box center [397, 77] width 318 height 229
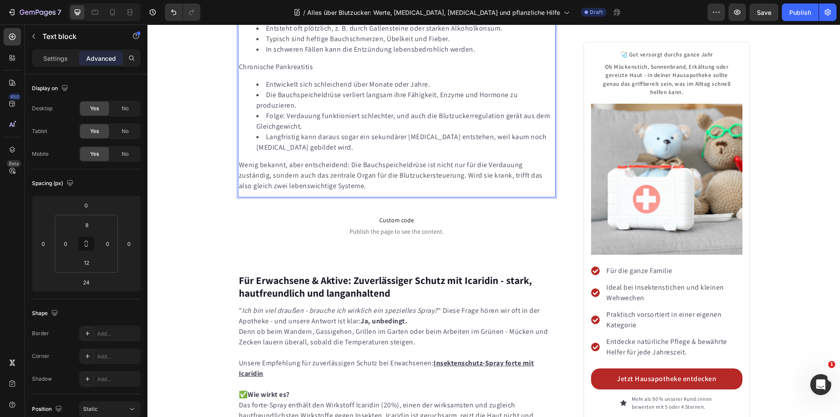
click at [288, 72] on p "Chronische Pankreatitis" at bounding box center [397, 67] width 316 height 10
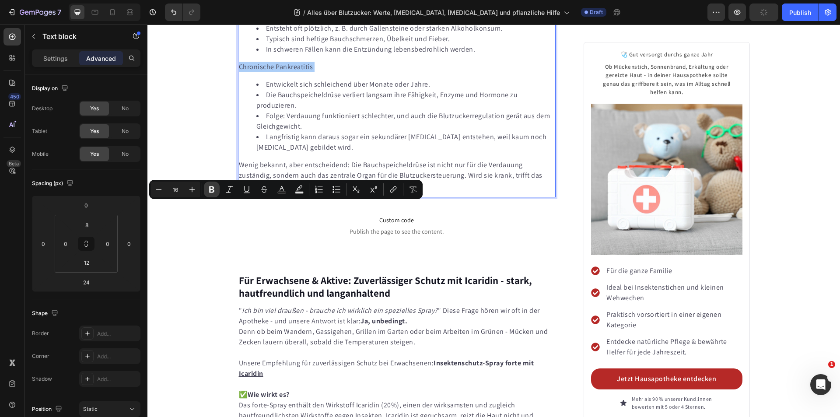
click at [211, 191] on icon "Editor contextual toolbar" at bounding box center [211, 189] width 9 height 9
click at [368, 111] on li "Die Bauchspeicheldrüse verliert langsam ihre Fähigkeit, Enzyme und Hormone zu p…" at bounding box center [405, 100] width 299 height 21
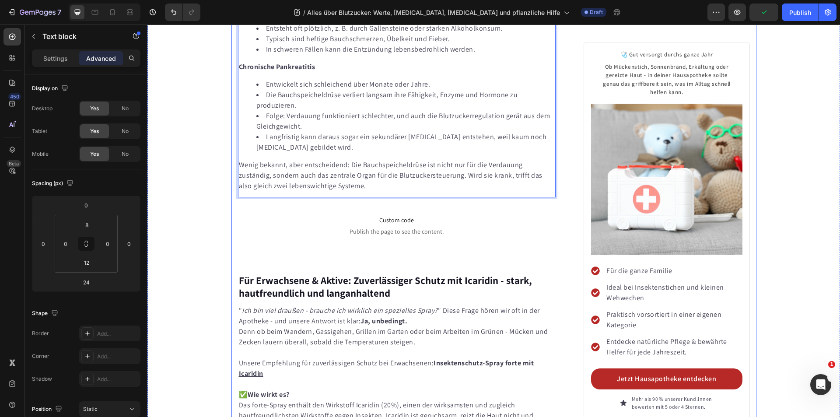
click at [227, 241] on div "Gelsen, Zecken & Co: Was wirklich gegen Stiche und Juckreiz hilft Heading Image…" at bounding box center [493, 199] width 692 height 6084
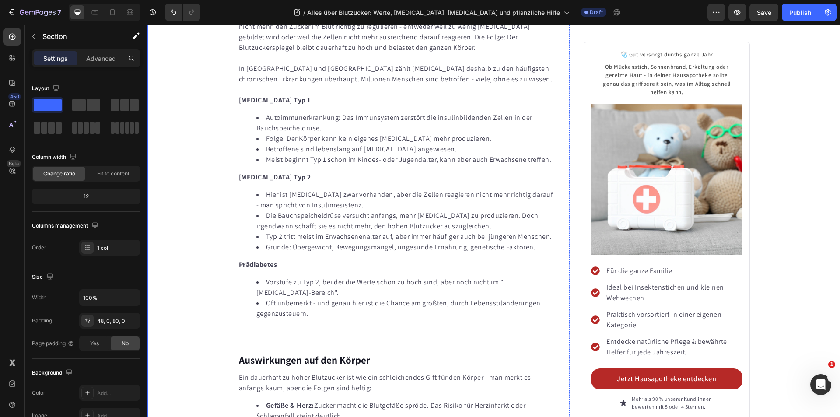
scroll to position [2119, 0]
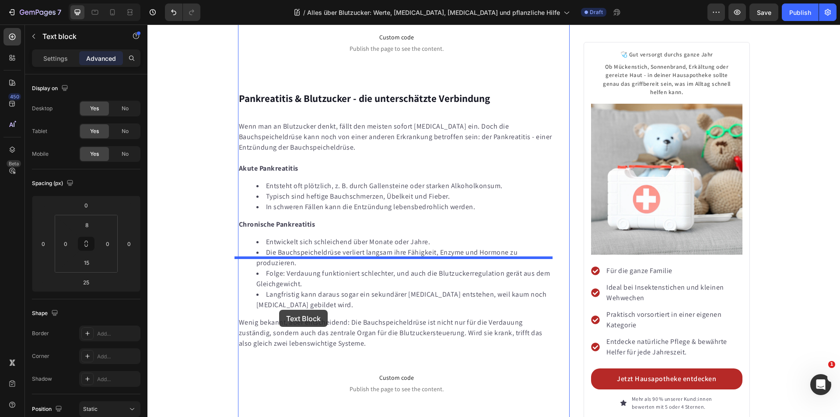
scroll to position [2994, 0]
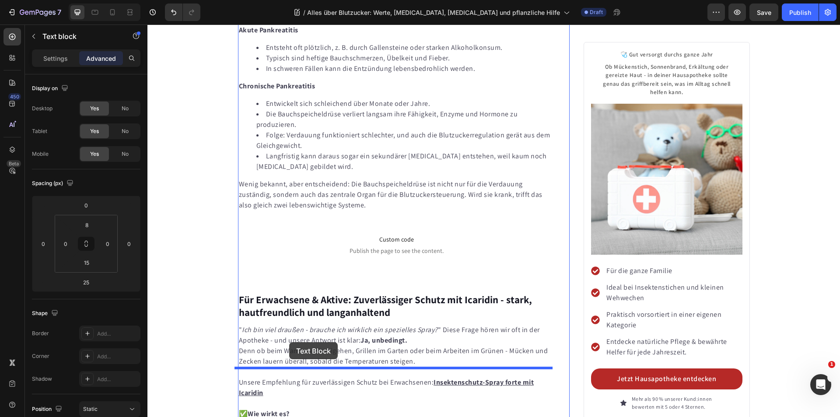
drag, startPoint x: 244, startPoint y: 190, endPoint x: 290, endPoint y: 342, distance: 158.3
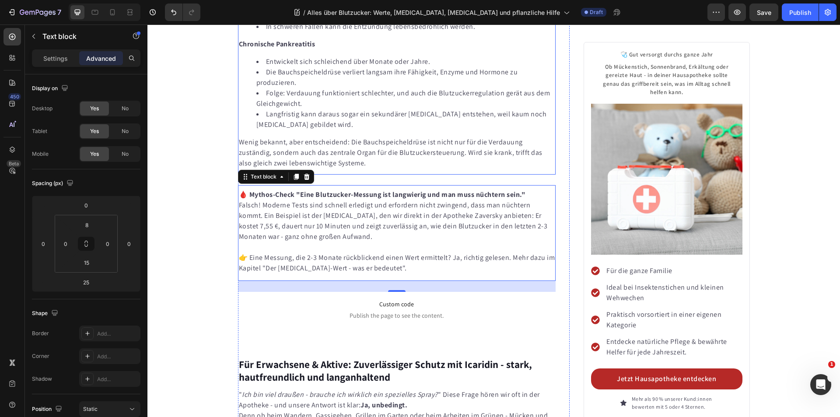
scroll to position [3018, 0]
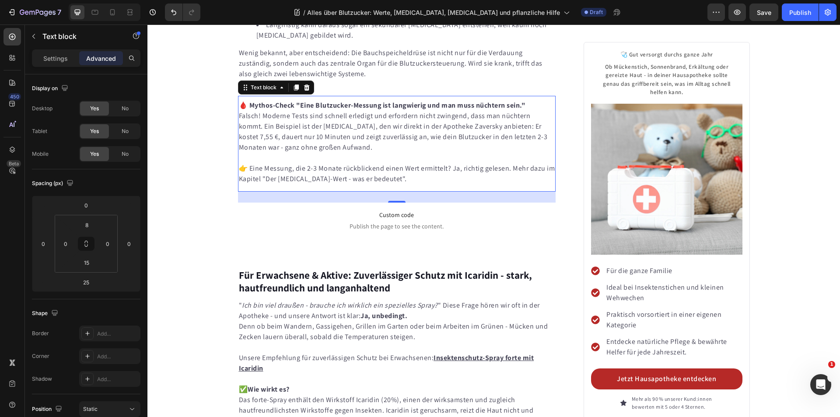
click at [407, 153] on p "Falsch! Moderne Tests sind schnell erledigt und erfordern nicht zwingend, dass …" at bounding box center [397, 132] width 316 height 42
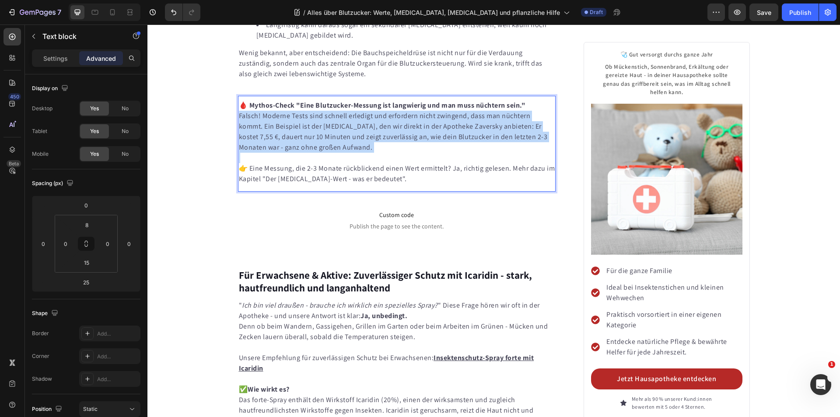
click at [407, 153] on p "Falsch! Moderne Tests sind schnell erledigt und erfordern nicht zwingend, dass …" at bounding box center [397, 132] width 316 height 42
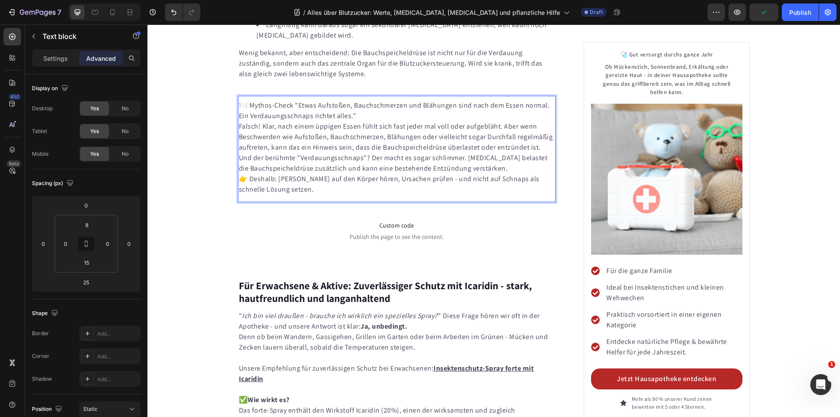
click at [305, 121] on p "🍽️ Mythos-Check "Etwas Aufstoßen, Bauchschmerzen und Blähungen sind nach dem Es…" at bounding box center [397, 110] width 316 height 21
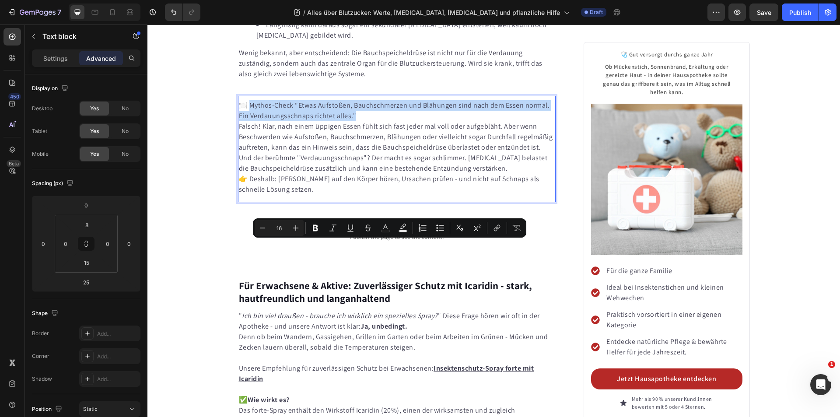
drag, startPoint x: 355, startPoint y: 255, endPoint x: 249, endPoint y: 248, distance: 106.2
click at [249, 121] on p "🍽️ Mythos-Check "Etwas Aufstoßen, Bauchschmerzen und Blähungen sind nach dem Es…" at bounding box center [397, 110] width 316 height 21
click at [314, 227] on icon "Editor contextual toolbar" at bounding box center [315, 228] width 5 height 7
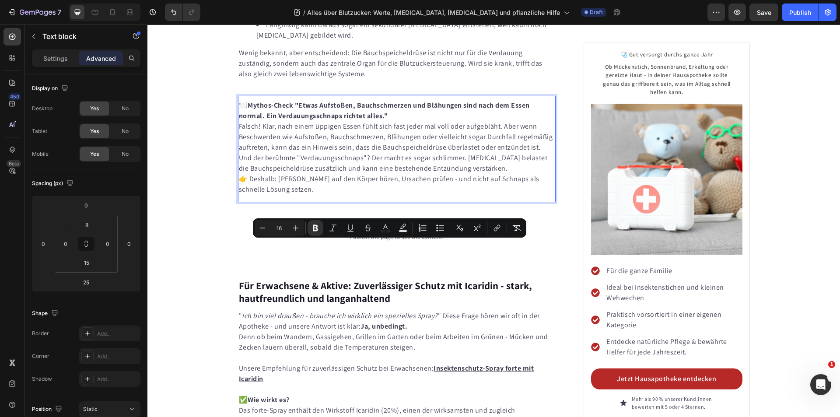
click at [305, 153] on p "Falsch! Klar, nach einem üppigen Essen fühlt sich fast jeder mal voll oder aufg…" at bounding box center [397, 136] width 316 height 31
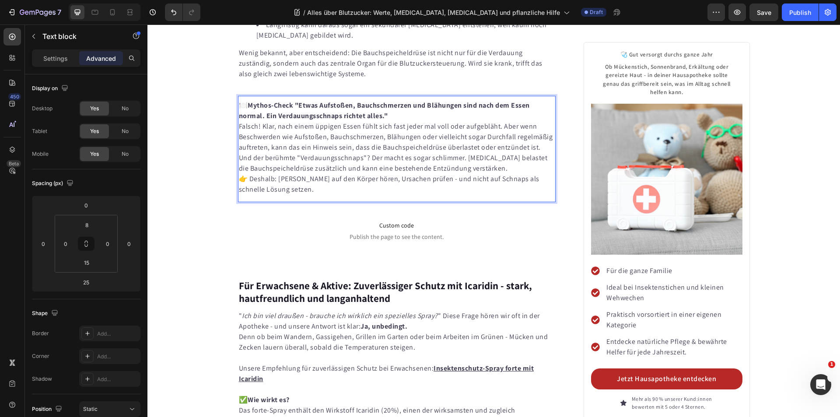
click at [239, 195] on p "👉 Deshalb: [PERSON_NAME] auf den Körper hören, Ursachen prüfen - und nicht auf …" at bounding box center [397, 184] width 316 height 21
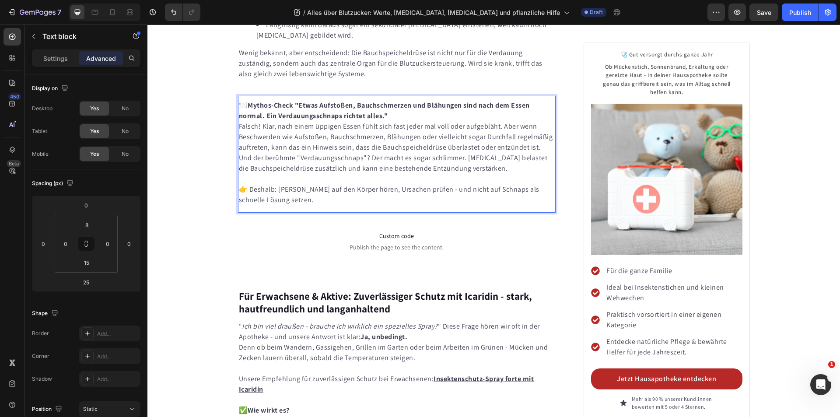
click at [204, 310] on div "Gelsen, Zecken & Co: Was wirklich gegen Stiche und Juckreiz hilft Heading Image…" at bounding box center [493, 150] width 692 height 6211
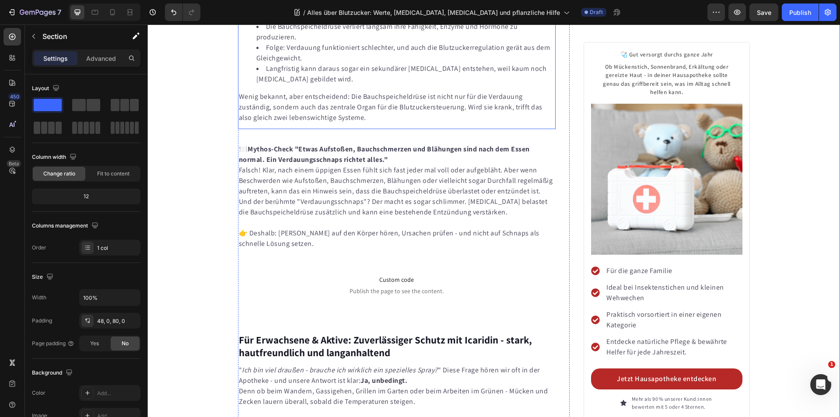
scroll to position [2799, 0]
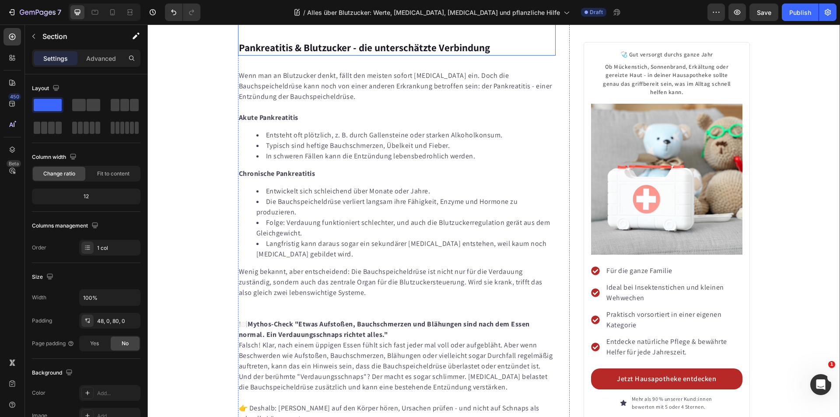
click at [307, 54] on strong "Pankreatitis & Blutzucker - die unterschätzte Verbindung" at bounding box center [364, 47] width 251 height 13
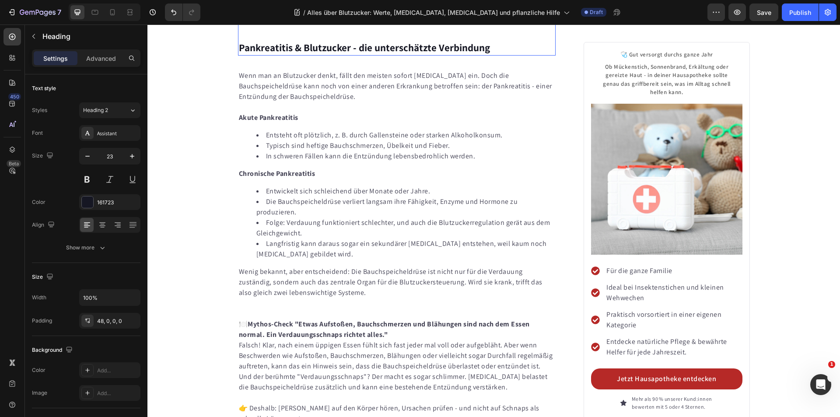
click at [307, 54] on strong "Pankreatitis & Blutzucker - die unterschätzte Verbindung" at bounding box center [364, 47] width 251 height 13
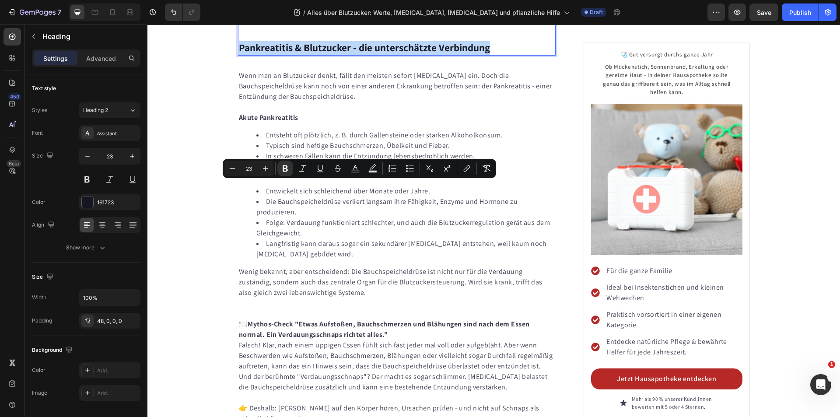
copy strong "Pankreatitis & Blutzucker - die unterschätzte Verbindung"
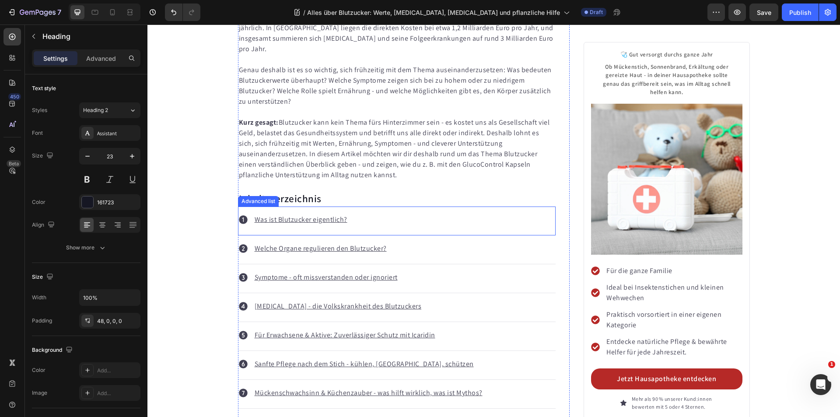
scroll to position [481, 0]
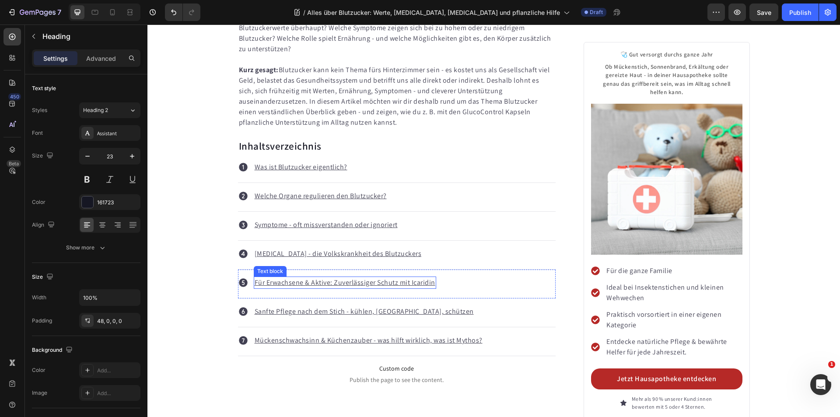
click at [334, 278] on u "Für Erwachsene & Aktive: Zuverlässiger Schutz mit Icaridin" at bounding box center [345, 282] width 181 height 9
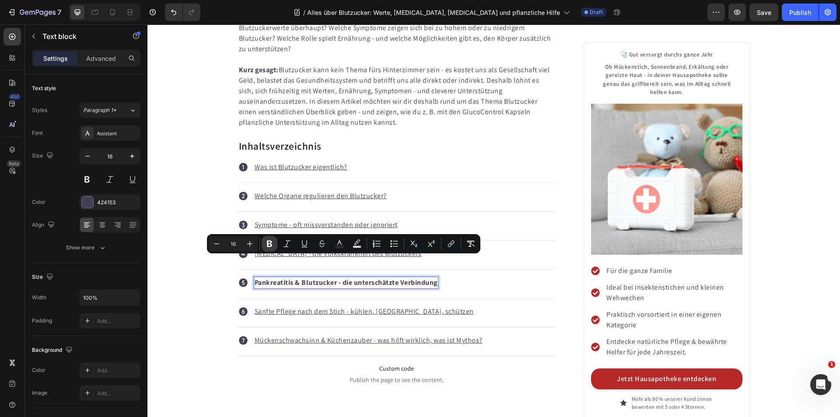
click at [270, 244] on icon "Editor contextual toolbar" at bounding box center [269, 244] width 5 height 7
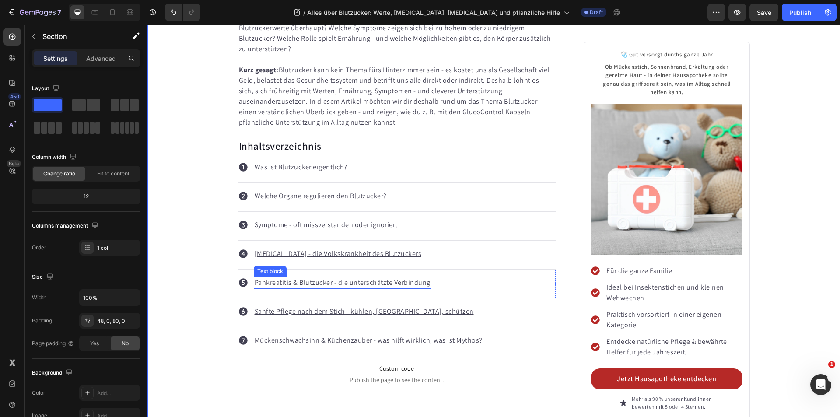
click at [304, 277] on p "Pankreatitis & Blutzucker - die unterschätzte Verbindung" at bounding box center [343, 282] width 176 height 10
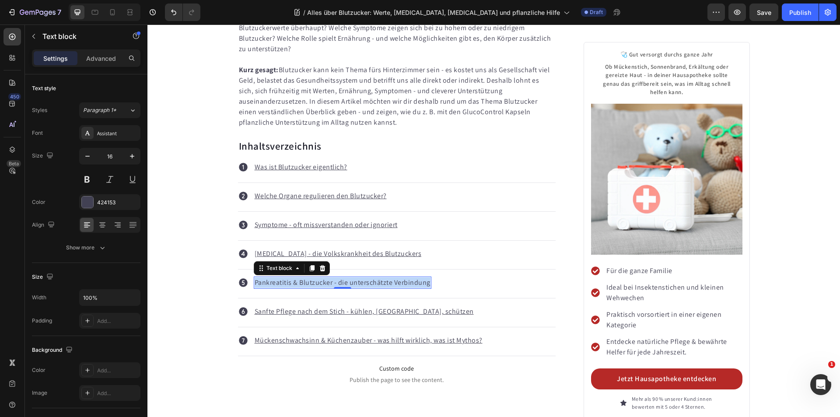
click at [304, 277] on p "Pankreatitis & Blutzucker - die unterschätzte Verbindung" at bounding box center [343, 282] width 176 height 10
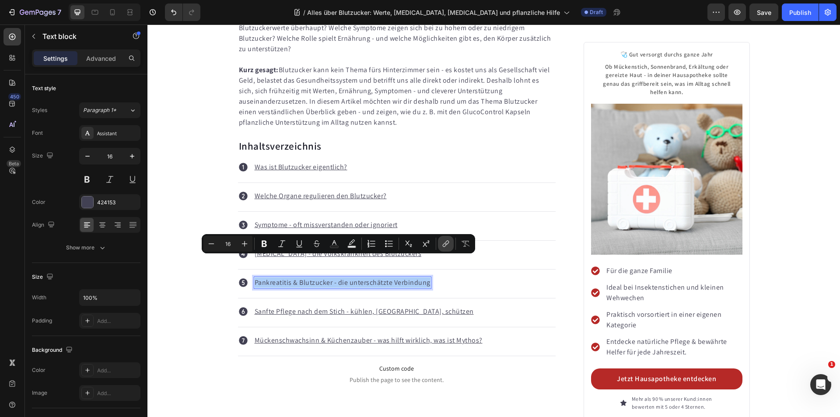
click at [446, 245] on icon "Editor contextual toolbar" at bounding box center [447, 243] width 4 height 4
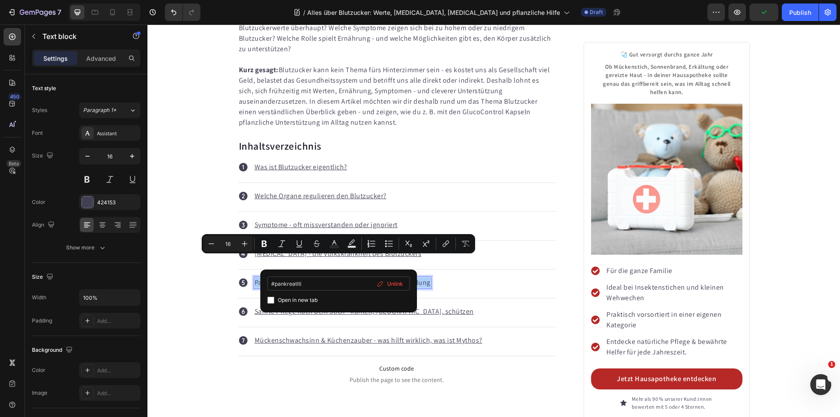
type input "#pankreatitis"
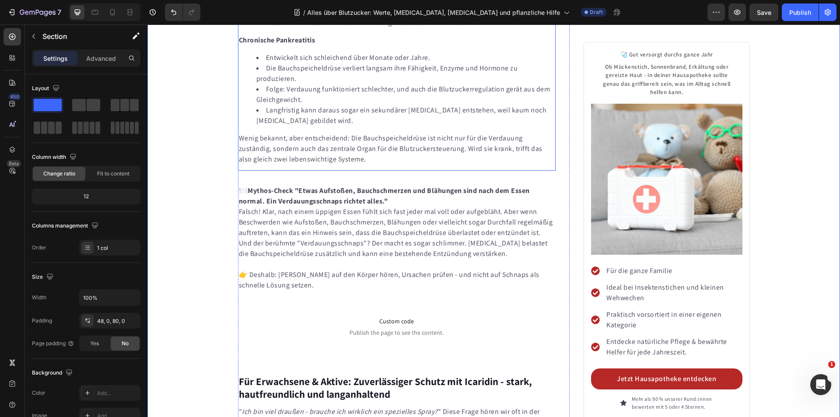
scroll to position [2887, 0]
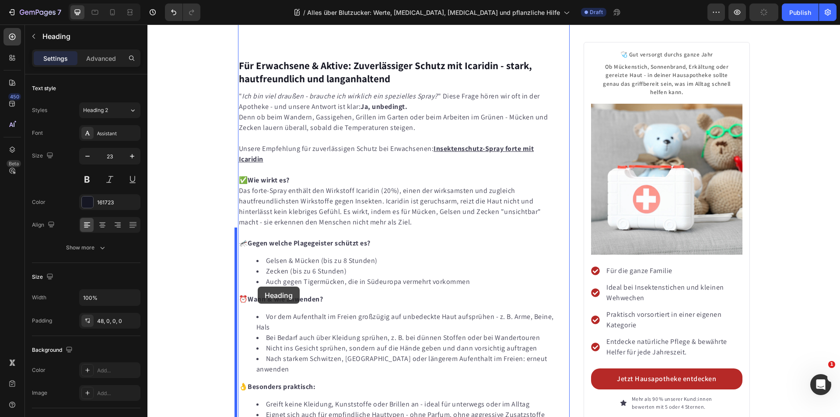
scroll to position [3324, 0]
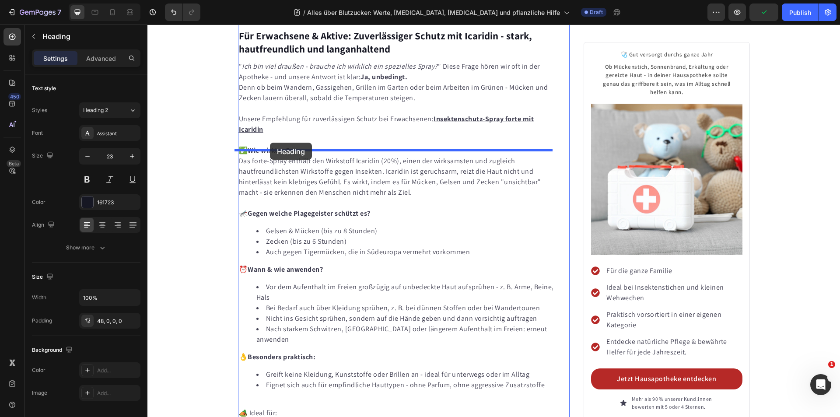
drag, startPoint x: 241, startPoint y: 110, endPoint x: 270, endPoint y: 143, distance: 43.7
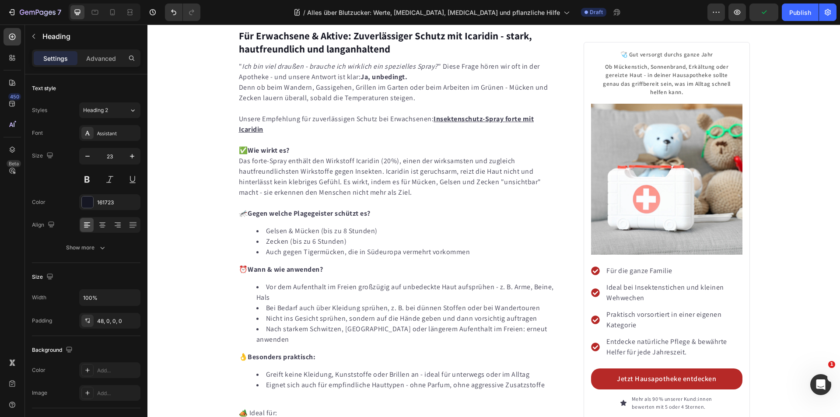
scroll to position [3278, 0]
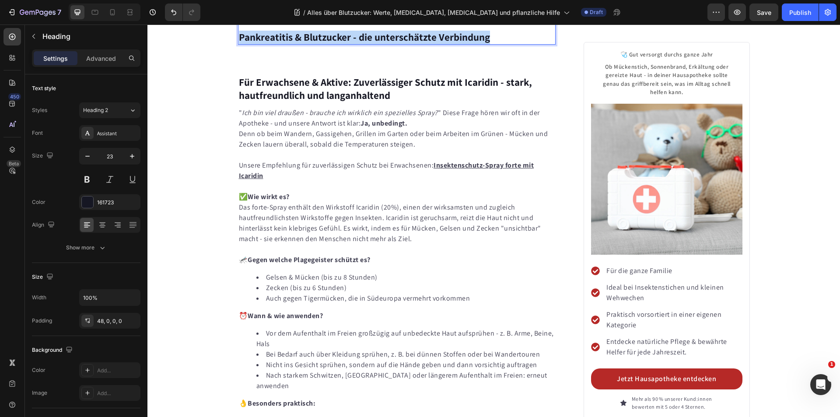
click at [301, 44] on strong "Pankreatitis & Blutzucker - die unterschätzte Verbindung" at bounding box center [364, 37] width 251 height 13
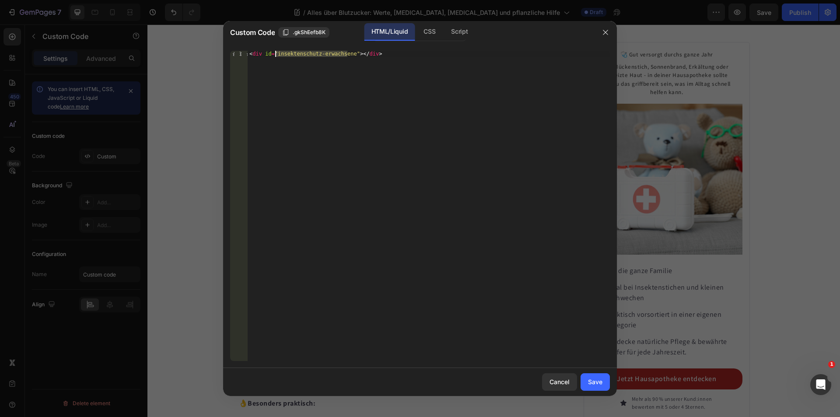
drag, startPoint x: 347, startPoint y: 55, endPoint x: 276, endPoint y: 55, distance: 71.3
click at [276, 55] on div "< div id = "insektenschutz-erwachsene" > </ div >" at bounding box center [429, 212] width 362 height 322
type textarea "<div id="[MEDICAL_DATA]"></div>"
click at [596, 382] on div "Save" at bounding box center [595, 381] width 14 height 9
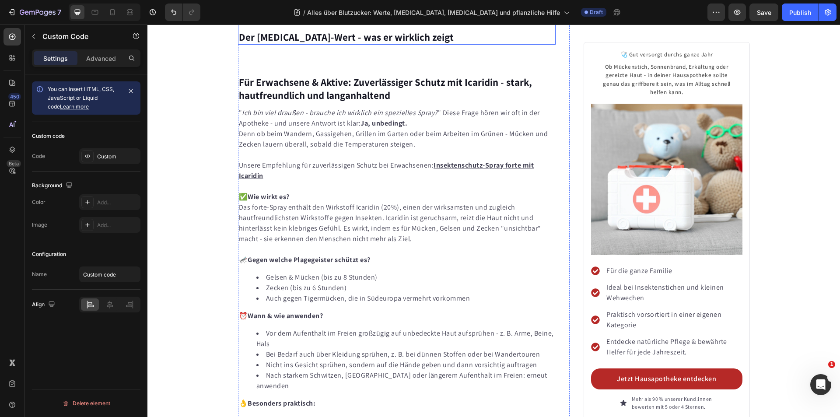
click at [361, 44] on strong "Der [MEDICAL_DATA]-Wert - was er wirklich zeigt" at bounding box center [346, 37] width 215 height 13
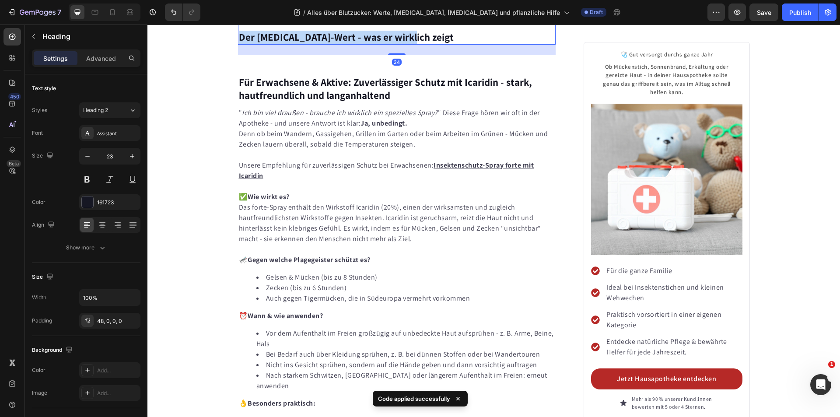
click at [361, 44] on strong "Der [MEDICAL_DATA]-Wert - was er wirklich zeigt" at bounding box center [346, 37] width 215 height 13
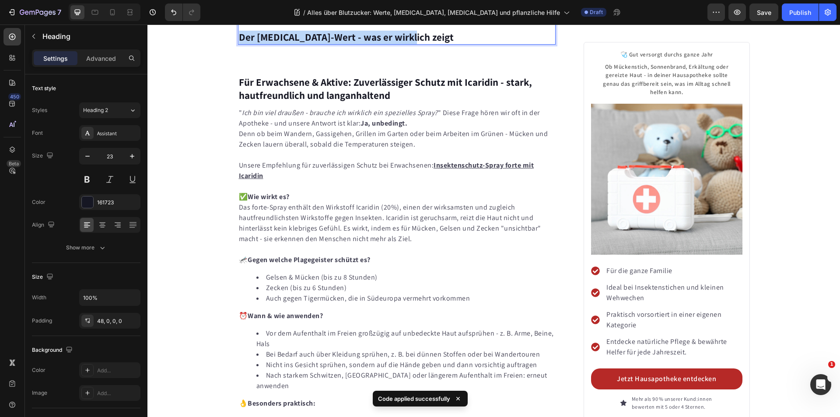
copy strong "Der [MEDICAL_DATA]-Wert - was er wirklich zeigt"
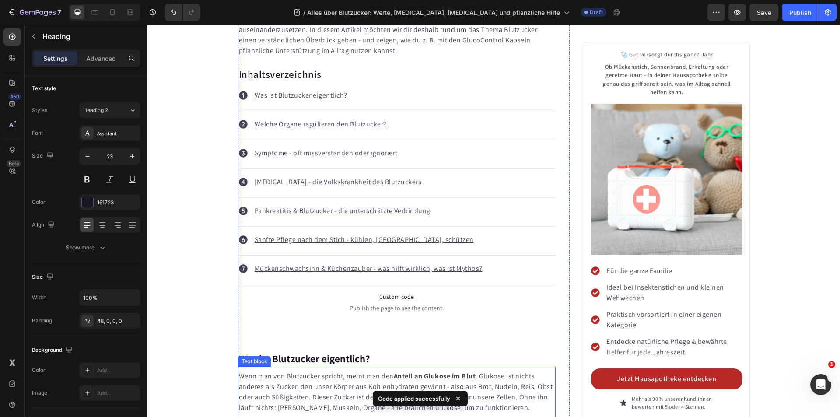
scroll to position [478, 0]
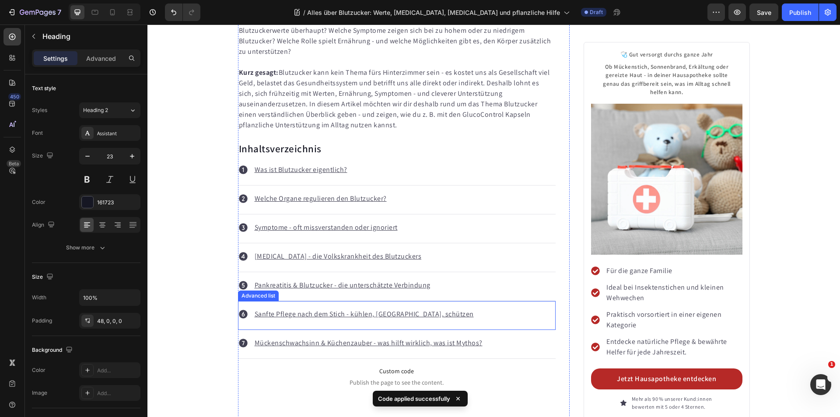
click at [447, 301] on div "Icon Sanfte Pflege nach dem Stich - kühlen, beruhigen, schützen Text block" at bounding box center [397, 315] width 318 height 29
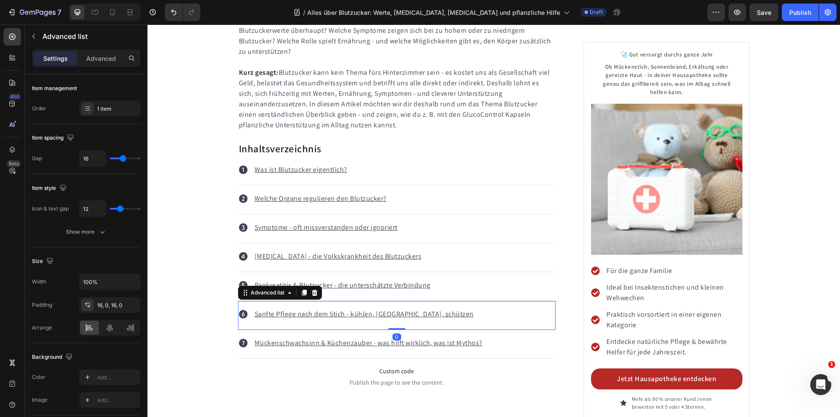
click at [447, 301] on div "Icon Sanfte Pflege nach dem Stich - kühlen, beruhigen, schützen Text block" at bounding box center [397, 315] width 318 height 29
click at [401, 309] on u "Sanfte Pflege nach dem Stich - kühlen, [GEOGRAPHIC_DATA], schützen" at bounding box center [364, 313] width 219 height 9
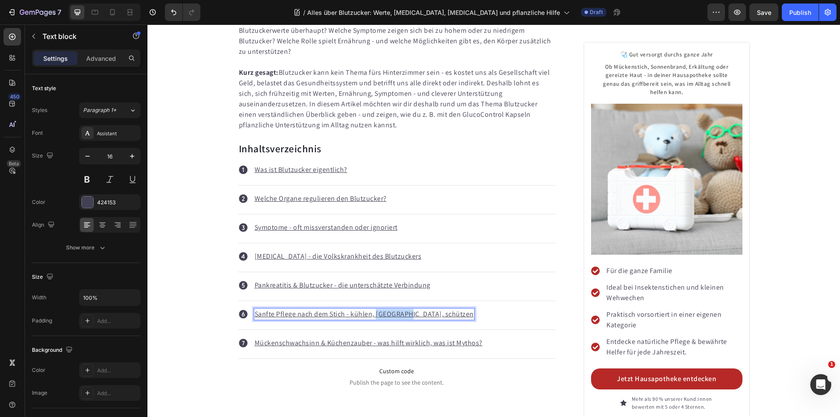
click at [401, 309] on u "Sanfte Pflege nach dem Stich - kühlen, [GEOGRAPHIC_DATA], schützen" at bounding box center [364, 313] width 219 height 9
click at [336, 309] on strong "Der [MEDICAL_DATA]-Wert - was er wirklich zeigt" at bounding box center [332, 313] width 155 height 9
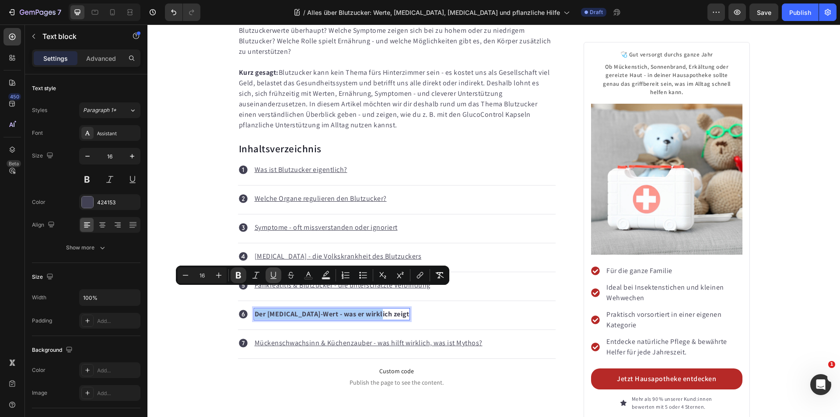
drag, startPoint x: 239, startPoint y: 275, endPoint x: 280, endPoint y: 276, distance: 40.7
click at [239, 274] on icon "Editor contextual toolbar" at bounding box center [238, 275] width 5 height 7
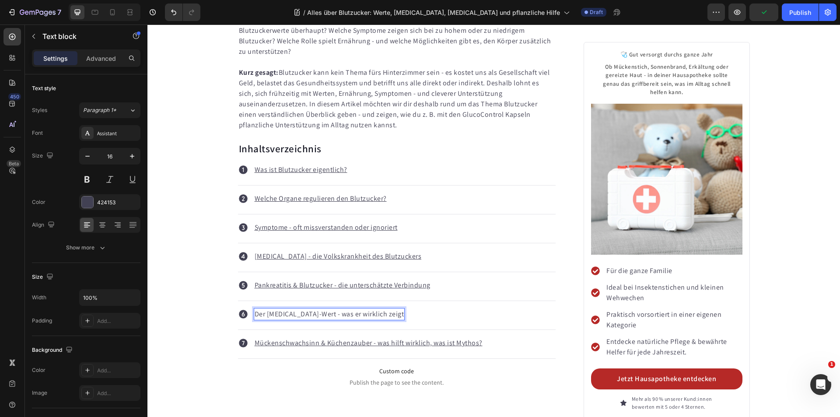
click at [345, 309] on p "Der [MEDICAL_DATA]-Wert - was er wirklich zeigt" at bounding box center [330, 314] width 150 height 10
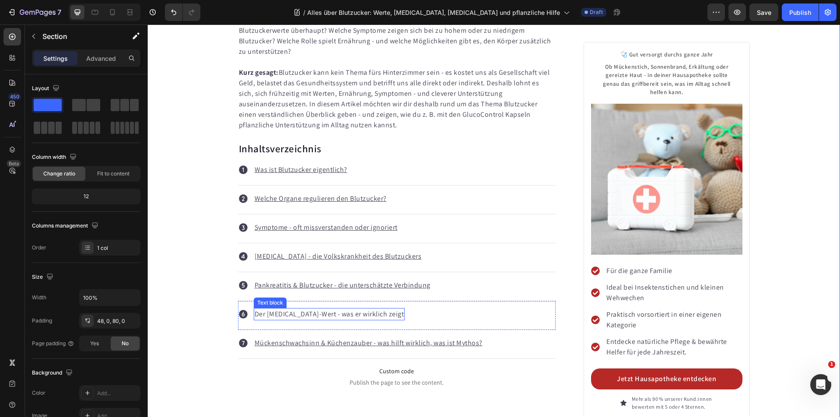
click at [288, 309] on p "Der [MEDICAL_DATA]-Wert - was er wirklich zeigt" at bounding box center [330, 314] width 150 height 10
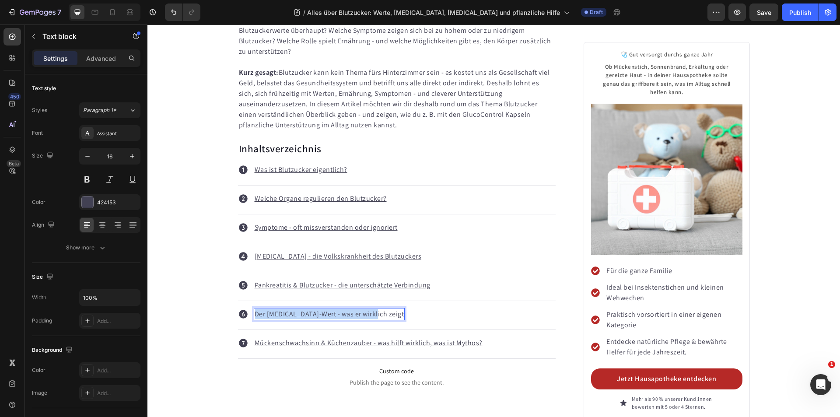
click at [288, 309] on p "Der [MEDICAL_DATA]-Wert - was er wirklich zeigt" at bounding box center [330, 314] width 150 height 10
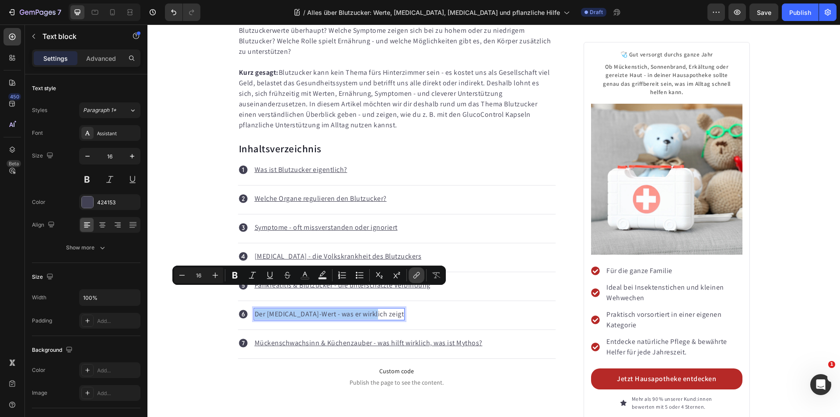
click at [413, 273] on icon "Editor contextual toolbar" at bounding box center [416, 275] width 9 height 9
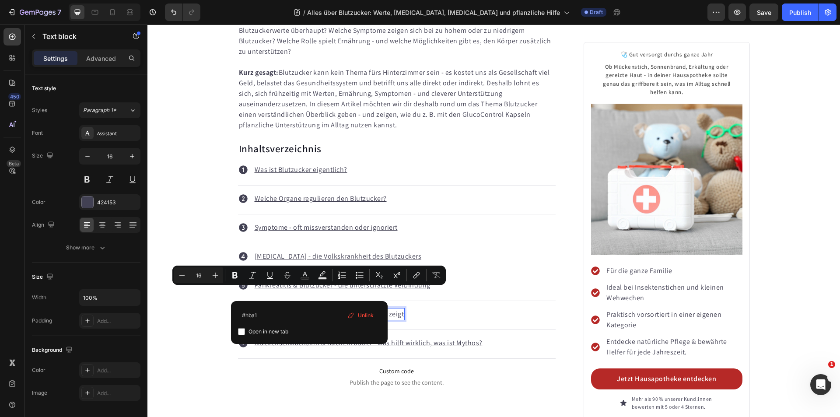
type input "#[MEDICAL_DATA]"
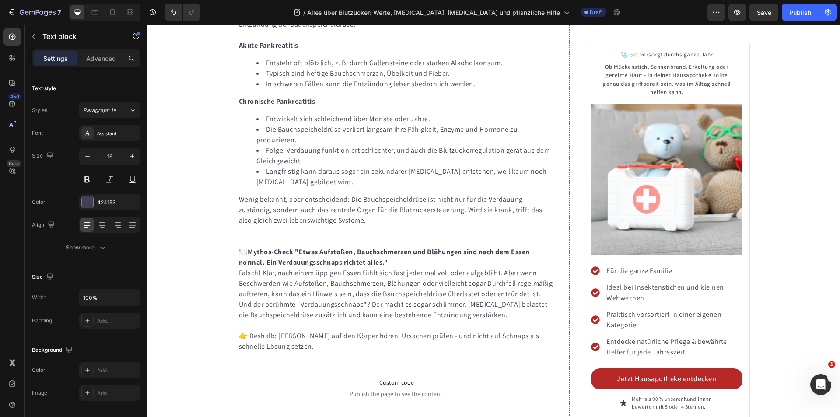
scroll to position [2928, 0]
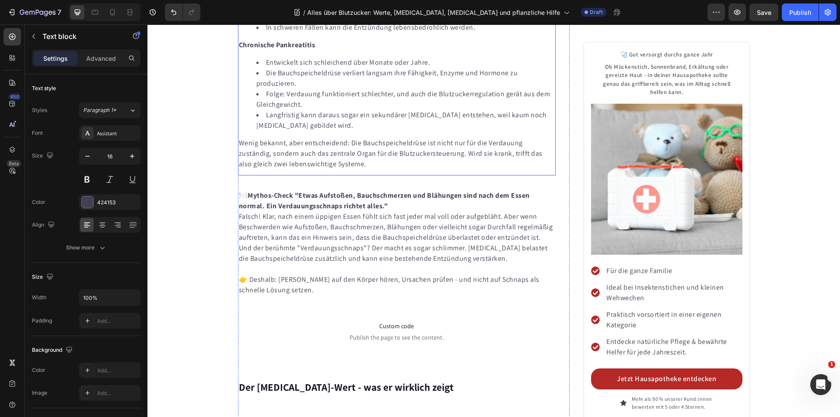
drag, startPoint x: 328, startPoint y: 173, endPoint x: 278, endPoint y: 121, distance: 71.8
click at [328, 33] on li "In schweren Fällen kann die Entzündung lebensbedrohlich werden." at bounding box center [405, 27] width 299 height 10
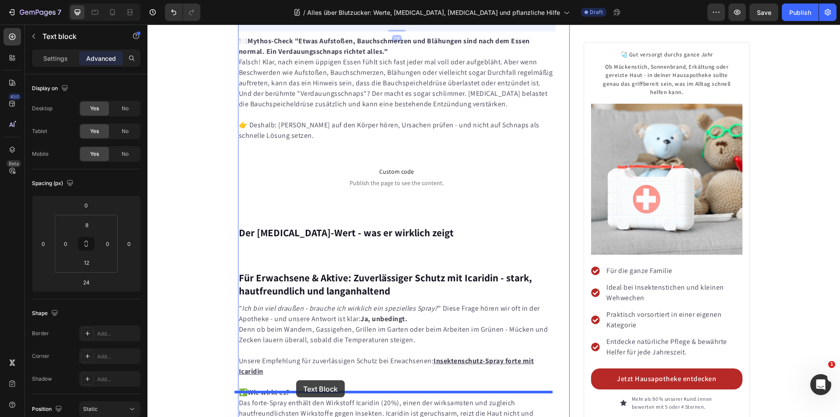
scroll to position [3375, 0]
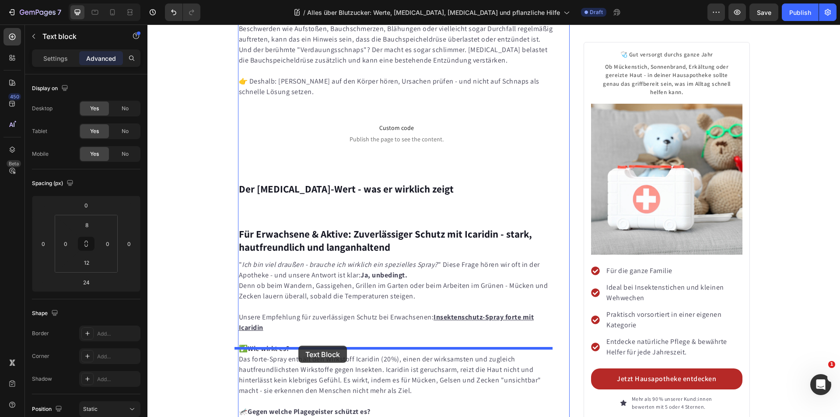
drag, startPoint x: 241, startPoint y: 90, endPoint x: 298, endPoint y: 346, distance: 261.8
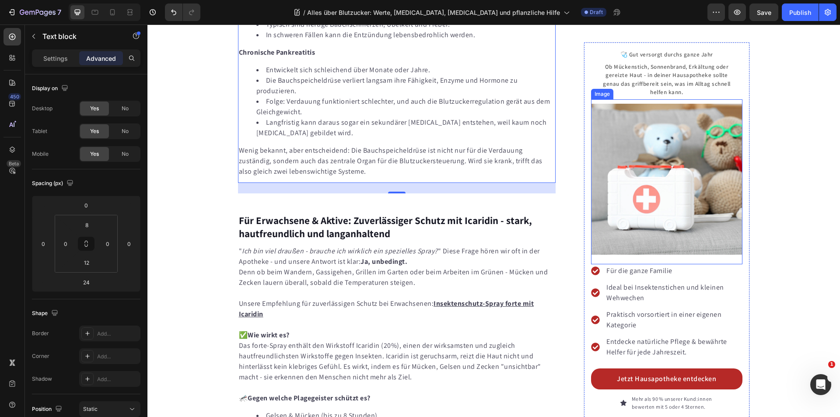
scroll to position [3389, 0]
click at [403, 96] on li "Die Bauchspeicheldrüse verliert langsam ihre Fähigkeit, Enzyme und Hormone zu p…" at bounding box center [405, 85] width 299 height 21
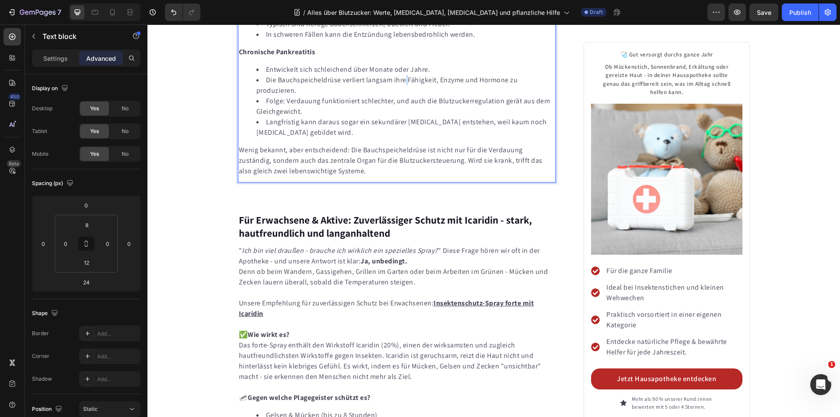
click at [403, 96] on li "Die Bauchspeicheldrüse verliert langsam ihre Fähigkeit, Enzyme und Hormone zu p…" at bounding box center [405, 85] width 299 height 21
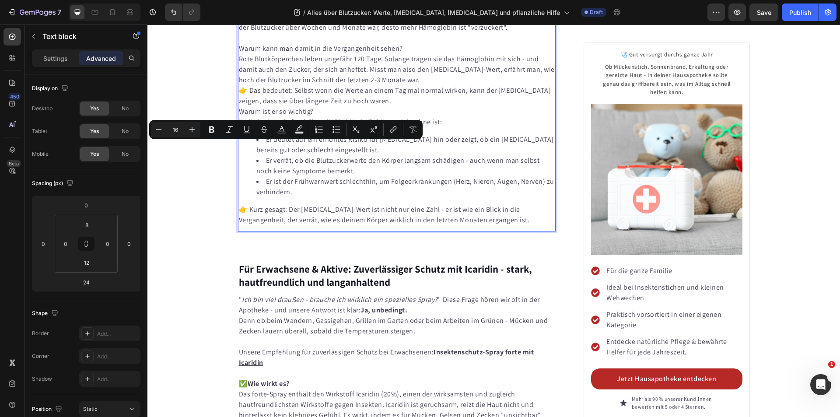
drag, startPoint x: 283, startPoint y: 148, endPoint x: 249, endPoint y: 150, distance: 33.7
click at [249, 33] on p "Der [MEDICAL_DATA]-Wert zeigt, wie viel Zucker sich im Durchschnitt in deinem B…" at bounding box center [397, 16] width 316 height 31
copy p "[MEDICAL_DATA]-Wert"
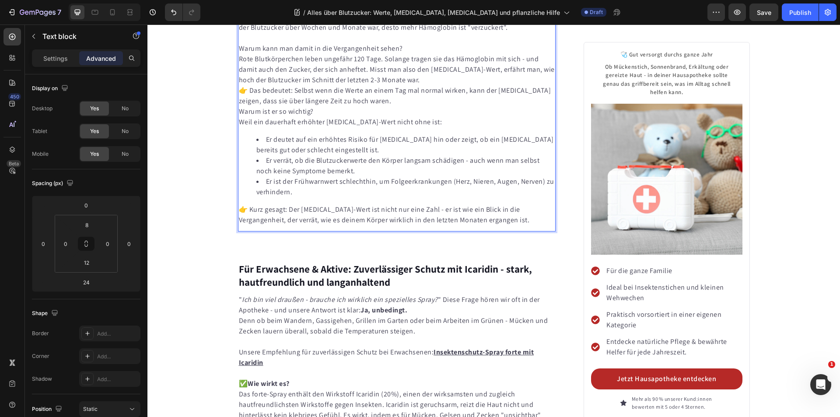
drag, startPoint x: 326, startPoint y: 138, endPoint x: 235, endPoint y: 140, distance: 91.0
click at [238, 140] on div "Der [MEDICAL_DATA]-Wert wird auch "Langzeit-Blutzucker" genannt - und genau das…" at bounding box center [397, 87] width 318 height 278
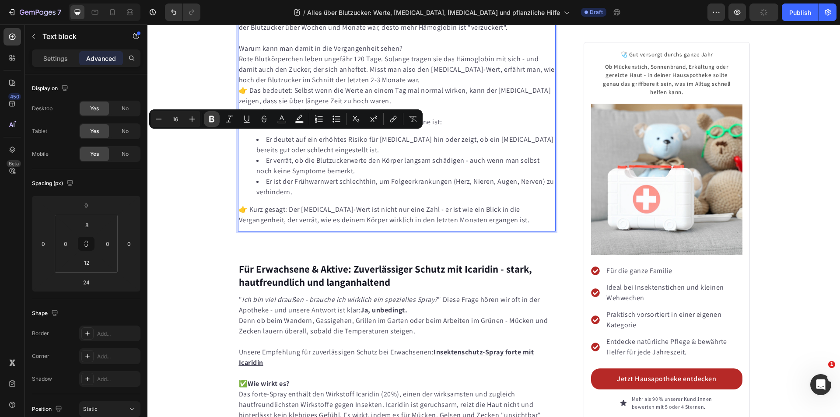
click at [214, 119] on icon "Editor contextual toolbar" at bounding box center [211, 119] width 9 height 9
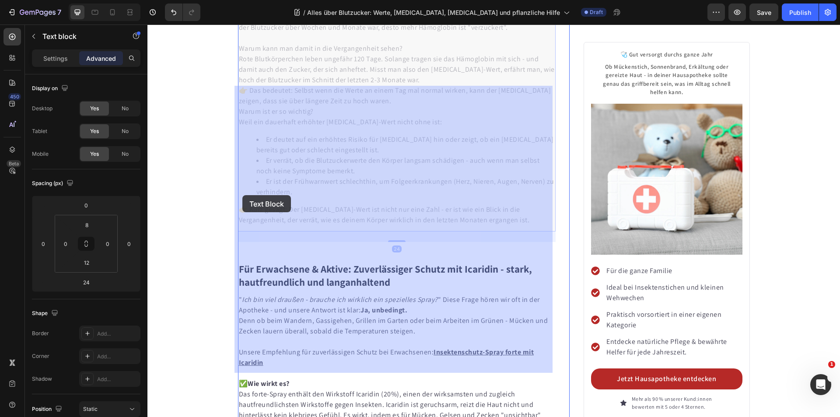
drag, startPoint x: 401, startPoint y: 189, endPoint x: 245, endPoint y: 195, distance: 156.3
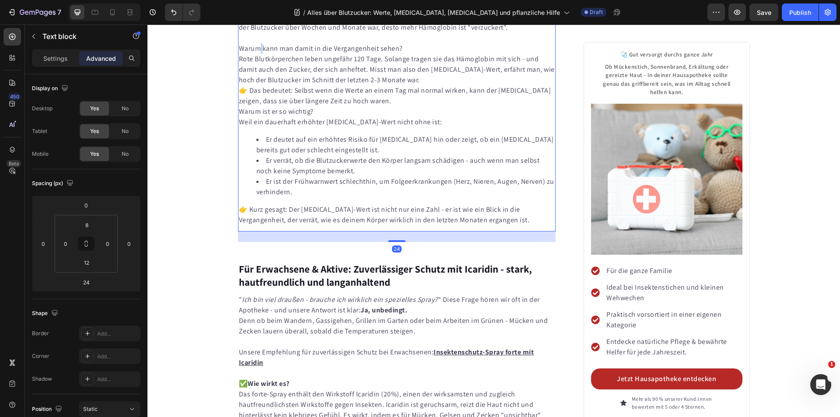
click at [258, 54] on p "Warum kann man damit in die Vergangenheit sehen?" at bounding box center [397, 48] width 316 height 10
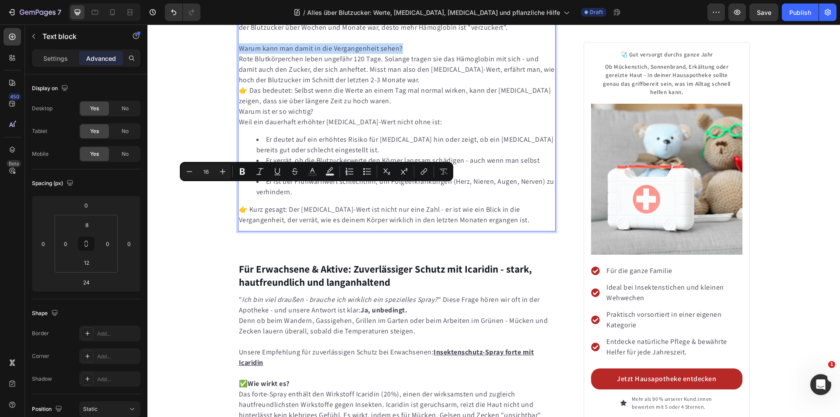
drag, startPoint x: 238, startPoint y: 190, endPoint x: 397, endPoint y: 192, distance: 159.7
click at [397, 54] on p "Warum kann man damit in die Vergangenheit sehen?" at bounding box center [397, 48] width 316 height 10
click at [241, 172] on icon "Editor contextual toolbar" at bounding box center [242, 171] width 5 height 7
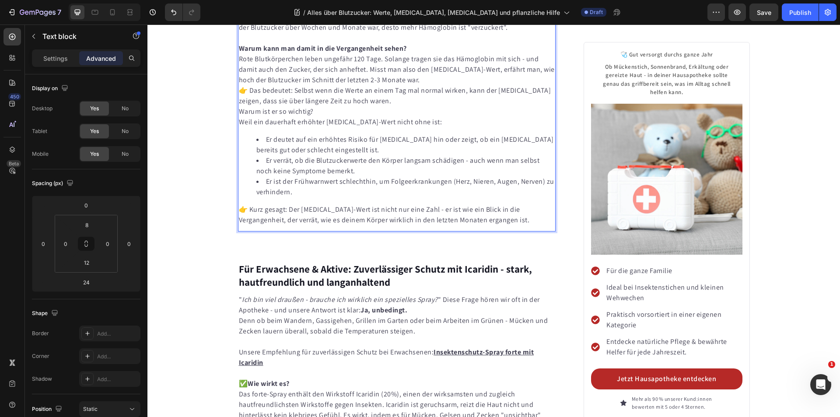
click at [239, 106] on p "👉 Das bedeutet: Selbst wenn die Werte an einem Tag mal normal wirken, kann der …" at bounding box center [397, 95] width 316 height 21
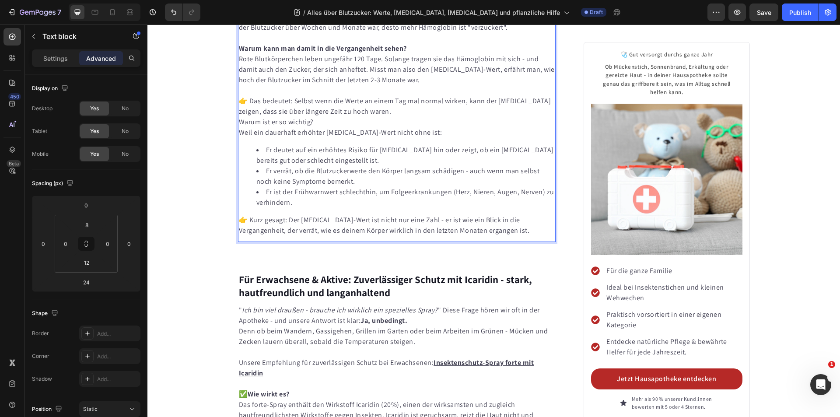
click at [239, 127] on p "Warum ist er so wichtig?" at bounding box center [397, 122] width 316 height 10
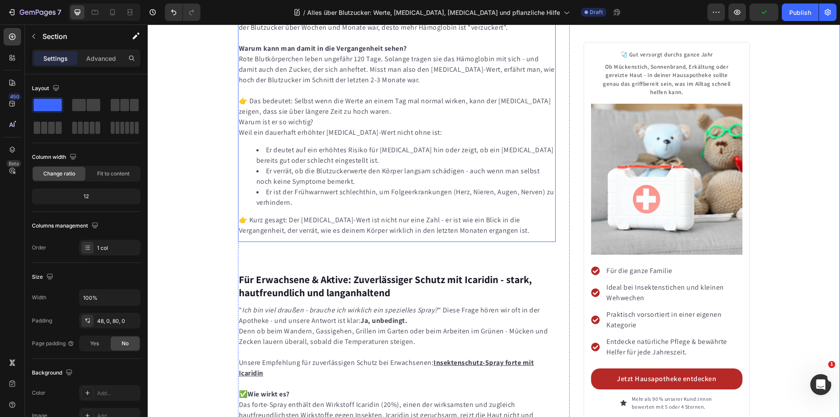
click at [251, 127] on p "Warum ist er so wichtig?" at bounding box center [397, 122] width 316 height 10
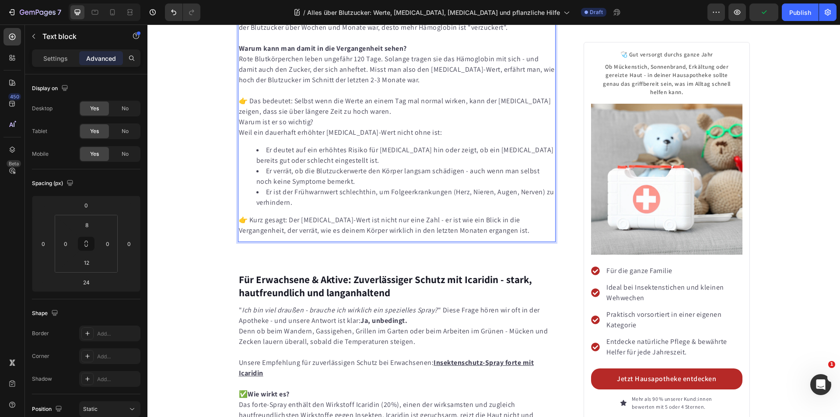
click at [244, 127] on p "Warum ist er so wichtig?" at bounding box center [397, 122] width 316 height 10
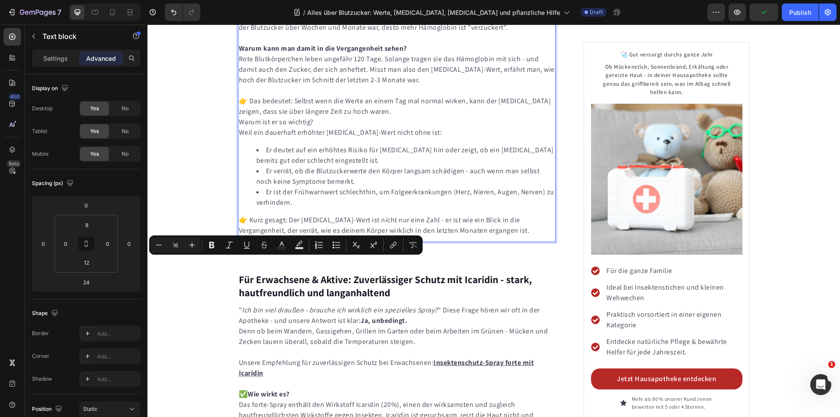
click at [239, 127] on p "Warum ist er so wichtig?" at bounding box center [397, 122] width 316 height 10
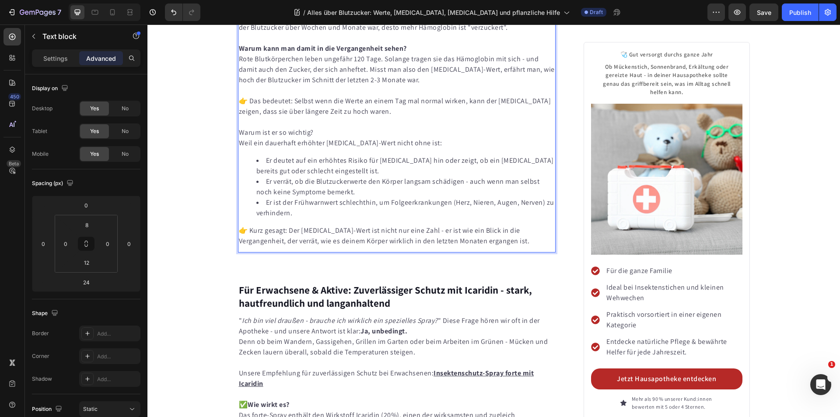
click at [269, 138] on p "Warum ist er so wichtig?" at bounding box center [397, 127] width 316 height 21
drag, startPoint x: 358, startPoint y: 276, endPoint x: 273, endPoint y: 275, distance: 84.4
click at [274, 138] on p "Warum ist der [MEDICAL_DATA]-Wert so wichtig?" at bounding box center [397, 127] width 316 height 21
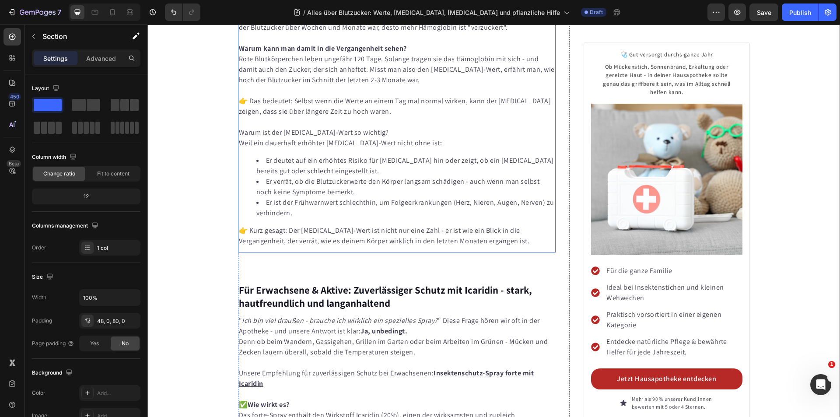
click at [344, 138] on p "Warum ist der [MEDICAL_DATA]-Wert so wichtig?" at bounding box center [397, 127] width 316 height 21
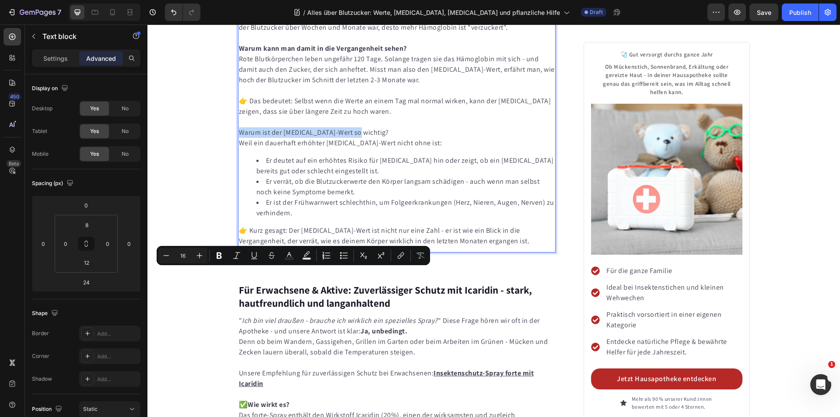
drag, startPoint x: 358, startPoint y: 275, endPoint x: 236, endPoint y: 273, distance: 122.1
click at [239, 138] on p "Warum ist der [MEDICAL_DATA]-Wert so wichtig?" at bounding box center [397, 127] width 316 height 21
click at [220, 255] on icon "Editor contextual toolbar" at bounding box center [219, 255] width 5 height 7
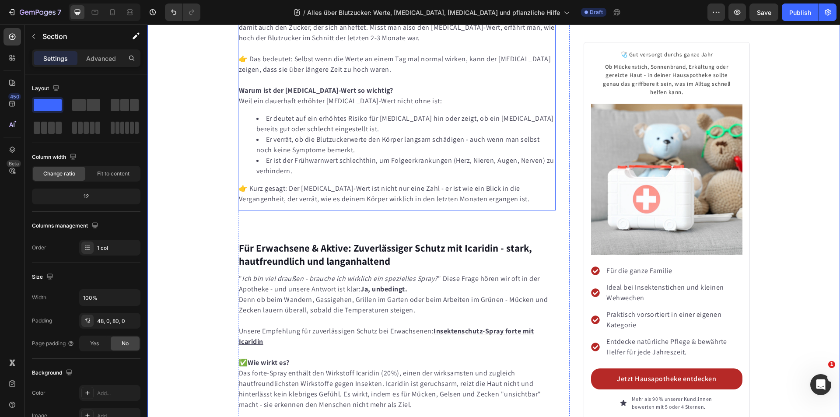
scroll to position [3476, 0]
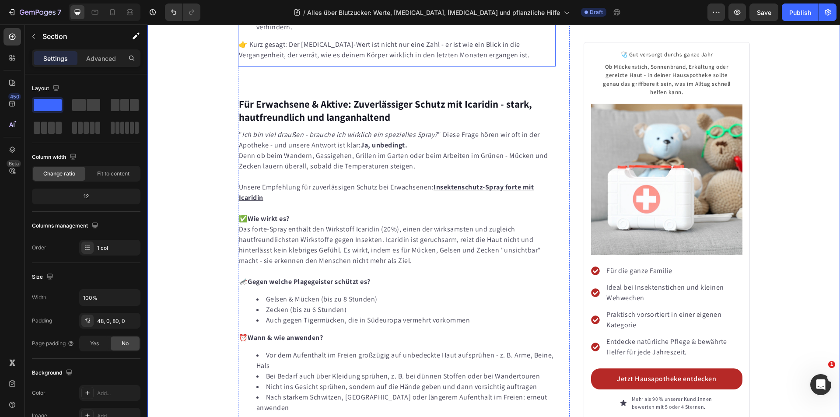
scroll to position [3607, 0]
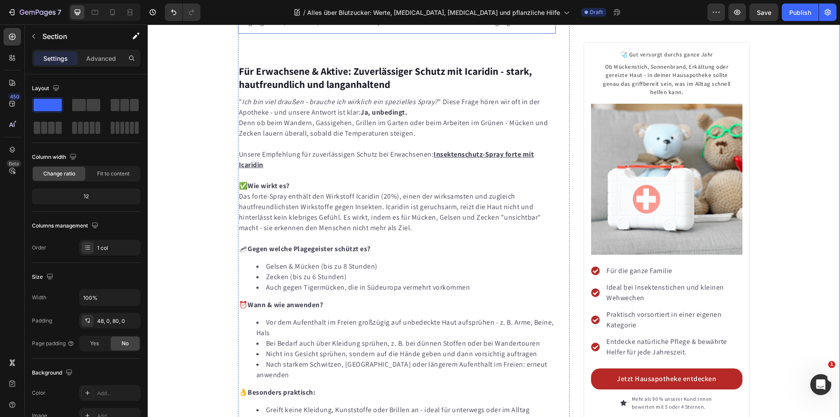
click at [378, 28] on p "👉 Kurz gesagt: Der [MEDICAL_DATA]-Wert ist nicht nur eine Zahl - er ist wie ein…" at bounding box center [397, 17] width 316 height 21
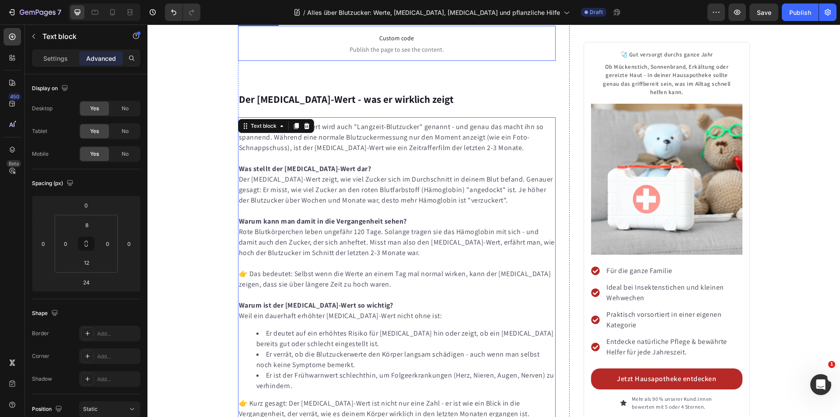
scroll to position [3214, 0]
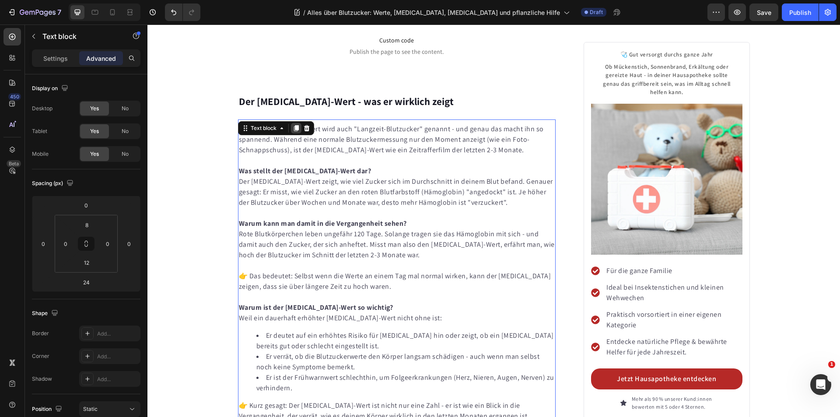
click at [293, 132] on icon at bounding box center [296, 128] width 7 height 7
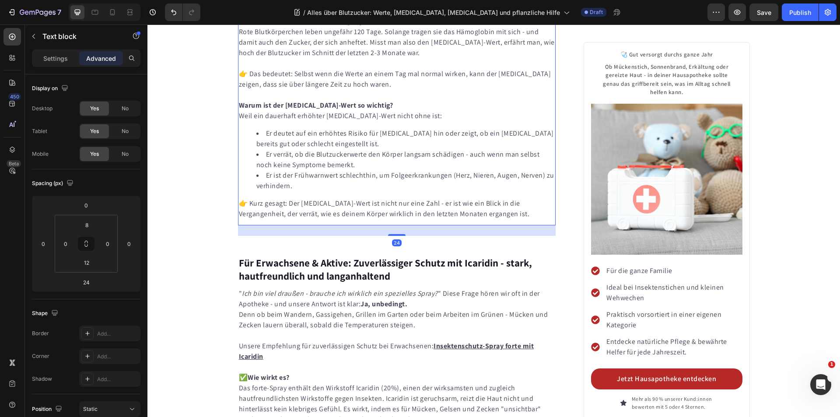
scroll to position [3738, 0]
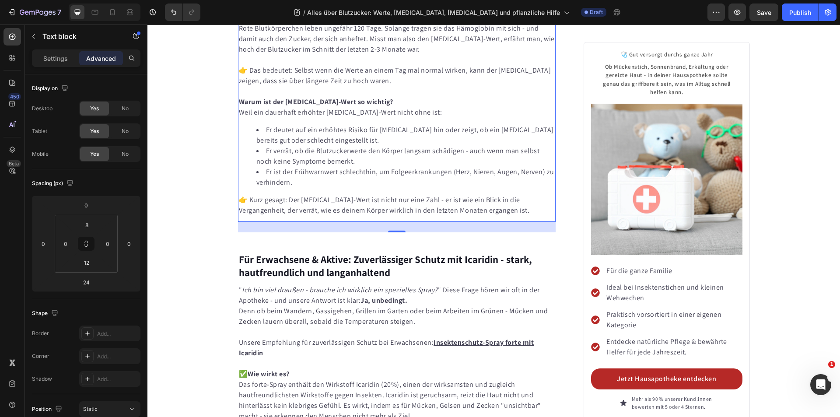
click at [338, 55] on p "Rote Blutkörperchen leben ungefähr 120 Tage. Solange tragen sie das Hämoglobin …" at bounding box center [397, 38] width 316 height 31
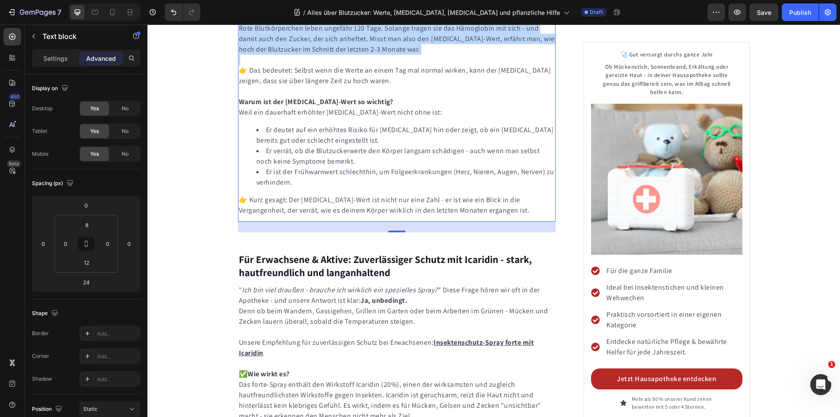
click at [338, 55] on p "Rote Blutkörperchen leben ungefähr 120 Tage. Solange tragen sie das Hämoglobin …" at bounding box center [397, 38] width 316 height 31
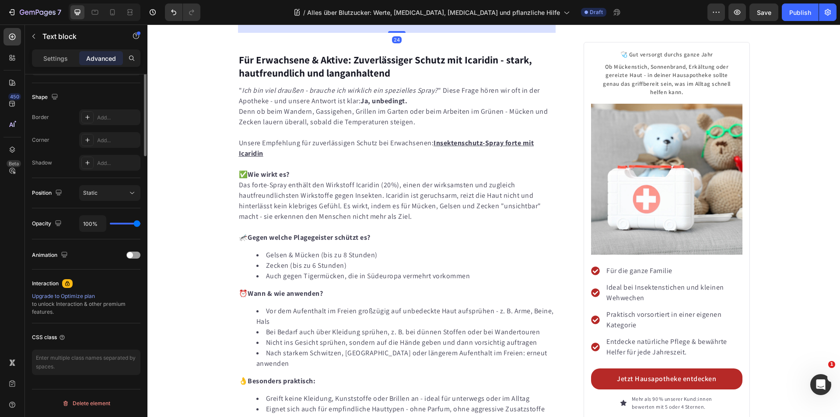
scroll to position [0, 0]
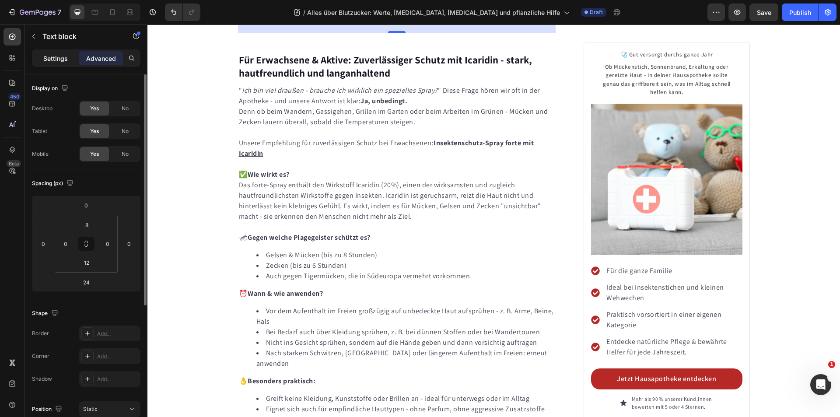
click at [62, 56] on p "Settings" at bounding box center [55, 58] width 24 height 9
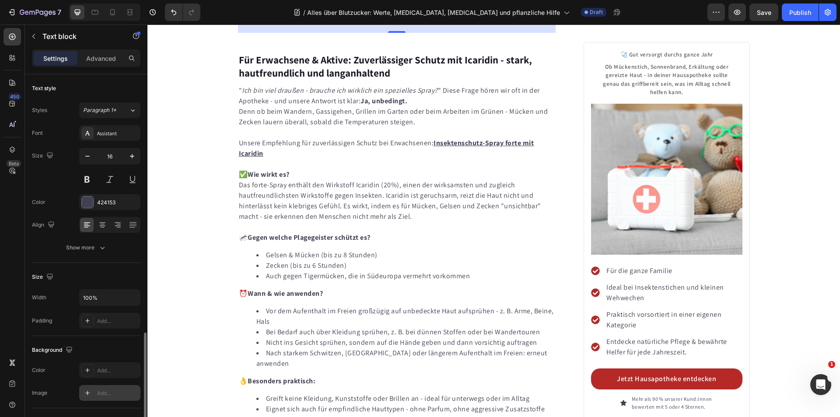
scroll to position [151, 0]
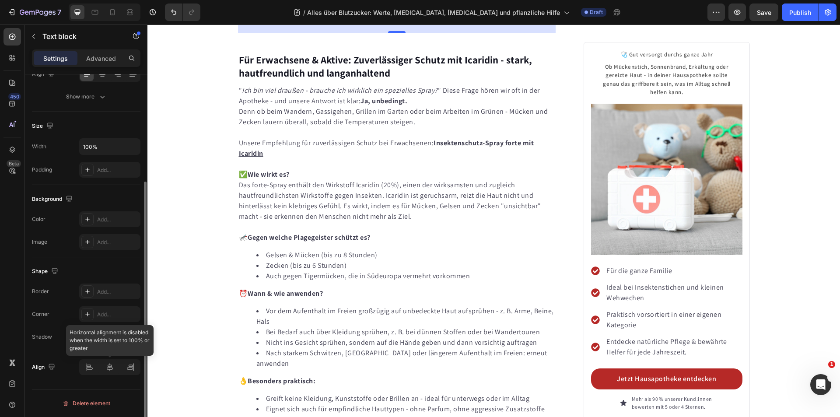
click at [108, 366] on div at bounding box center [109, 367] width 61 height 16
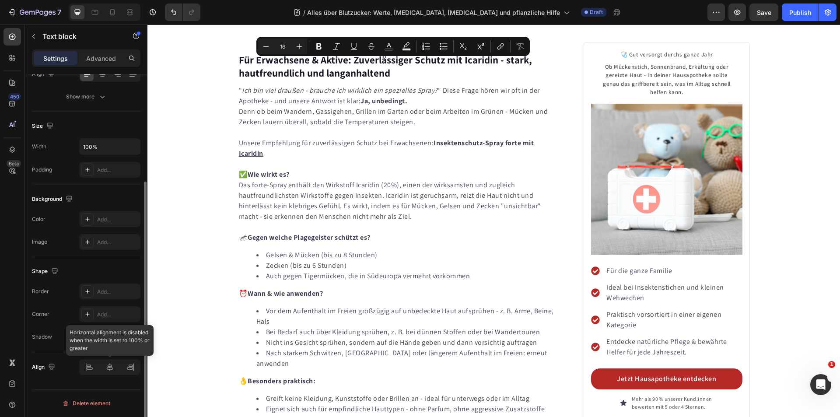
click at [108, 369] on div at bounding box center [109, 367] width 61 height 16
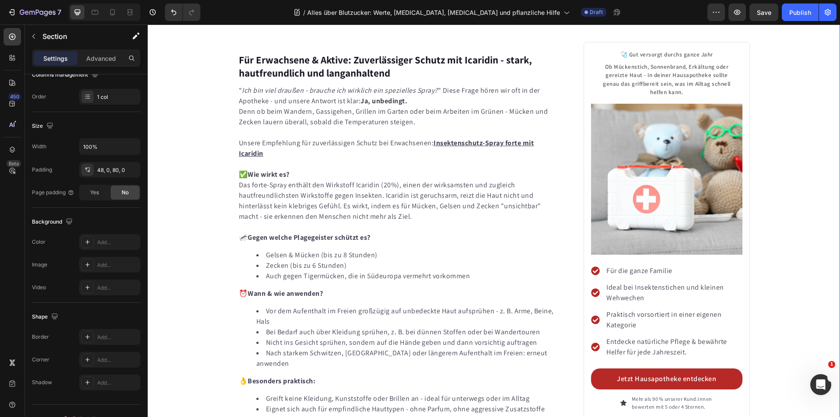
scroll to position [0, 0]
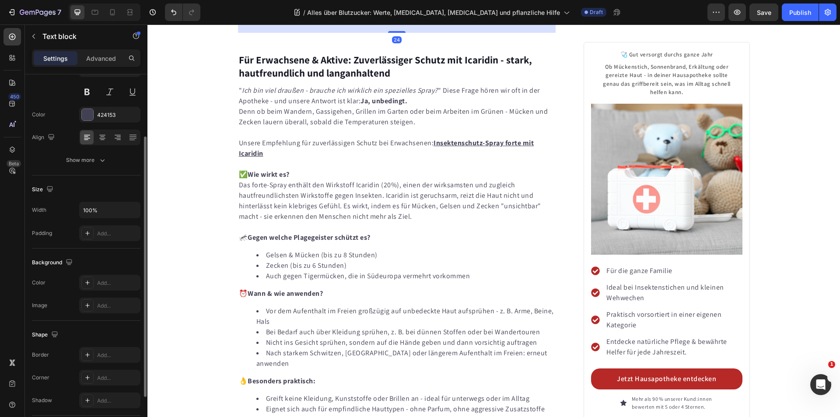
scroll to position [131, 0]
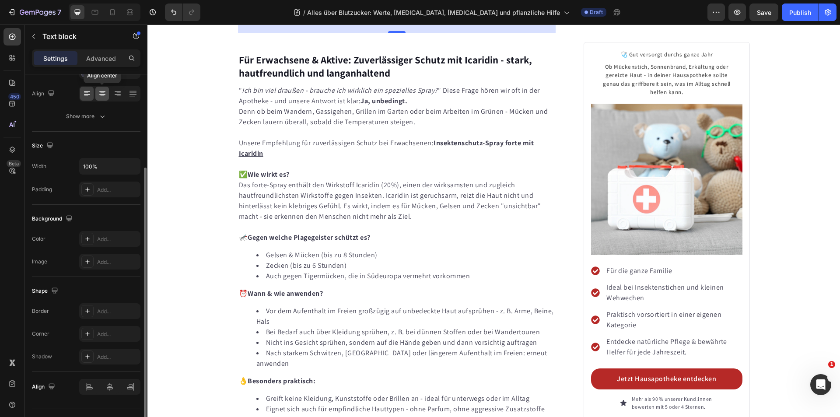
click at [104, 94] on icon at bounding box center [102, 94] width 6 height 1
click at [101, 120] on icon "button" at bounding box center [102, 116] width 9 height 9
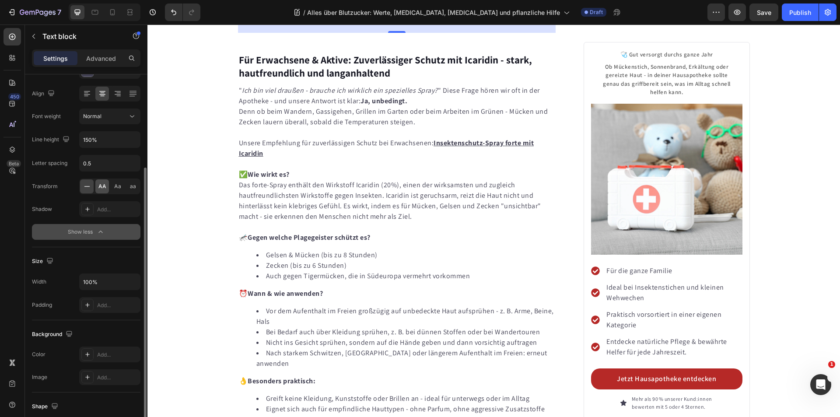
click at [101, 186] on span "AA" at bounding box center [102, 186] width 8 height 8
click at [103, 185] on span "AA" at bounding box center [102, 186] width 8 height 8
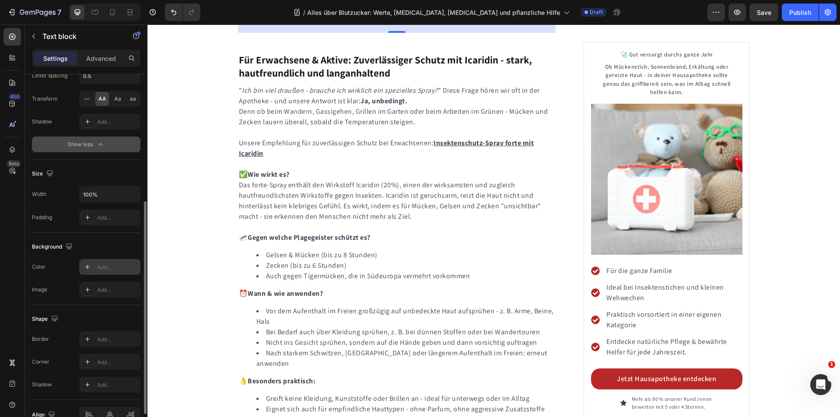
click at [98, 265] on div "Add..." at bounding box center [117, 267] width 41 height 8
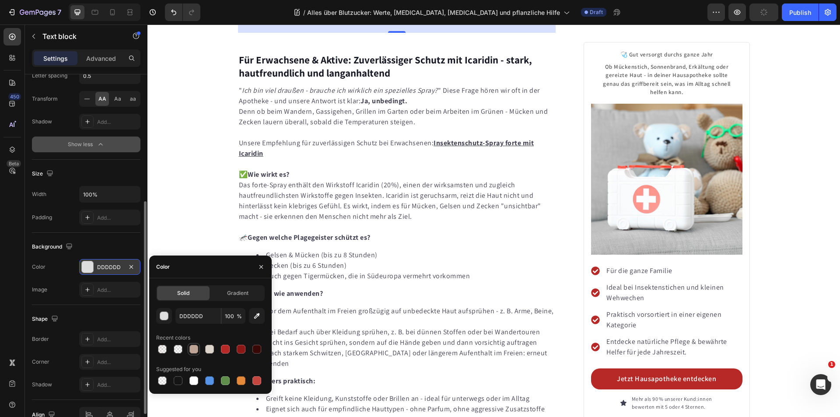
click at [194, 350] on div at bounding box center [193, 349] width 9 height 9
click at [211, 350] on div at bounding box center [209, 349] width 9 height 9
type input "DDD4CC"
click at [111, 333] on div "Add..." at bounding box center [109, 339] width 61 height 16
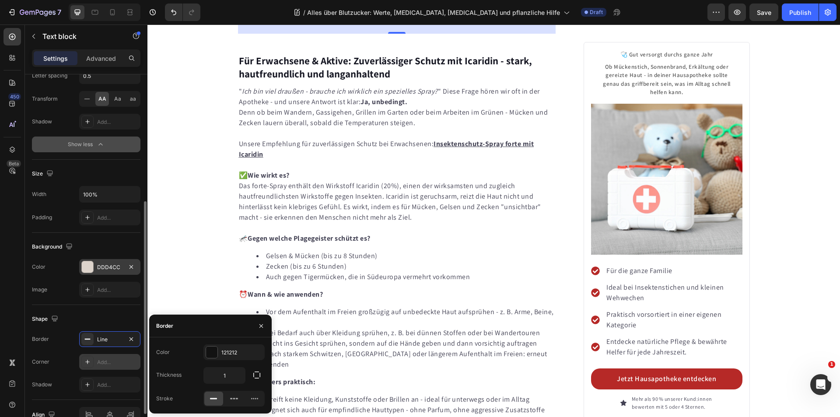
click at [105, 360] on div "Add..." at bounding box center [117, 362] width 41 height 8
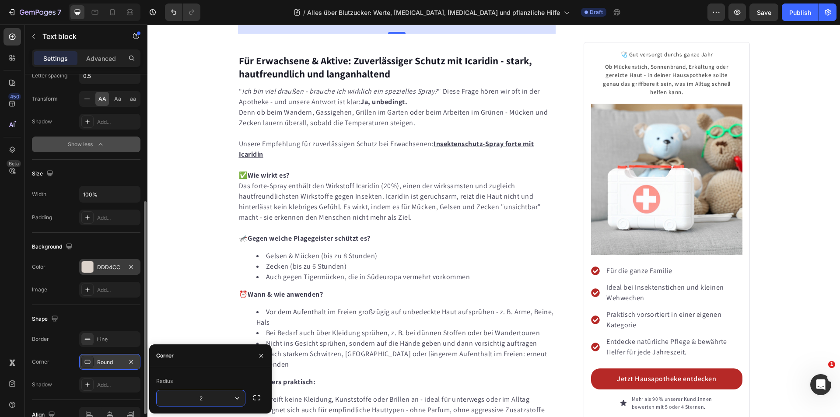
type input "25"
click at [101, 101] on span "AA" at bounding box center [102, 99] width 8 height 8
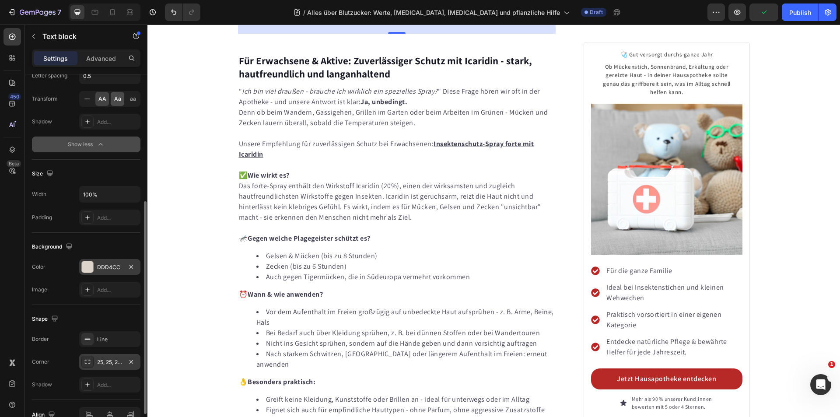
click at [120, 100] on span "Aa" at bounding box center [117, 99] width 7 height 8
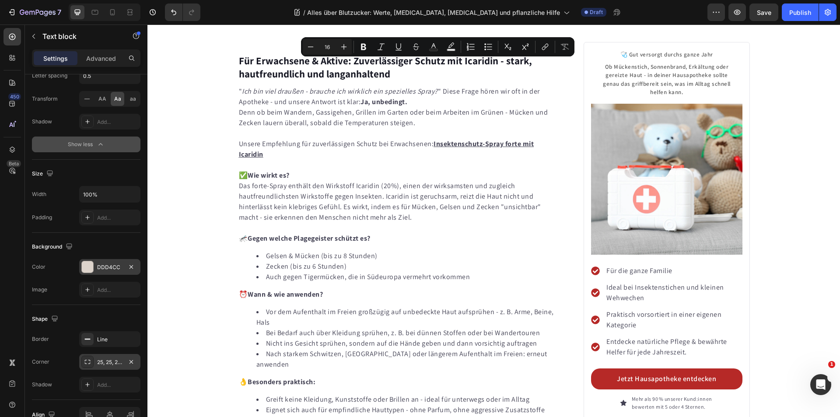
drag, startPoint x: 451, startPoint y: 66, endPoint x: 335, endPoint y: 64, distance: 115.5
click at [320, 44] on icon "Editor contextual toolbar" at bounding box center [318, 47] width 5 height 7
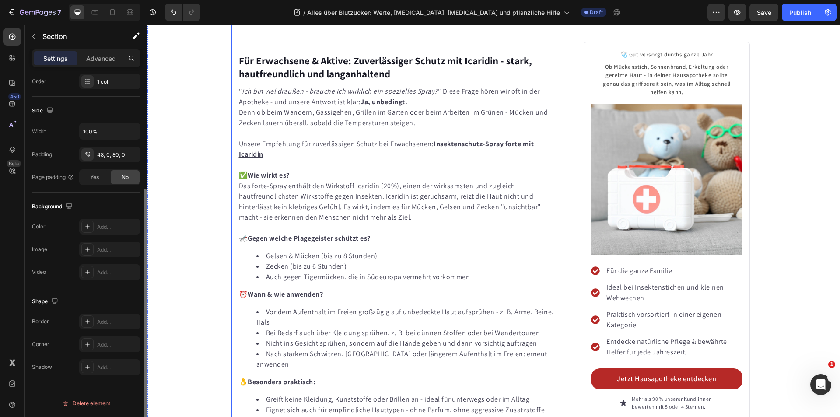
scroll to position [0, 0]
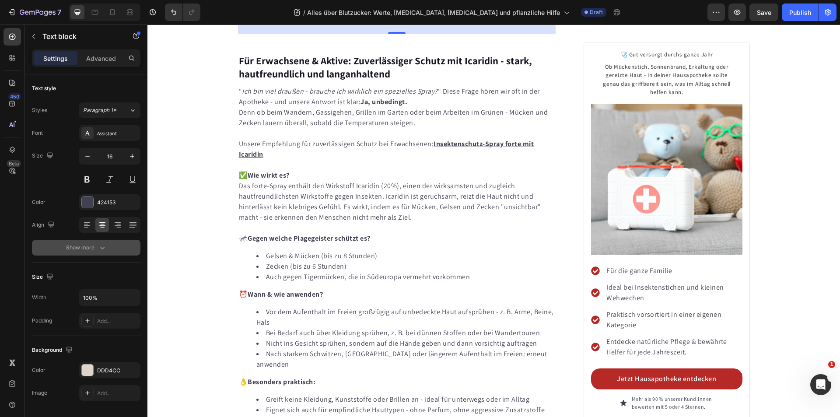
click at [102, 247] on icon "button" at bounding box center [102, 247] width 9 height 9
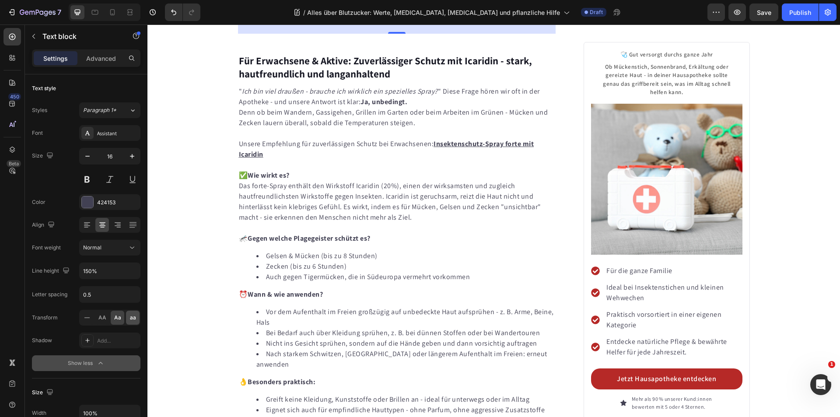
click at [132, 317] on span "aa" at bounding box center [133, 318] width 6 height 8
click at [88, 316] on icon at bounding box center [87, 317] width 9 height 9
click at [101, 318] on span "AA" at bounding box center [102, 318] width 8 height 8
click at [84, 316] on icon at bounding box center [87, 317] width 9 height 9
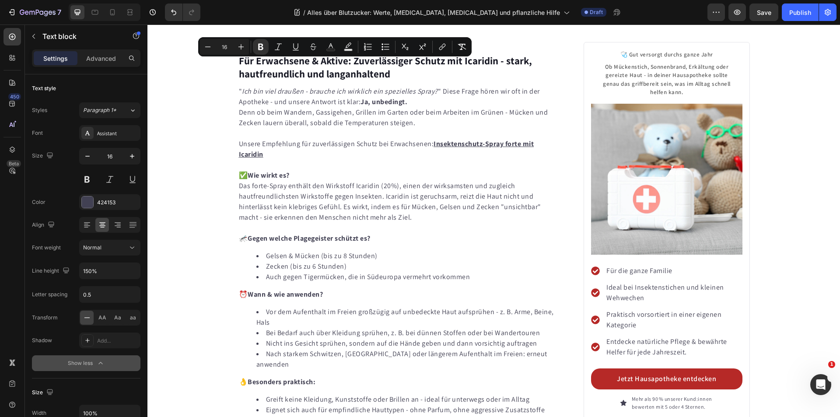
drag, startPoint x: 337, startPoint y: 66, endPoint x: 332, endPoint y: 66, distance: 5.2
click at [168, 10] on button "Undo/Redo" at bounding box center [173, 11] width 17 height 17
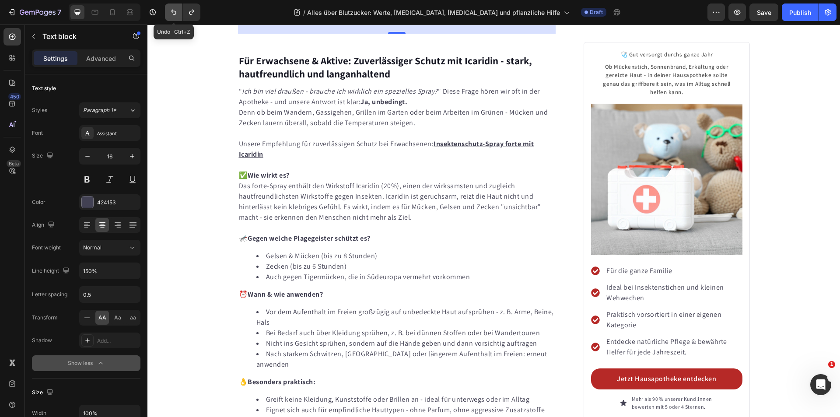
click at [171, 10] on icon "Undo/Redo" at bounding box center [173, 12] width 9 height 9
click at [88, 317] on icon at bounding box center [87, 317] width 9 height 9
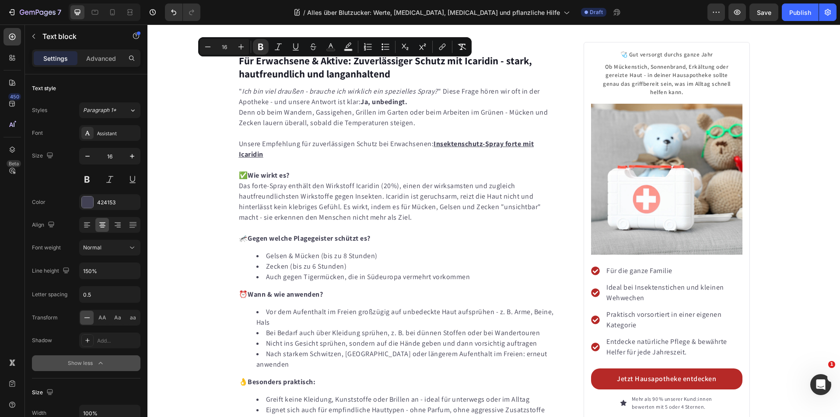
drag, startPoint x: 337, startPoint y: 68, endPoint x: 332, endPoint y: 68, distance: 4.8
drag, startPoint x: 531, startPoint y: 104, endPoint x: 427, endPoint y: 99, distance: 103.8
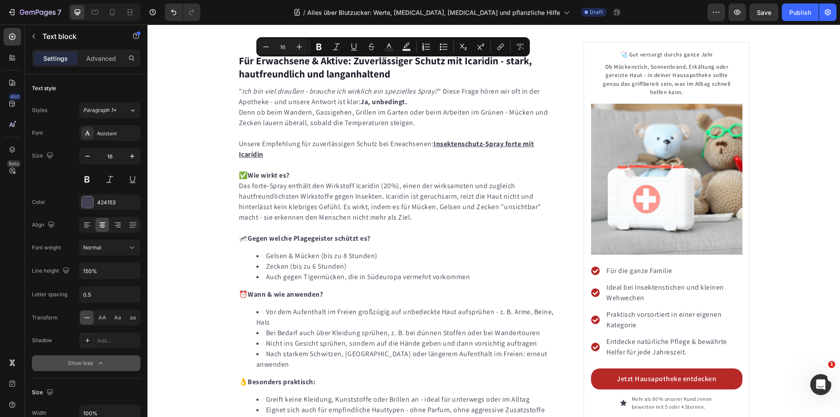
drag, startPoint x: 452, startPoint y: 63, endPoint x: 332, endPoint y: 66, distance: 119.9
click at [318, 44] on icon "Editor contextual toolbar" at bounding box center [318, 47] width 5 height 7
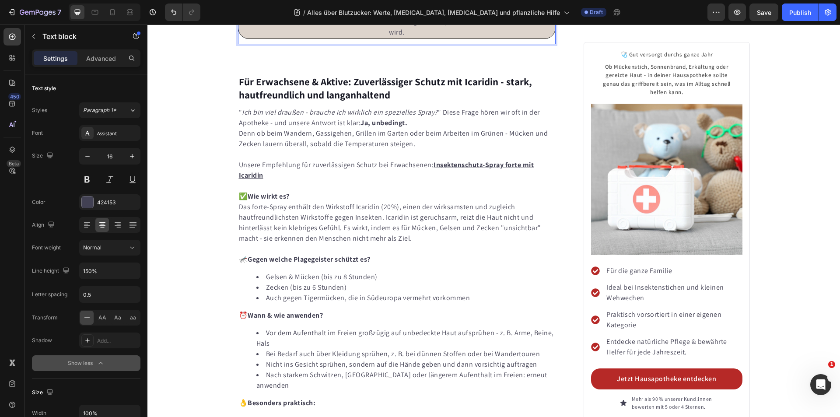
drag, startPoint x: 174, startPoint y: 153, endPoint x: 208, endPoint y: 142, distance: 36.1
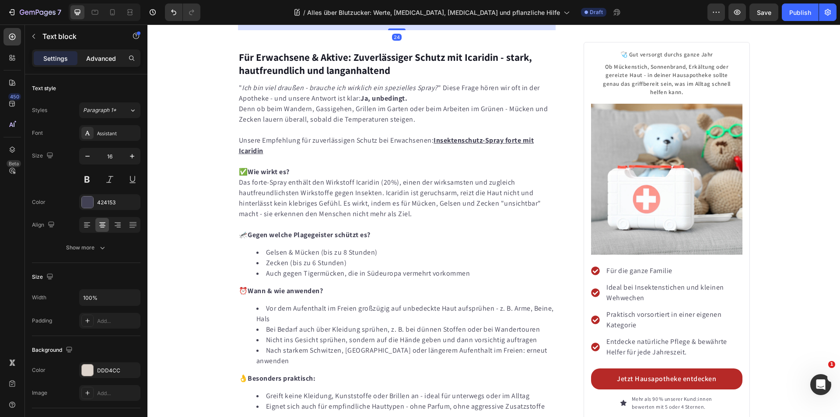
click at [105, 57] on p "Advanced" at bounding box center [101, 58] width 30 height 9
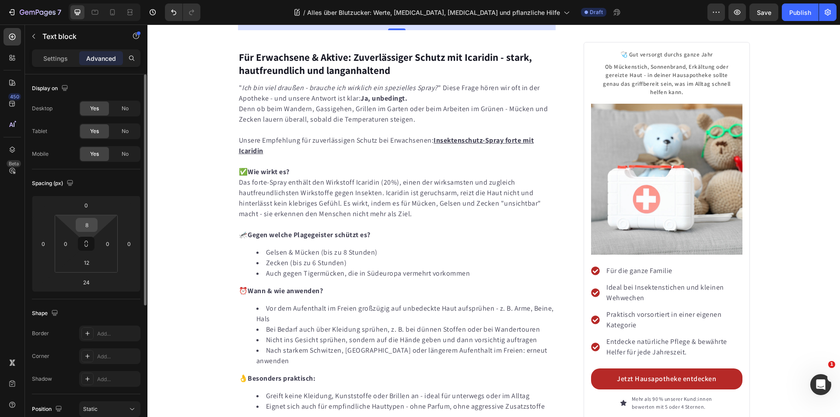
click at [88, 222] on input "8" at bounding box center [86, 224] width 17 height 13
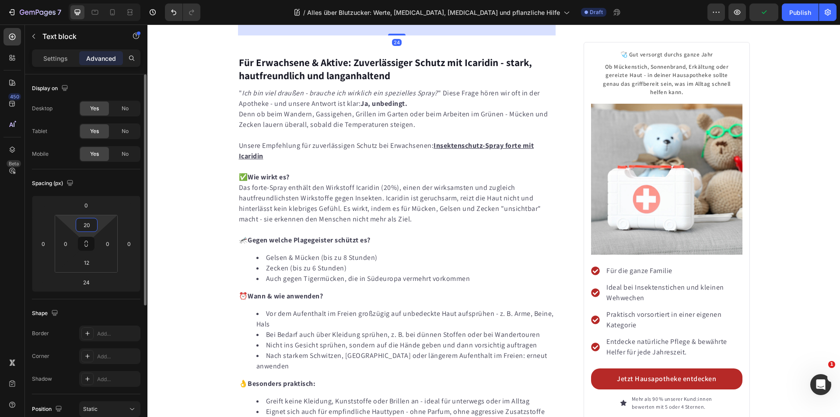
click at [89, 223] on input "20" at bounding box center [86, 224] width 17 height 13
type input "2"
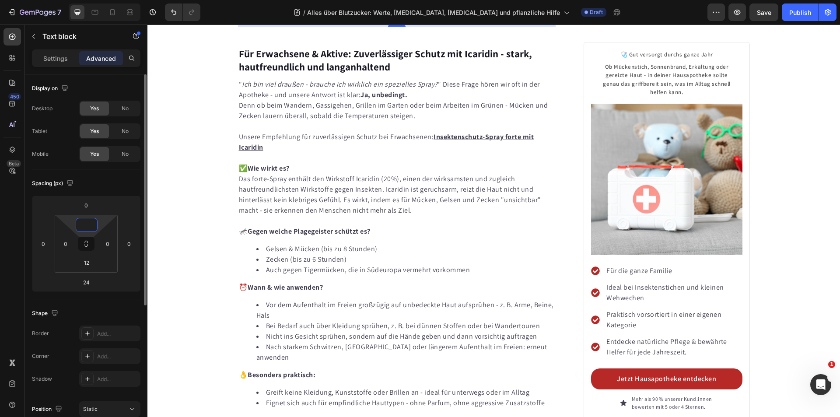
type input "8"
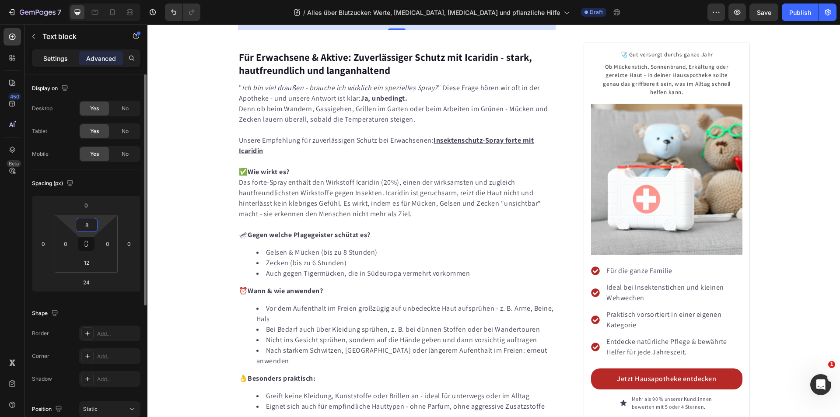
click at [58, 57] on p "Settings" at bounding box center [55, 58] width 24 height 9
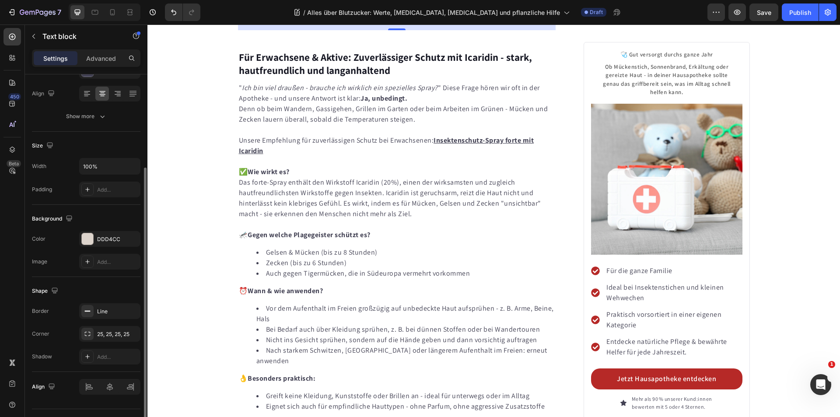
scroll to position [151, 0]
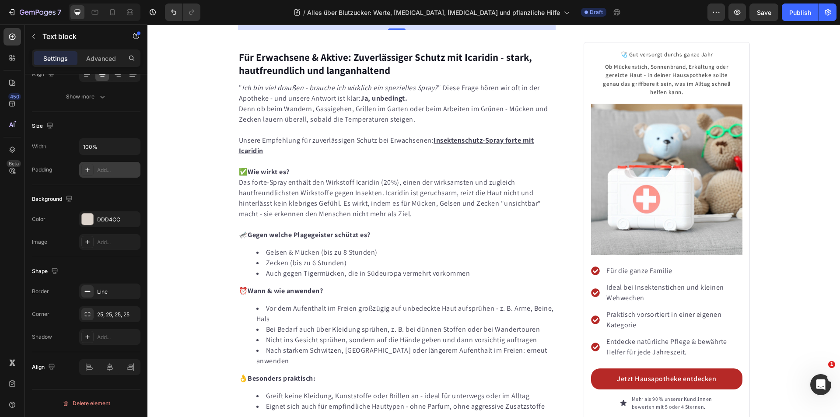
click at [115, 169] on div "Add..." at bounding box center [117, 170] width 41 height 8
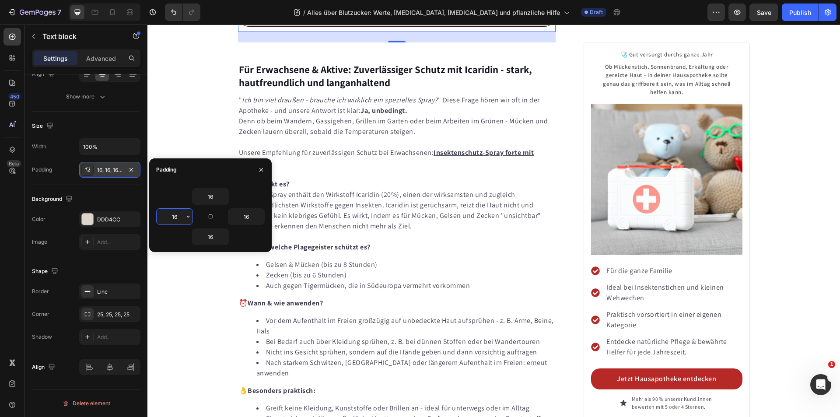
click at [179, 217] on input "16" at bounding box center [175, 217] width 36 height 16
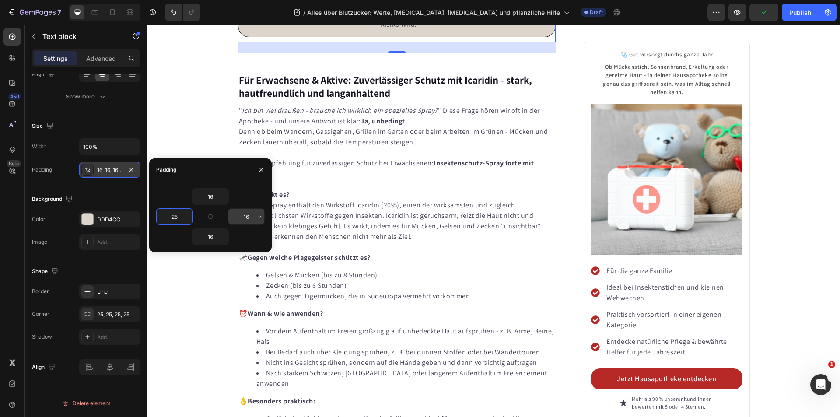
type input "25"
click at [249, 215] on input "16" at bounding box center [246, 217] width 36 height 16
type input "20"
click at [183, 217] on input "25" at bounding box center [175, 217] width 36 height 16
type input "20"
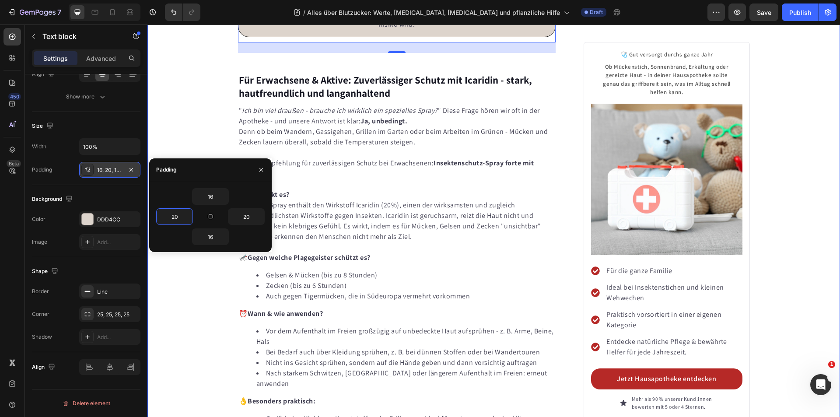
drag, startPoint x: 183, startPoint y: 126, endPoint x: 297, endPoint y: 97, distance: 117.3
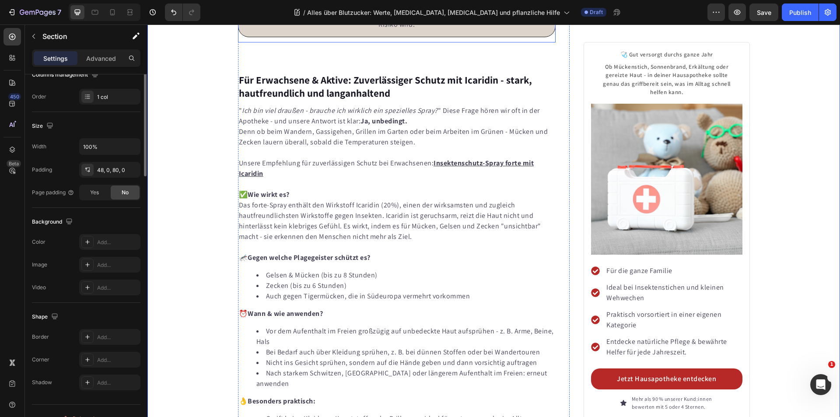
scroll to position [0, 0]
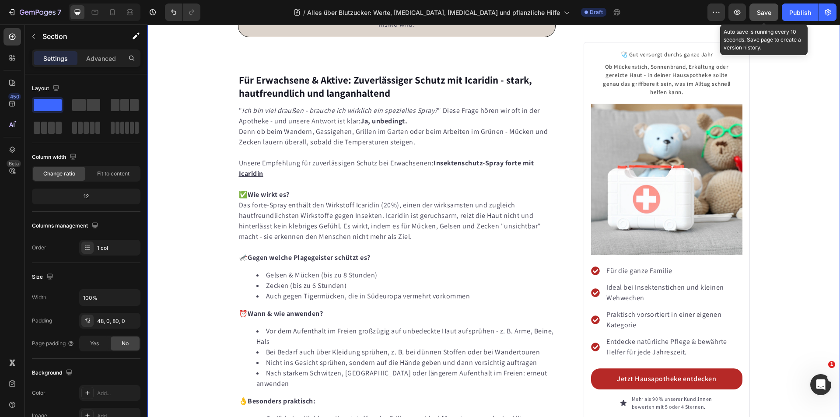
click at [767, 10] on span "Save" at bounding box center [764, 12] width 14 height 7
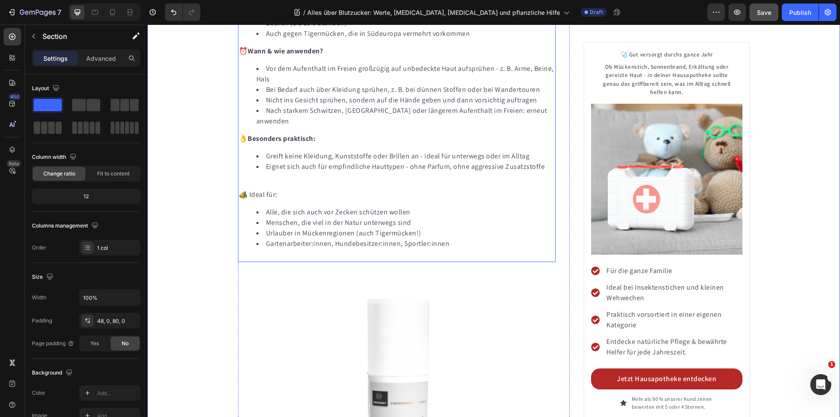
scroll to position [3781, 0]
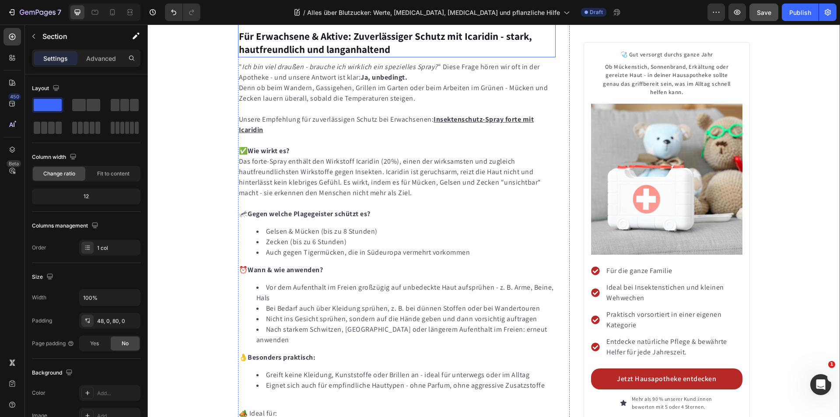
click at [315, 56] on strong "Für Erwachsene & Aktive: Zuverlässiger Schutz mit Icaridin - stark, hautfreundl…" at bounding box center [385, 43] width 293 height 26
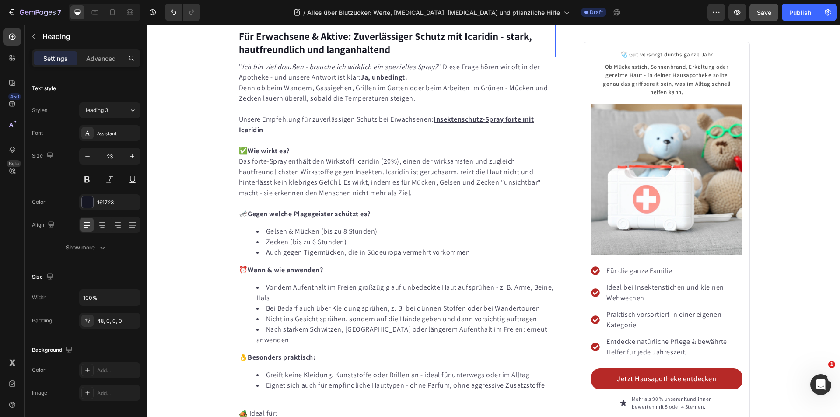
click at [315, 56] on strong "Für Erwachsene & Aktive: Zuverlässiger Schutz mit Icaridin - stark, hautfreundl…" at bounding box center [385, 43] width 293 height 26
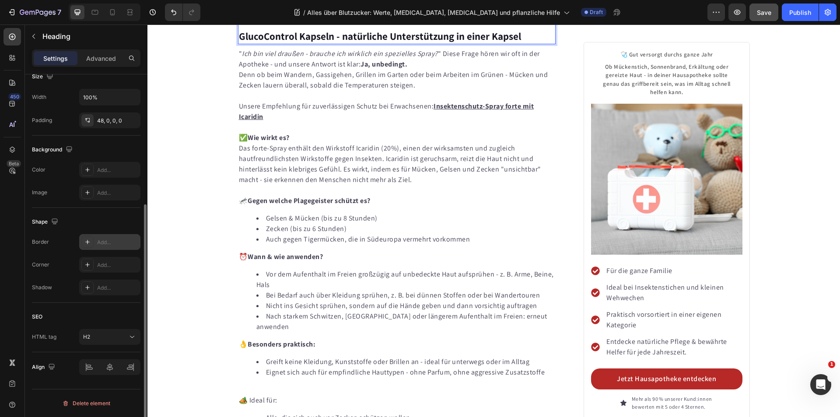
scroll to position [0, 0]
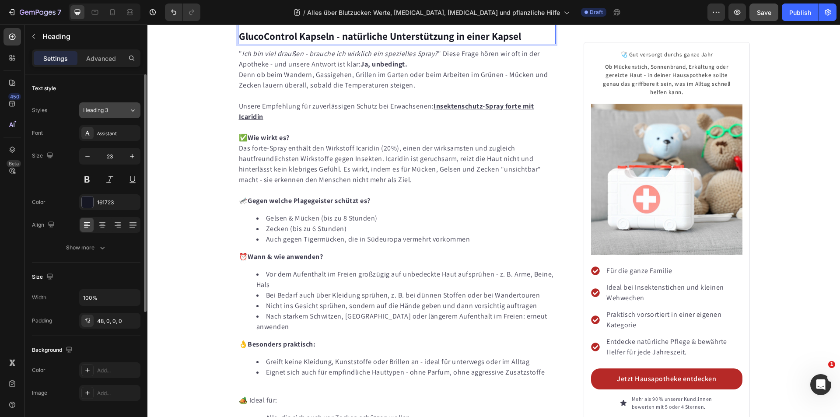
click at [122, 108] on div "Heading 3" at bounding box center [106, 110] width 46 height 8
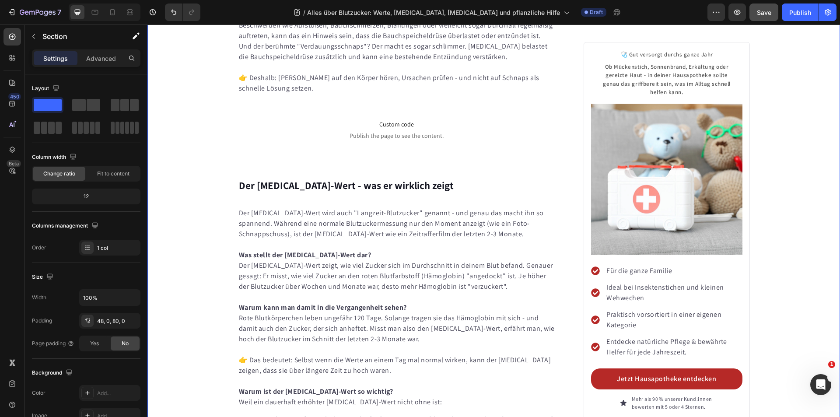
scroll to position [3081, 0]
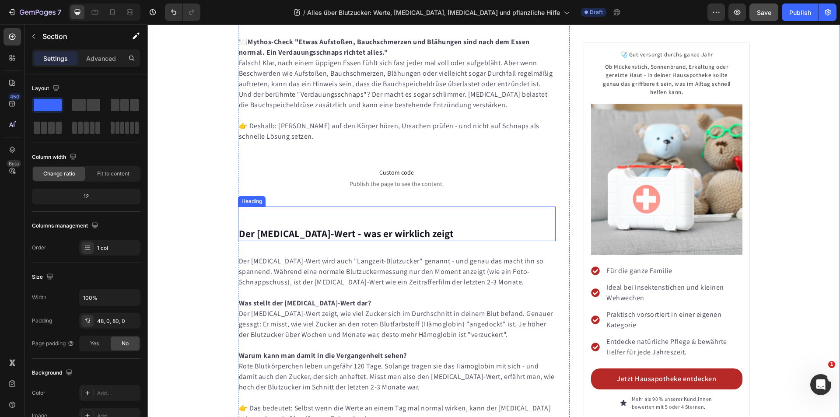
click at [294, 240] on strong "Der [MEDICAL_DATA]-Wert - was er wirklich zeigt" at bounding box center [346, 233] width 215 height 13
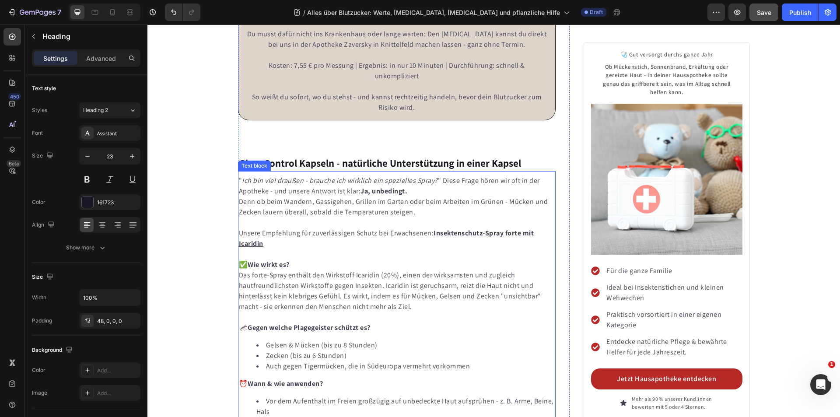
scroll to position [3738, 0]
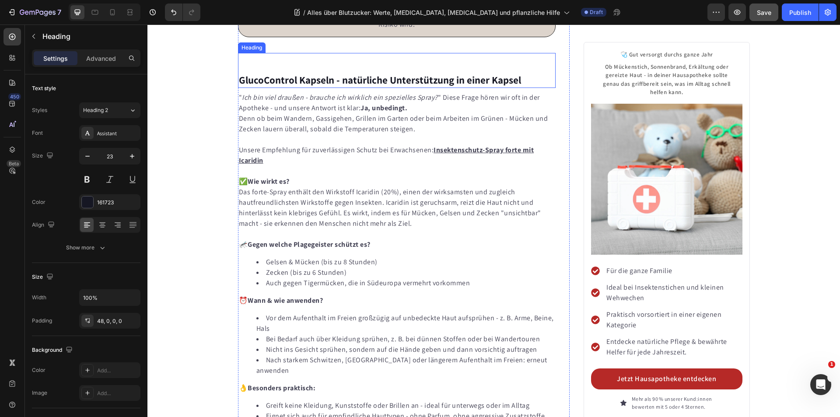
click at [291, 87] on strong "GlucoControl Kapseln - natürliche Unterstützung in einer Kapsel" at bounding box center [380, 79] width 282 height 13
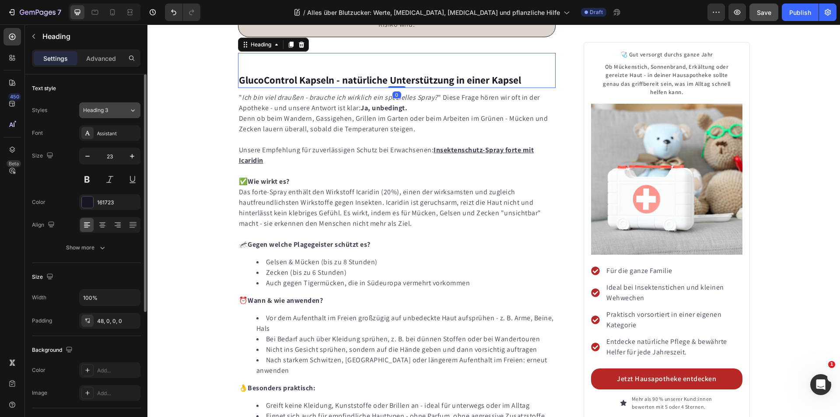
click at [124, 108] on div "Heading 3" at bounding box center [106, 110] width 46 height 8
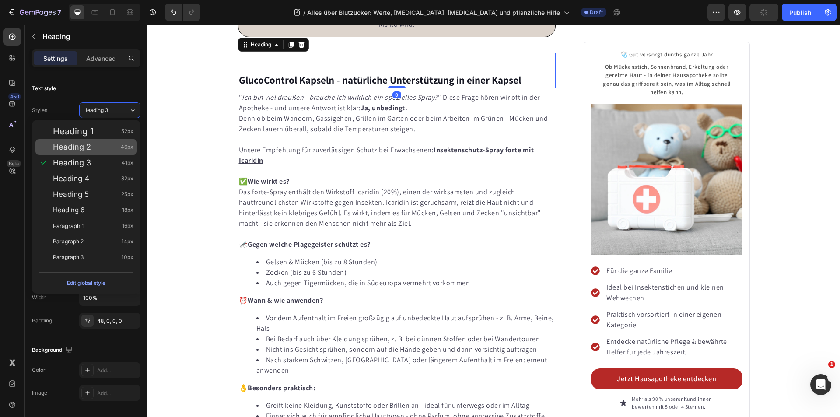
drag, startPoint x: 112, startPoint y: 143, endPoint x: 7, endPoint y: 136, distance: 105.2
click at [112, 143] on div "Heading 2 46px" at bounding box center [93, 147] width 80 height 9
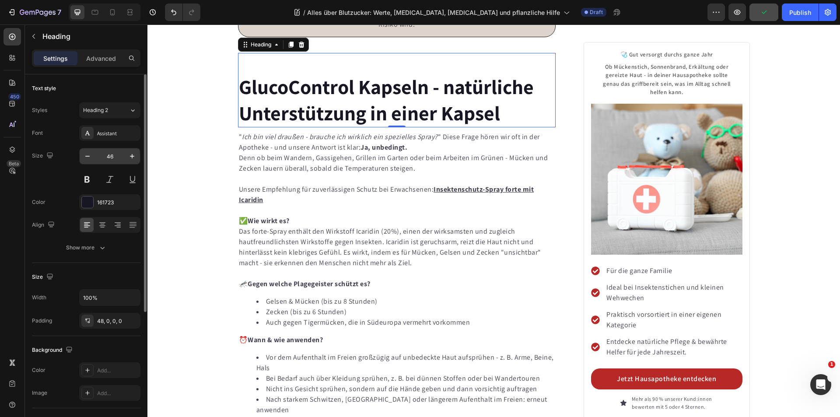
click at [117, 157] on input "46" at bounding box center [109, 156] width 29 height 16
type input "23"
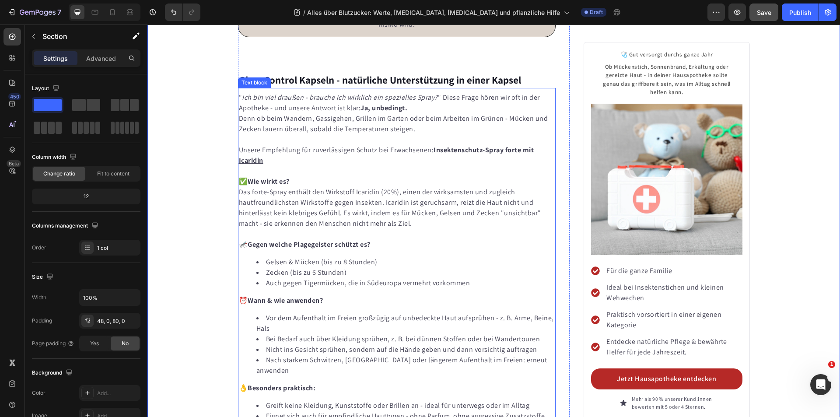
click at [335, 134] on p "" Ich bin viel draußen - brauche ich wirklich ein spezielles Spray? " Diese Fra…" at bounding box center [397, 113] width 316 height 42
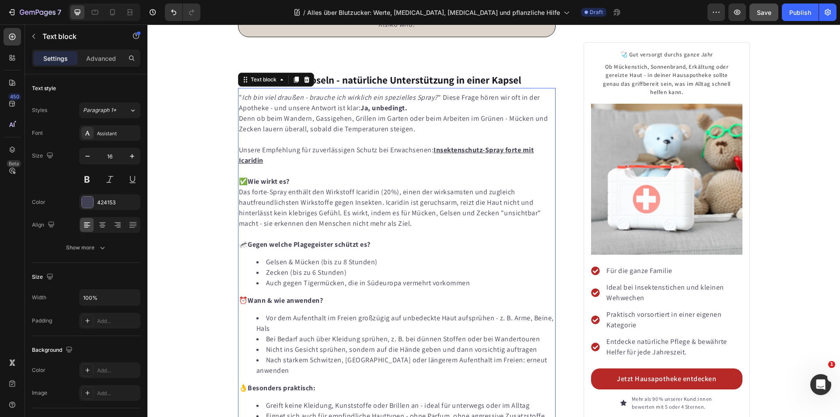
click at [335, 134] on p "" Ich bin viel draußen - brauche ich wirklich ein spezielles Spray? " Diese Fra…" at bounding box center [397, 113] width 316 height 42
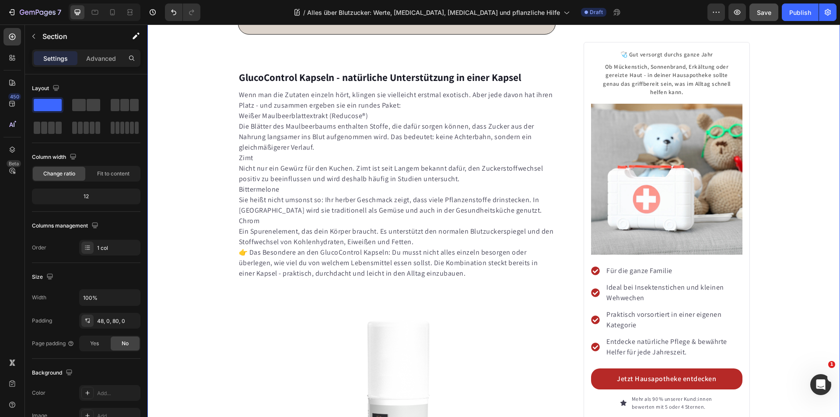
click at [239, 121] on p "Weißer Maulbeerblattextrakt (Reducose®)" at bounding box center [397, 116] width 316 height 10
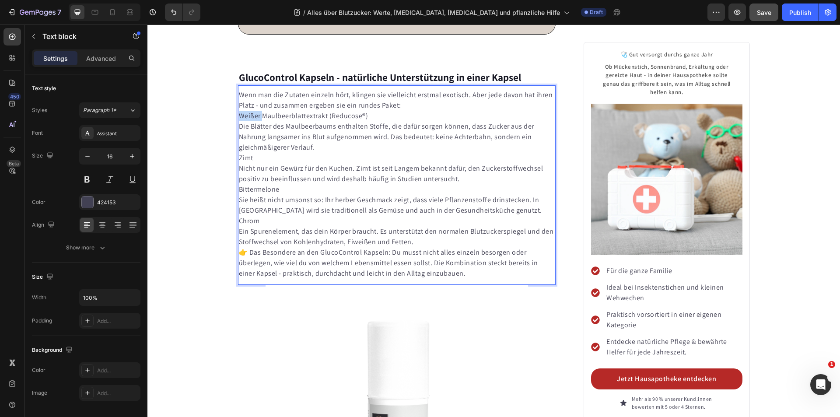
click at [239, 121] on p "Weißer Maulbeerblattextrakt (Reducose®)" at bounding box center [397, 116] width 316 height 10
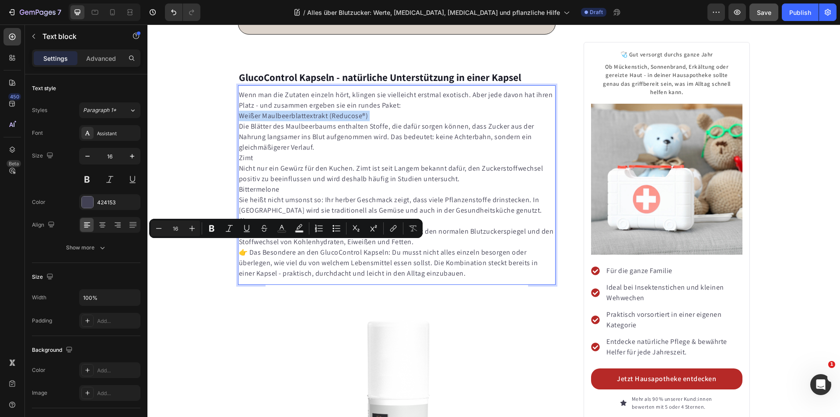
click at [239, 121] on p "Weißer Maulbeerblattextrakt (Reducose®)" at bounding box center [397, 116] width 316 height 10
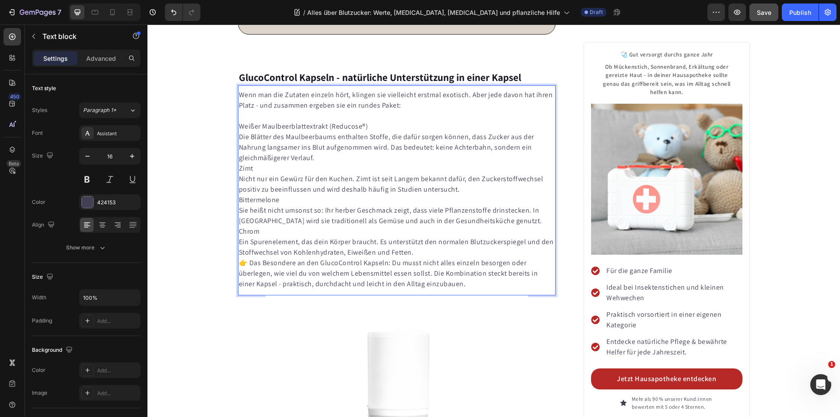
click at [239, 174] on p "Zimt" at bounding box center [397, 168] width 316 height 10
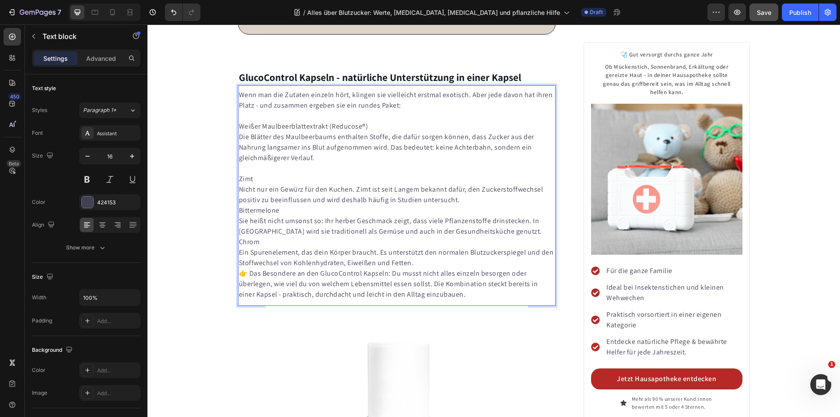
click at [239, 216] on p "Bittermelone" at bounding box center [397, 210] width 316 height 10
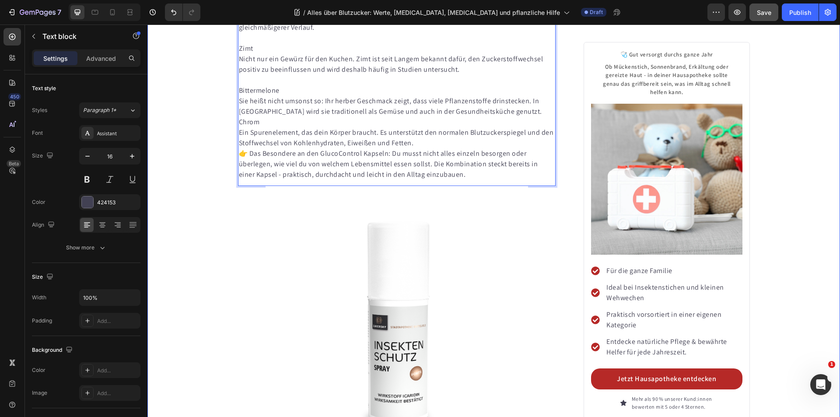
scroll to position [3871, 0]
click at [239, 126] on p "Chrom" at bounding box center [397, 121] width 316 height 10
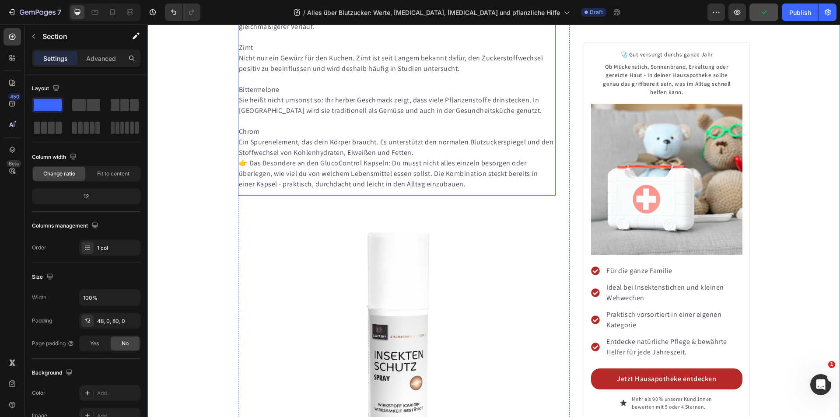
click at [239, 189] on p "👉 Das Besondere an den GlucoControl Kapseln: Du musst nicht alles einzeln besor…" at bounding box center [397, 173] width 316 height 31
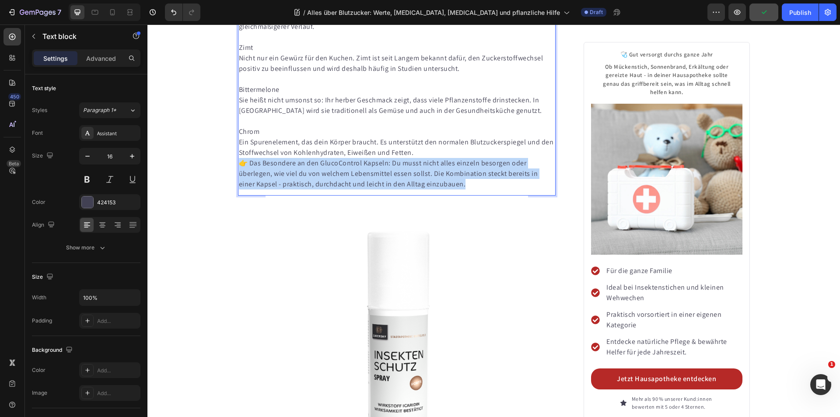
click at [239, 189] on p "👉 Das Besondere an den GlucoControl Kapseln: Du musst nicht alles einzeln besor…" at bounding box center [397, 173] width 316 height 31
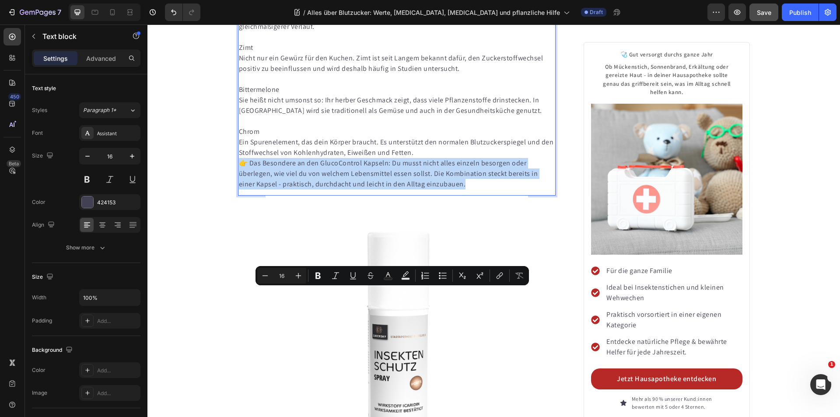
click at [239, 189] on p "👉 Das Besondere an den GlucoControl Kapseln: Du musst nicht alles einzeln besor…" at bounding box center [397, 173] width 316 height 31
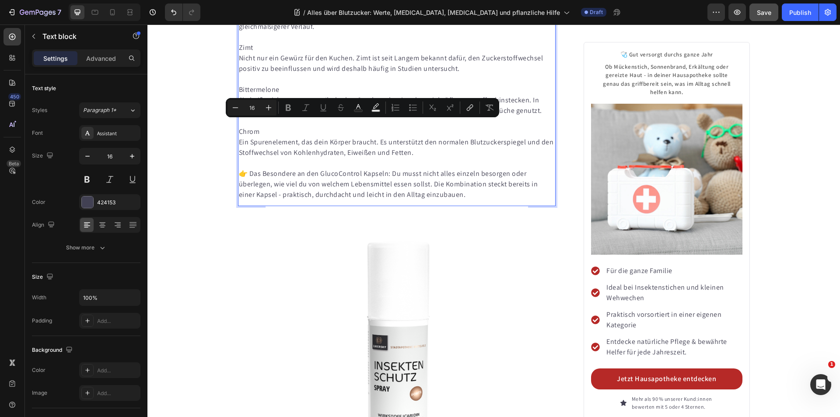
drag, startPoint x: 362, startPoint y: 126, endPoint x: 236, endPoint y: 129, distance: 126.0
click at [224, 107] on icon "Editor contextual toolbar" at bounding box center [224, 107] width 9 height 9
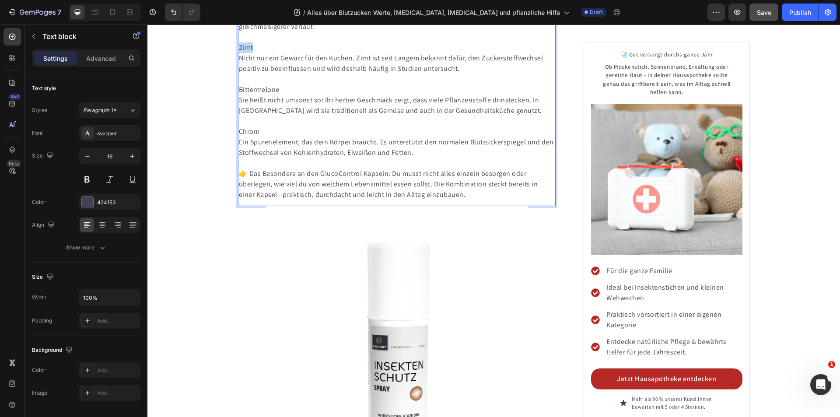
drag, startPoint x: 250, startPoint y: 179, endPoint x: 236, endPoint y: 179, distance: 13.6
click at [239, 53] on p "Zimt" at bounding box center [397, 47] width 316 height 10
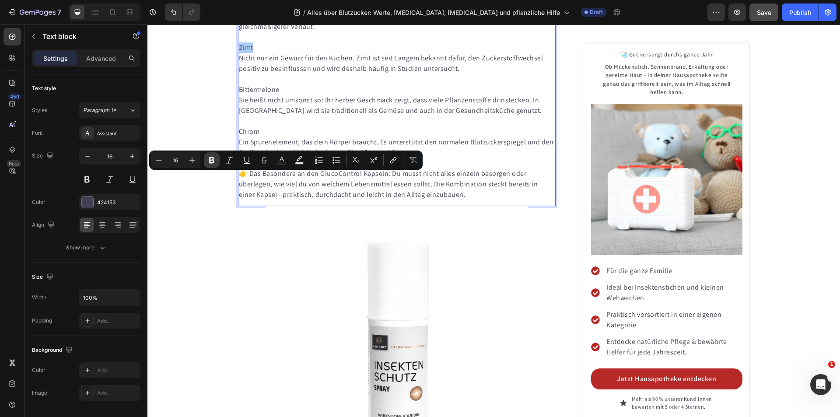
drag, startPoint x: 214, startPoint y: 162, endPoint x: 109, endPoint y: 173, distance: 106.0
click at [214, 162] on icon "Editor contextual toolbar" at bounding box center [211, 160] width 9 height 9
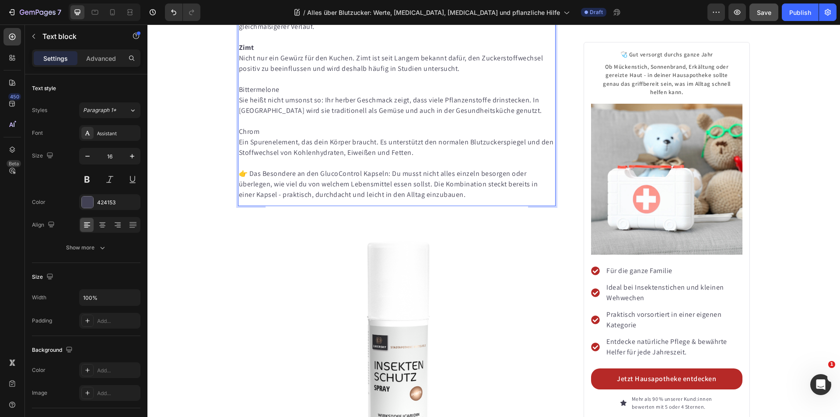
click at [276, 95] on p "Bittermelone" at bounding box center [397, 89] width 316 height 10
drag, startPoint x: 276, startPoint y: 221, endPoint x: 237, endPoint y: 222, distance: 39.0
click at [239, 95] on p "Bittermelone" at bounding box center [397, 89] width 316 height 10
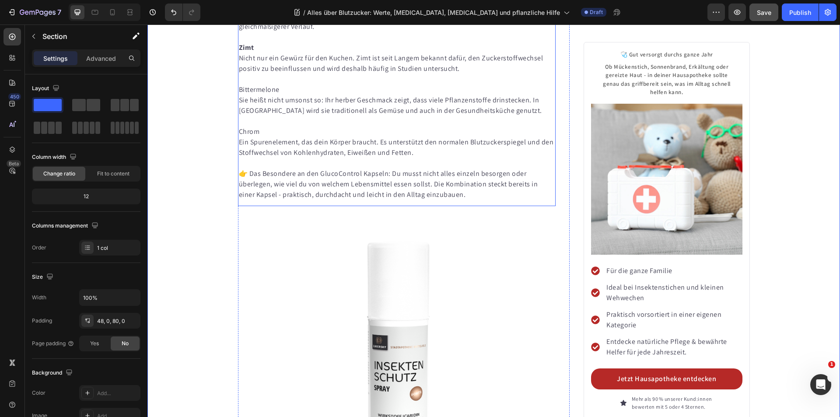
click at [278, 95] on p "Bittermelone" at bounding box center [397, 89] width 316 height 10
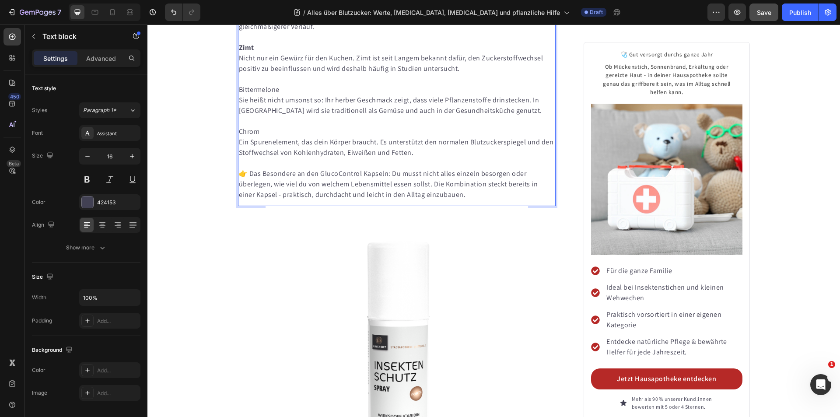
click at [273, 95] on p "Bittermelone" at bounding box center [397, 89] width 316 height 10
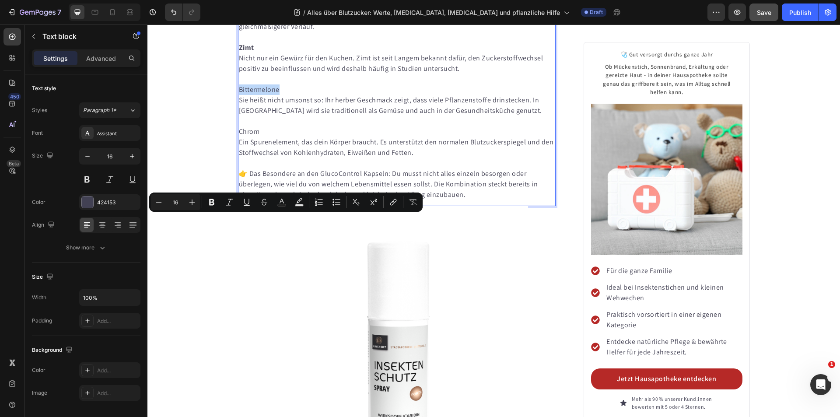
drag, startPoint x: 275, startPoint y: 220, endPoint x: 236, endPoint y: 222, distance: 39.0
click at [239, 95] on p "Bittermelone" at bounding box center [397, 89] width 316 height 10
drag, startPoint x: 212, startPoint y: 203, endPoint x: 77, endPoint y: 199, distance: 135.2
click at [212, 203] on icon "Editor contextual toolbar" at bounding box center [211, 202] width 5 height 7
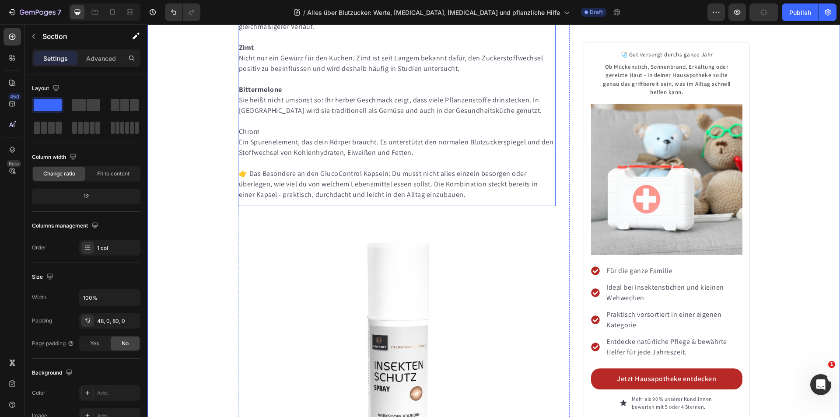
click at [269, 137] on p "Chrom" at bounding box center [397, 131] width 316 height 10
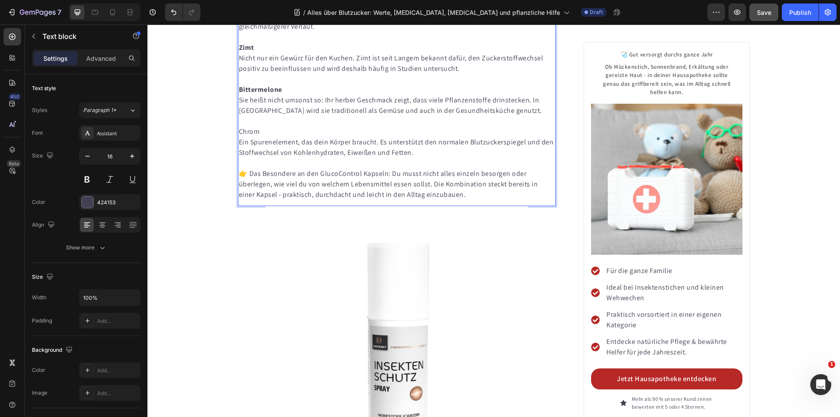
click at [251, 137] on p "Chrom" at bounding box center [397, 131] width 316 height 10
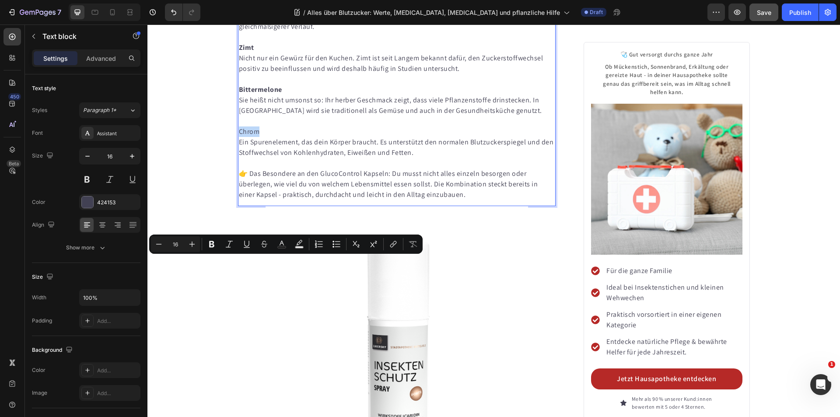
drag, startPoint x: 255, startPoint y: 264, endPoint x: 237, endPoint y: 264, distance: 18.4
click at [239, 137] on p "Chrom" at bounding box center [397, 131] width 316 height 10
click at [214, 244] on icon "Editor contextual toolbar" at bounding box center [211, 244] width 9 height 9
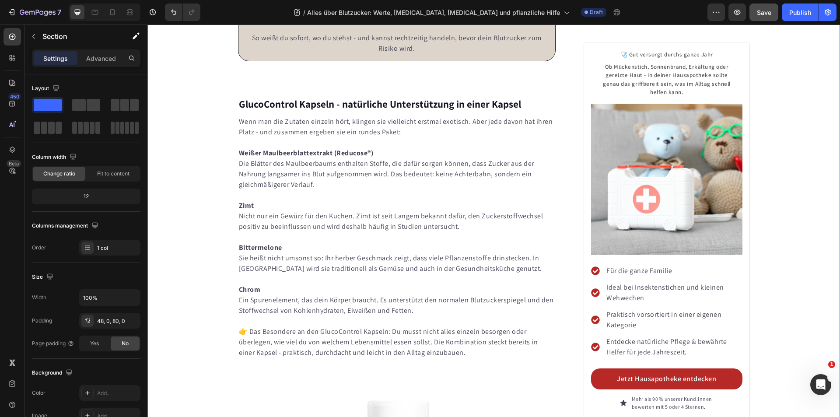
scroll to position [3784, 0]
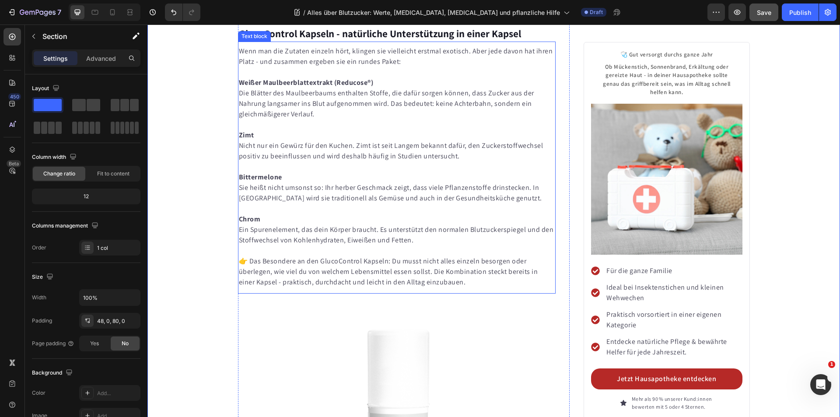
click at [270, 67] on p "Wenn man die Zutaten einzeln hört, klingen sie vielleicht erstmal exotisch. Abe…" at bounding box center [397, 56] width 316 height 21
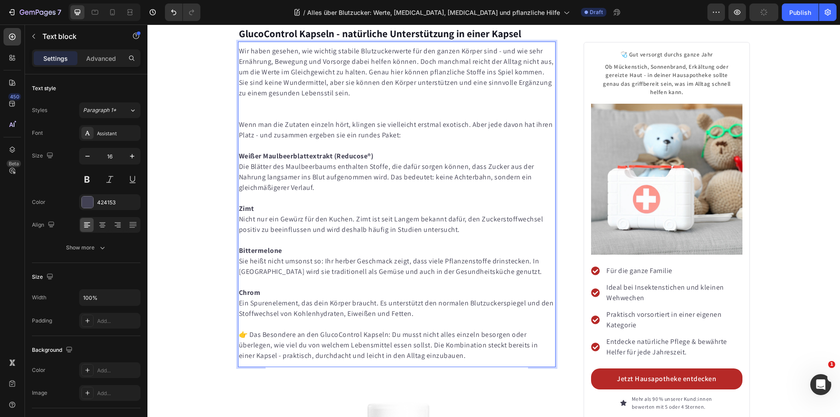
click at [244, 238] on div "Wir haben gesehen, wie wichtig stabile Blutzuckerwerte für den ganzen Körper si…" at bounding box center [397, 203] width 318 height 317
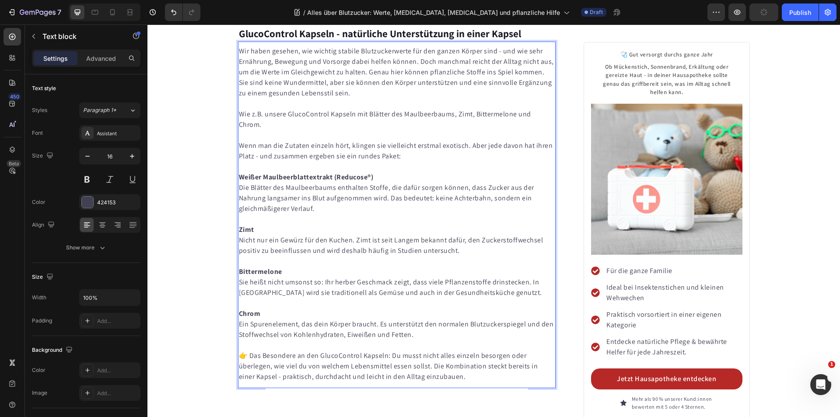
click at [239, 161] on p "Wenn man die Zutaten einzeln hört, klingen sie vielleicht erstmal exotisch. Abe…" at bounding box center [397, 150] width 316 height 21
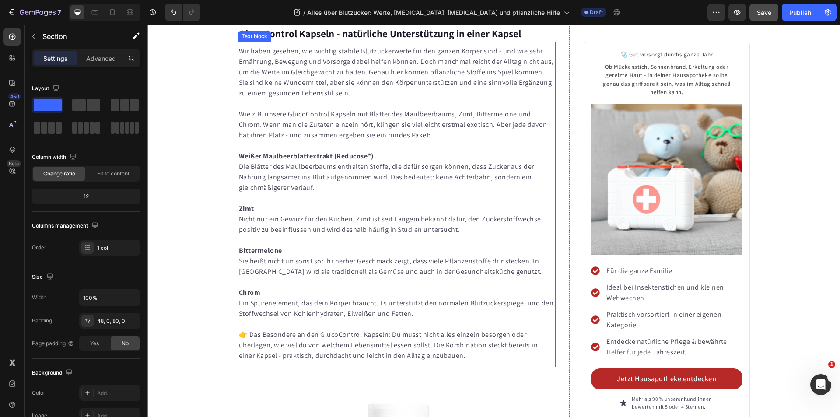
click at [262, 140] on p "Wie z.B. unsere GlucoControl Kapseln mit Blätter des Maulbeerbaums, Zimt, Bitte…" at bounding box center [397, 124] width 316 height 31
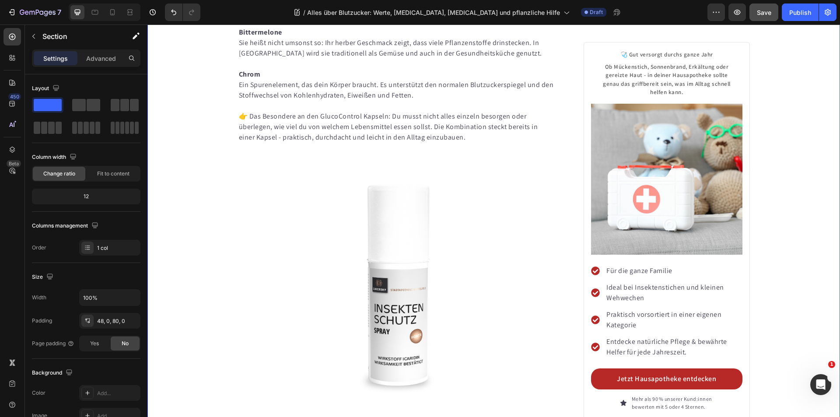
scroll to position [4003, 0]
